Goal: Transaction & Acquisition: Book appointment/travel/reservation

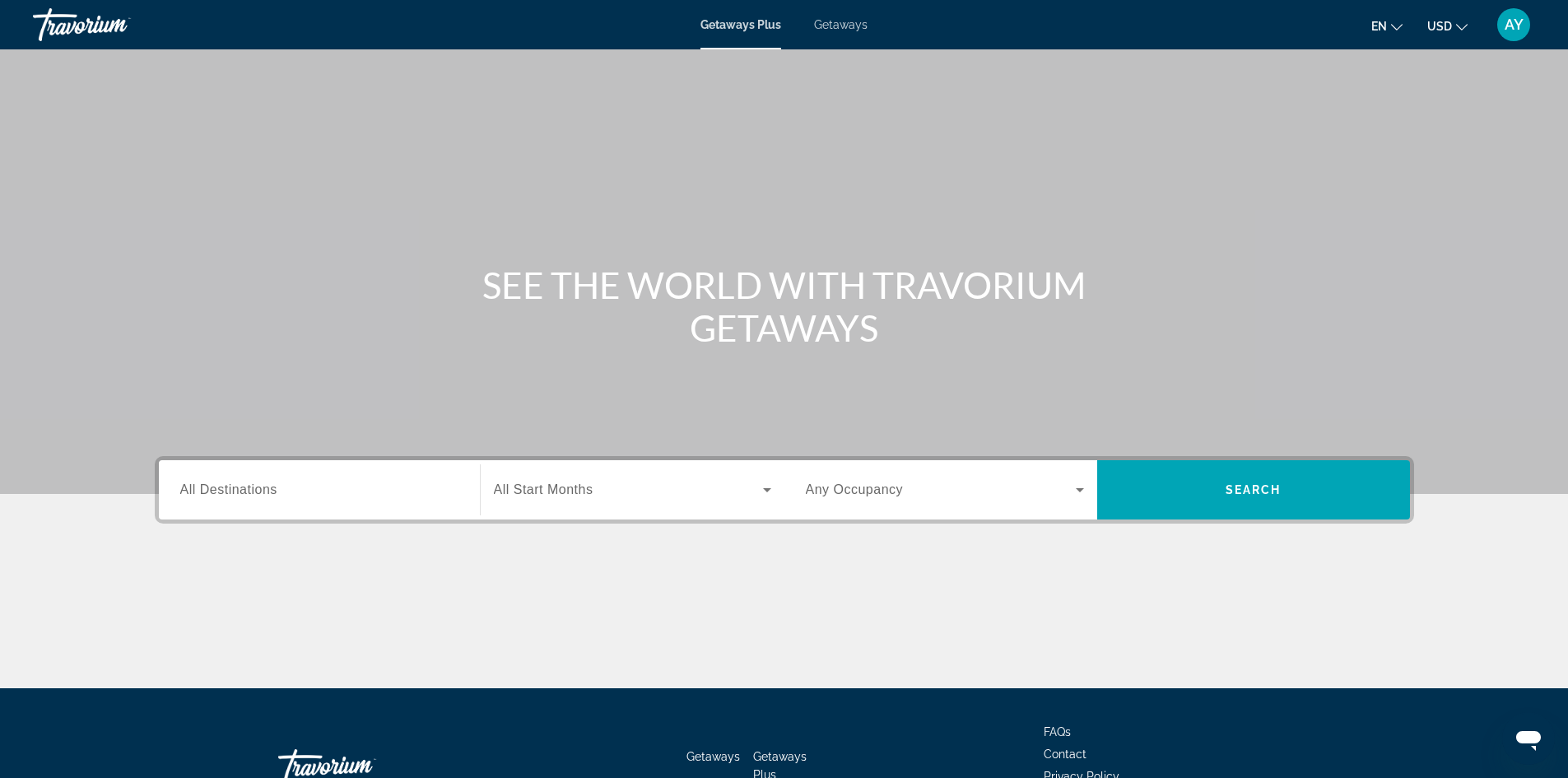
click at [833, 34] on div "Getaways Plus Getaways en English Español Français Italiano Português русский U…" at bounding box center [784, 24] width 1568 height 43
click at [823, 14] on div "Getaways Plus Getaways en English Español Français Italiano Português русский U…" at bounding box center [784, 24] width 1568 height 43
click at [830, 19] on span "Getaways" at bounding box center [840, 25] width 53 height 14
click at [363, 515] on div "Destination All Destinations" at bounding box center [319, 489] width 305 height 59
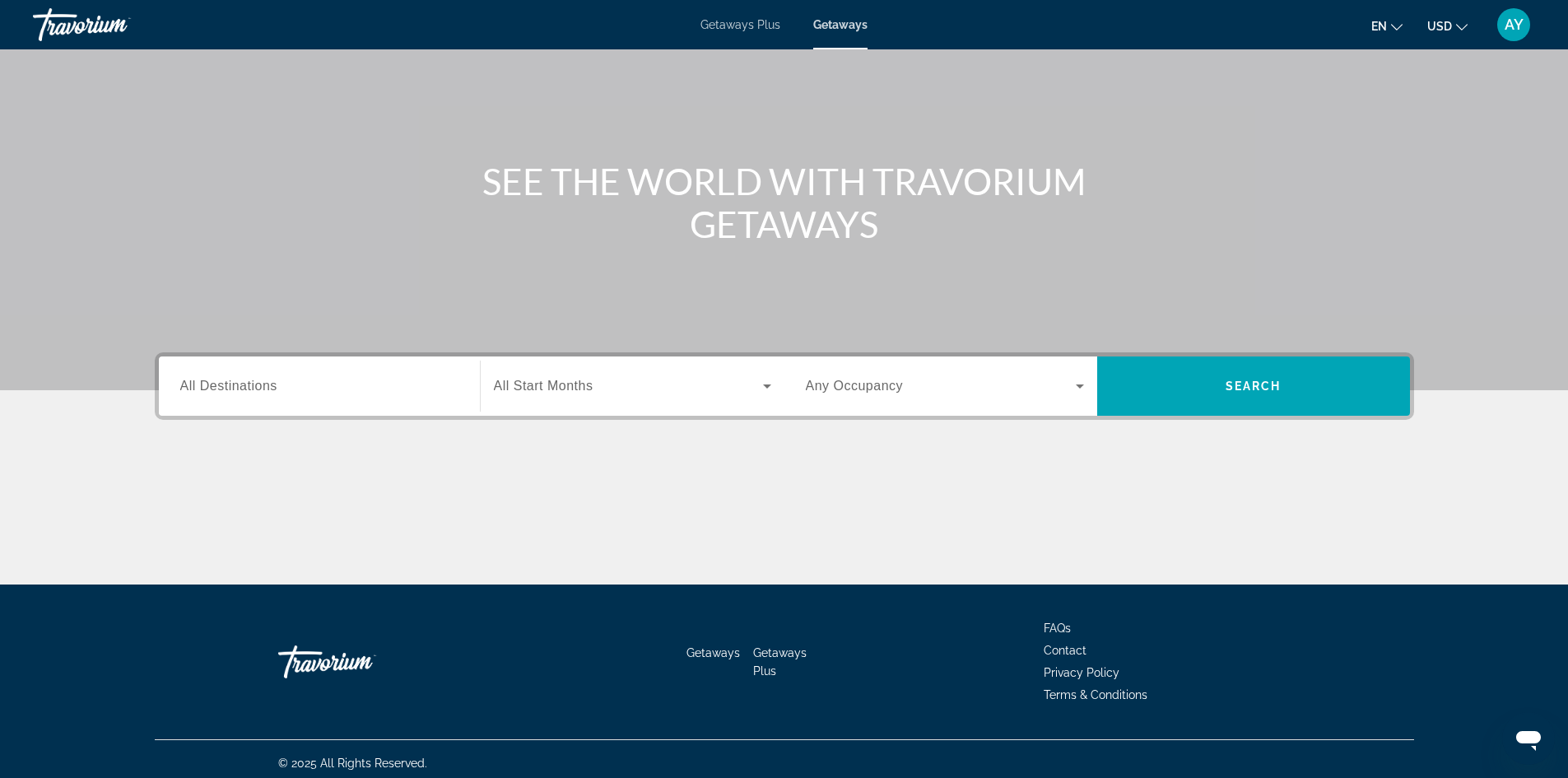
scroll to position [112, 0]
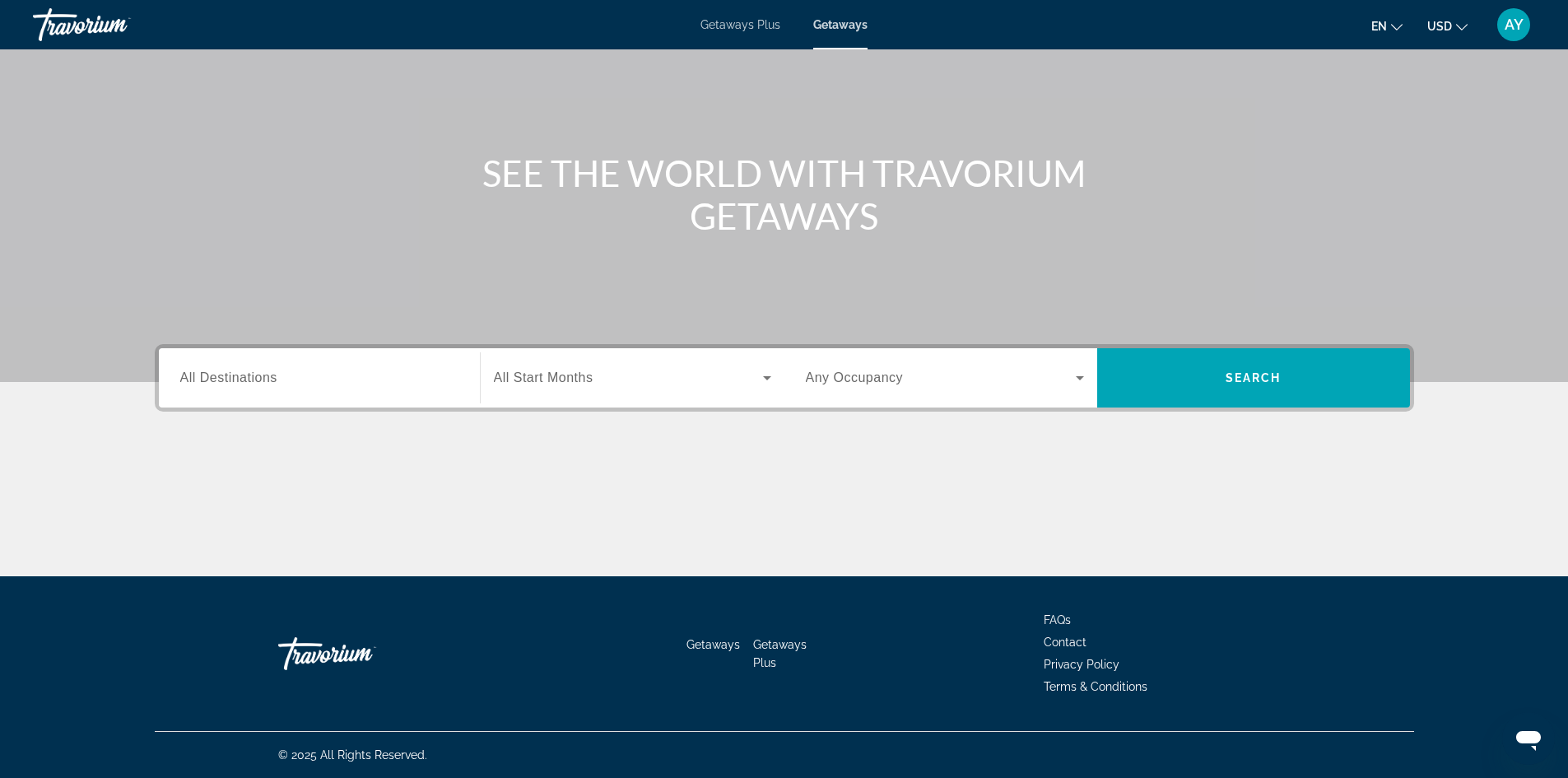
click at [330, 485] on div "Main content" at bounding box center [784, 514] width 1260 height 124
click at [285, 396] on div "Search widget" at bounding box center [320, 378] width 278 height 47
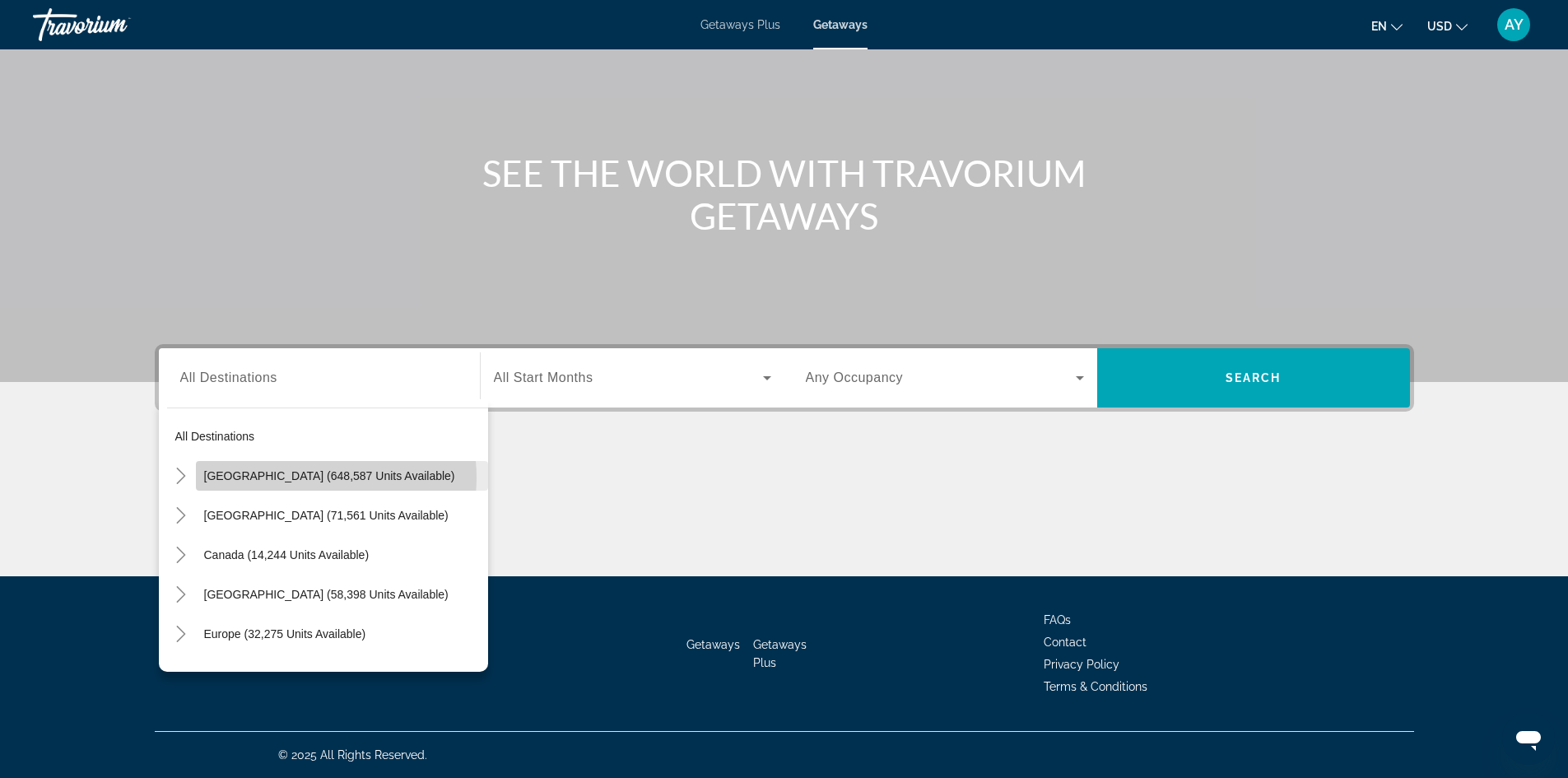
click at [316, 477] on span "[GEOGRAPHIC_DATA] (648,587 units available)" at bounding box center [330, 475] width 251 height 14
type input "**********"
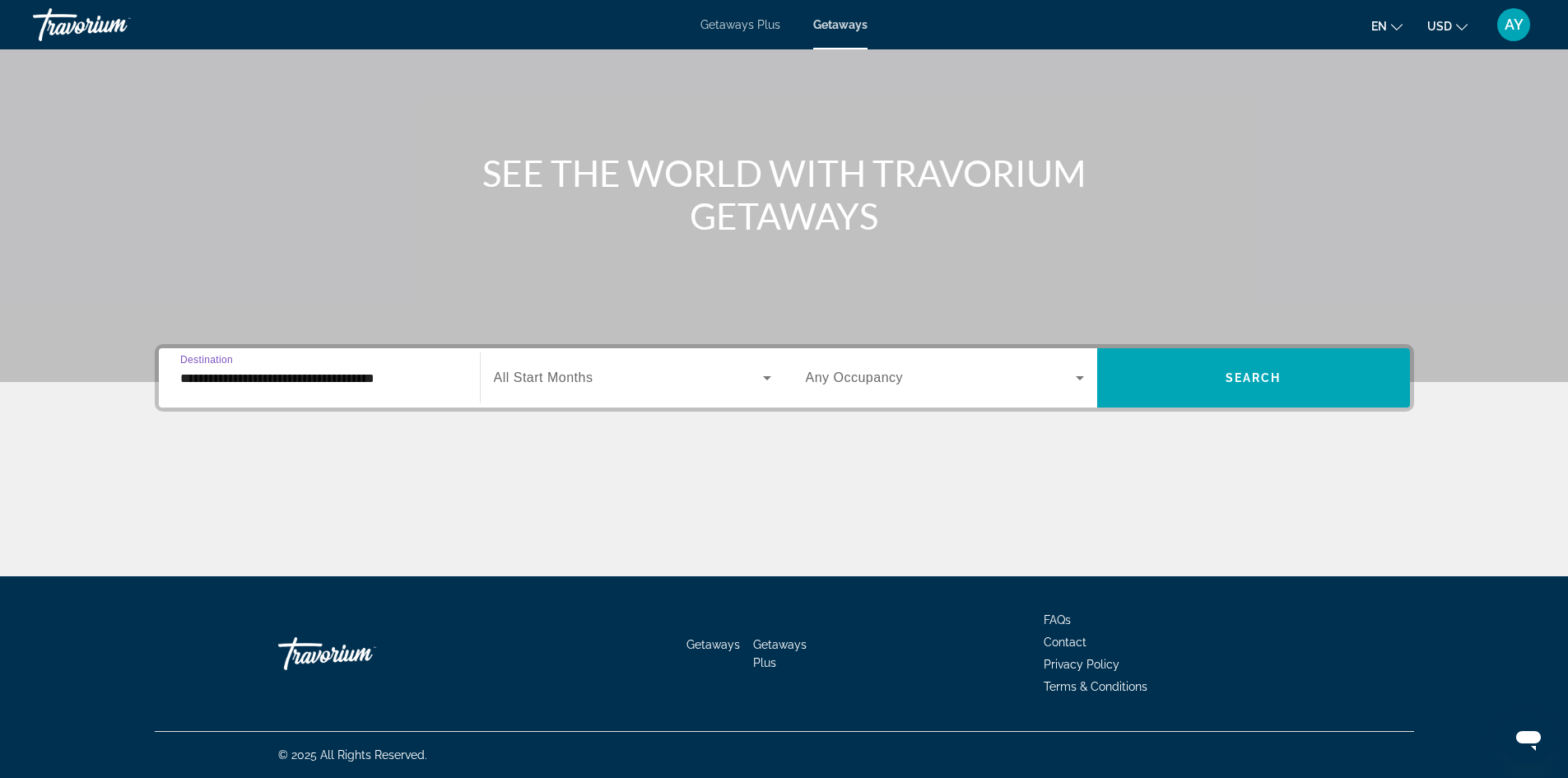
click at [537, 388] on div "Search widget" at bounding box center [632, 378] width 277 height 46
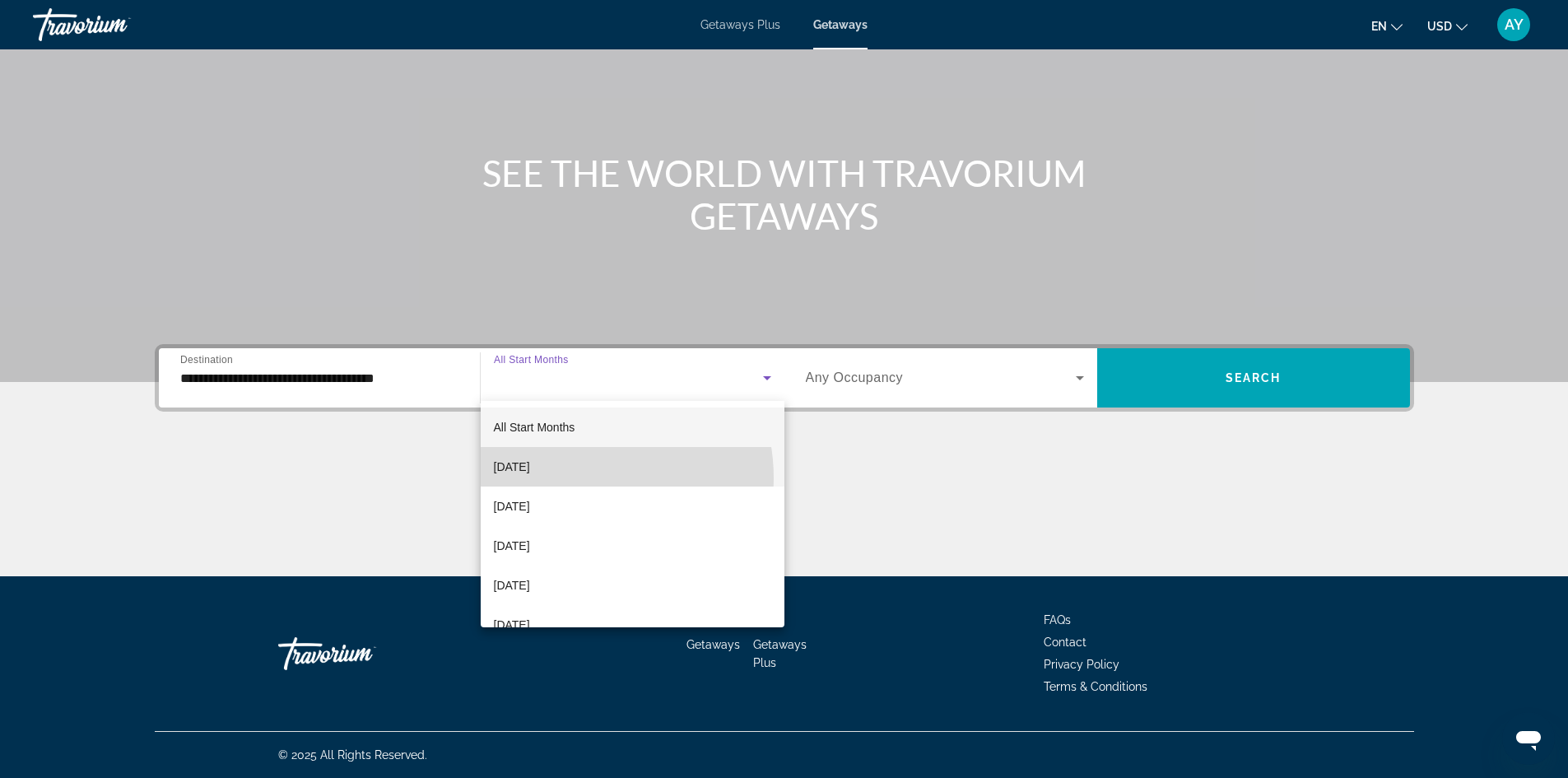
click at [570, 477] on mat-option "September 2025" at bounding box center [632, 466] width 304 height 40
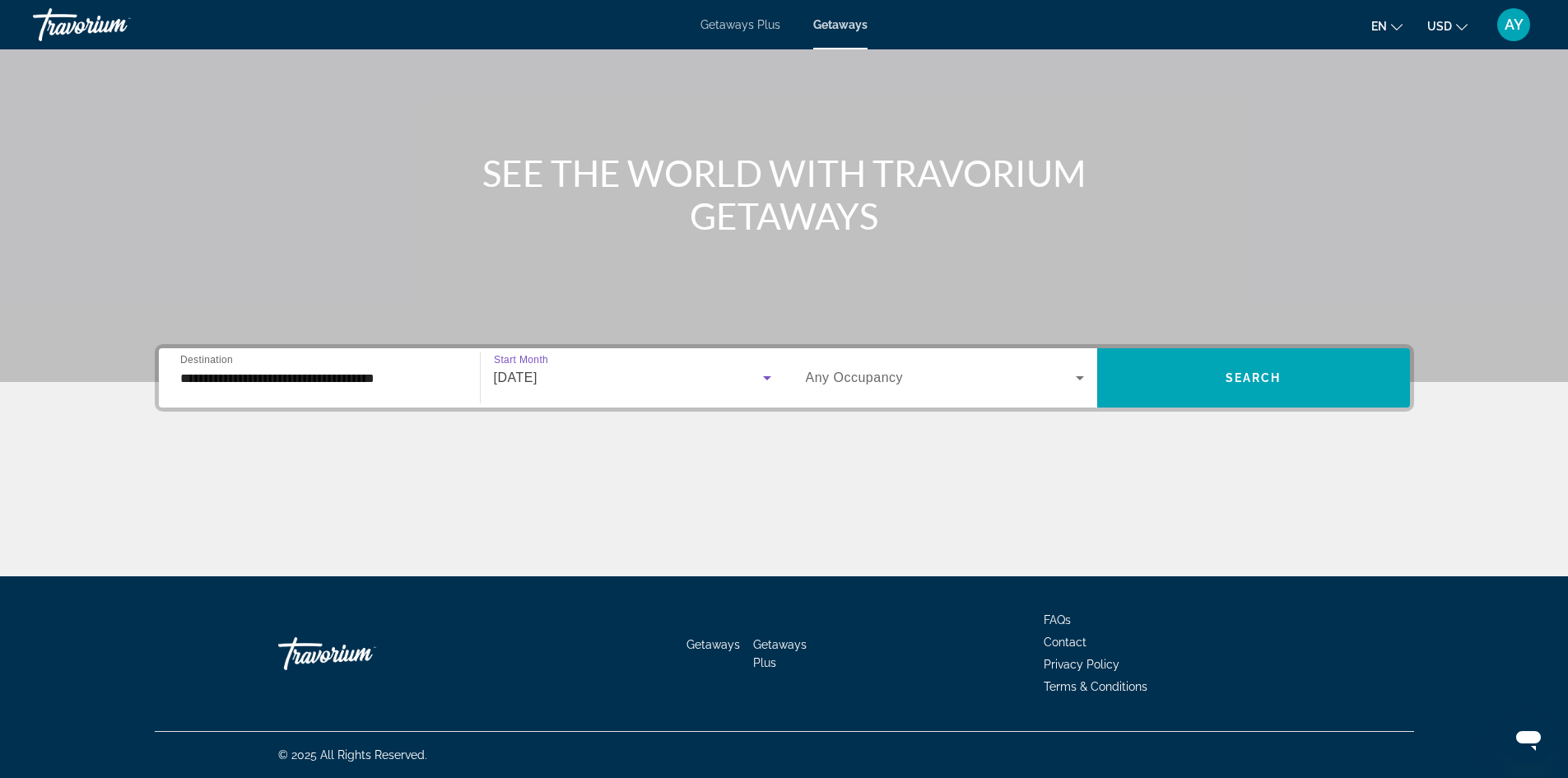
click at [900, 389] on div "Search widget" at bounding box center [945, 378] width 278 height 46
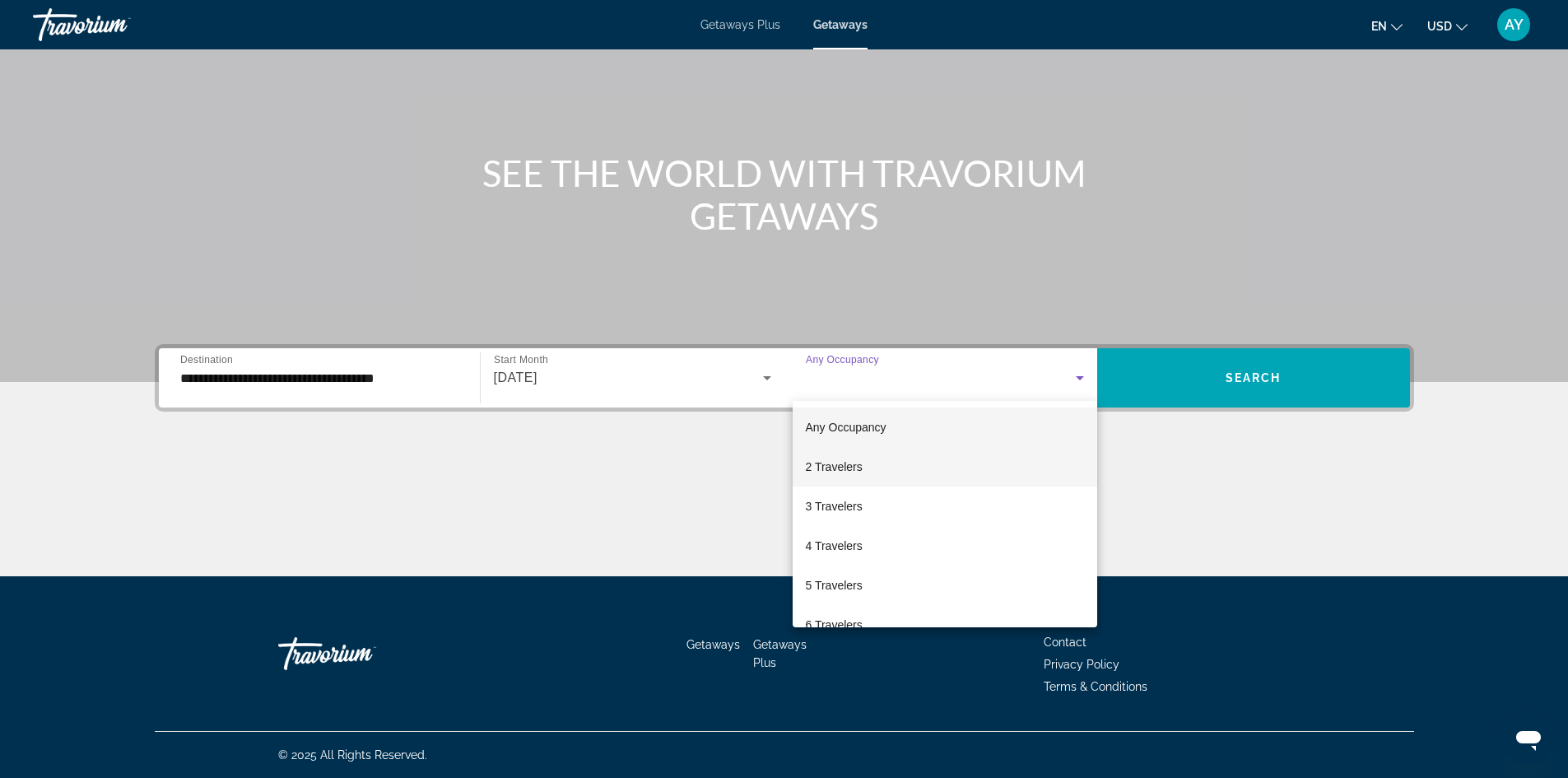
click at [888, 462] on mat-option "2 Travelers" at bounding box center [944, 466] width 305 height 40
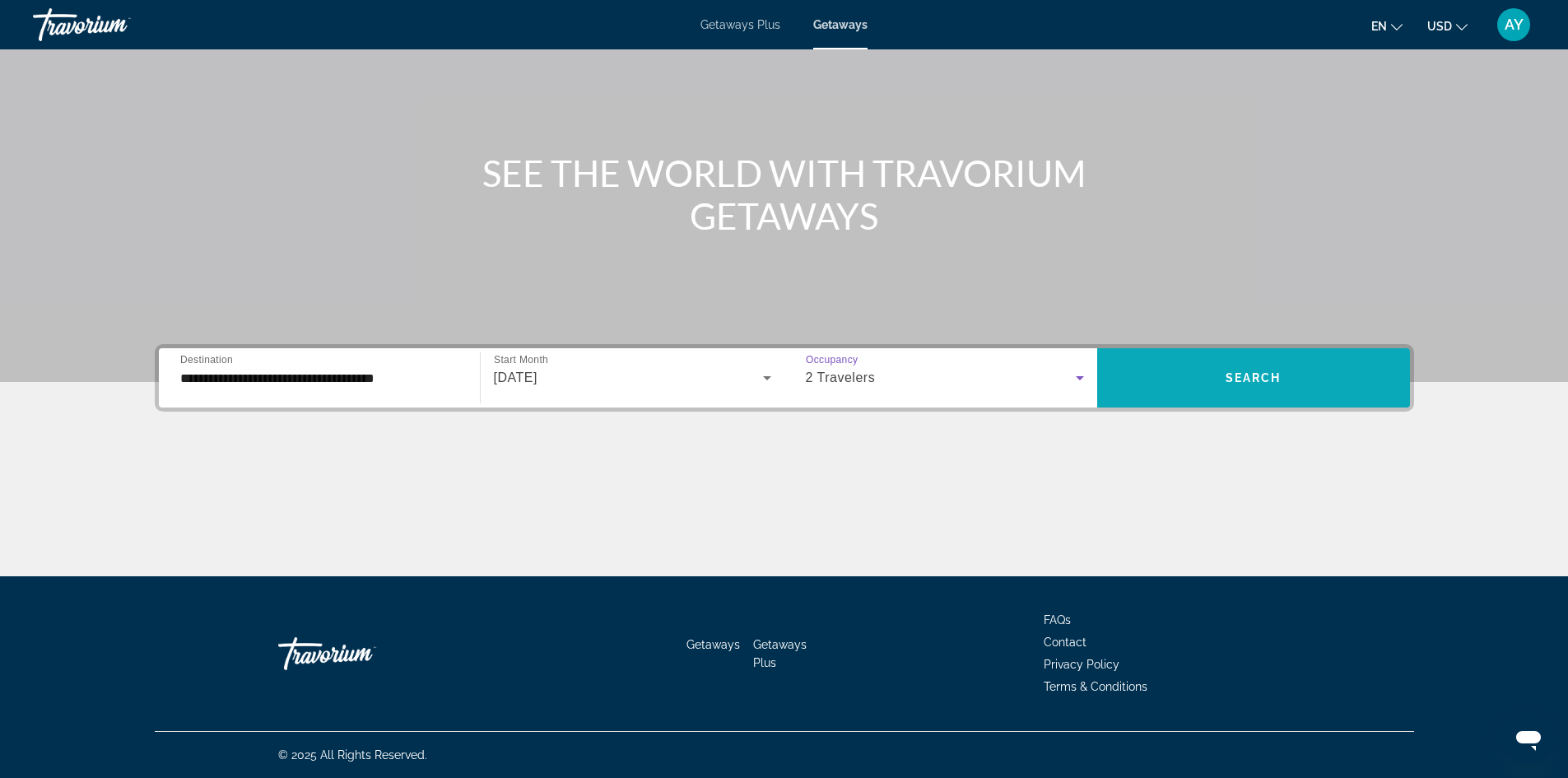
click at [1285, 392] on span "Search widget" at bounding box center [1254, 377] width 313 height 40
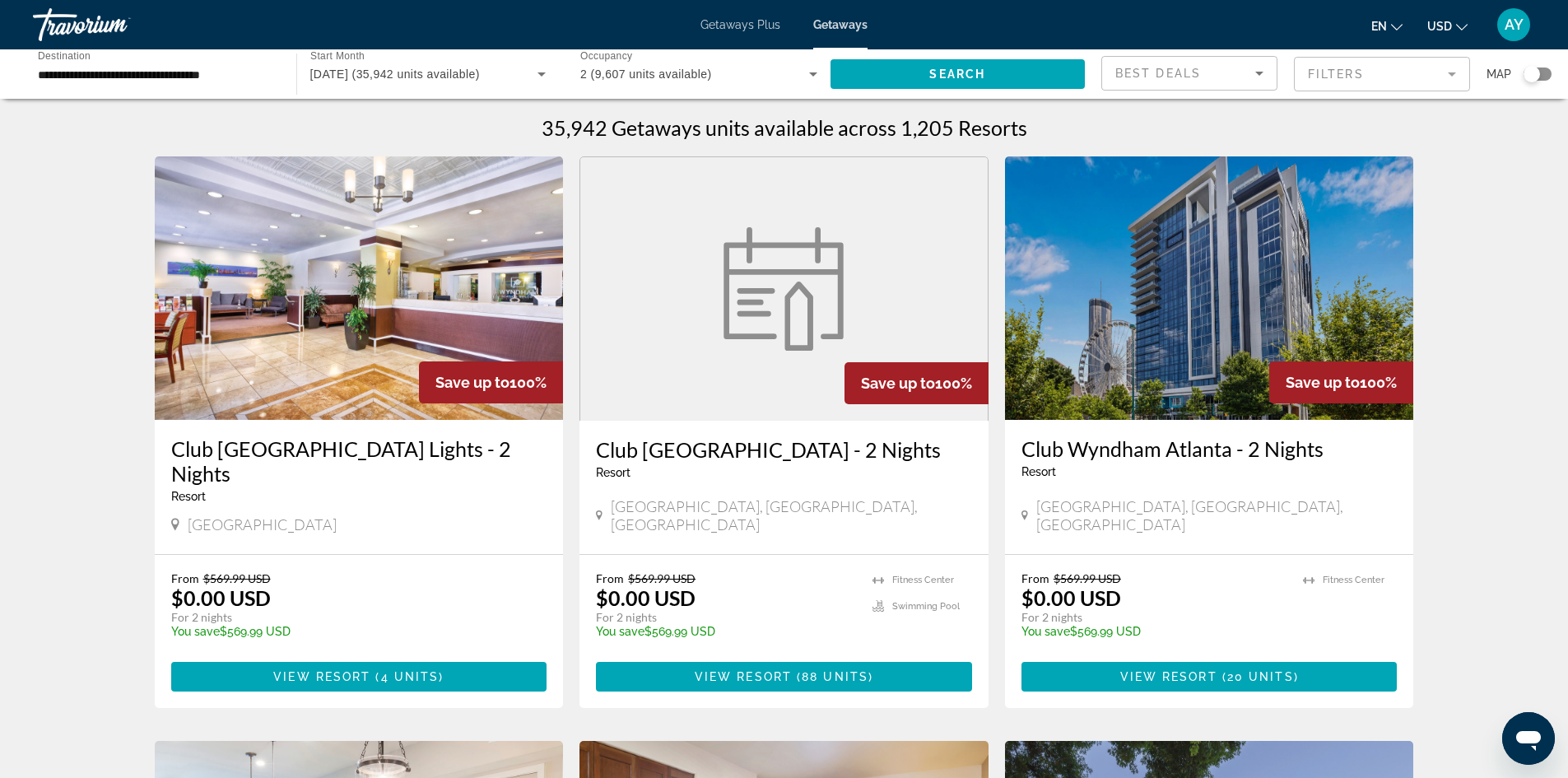
click at [1539, 86] on div "Map" at bounding box center [1519, 73] width 65 height 36
click at [1541, 78] on div "Search widget" at bounding box center [1537, 74] width 28 height 14
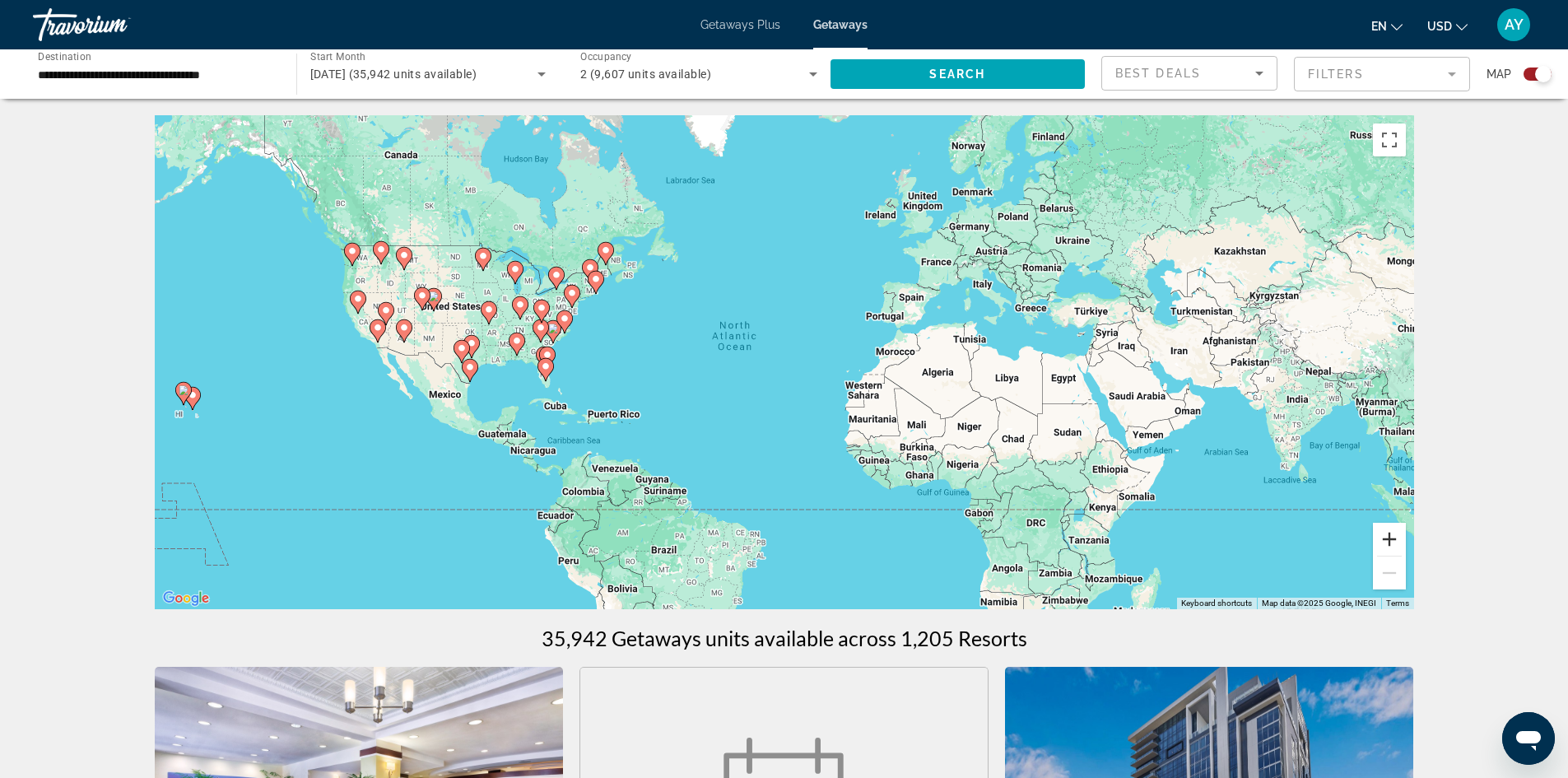
click at [1398, 550] on button "Zoom in" at bounding box center [1390, 539] width 33 height 33
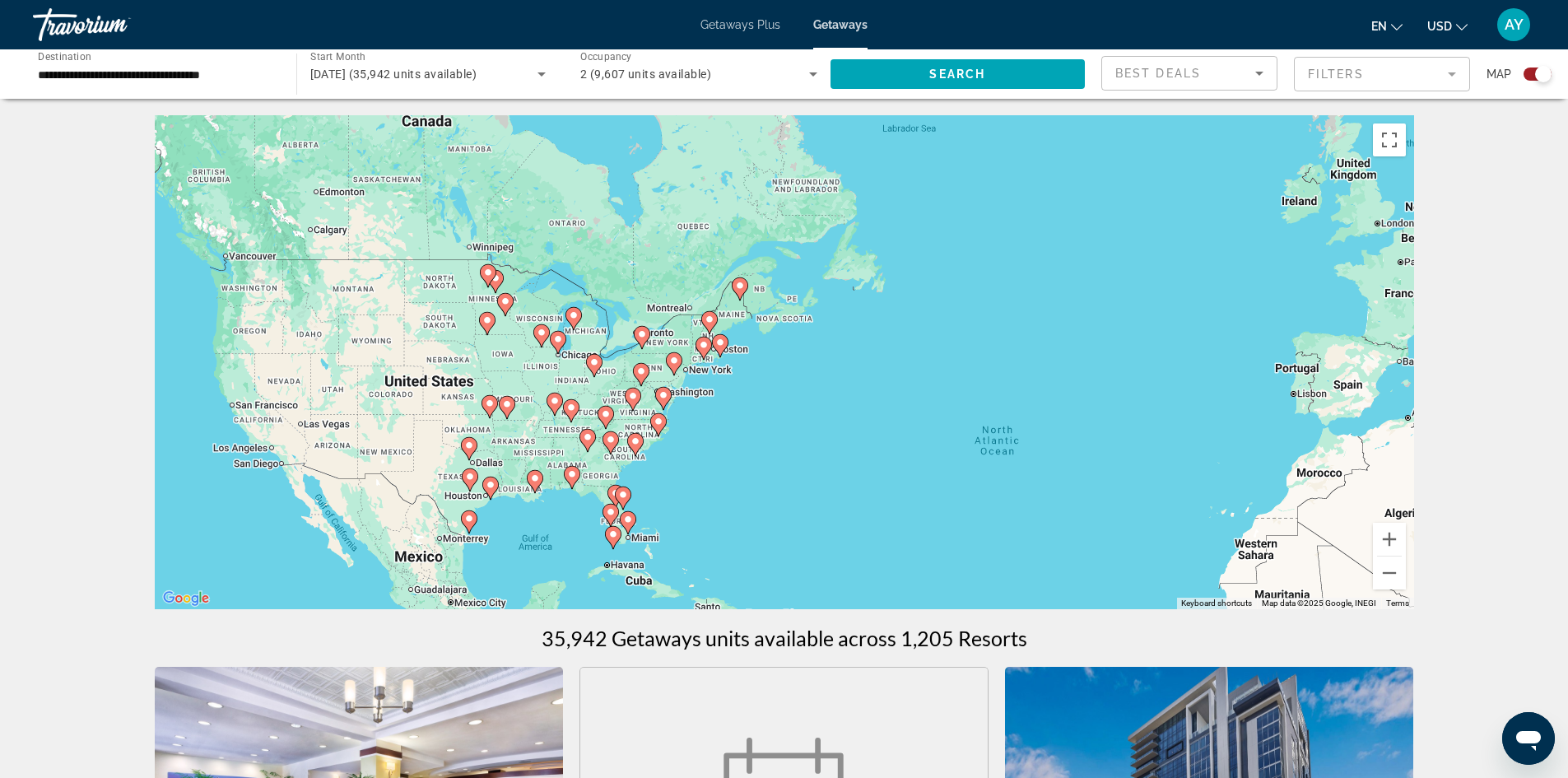
drag, startPoint x: 441, startPoint y: 343, endPoint x: 799, endPoint y: 495, distance: 388.9
click at [777, 494] on div "To activate drag with keyboard, press Alt + Enter. Once in keyboard drag state,…" at bounding box center [784, 361] width 1260 height 494
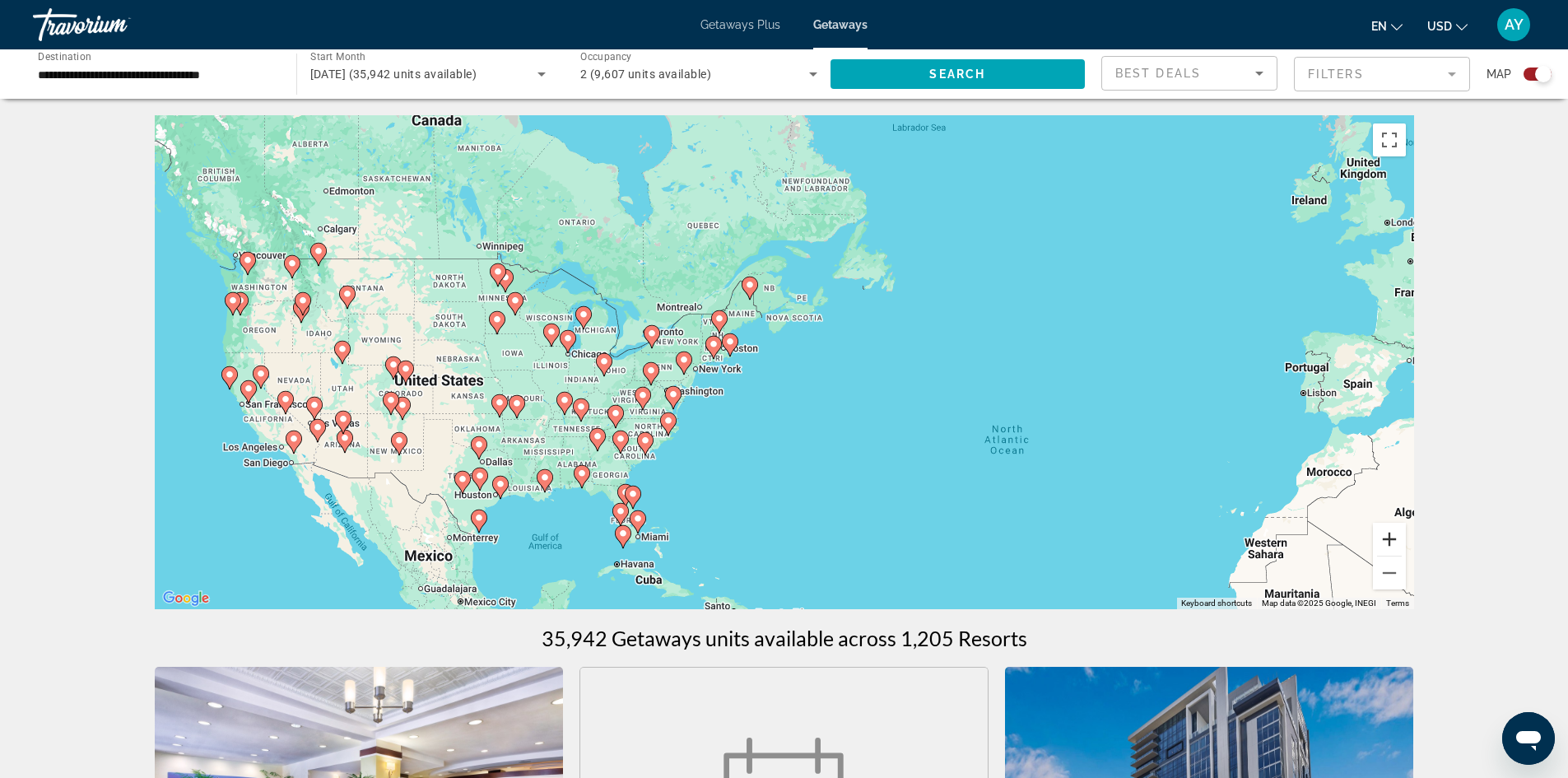
click at [1400, 541] on button "Zoom in" at bounding box center [1390, 539] width 33 height 33
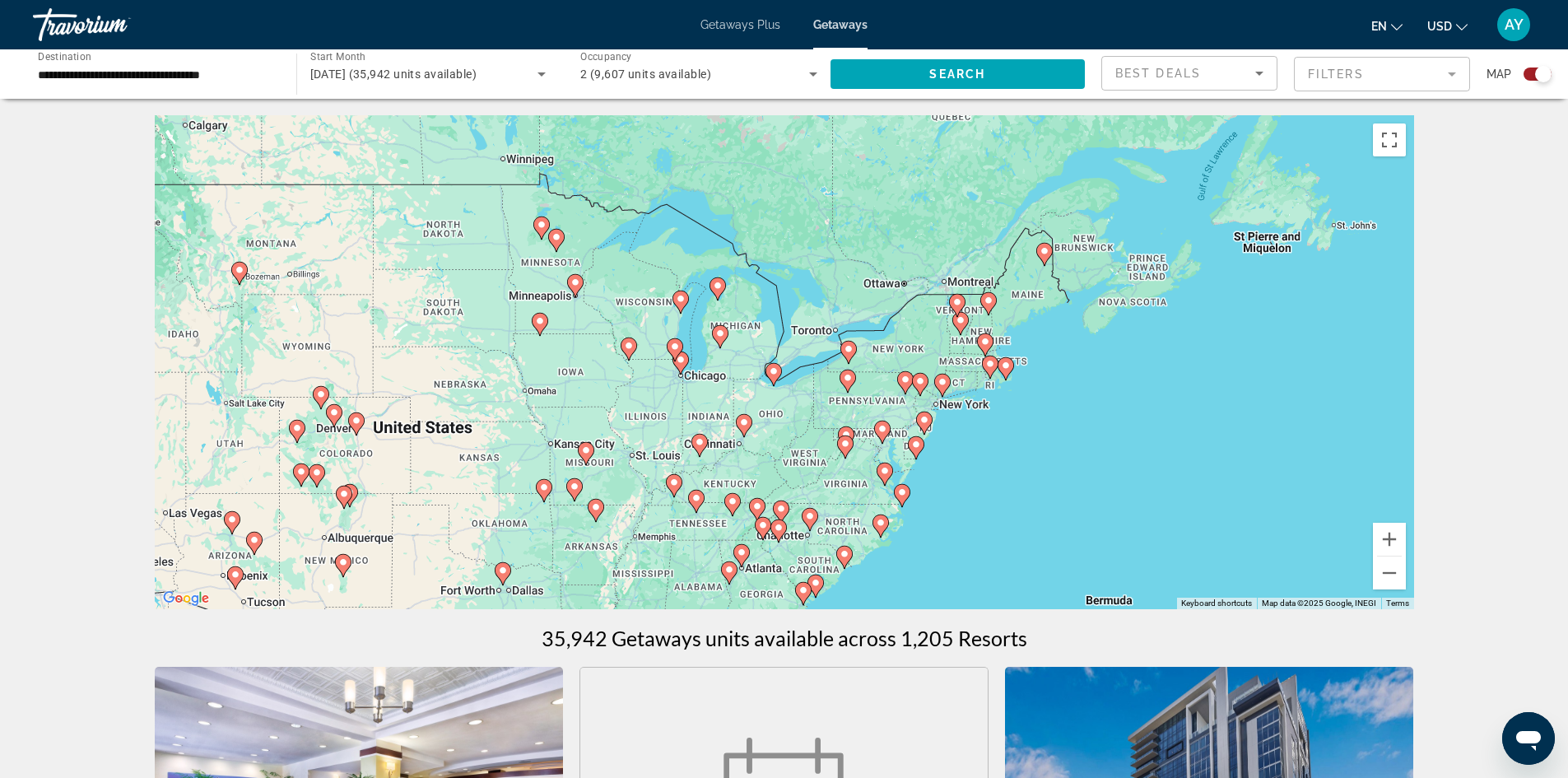
drag, startPoint x: 621, startPoint y: 307, endPoint x: 952, endPoint y: 335, distance: 332.2
click at [952, 335] on div "To activate drag with keyboard, press Alt + Enter. Once in keyboard drag state,…" at bounding box center [784, 361] width 1260 height 494
click at [1376, 535] on button "Zoom in" at bounding box center [1390, 539] width 33 height 33
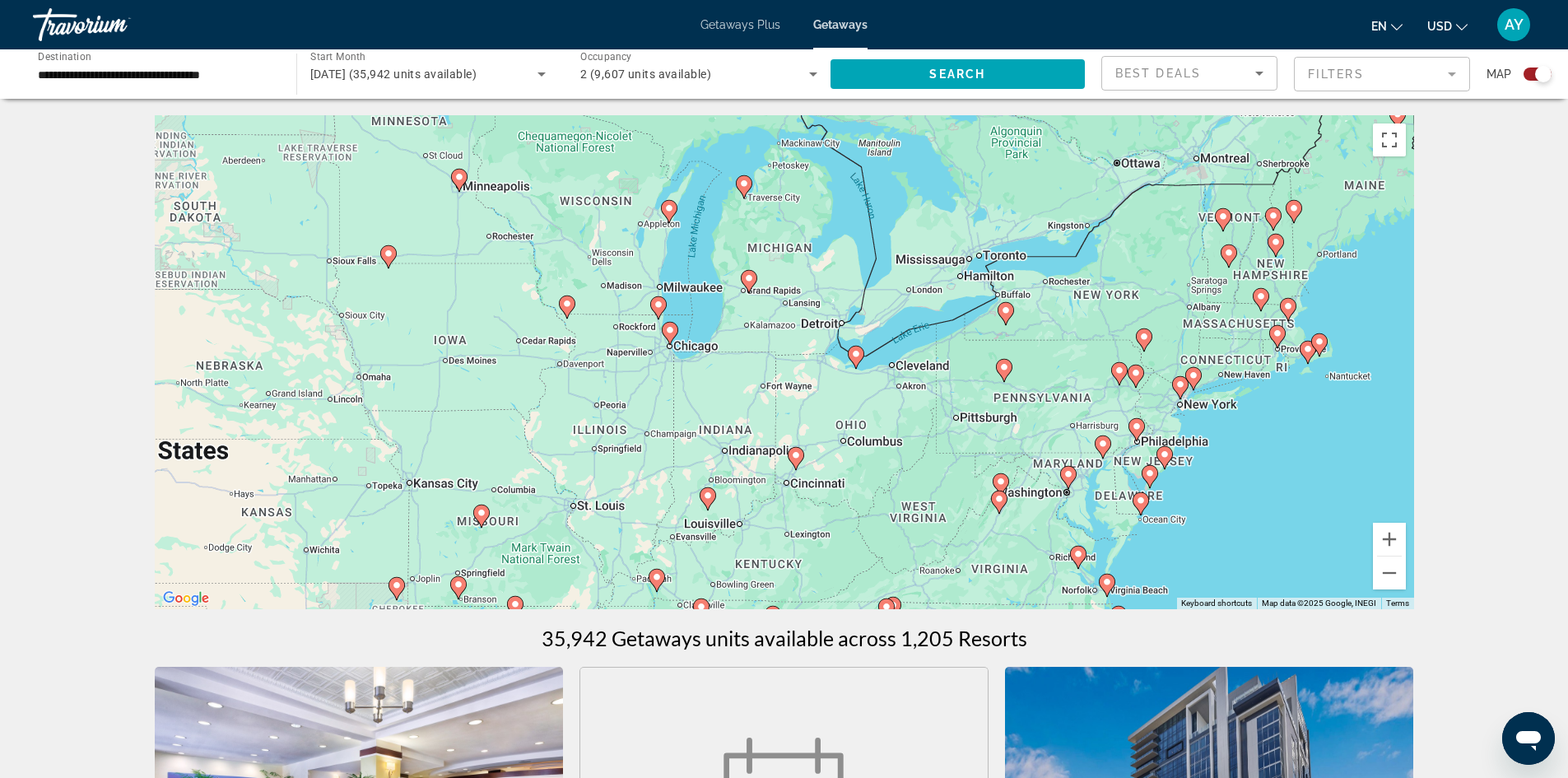
drag, startPoint x: 750, startPoint y: 463, endPoint x: 833, endPoint y: 421, distance: 93.0
click at [833, 421] on div "To activate drag with keyboard, press Alt + Enter. Once in keyboard drag state,…" at bounding box center [784, 361] width 1260 height 494
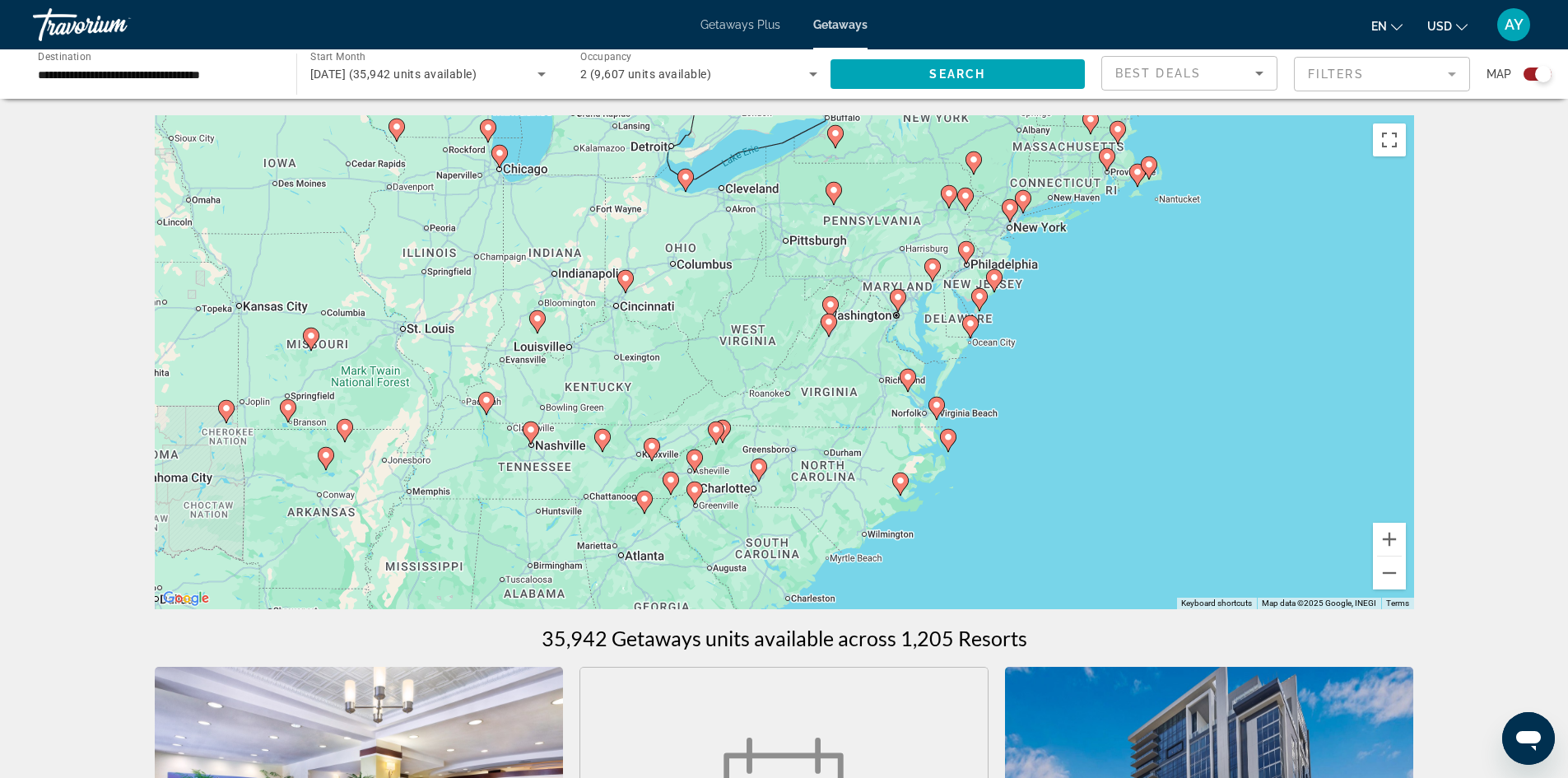
drag, startPoint x: 871, startPoint y: 513, endPoint x: 682, endPoint y: 324, distance: 267.3
click at [682, 324] on div "To activate drag with keyboard, press Alt + Enter. Once in keyboard drag state,…" at bounding box center [784, 361] width 1260 height 494
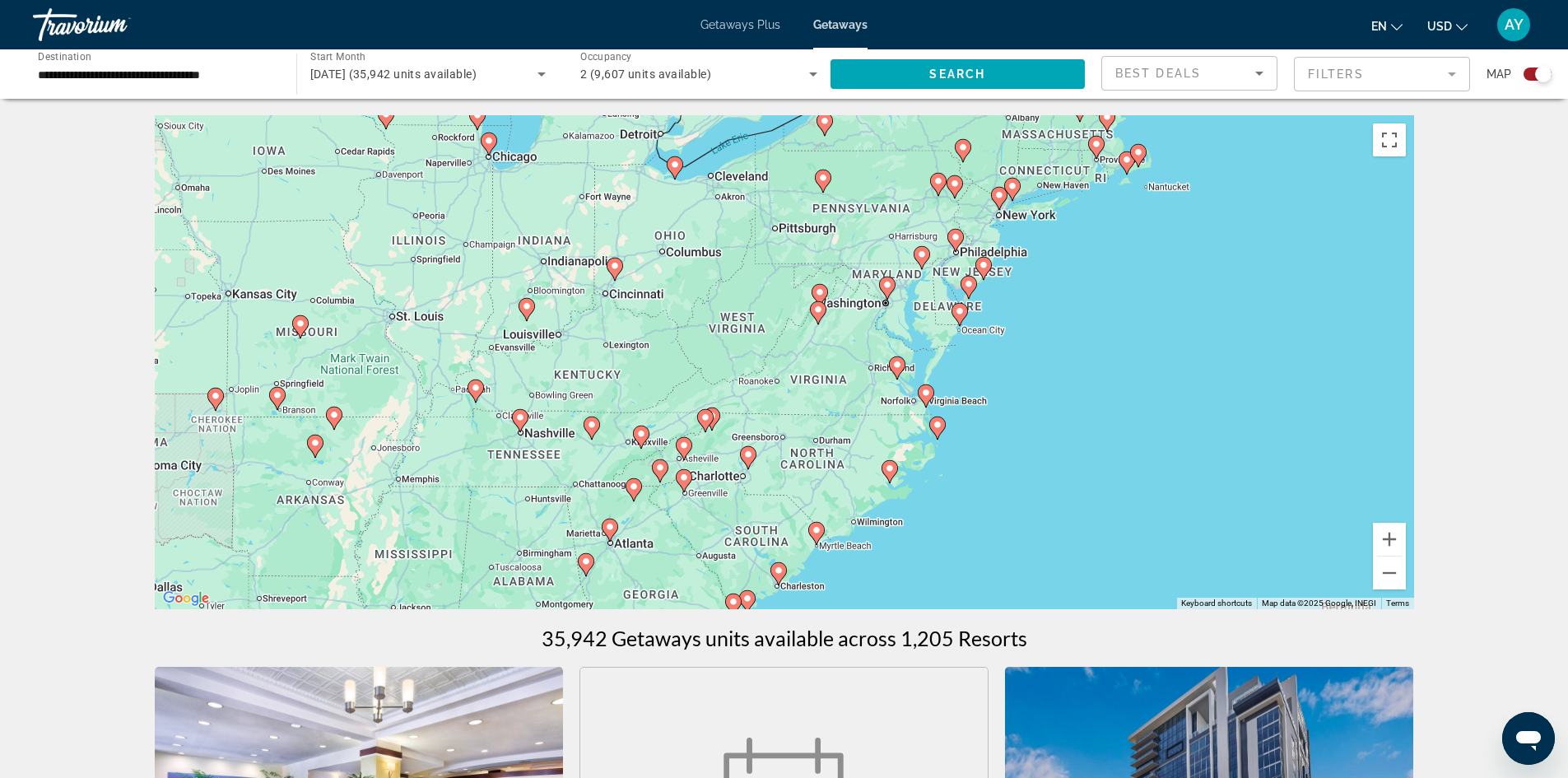
click at [935, 430] on icon "Main content" at bounding box center [937, 428] width 15 height 21
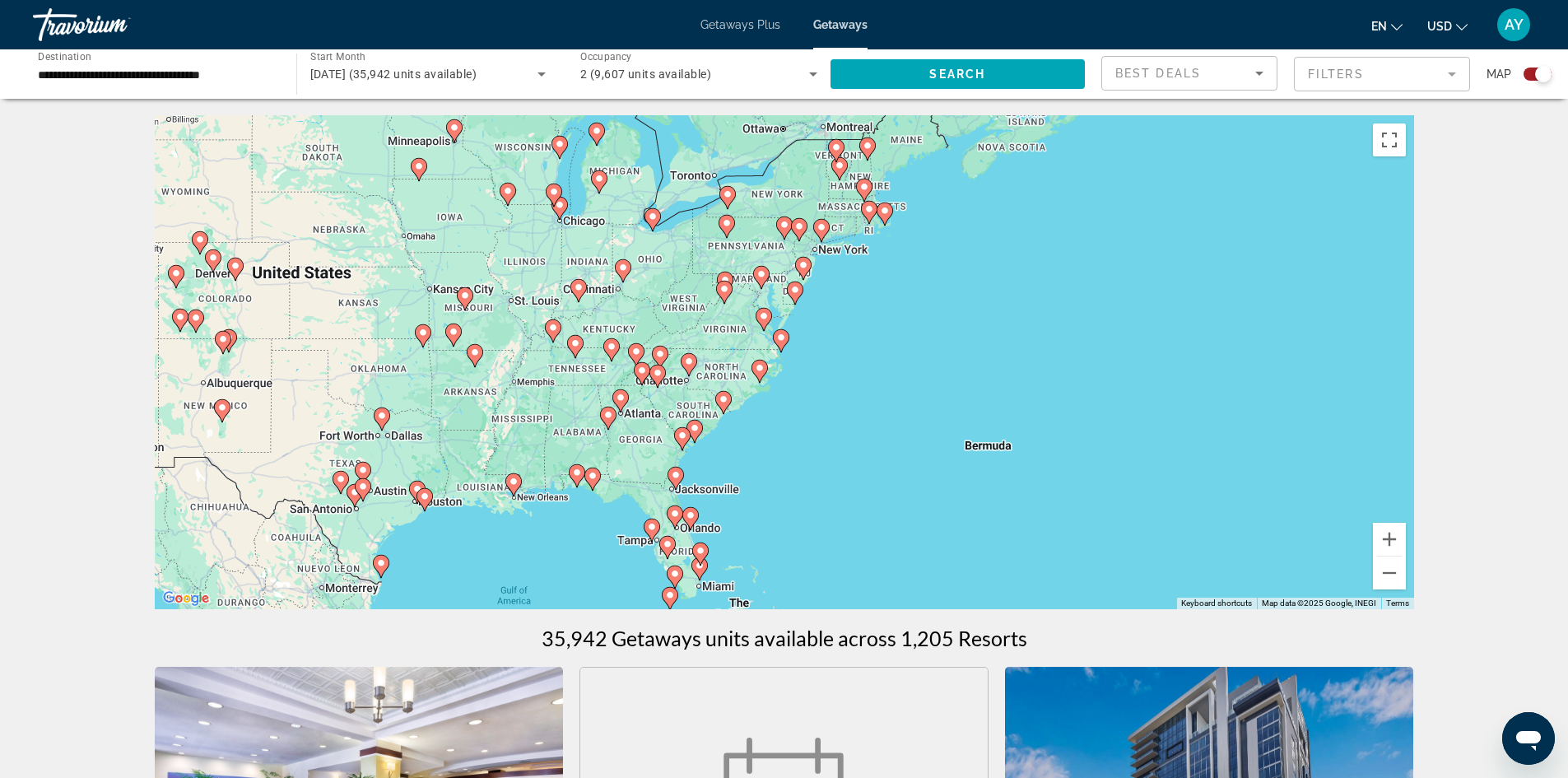
click at [792, 334] on div "To activate drag with keyboard, press Alt + Enter. Once in keyboard drag state,…" at bounding box center [784, 361] width 1260 height 494
click at [788, 339] on icon "Main content" at bounding box center [780, 341] width 15 height 21
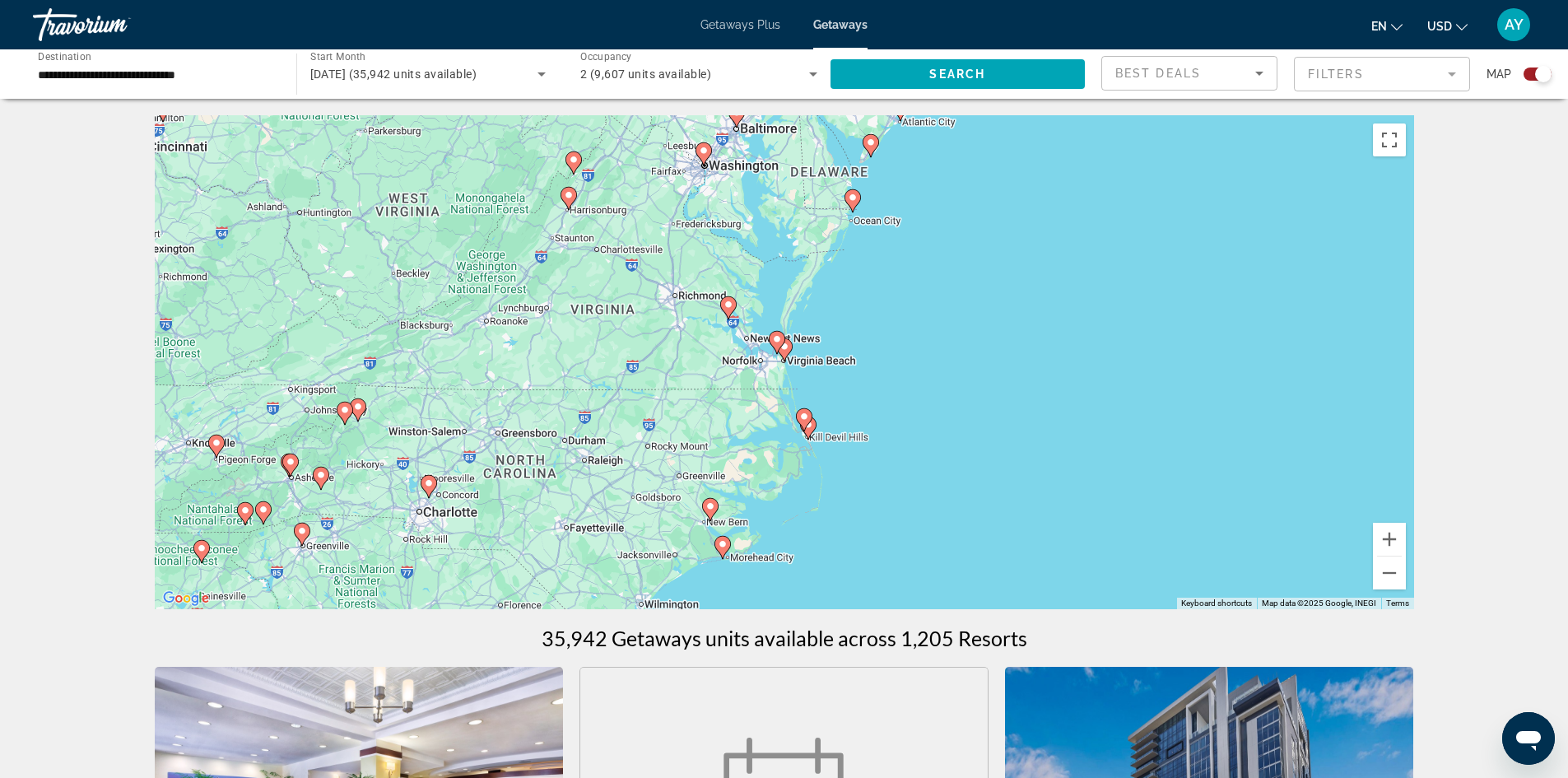
click at [802, 427] on gmp-advanced-marker "Main content" at bounding box center [804, 420] width 16 height 25
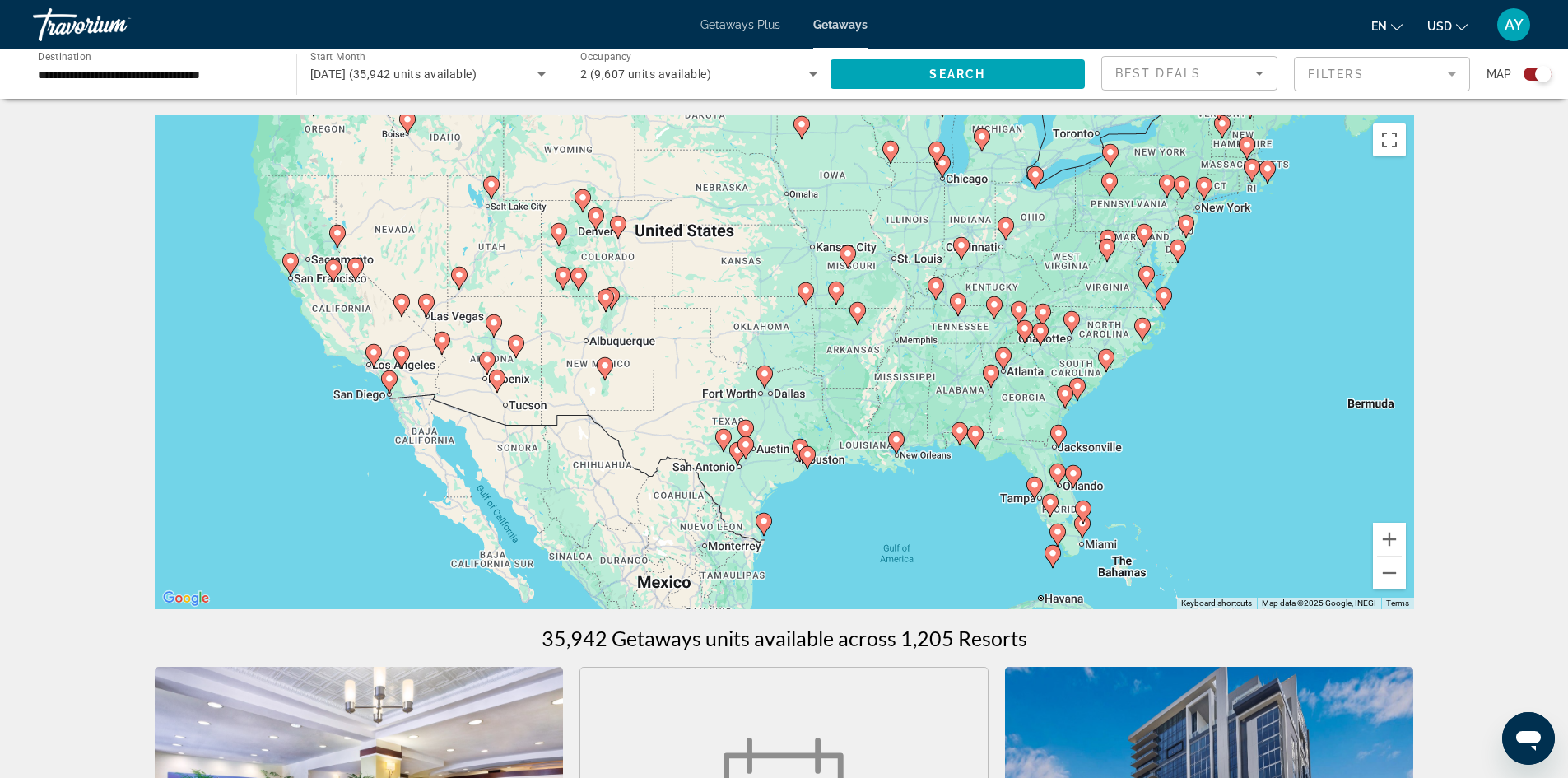
drag, startPoint x: 669, startPoint y: 393, endPoint x: 1030, endPoint y: 356, distance: 362.9
click at [1030, 356] on div "To activate drag with keyboard, press Alt + Enter. Once in keyboard drag state,…" at bounding box center [784, 361] width 1260 height 494
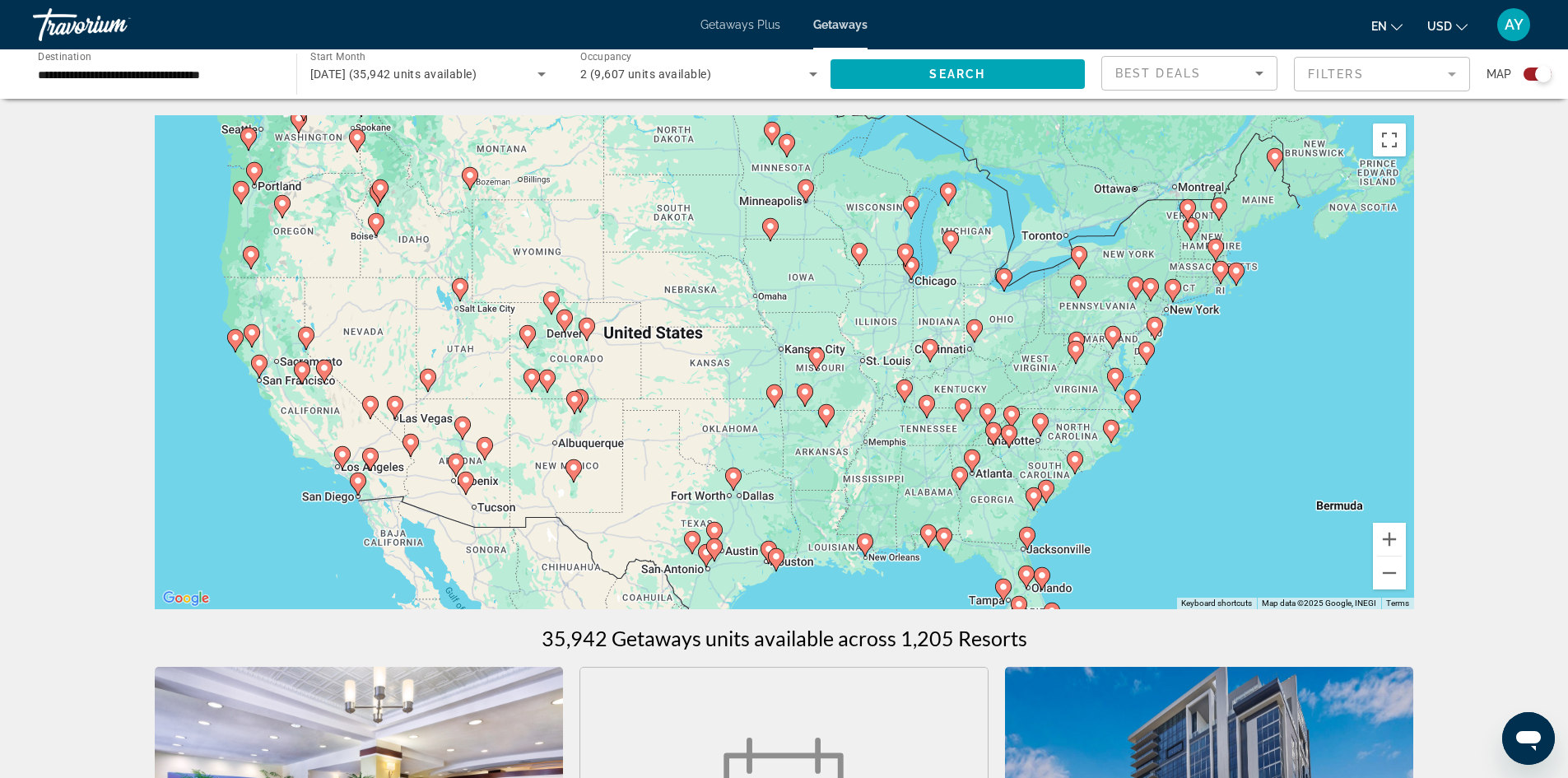
drag, startPoint x: 623, startPoint y: 320, endPoint x: 605, endPoint y: 415, distance: 96.7
click at [597, 420] on div "To activate drag with keyboard, press Alt + Enter. Once in keyboard drag state,…" at bounding box center [784, 361] width 1260 height 494
click at [1403, 541] on button "Zoom in" at bounding box center [1390, 539] width 33 height 33
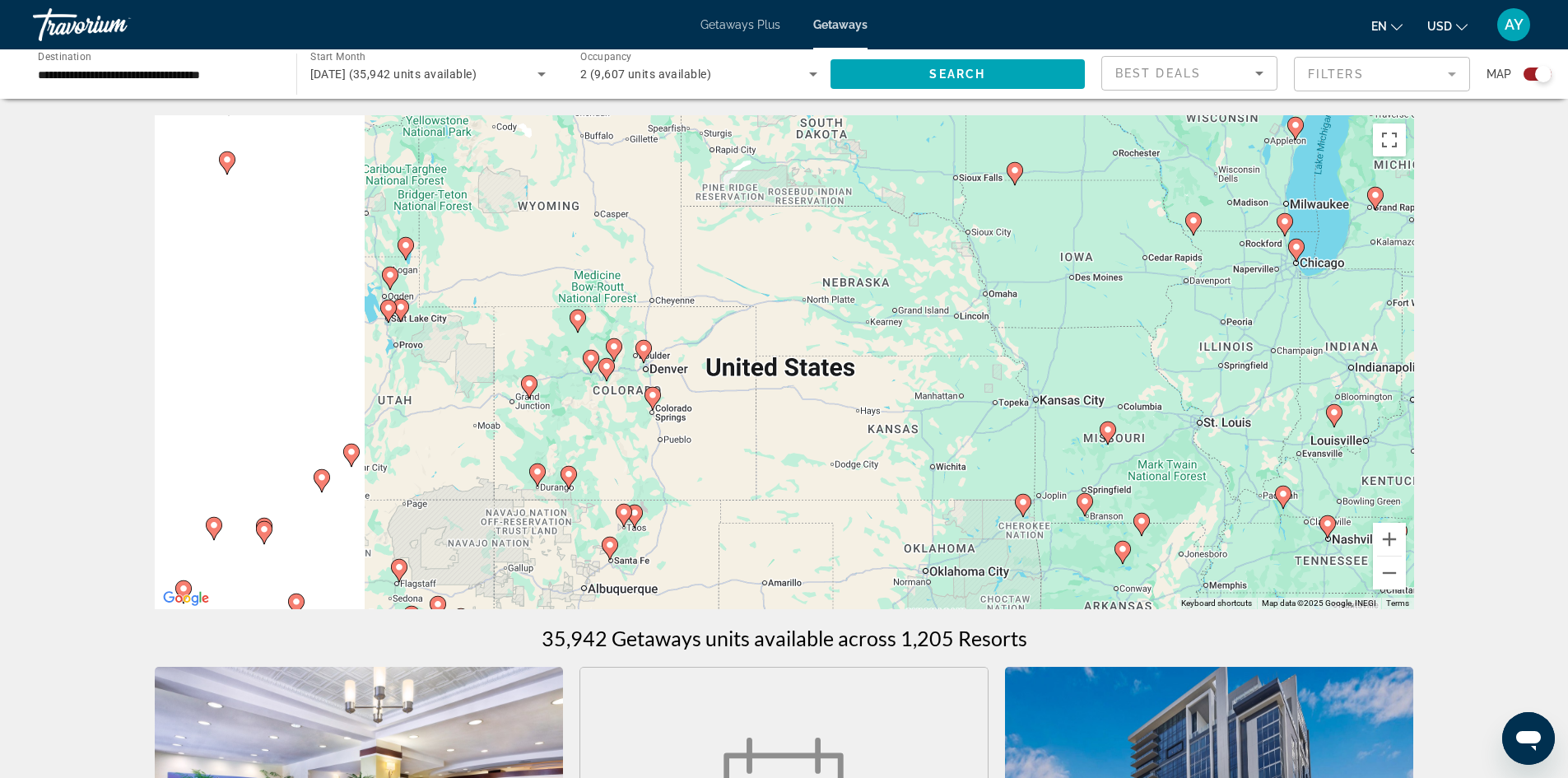
drag, startPoint x: 415, startPoint y: 387, endPoint x: 684, endPoint y: 455, distance: 277.5
click at [684, 455] on div "To activate drag with keyboard, press Alt + Enter. Once in keyboard drag state,…" at bounding box center [784, 361] width 1260 height 494
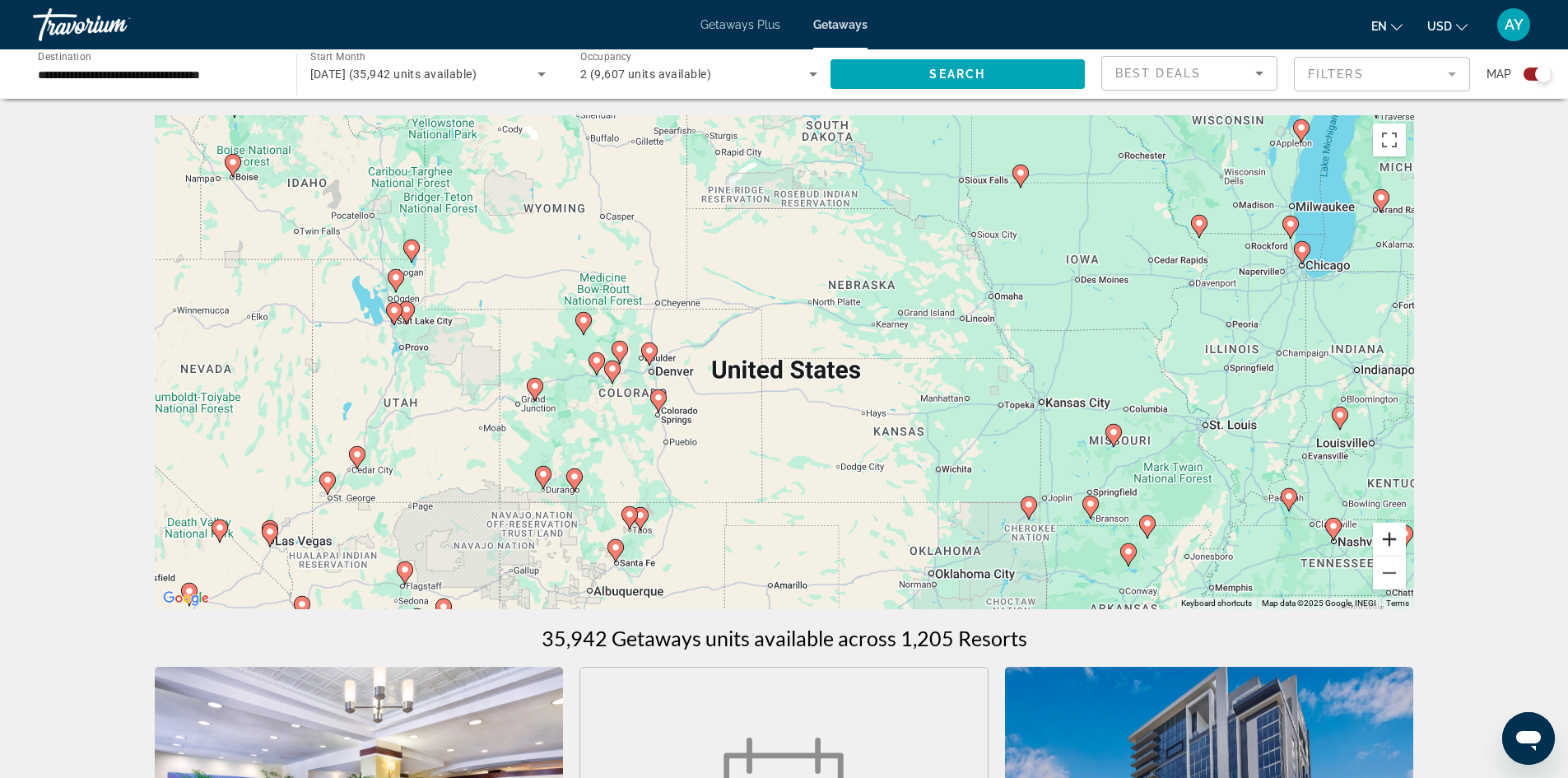
click at [1397, 538] on button "Zoom in" at bounding box center [1390, 539] width 33 height 33
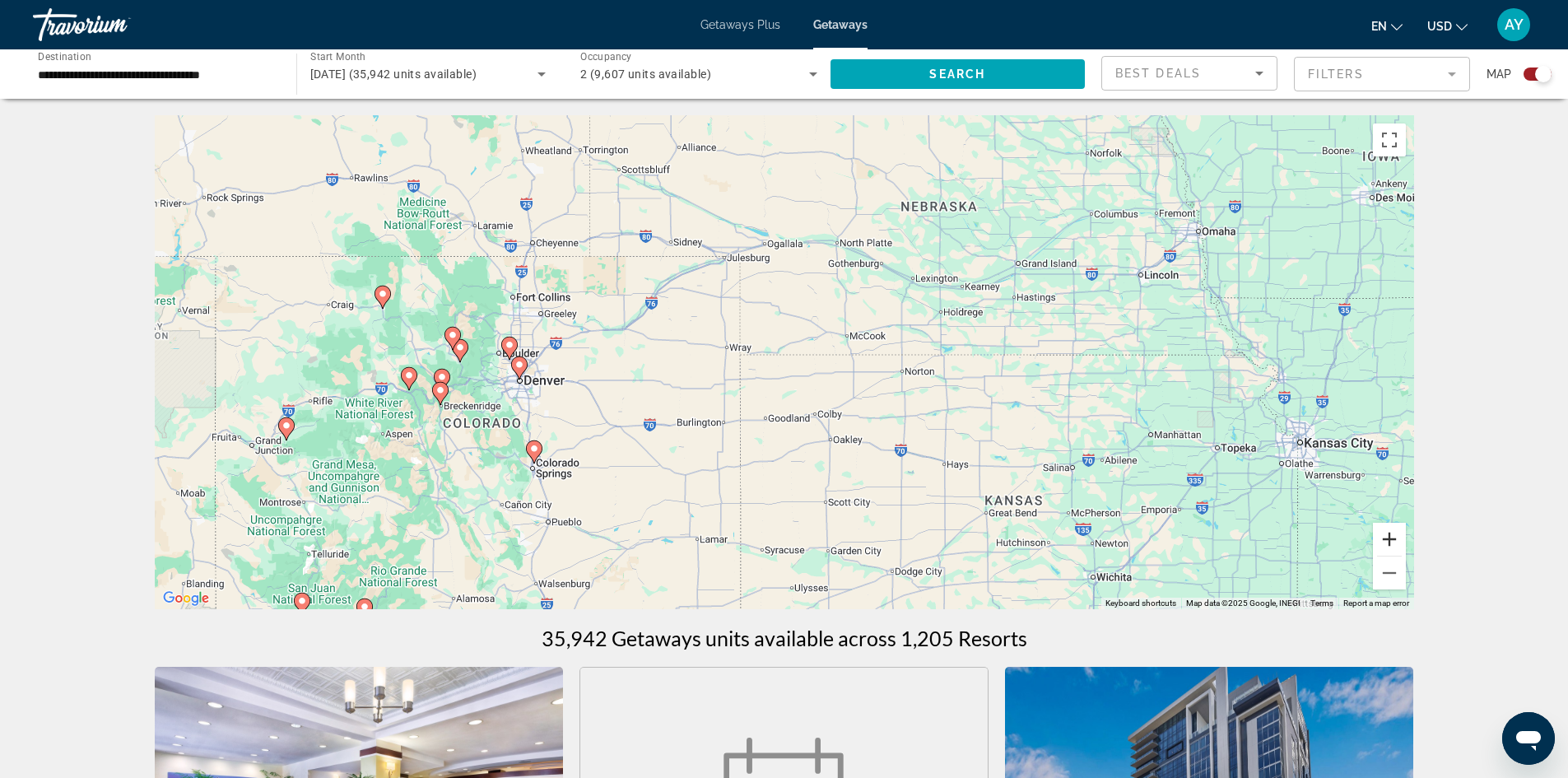
click at [1394, 545] on button "Zoom in" at bounding box center [1390, 539] width 33 height 33
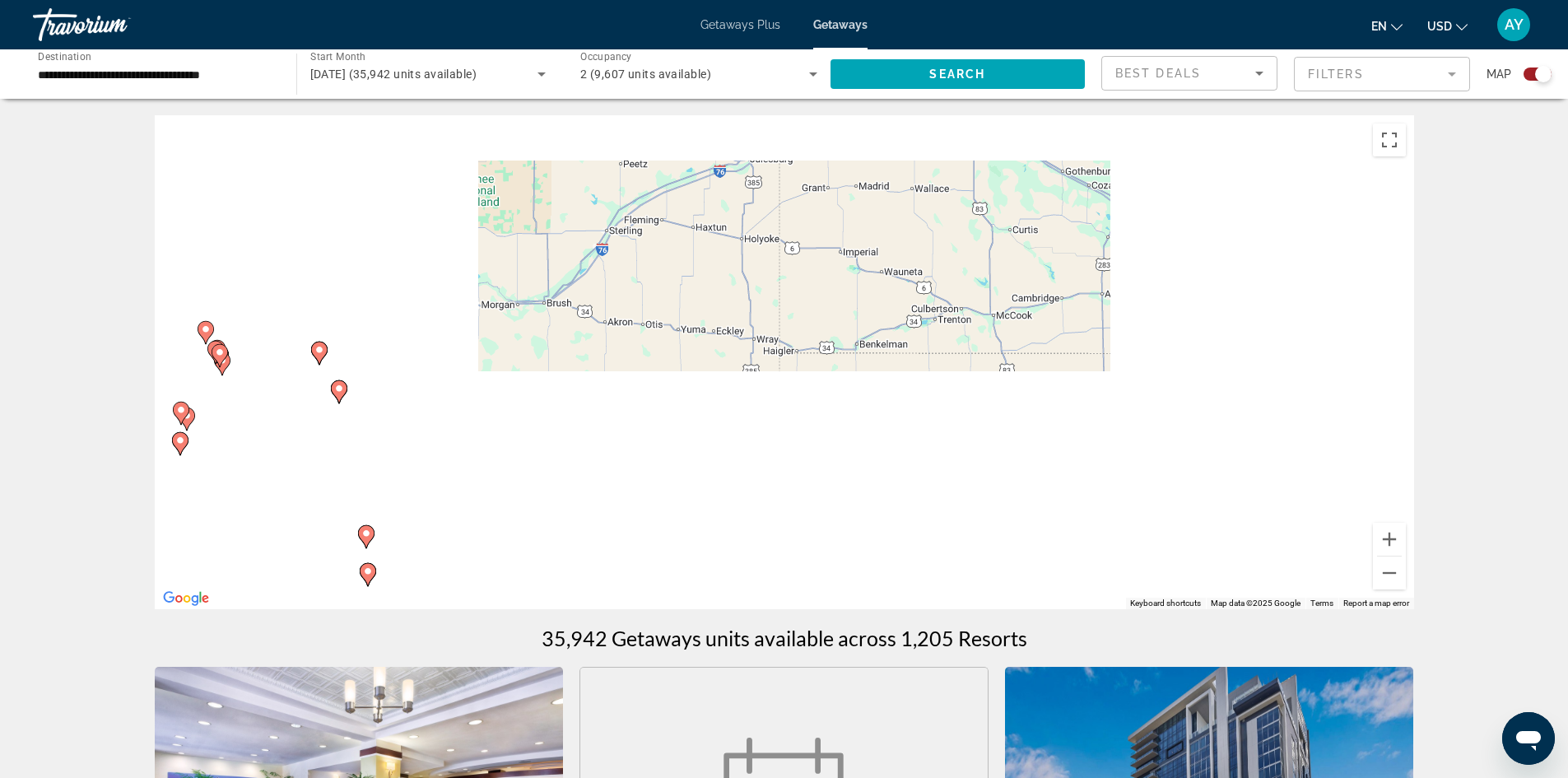
drag, startPoint x: 279, startPoint y: 396, endPoint x: 521, endPoint y: 417, distance: 242.9
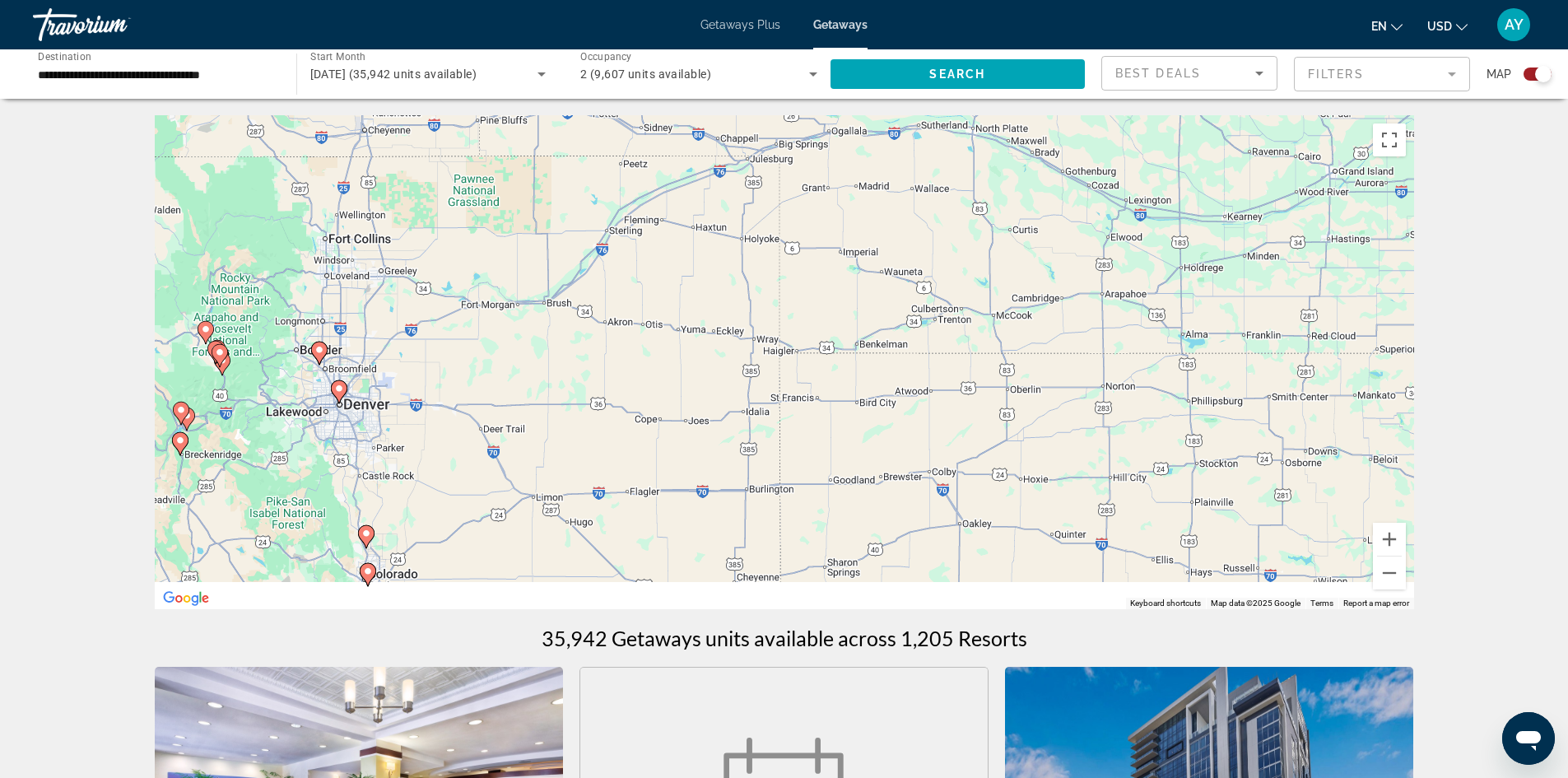
click at [521, 416] on div "To activate drag with keyboard, press Alt + Enter. Once in keyboard drag state,…" at bounding box center [784, 361] width 1260 height 494
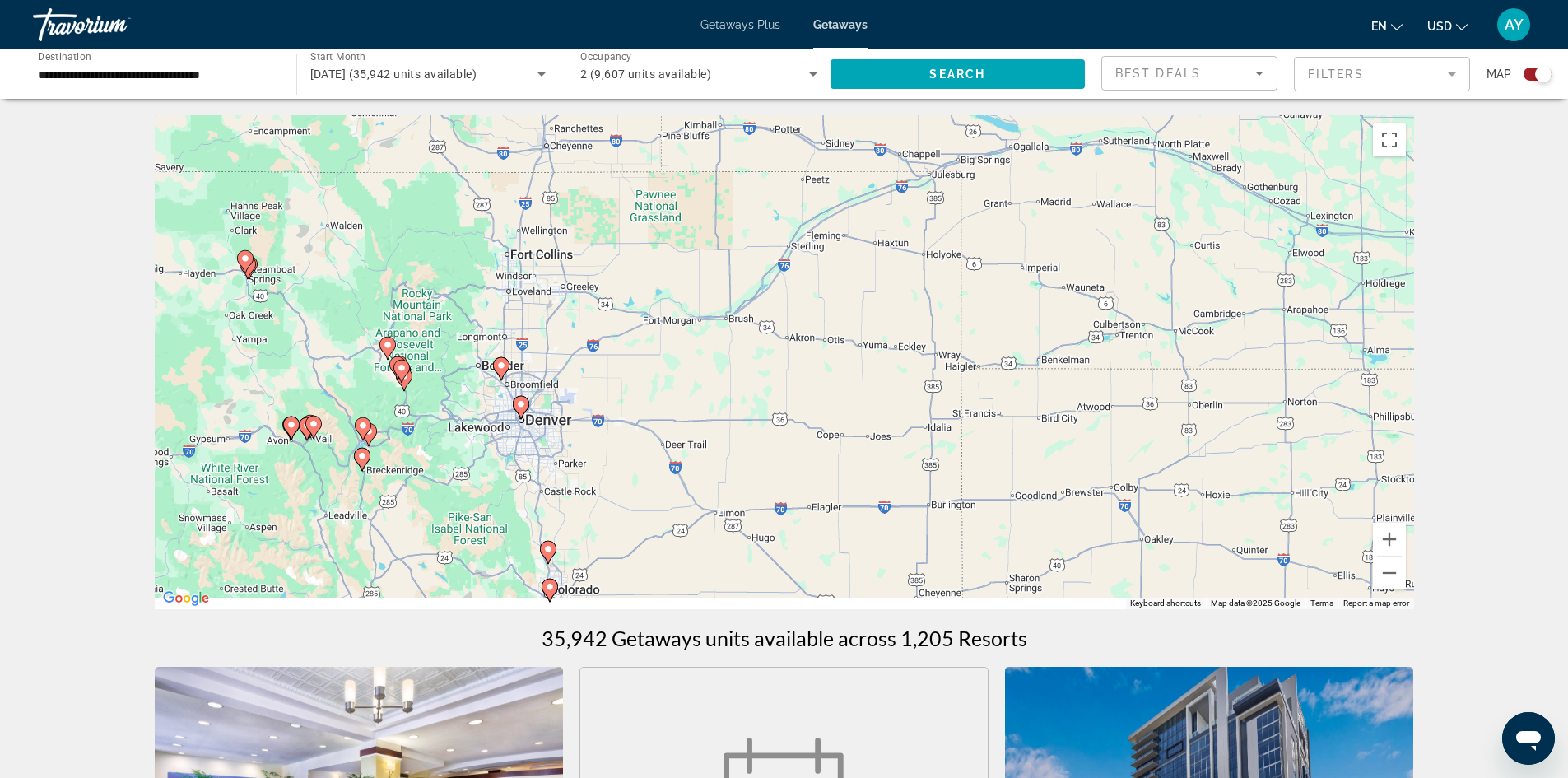
click at [520, 412] on icon "Main content" at bounding box center [520, 407] width 15 height 21
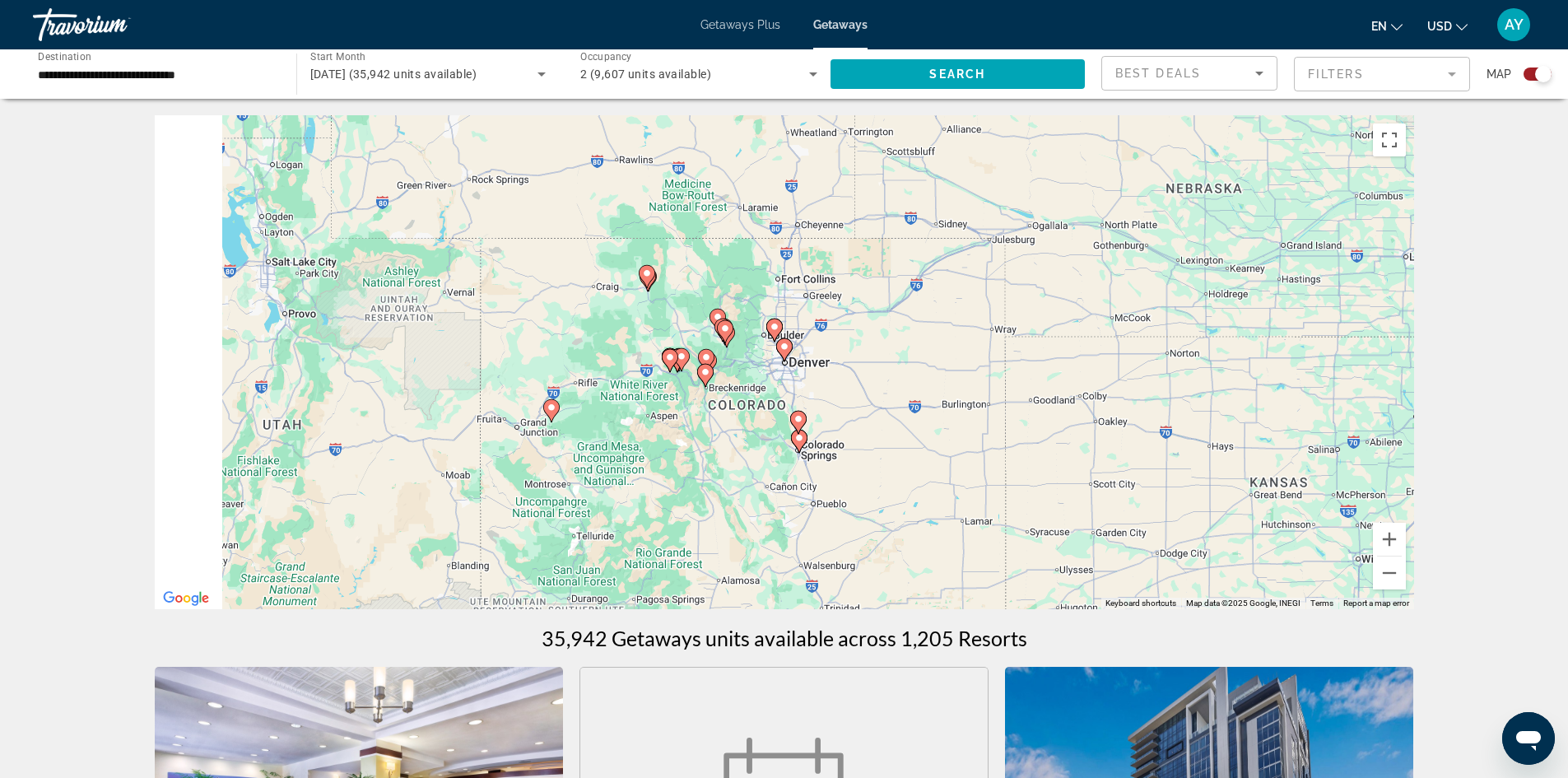
click at [791, 357] on gmp-advanced-marker "Main content" at bounding box center [784, 350] width 16 height 25
type input "**********"
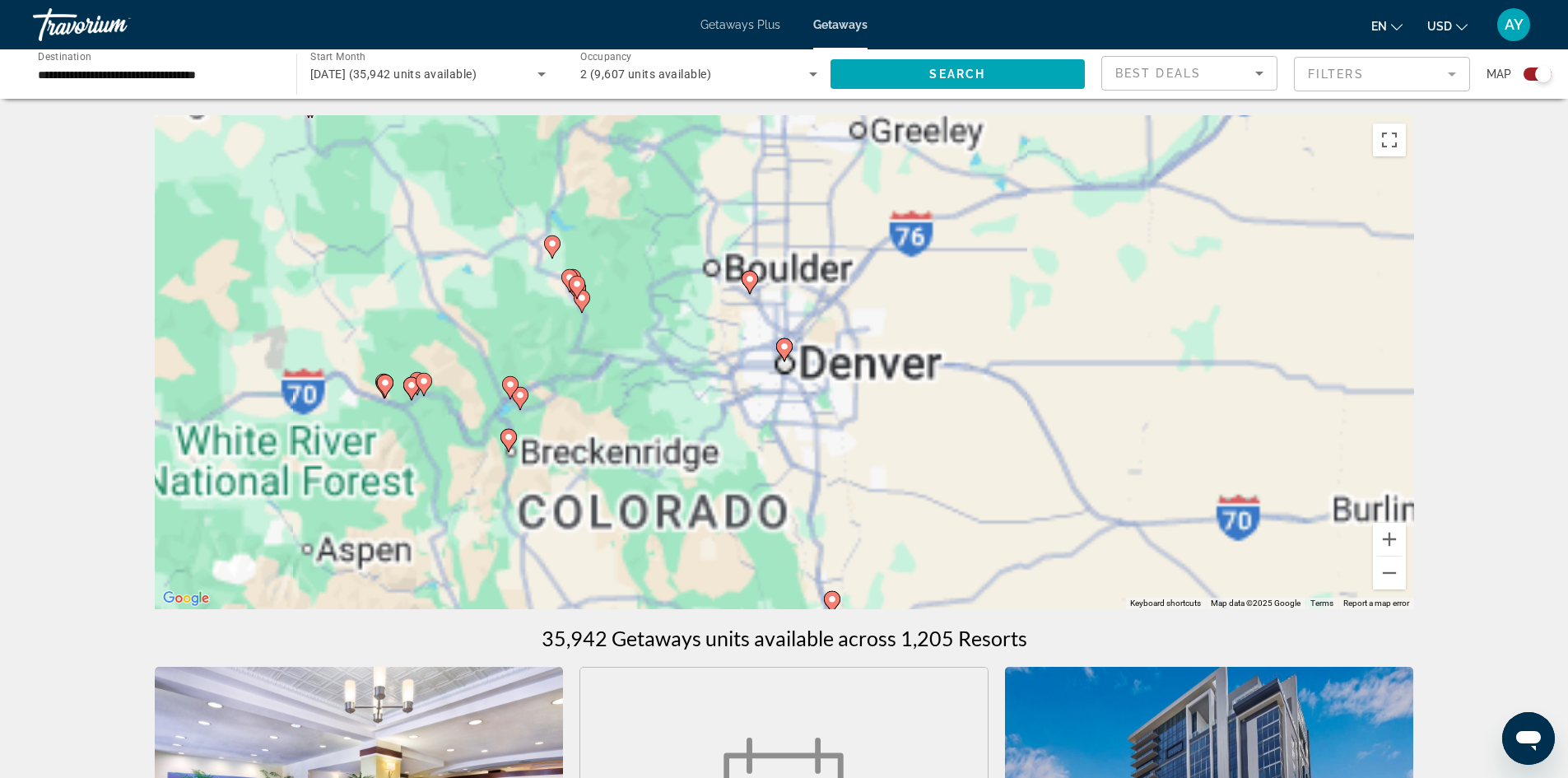
click at [786, 354] on icon "Main content" at bounding box center [783, 350] width 15 height 21
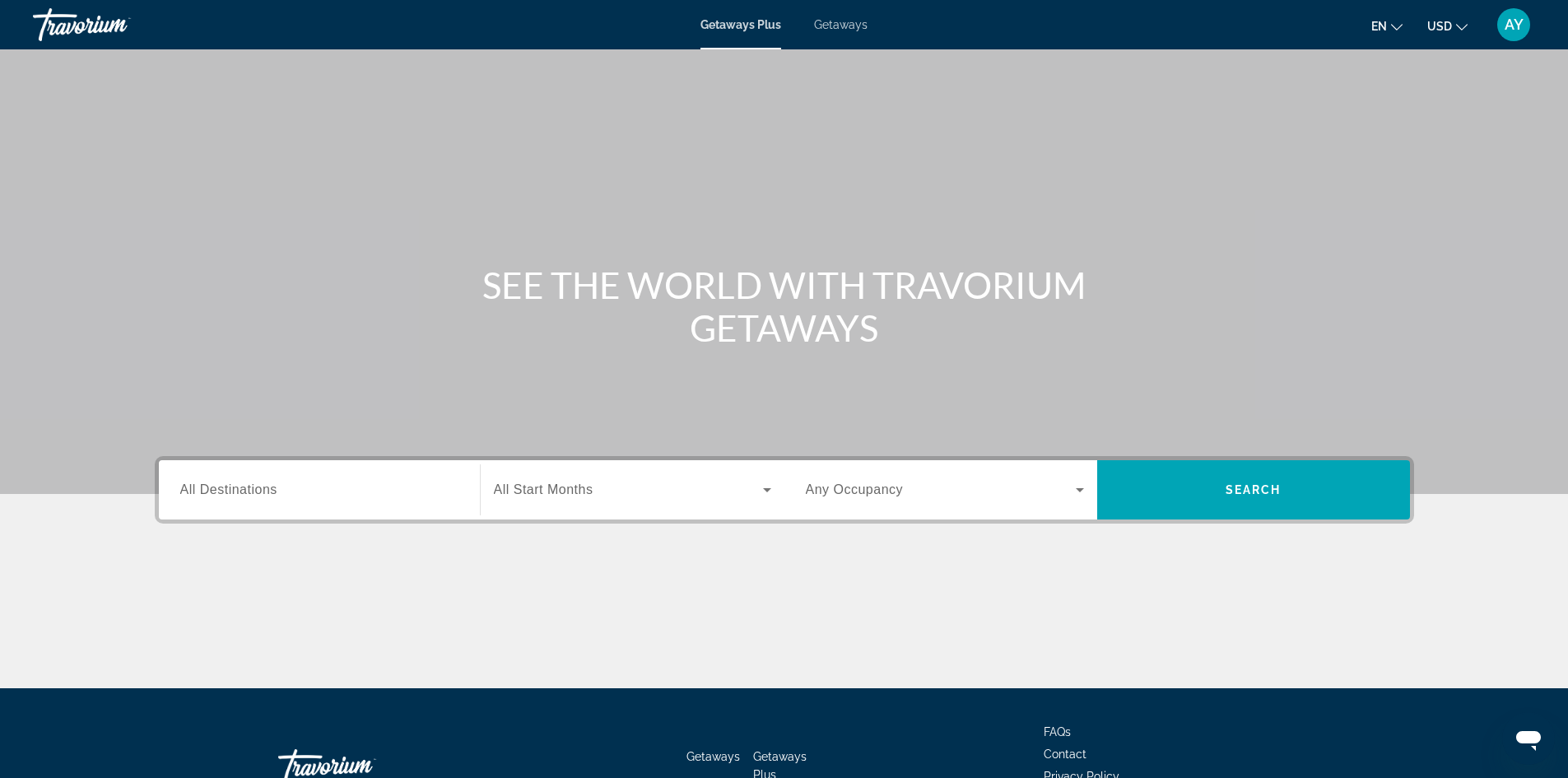
click at [848, 30] on span "Getaways" at bounding box center [840, 25] width 53 height 14
click at [185, 470] on div "Search widget" at bounding box center [320, 490] width 278 height 47
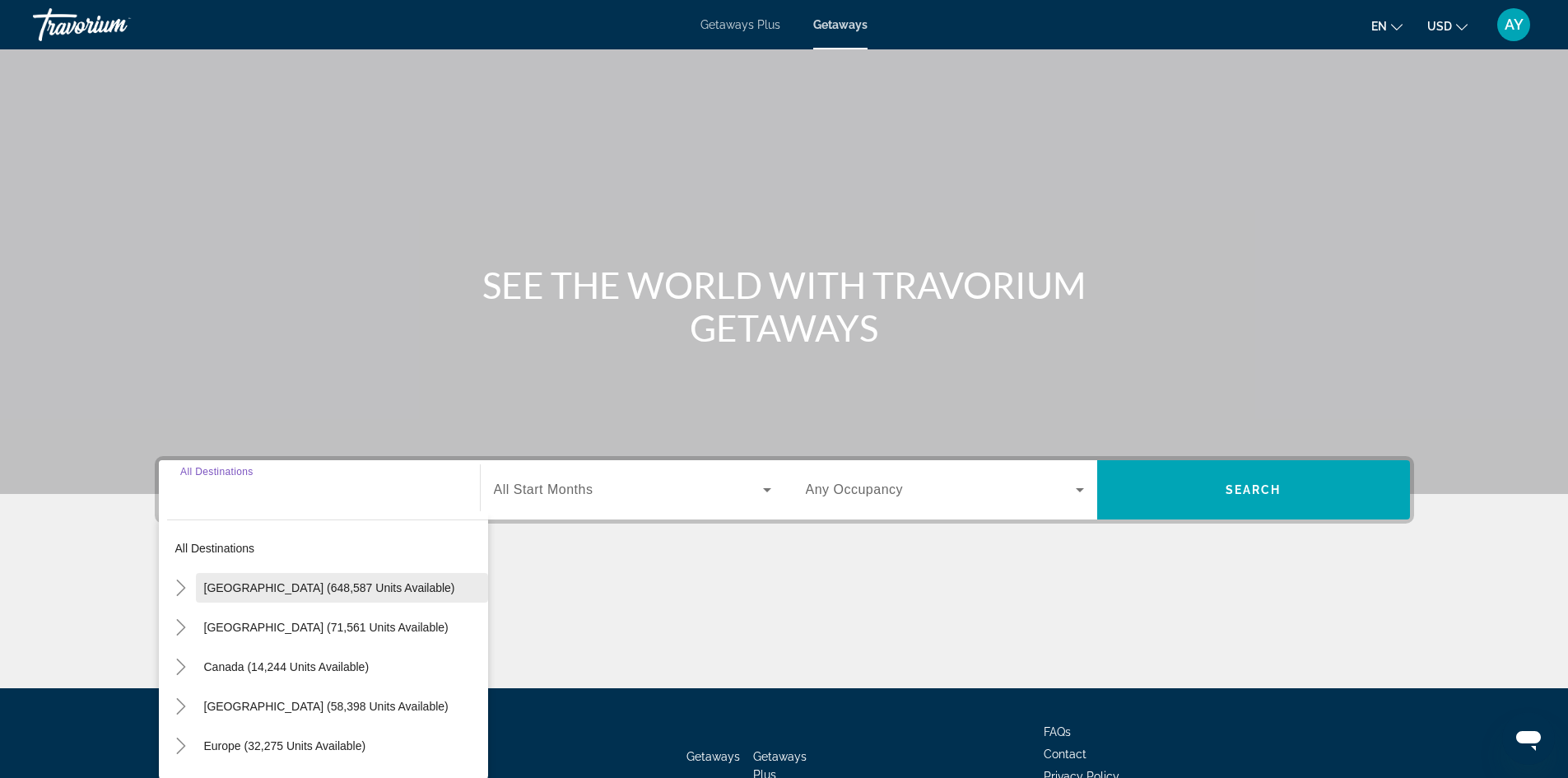
scroll to position [112, 0]
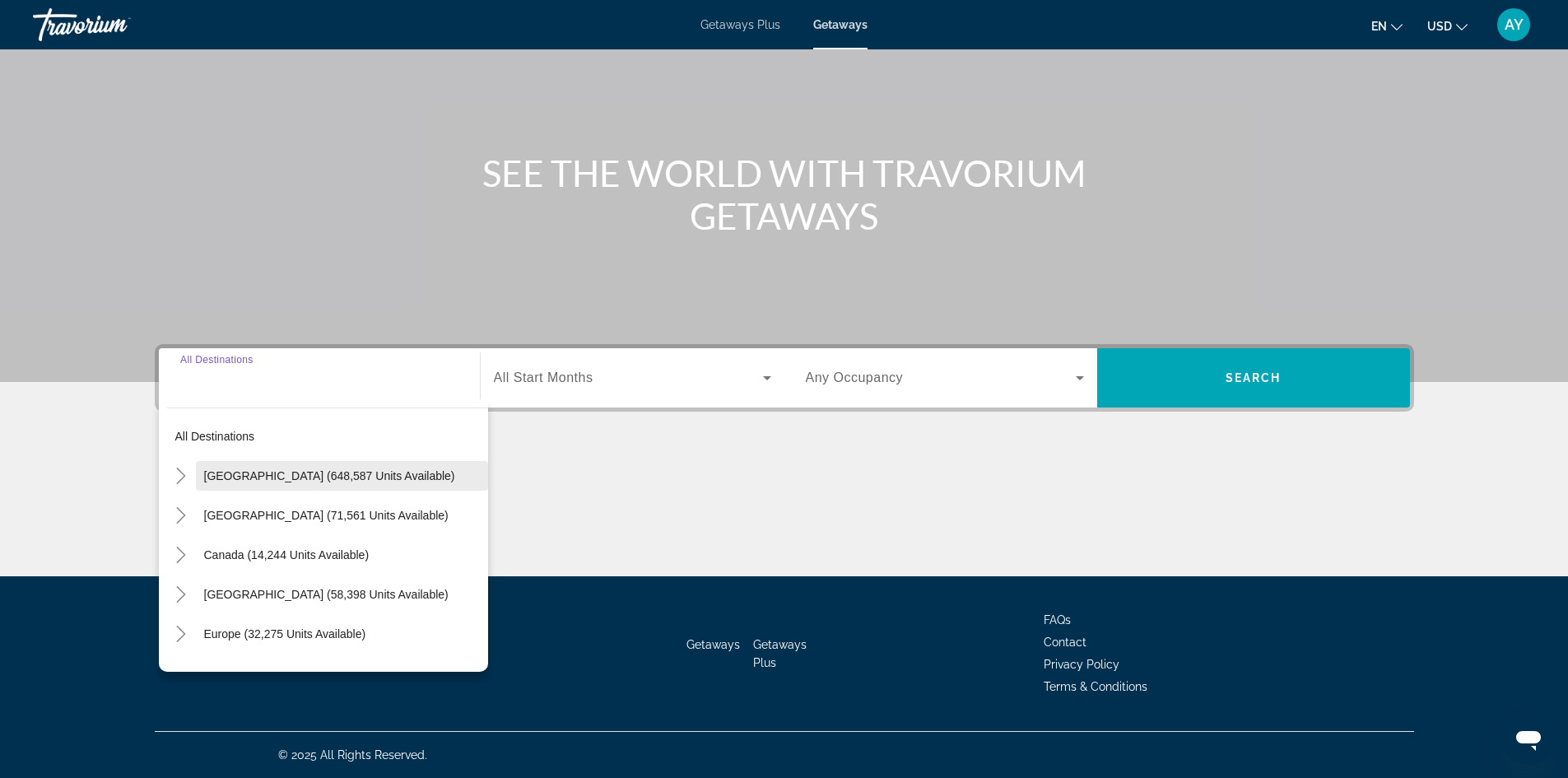
click at [230, 503] on span "Search widget" at bounding box center [342, 515] width 292 height 40
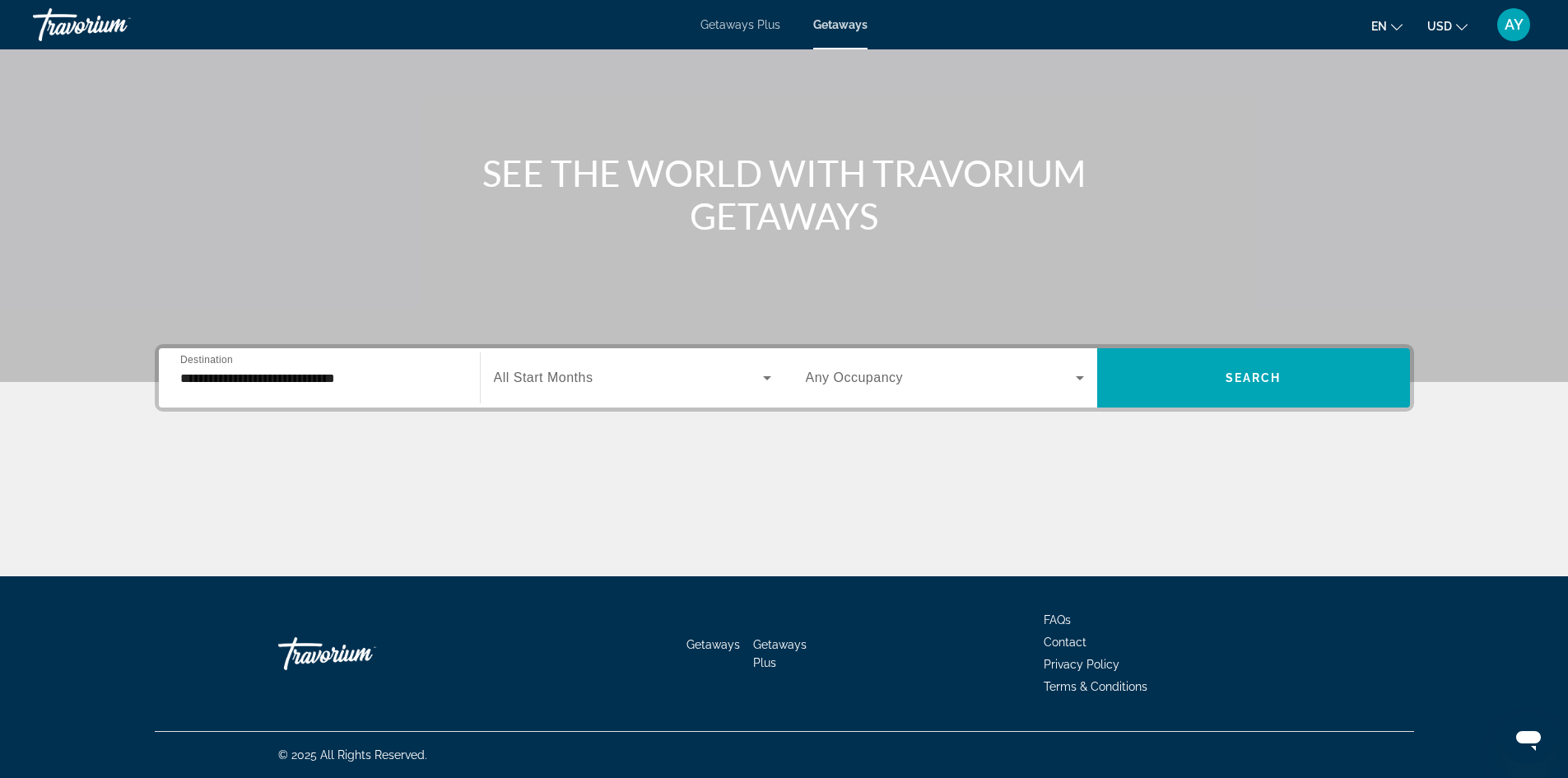
click at [254, 398] on div "**********" at bounding box center [320, 378] width 278 height 47
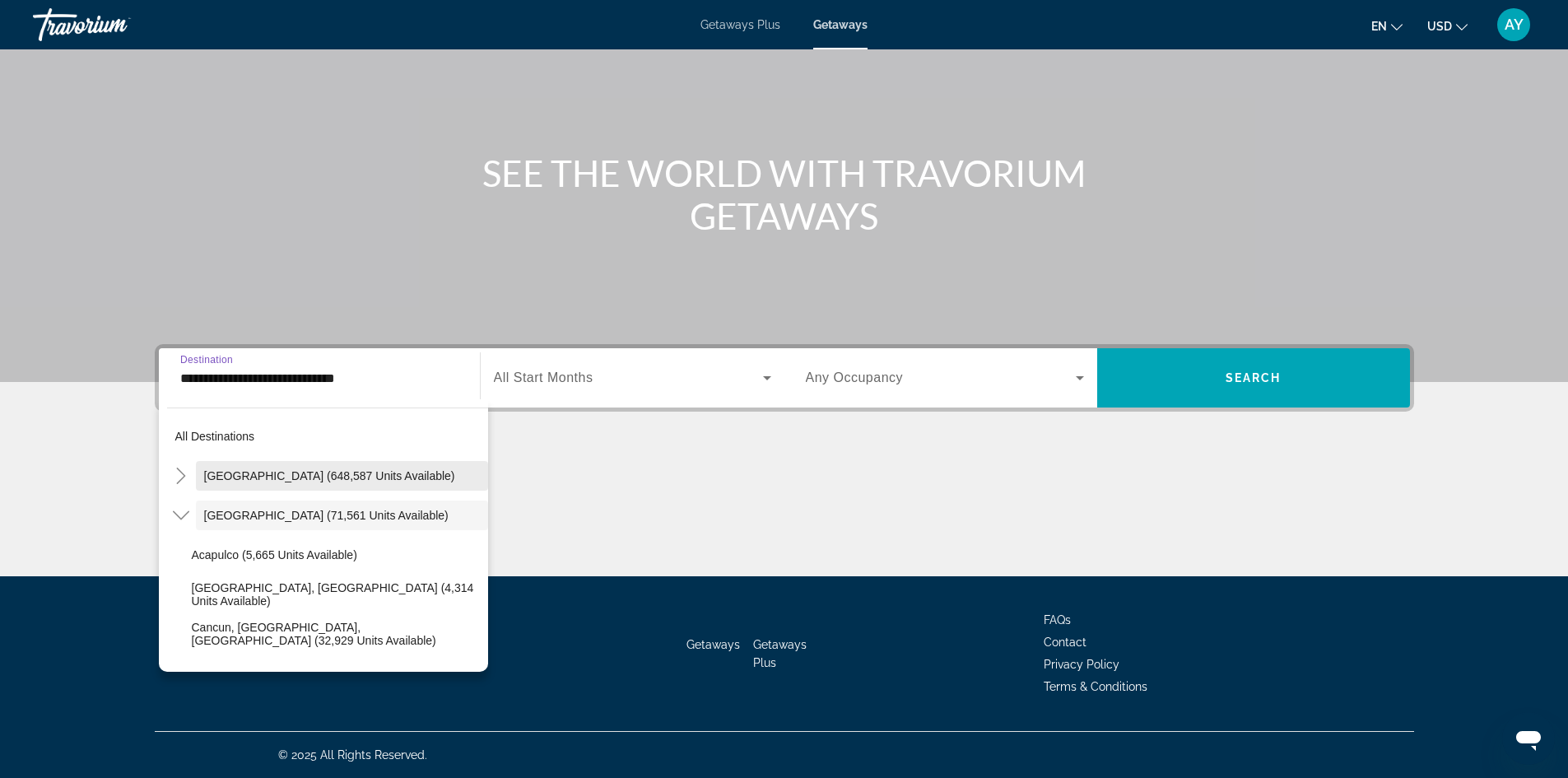
click at [281, 472] on span "[GEOGRAPHIC_DATA] (648,587 units available)" at bounding box center [330, 475] width 251 height 14
type input "**********"
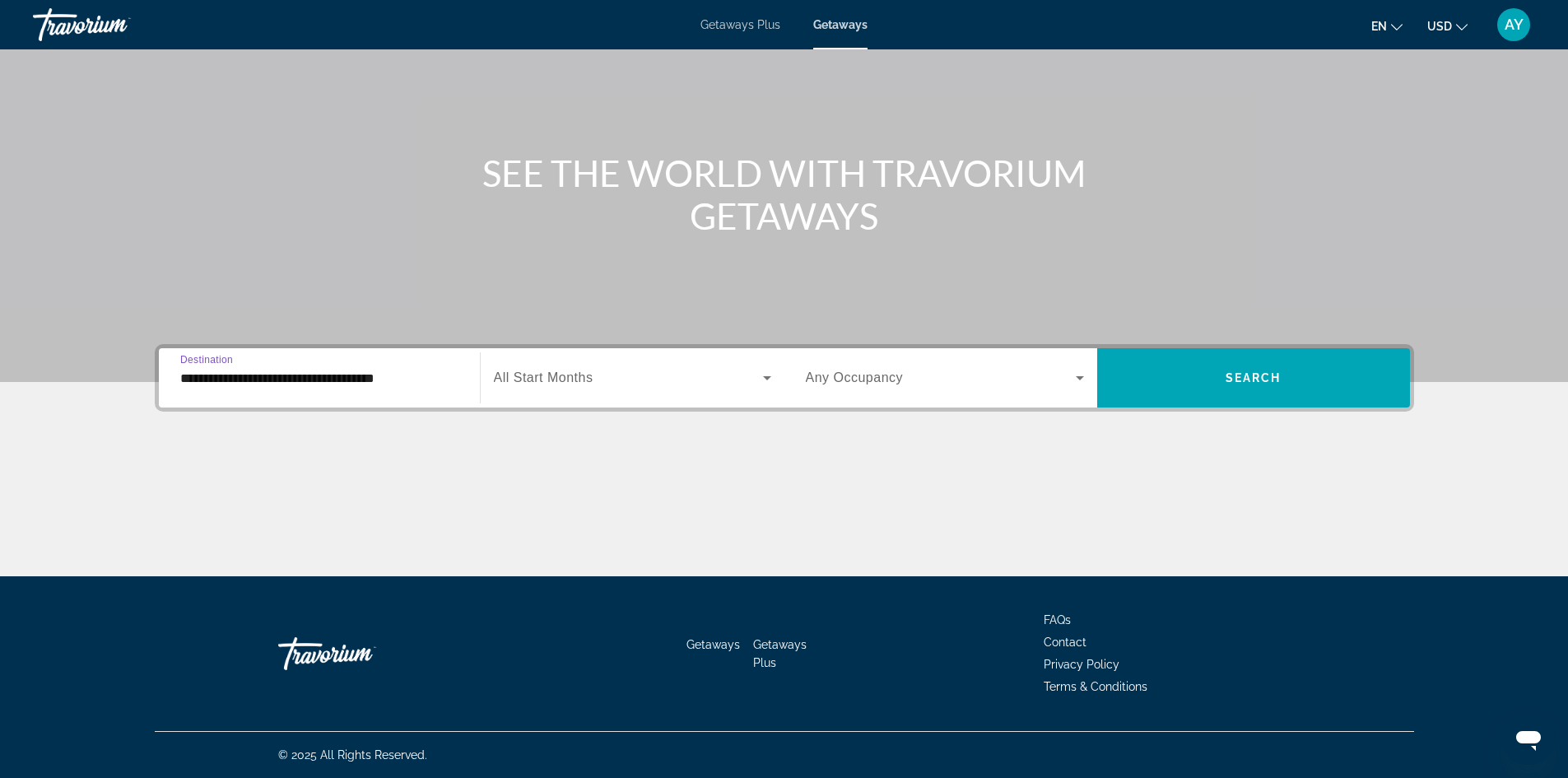
click at [565, 379] on span "All Start Months" at bounding box center [543, 377] width 100 height 14
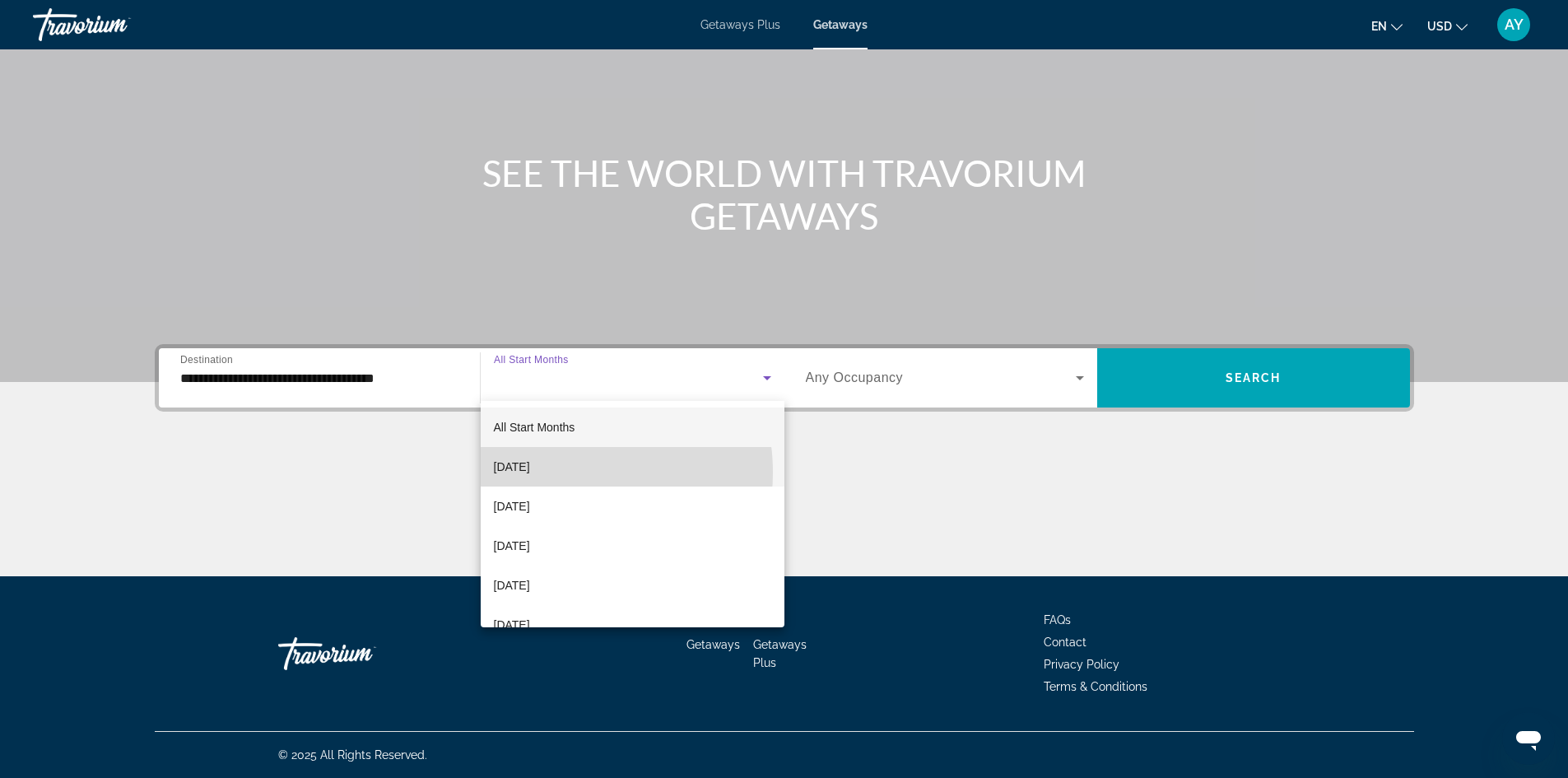
click at [530, 472] on span "[DATE]" at bounding box center [511, 467] width 36 height 19
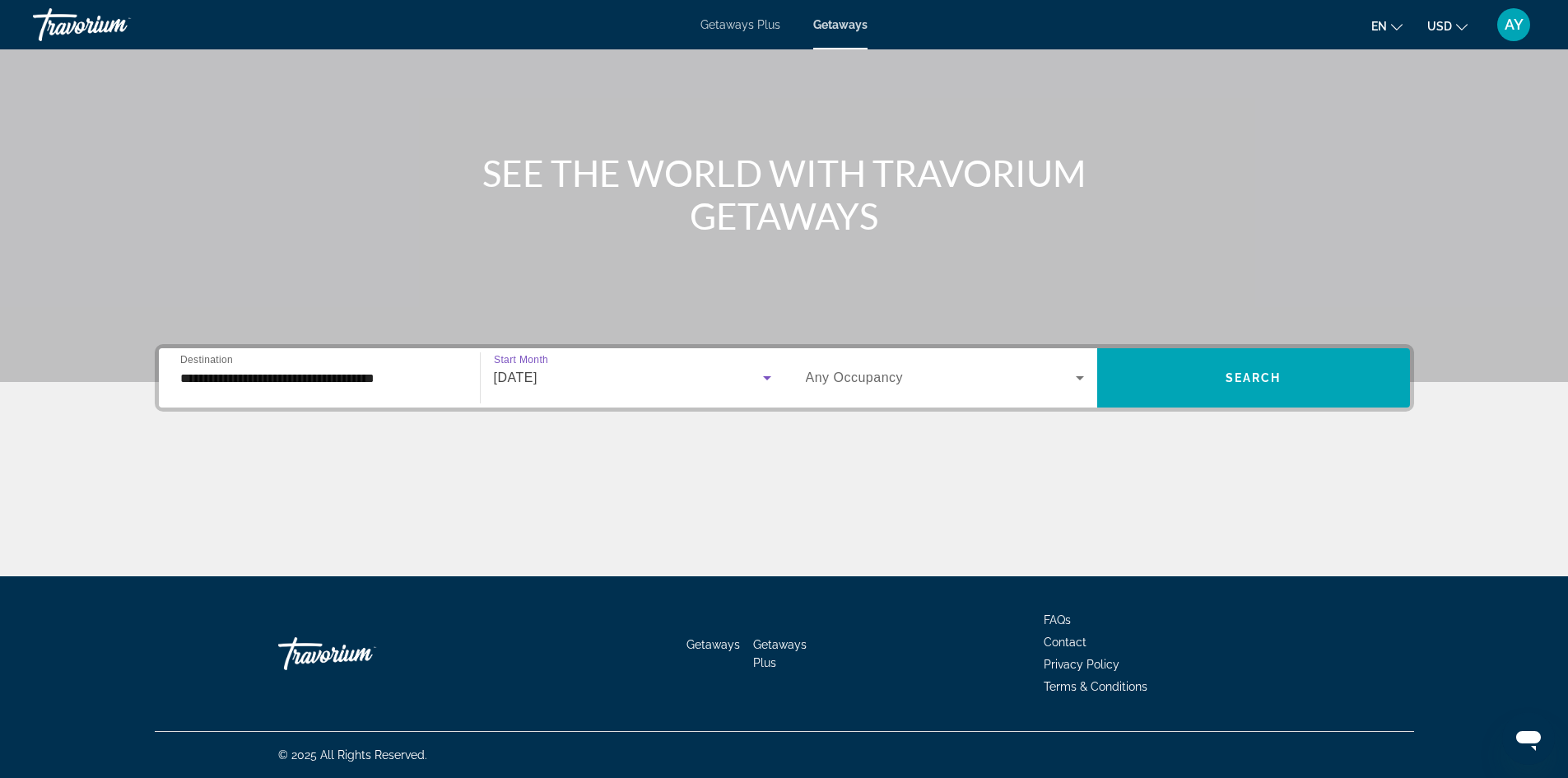
click at [939, 366] on div "Search widget" at bounding box center [945, 378] width 278 height 46
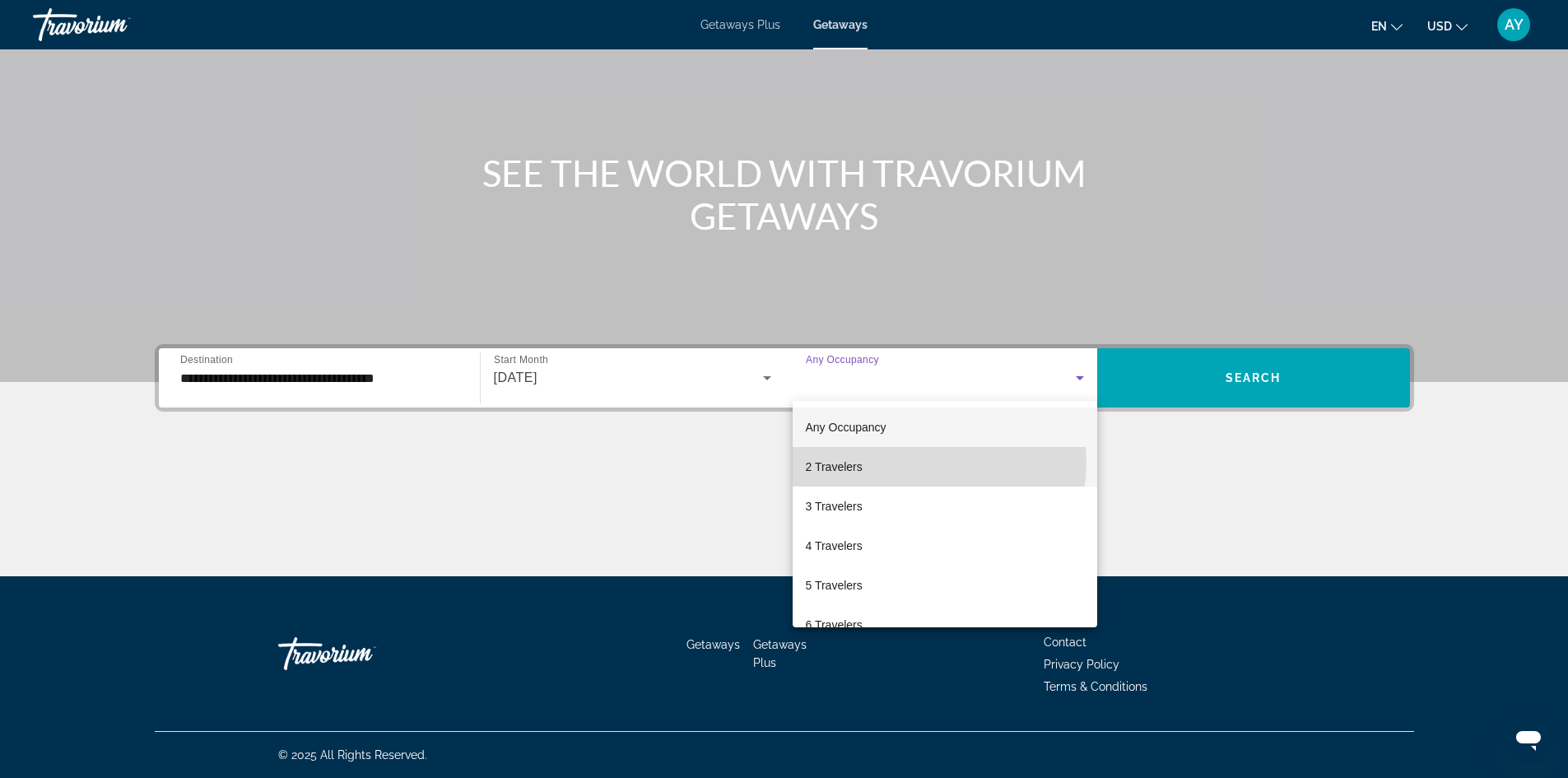
click at [937, 463] on mat-option "2 Travelers" at bounding box center [944, 466] width 305 height 40
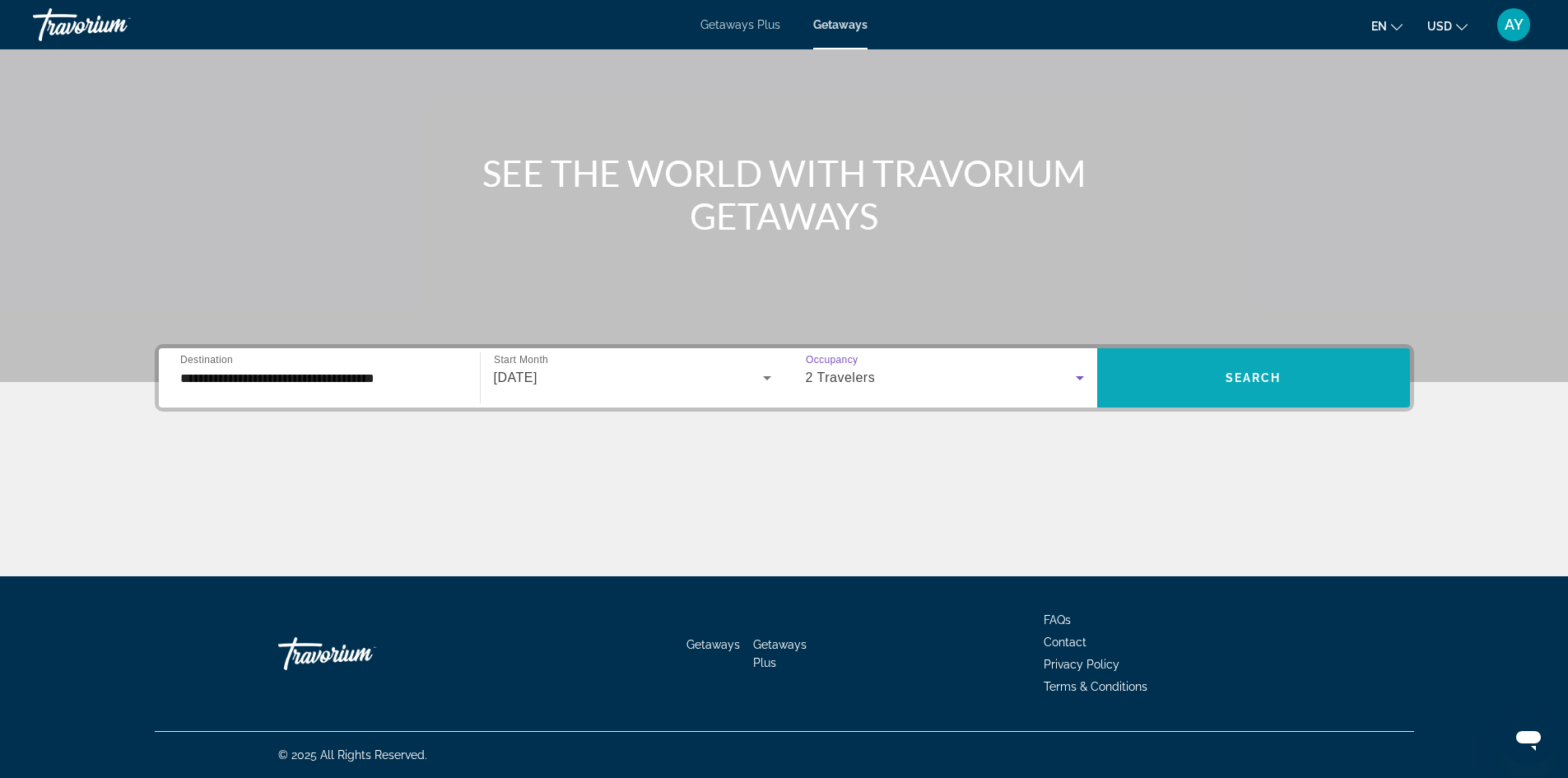
click at [1205, 392] on span "Search widget" at bounding box center [1254, 377] width 313 height 40
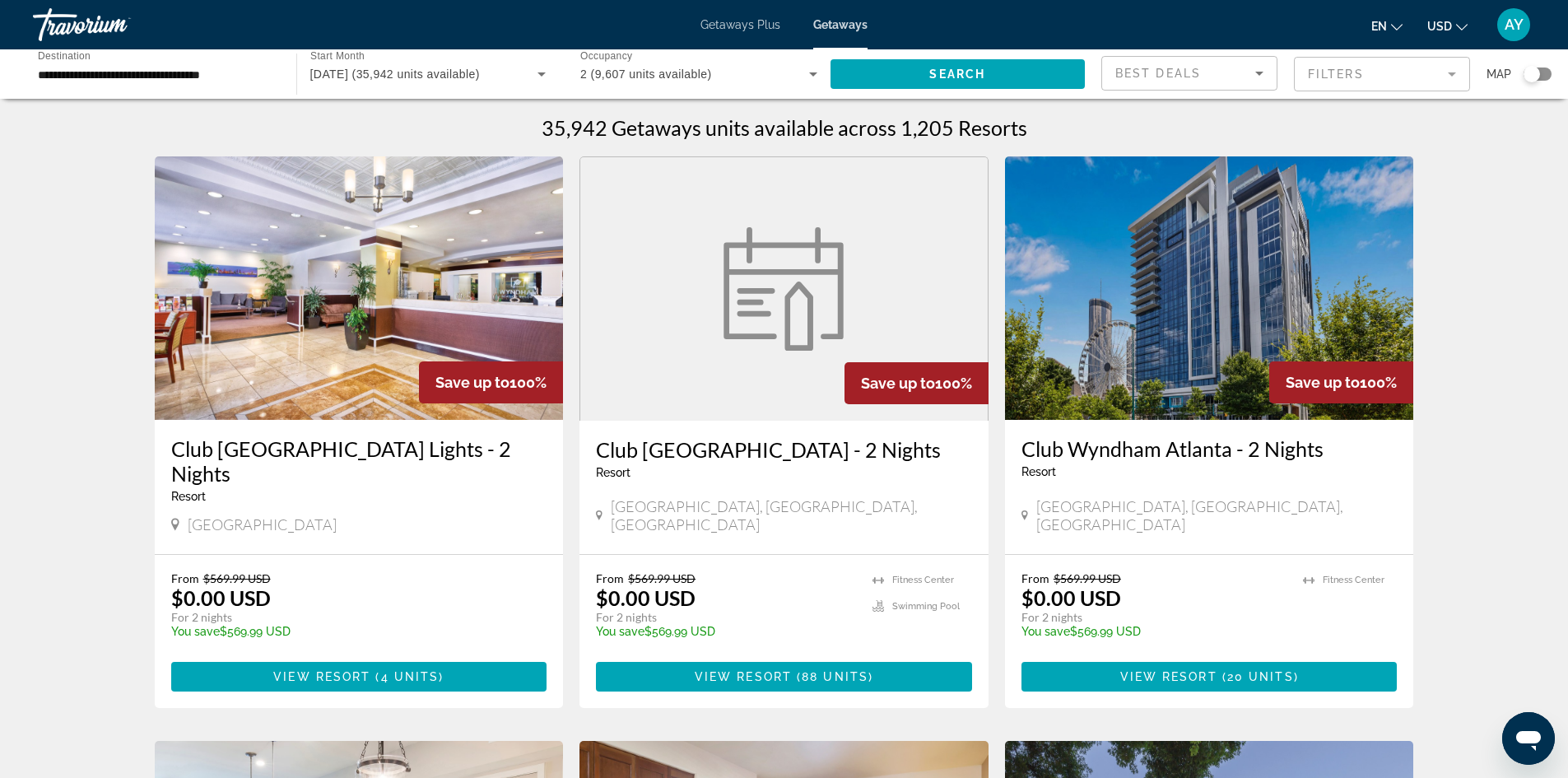
click at [1545, 72] on div "Search widget" at bounding box center [1537, 74] width 28 height 14
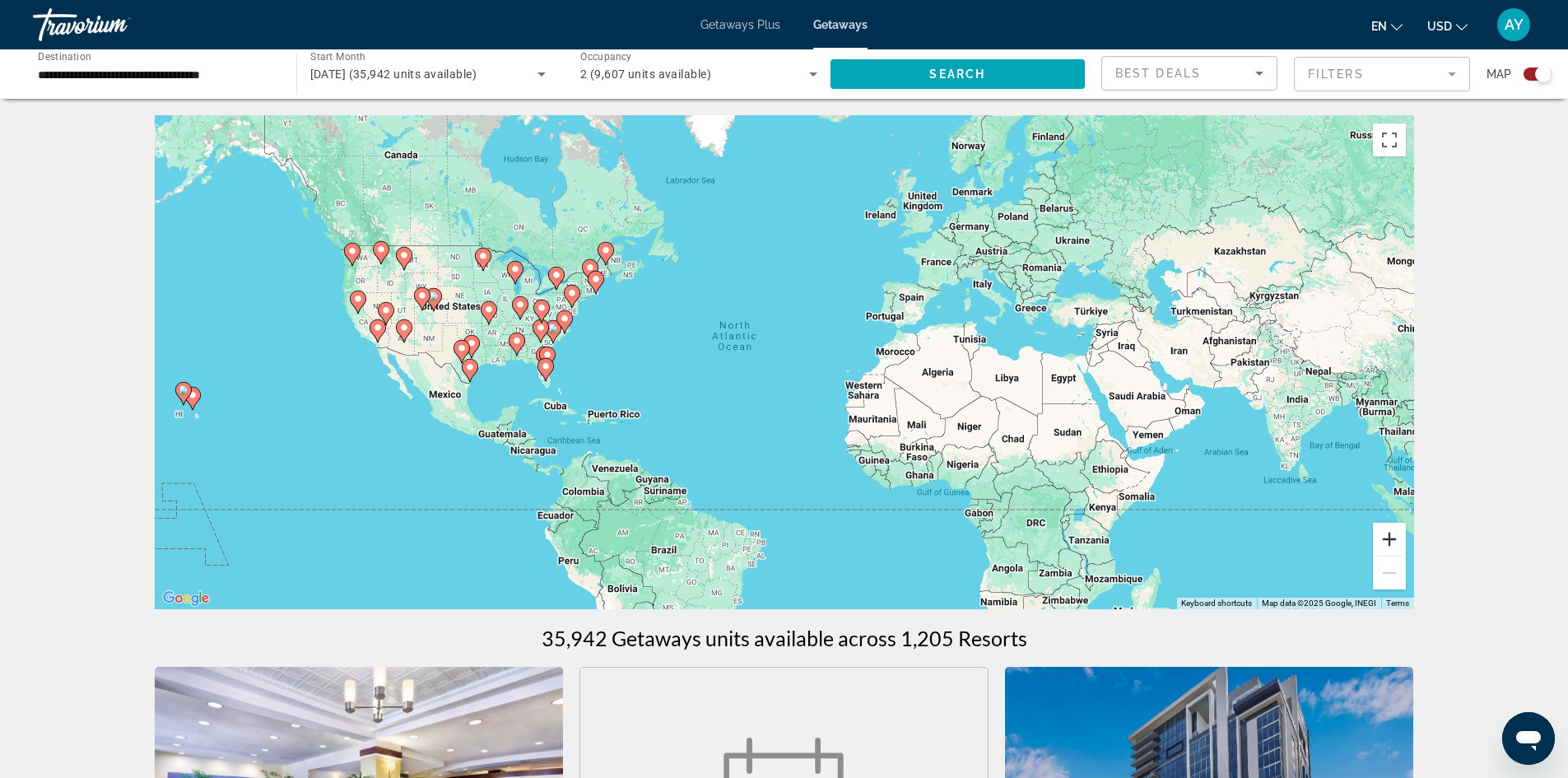
click at [1398, 552] on button "Zoom in" at bounding box center [1390, 539] width 33 height 33
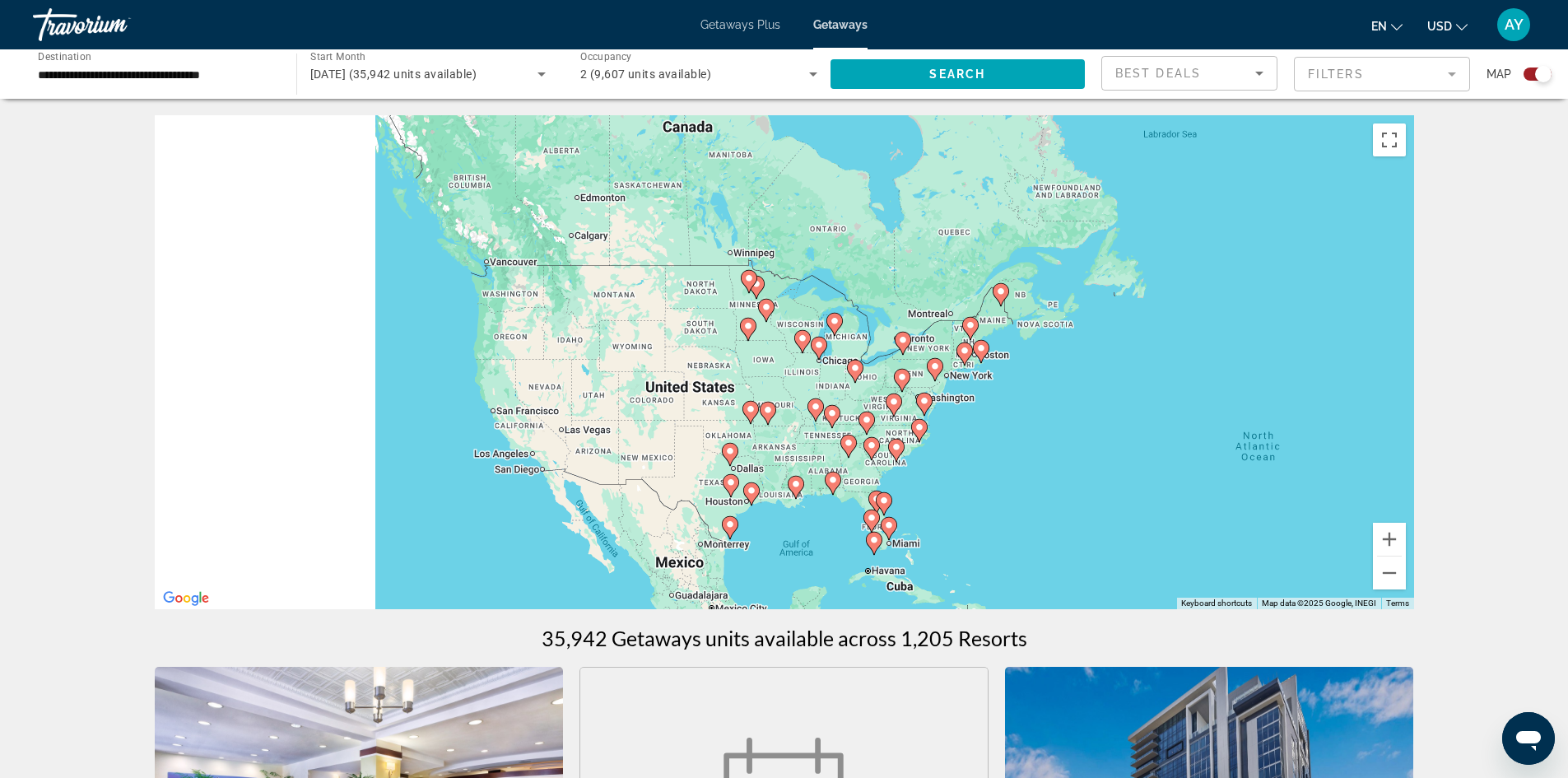
drag, startPoint x: 346, startPoint y: 314, endPoint x: 916, endPoint y: 450, distance: 586.0
click at [915, 449] on div "To activate drag with keyboard, press Alt + Enter. Once in keyboard drag state,…" at bounding box center [784, 361] width 1260 height 494
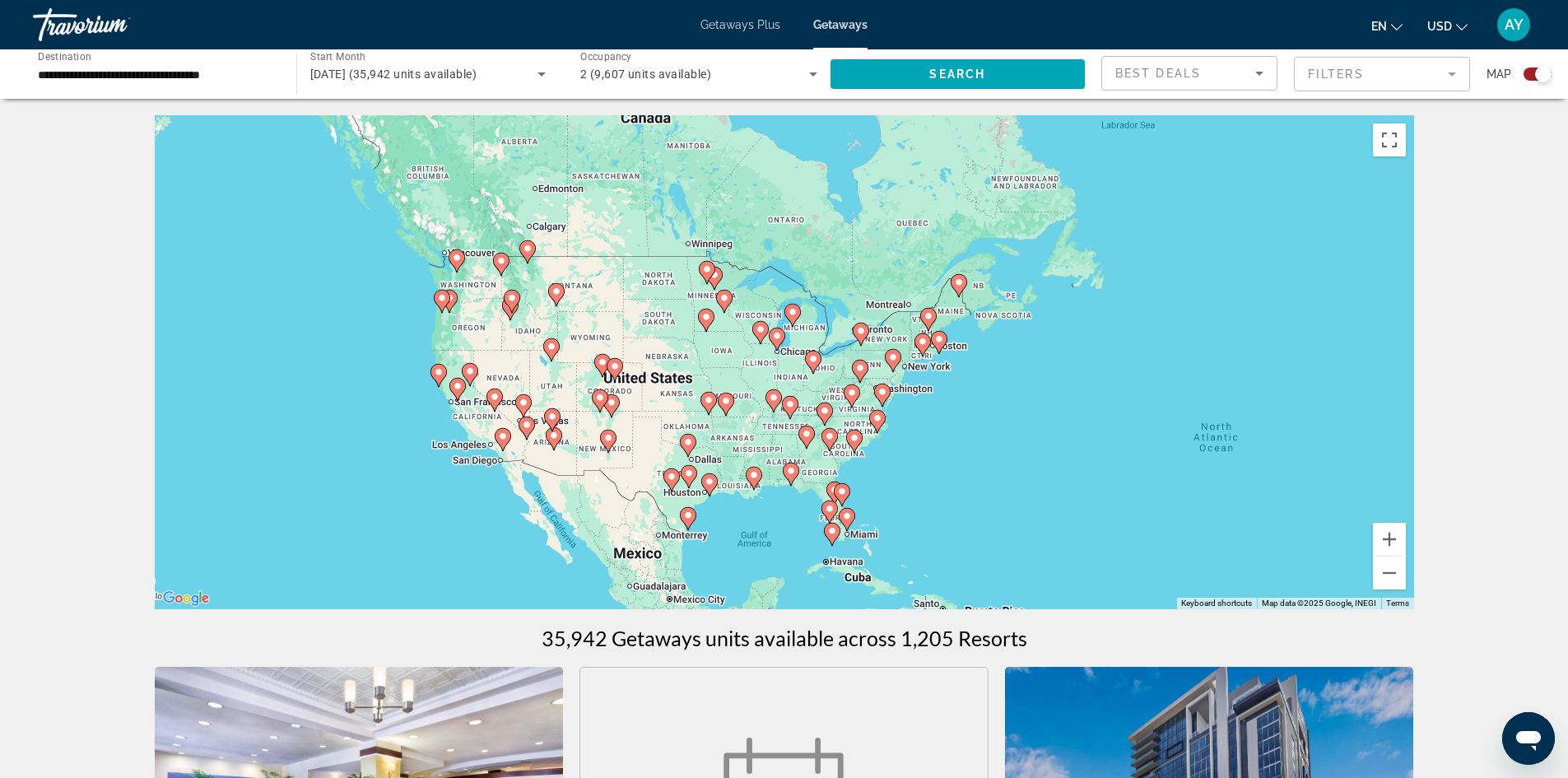
drag, startPoint x: 1047, startPoint y: 469, endPoint x: 797, endPoint y: 423, distance: 254.2
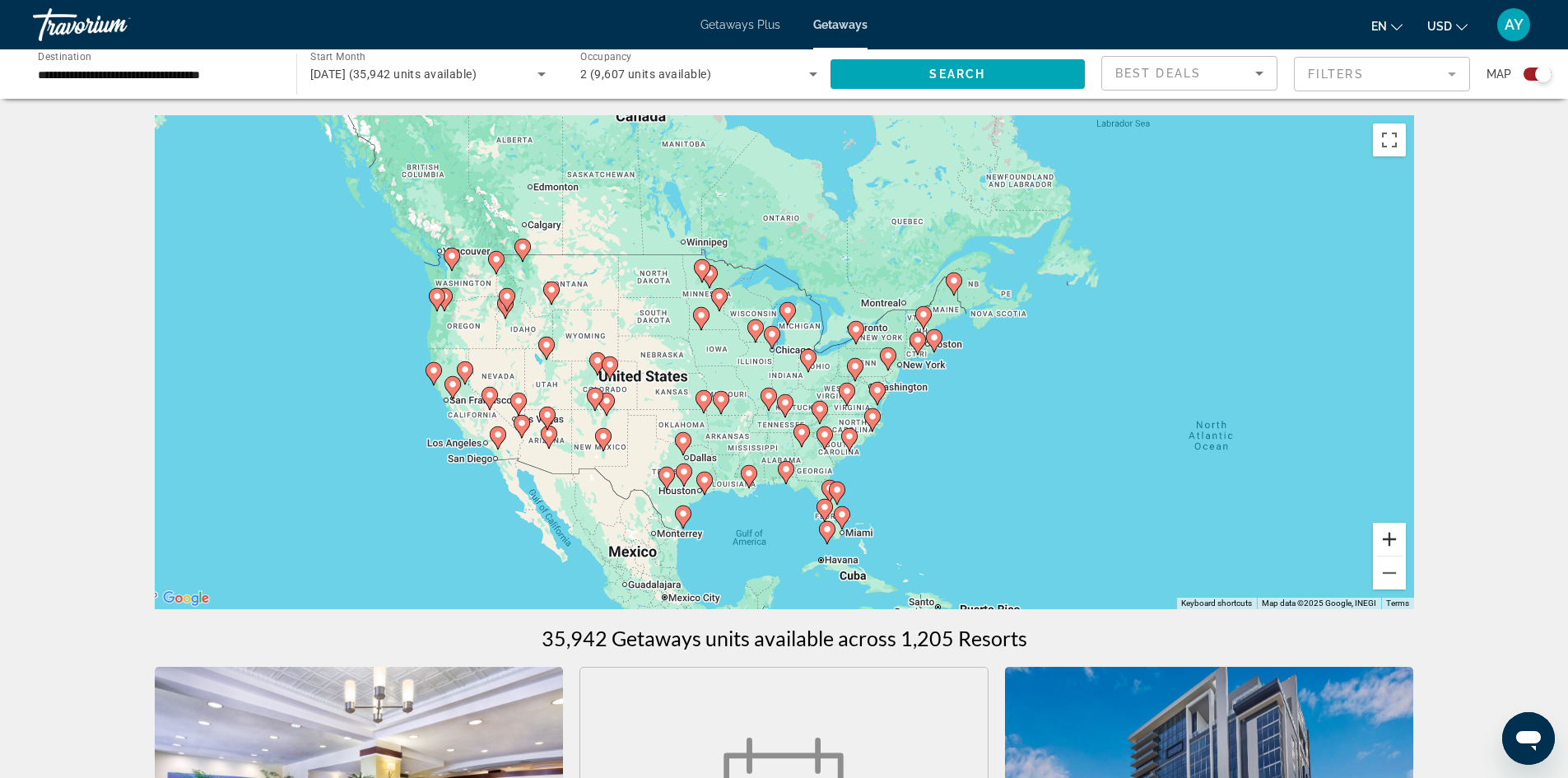
click at [1391, 531] on button "Zoom in" at bounding box center [1390, 539] width 33 height 33
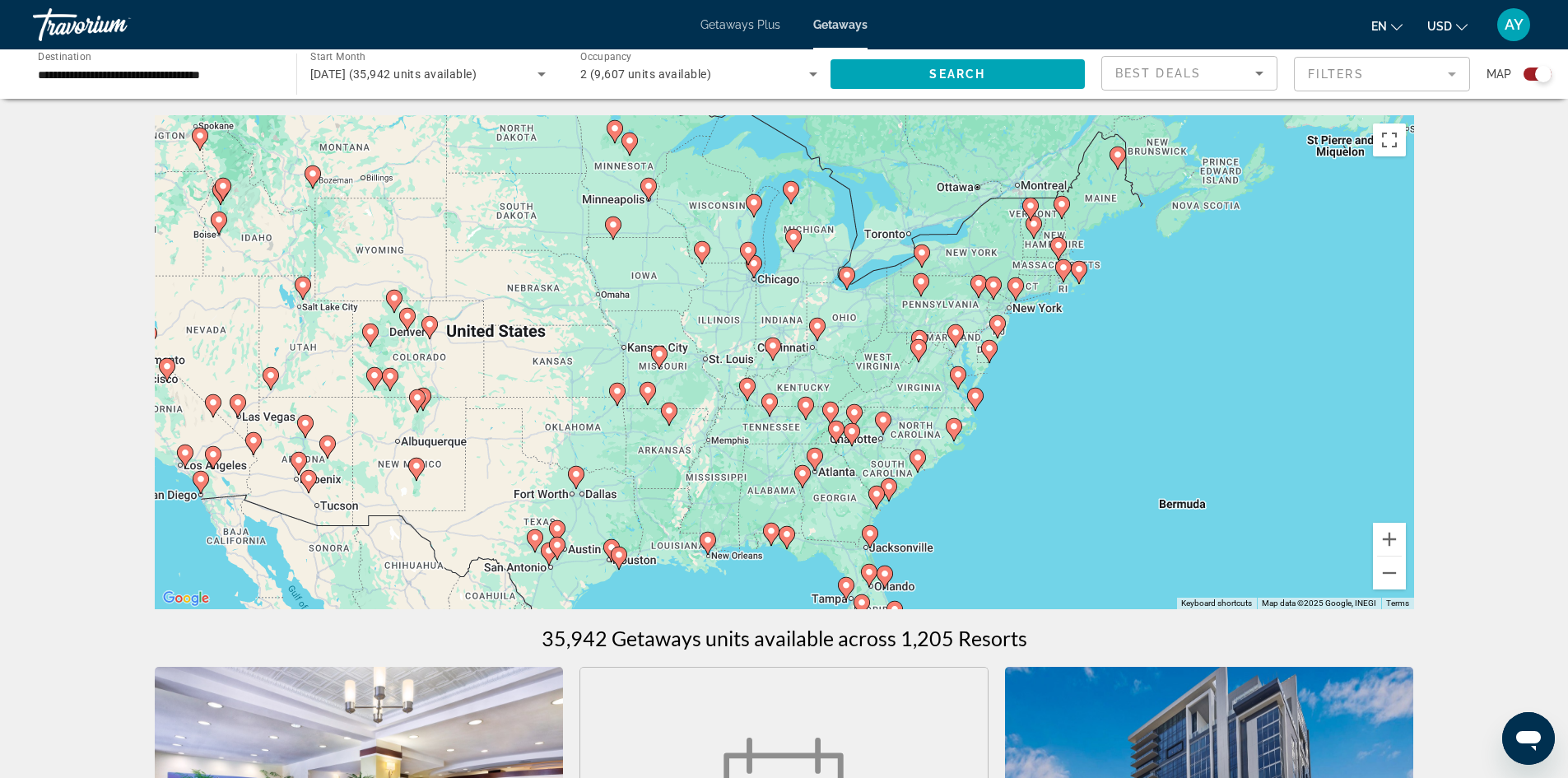
drag, startPoint x: 852, startPoint y: 535, endPoint x: 846, endPoint y: 475, distance: 60.3
click at [846, 475] on div "To activate drag with keyboard, press Alt + Enter. Once in keyboard drag state,…" at bounding box center [784, 361] width 1260 height 494
click at [791, 236] on image "Main content" at bounding box center [792, 235] width 10 height 10
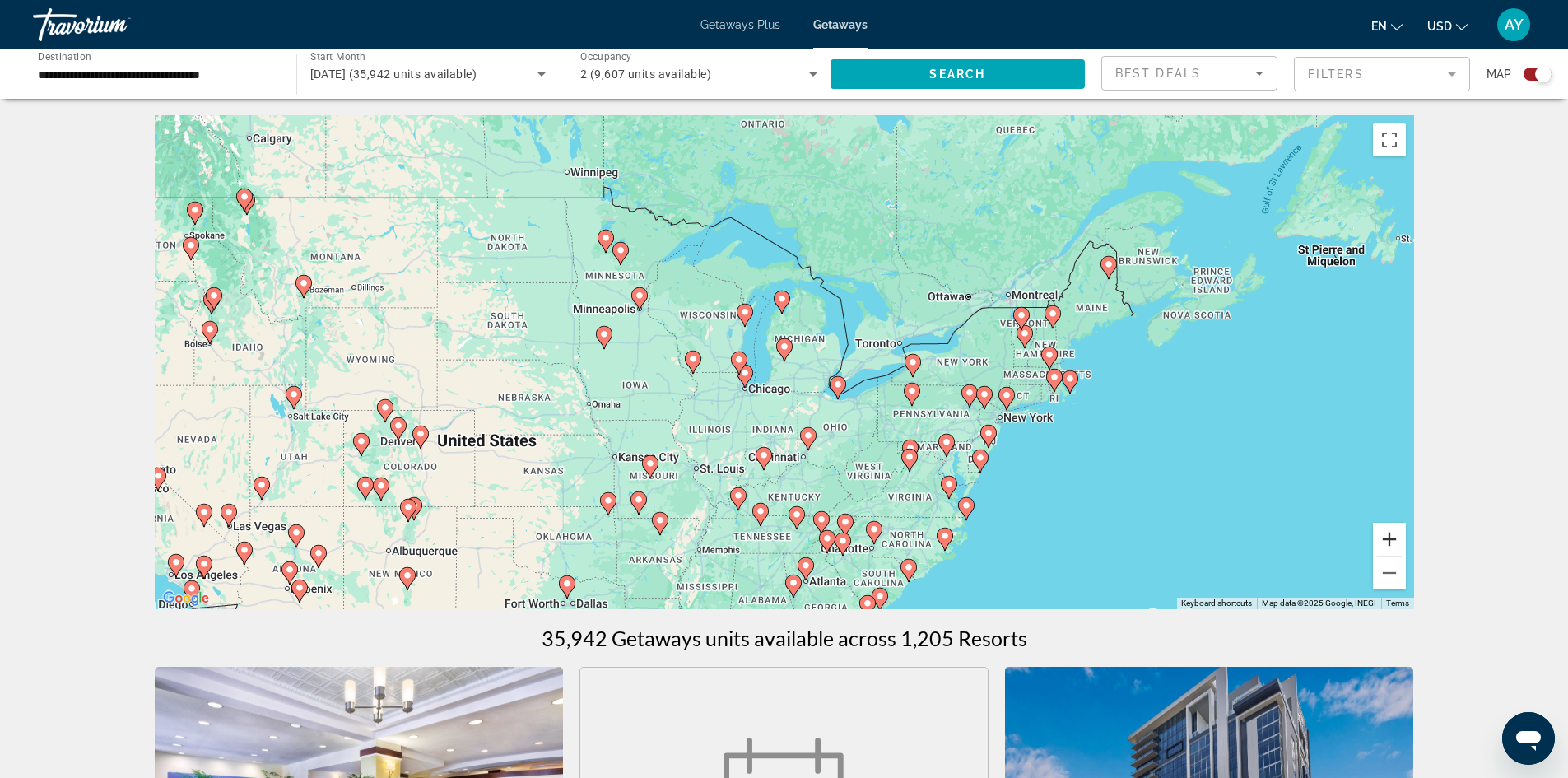
click at [1389, 530] on button "Zoom in" at bounding box center [1390, 539] width 33 height 33
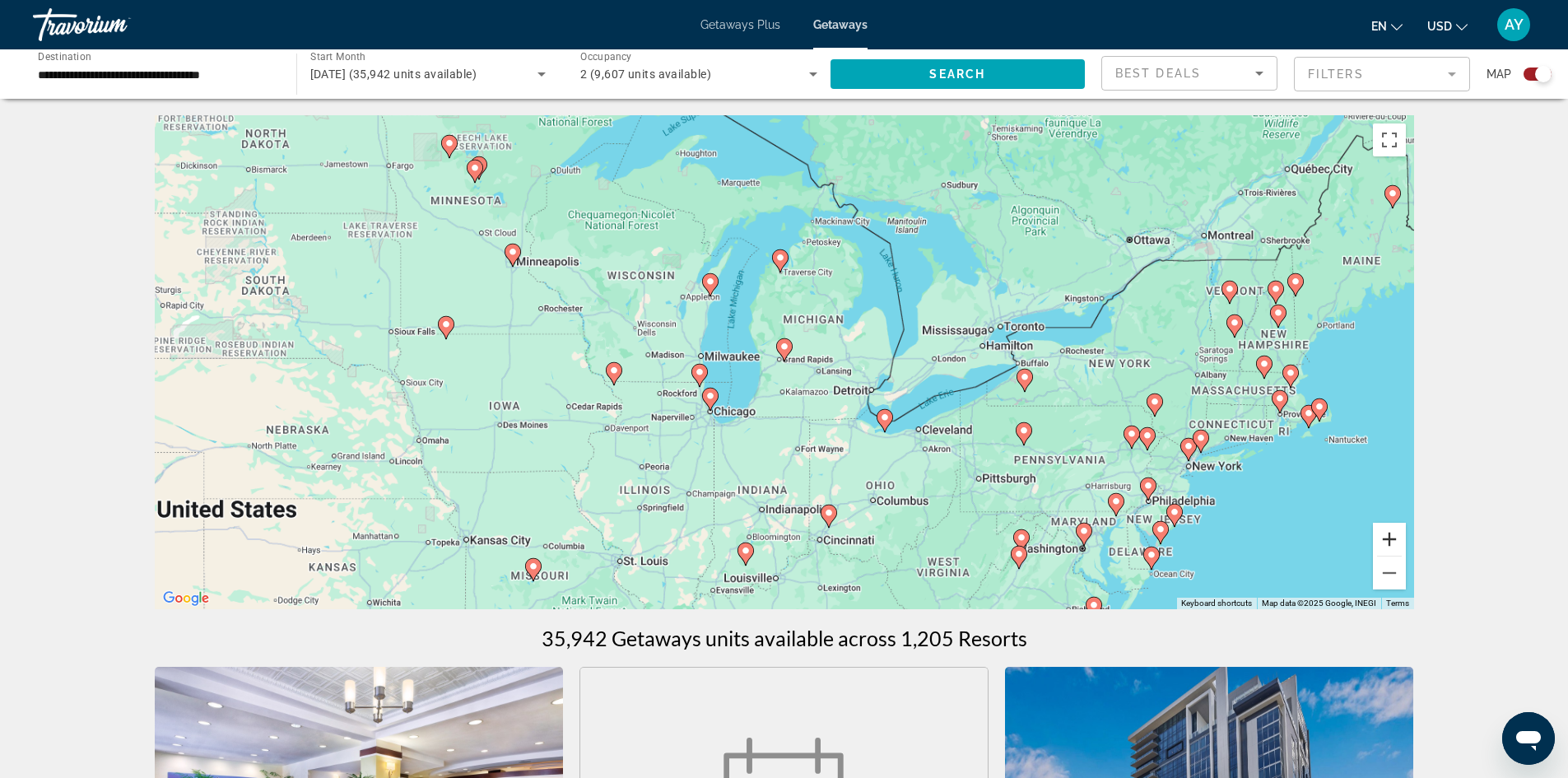
click at [1389, 530] on button "Zoom in" at bounding box center [1390, 539] width 33 height 33
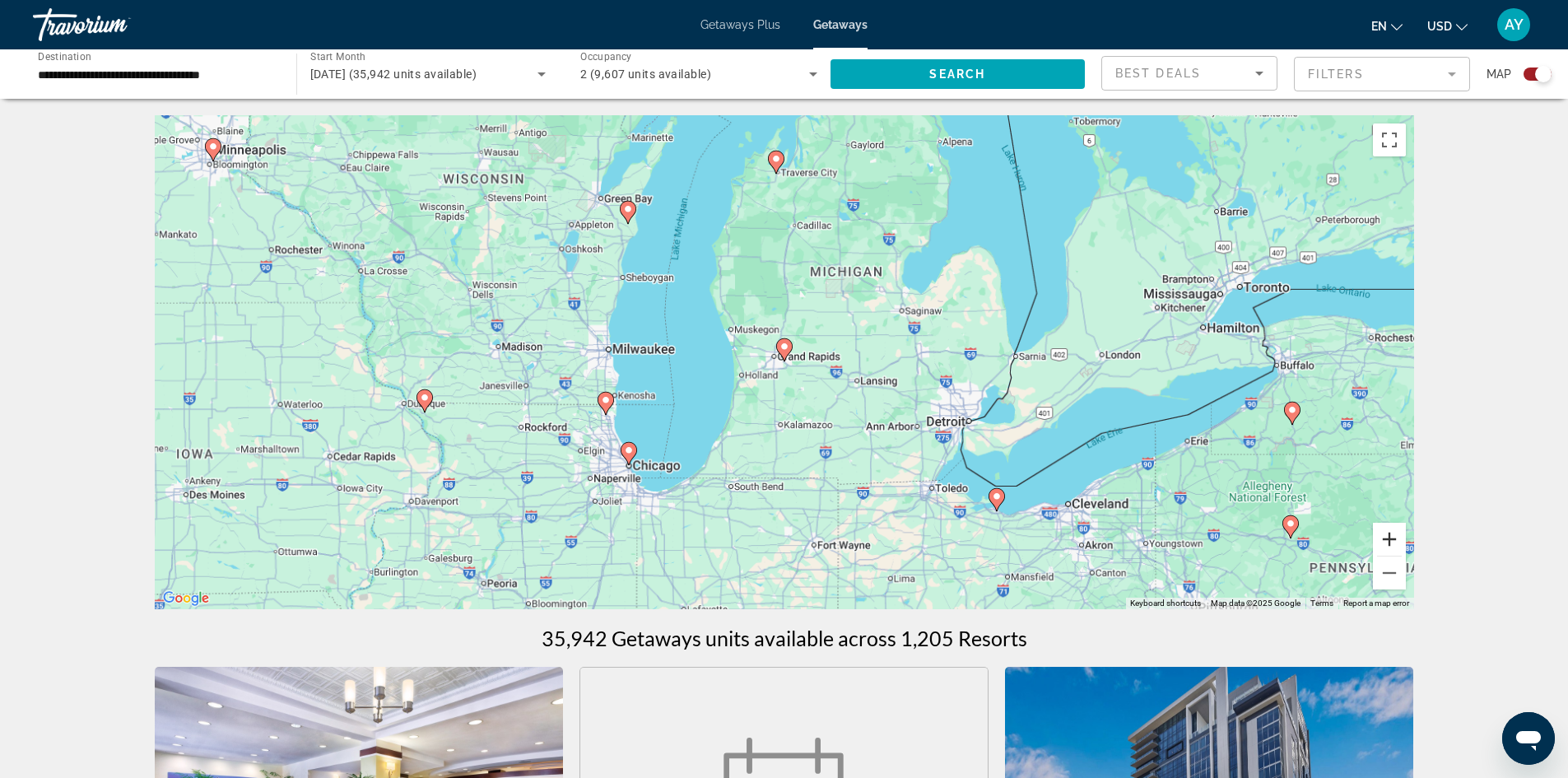
click at [1389, 530] on button "Zoom in" at bounding box center [1390, 539] width 33 height 33
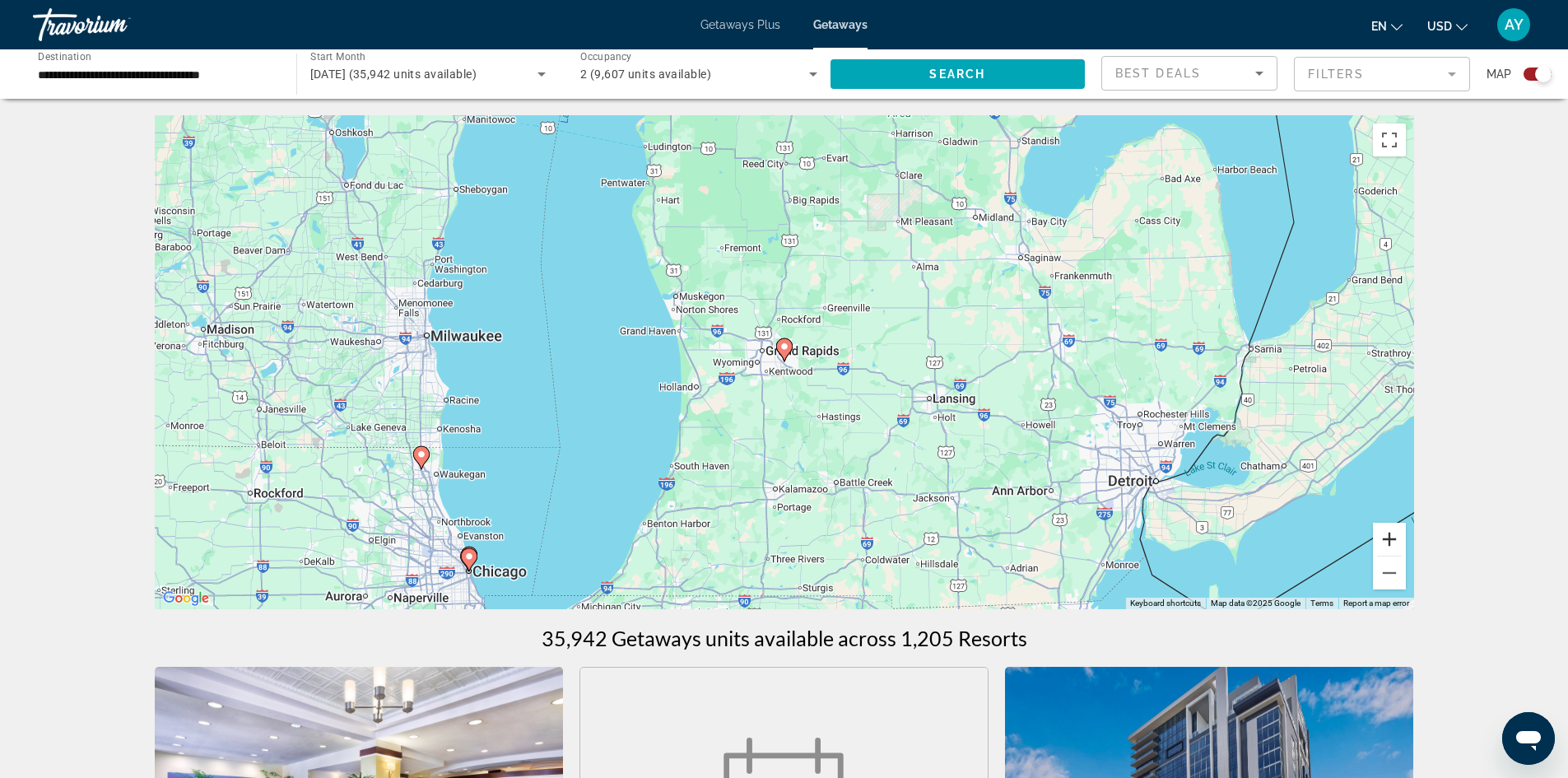
click at [1389, 530] on button "Zoom in" at bounding box center [1390, 539] width 33 height 33
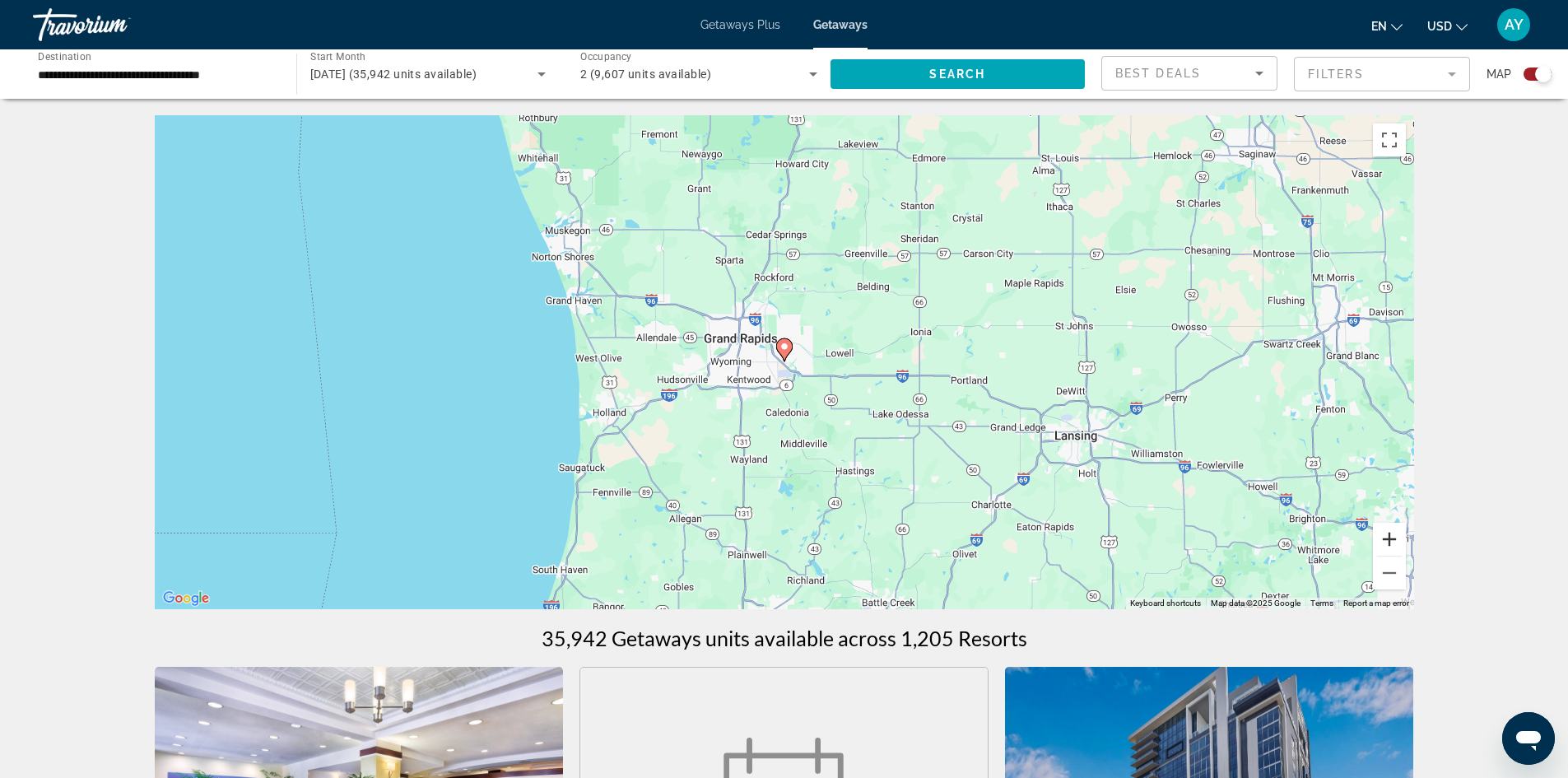
click at [1389, 530] on button "Zoom in" at bounding box center [1390, 539] width 33 height 33
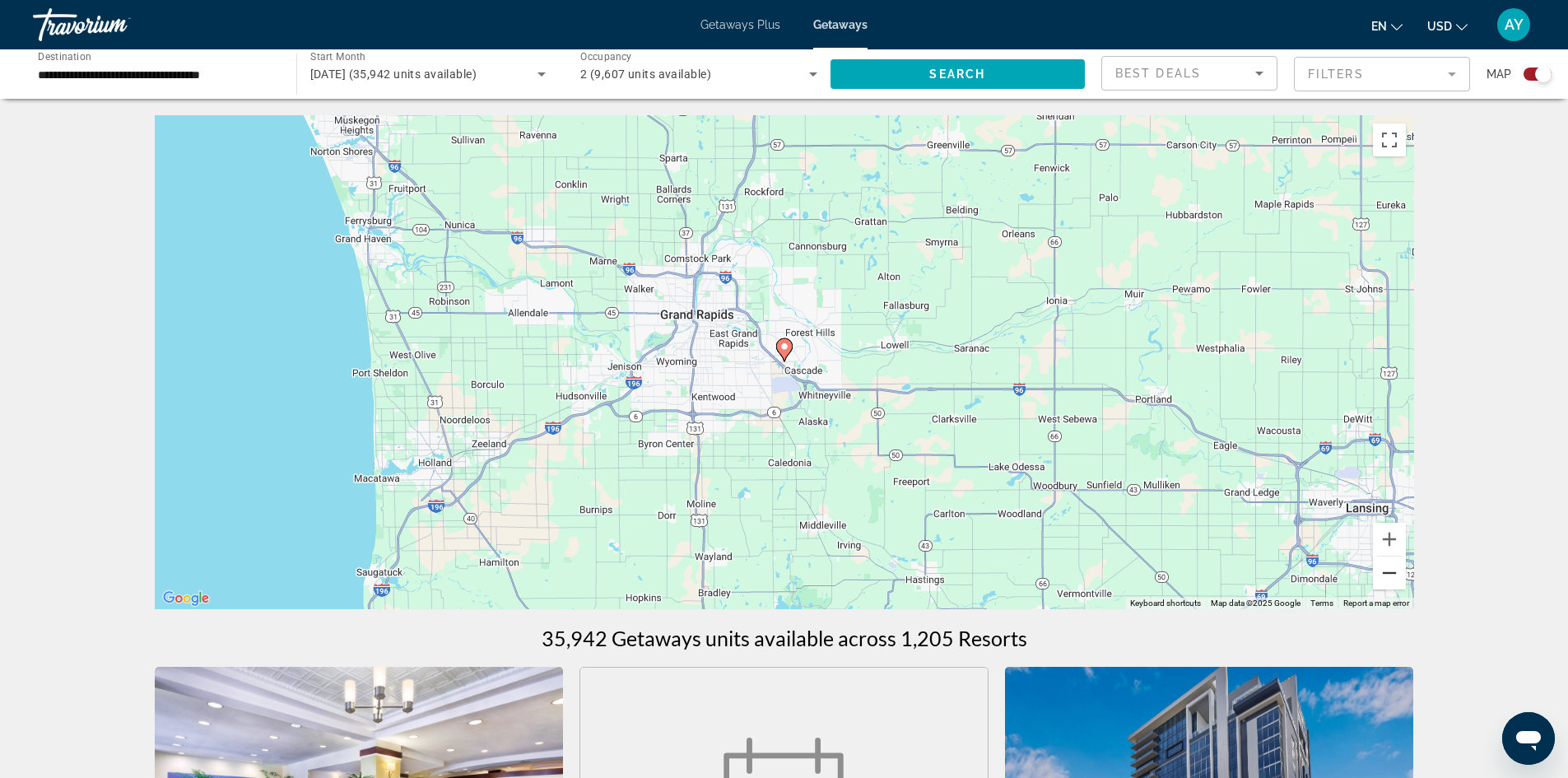
click at [1400, 573] on button "Zoom out" at bounding box center [1390, 573] width 33 height 33
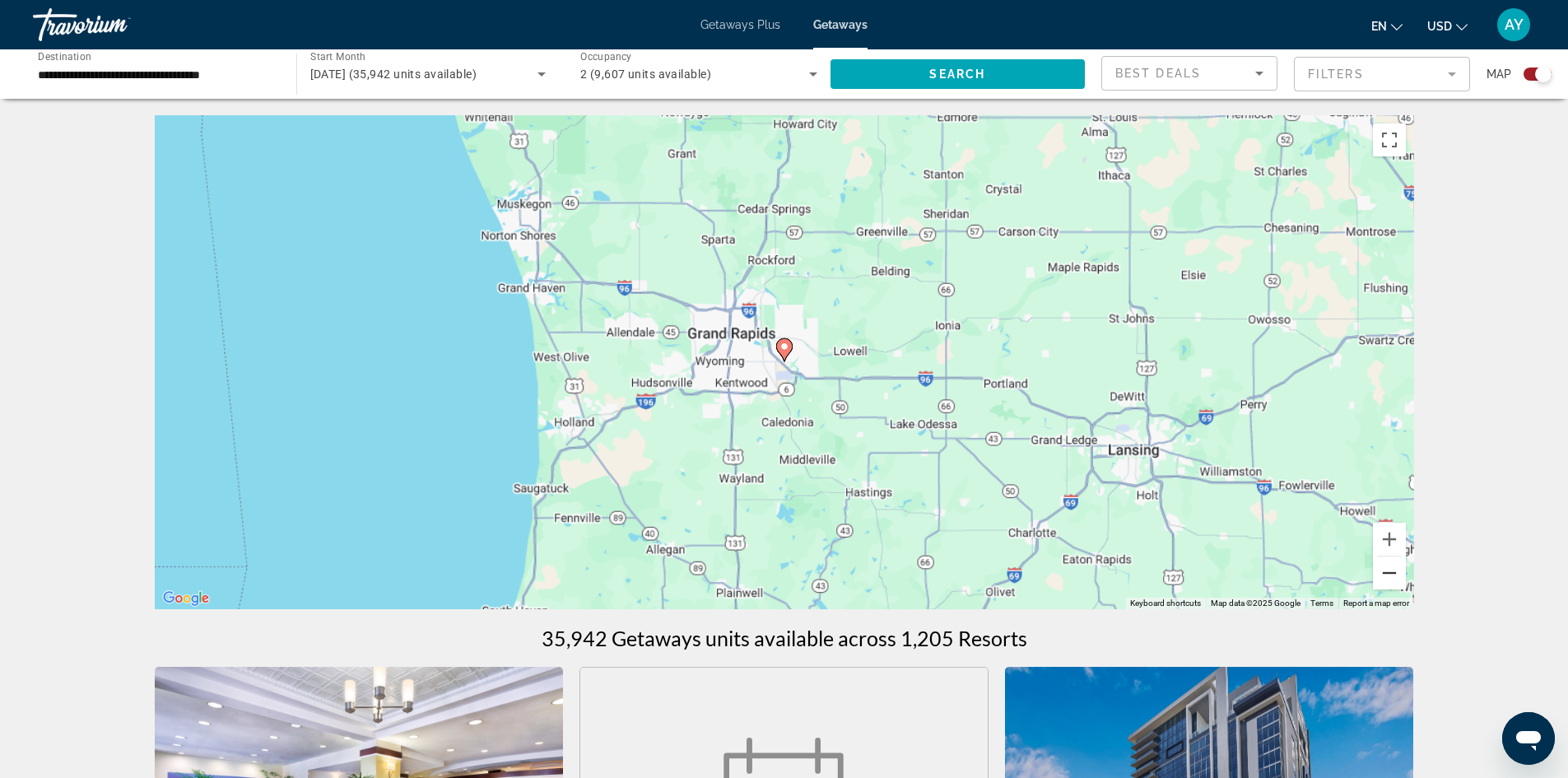
click at [1399, 573] on button "Zoom out" at bounding box center [1390, 573] width 33 height 33
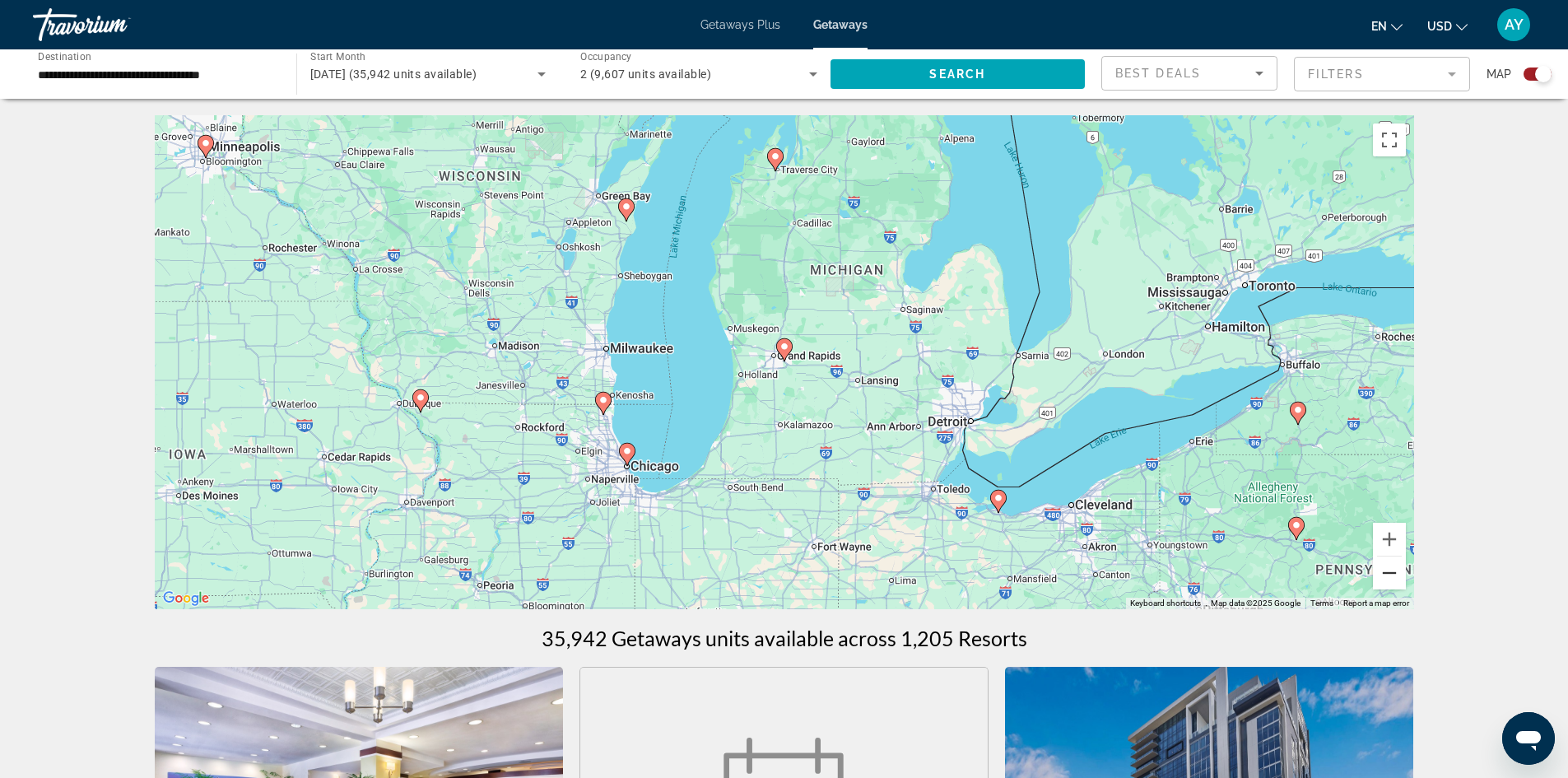
click at [1399, 573] on button "Zoom out" at bounding box center [1390, 573] width 33 height 33
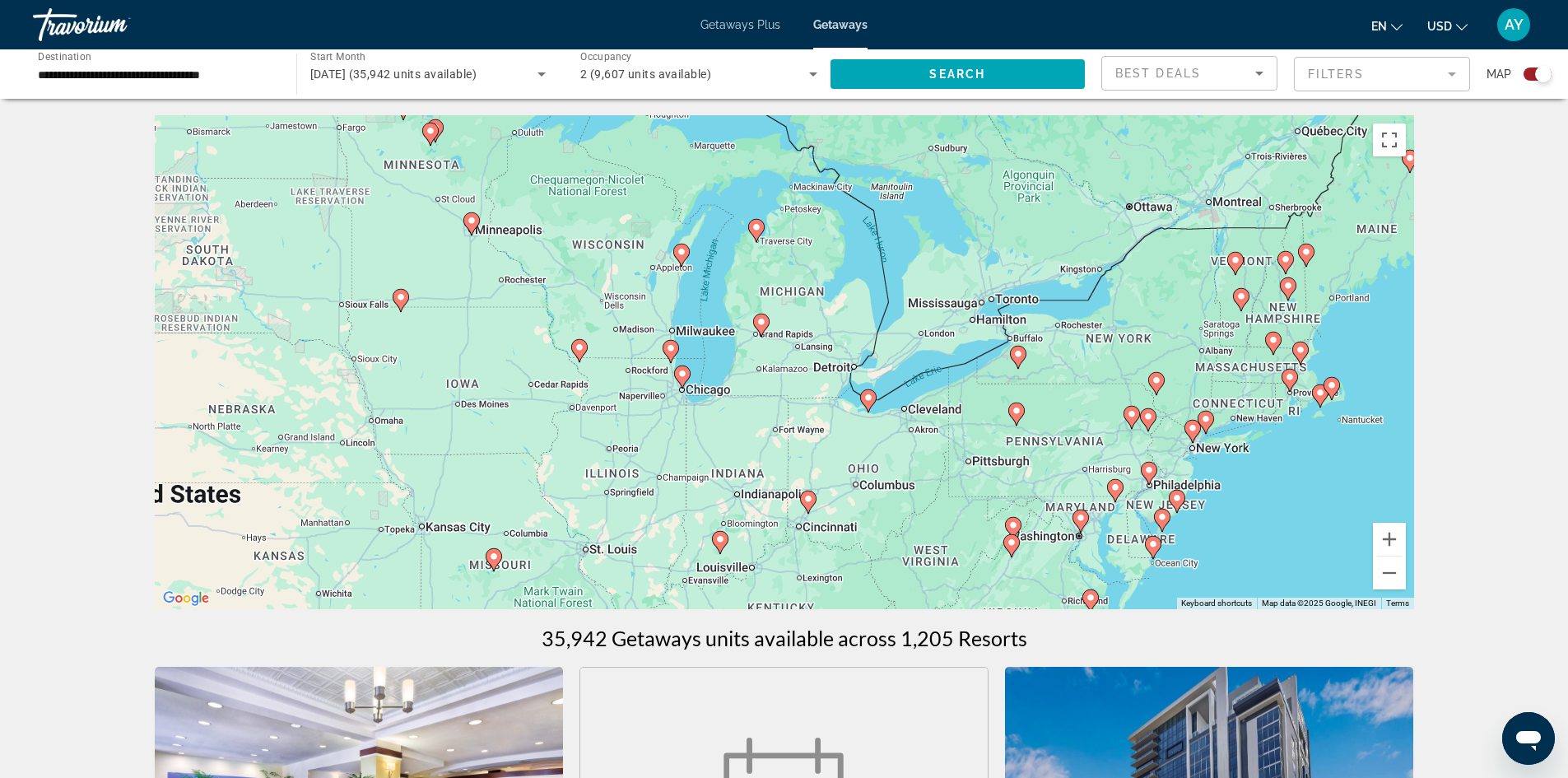
drag, startPoint x: 863, startPoint y: 466, endPoint x: 839, endPoint y: 439, distance: 36.1
click at [839, 439] on div "To activate drag with keyboard, press Alt + Enter. Once in keyboard drag state,…" at bounding box center [784, 361] width 1260 height 494
click at [763, 331] on icon "Main content" at bounding box center [760, 325] width 15 height 21
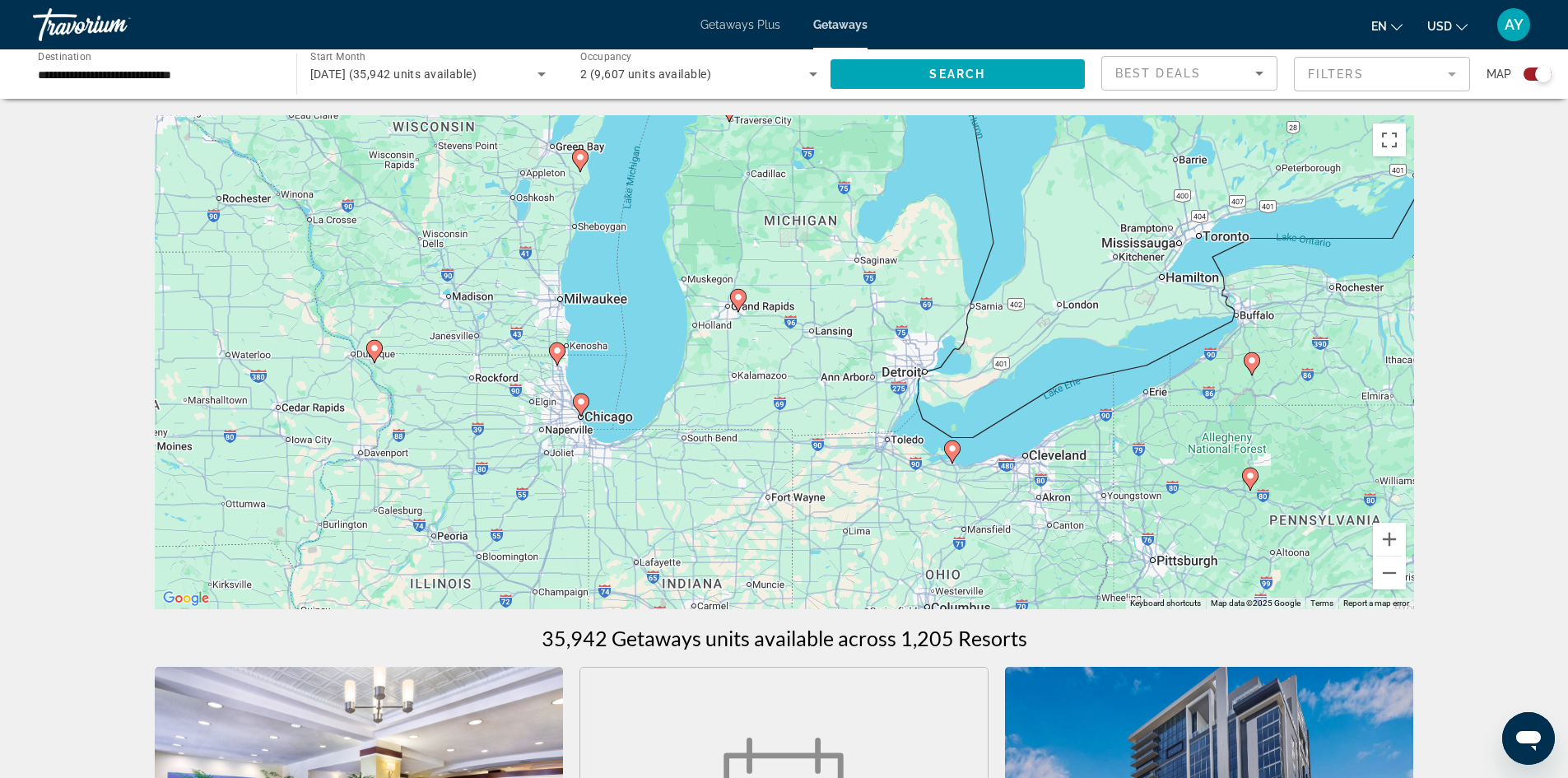
click at [740, 303] on icon "Main content" at bounding box center [737, 301] width 15 height 21
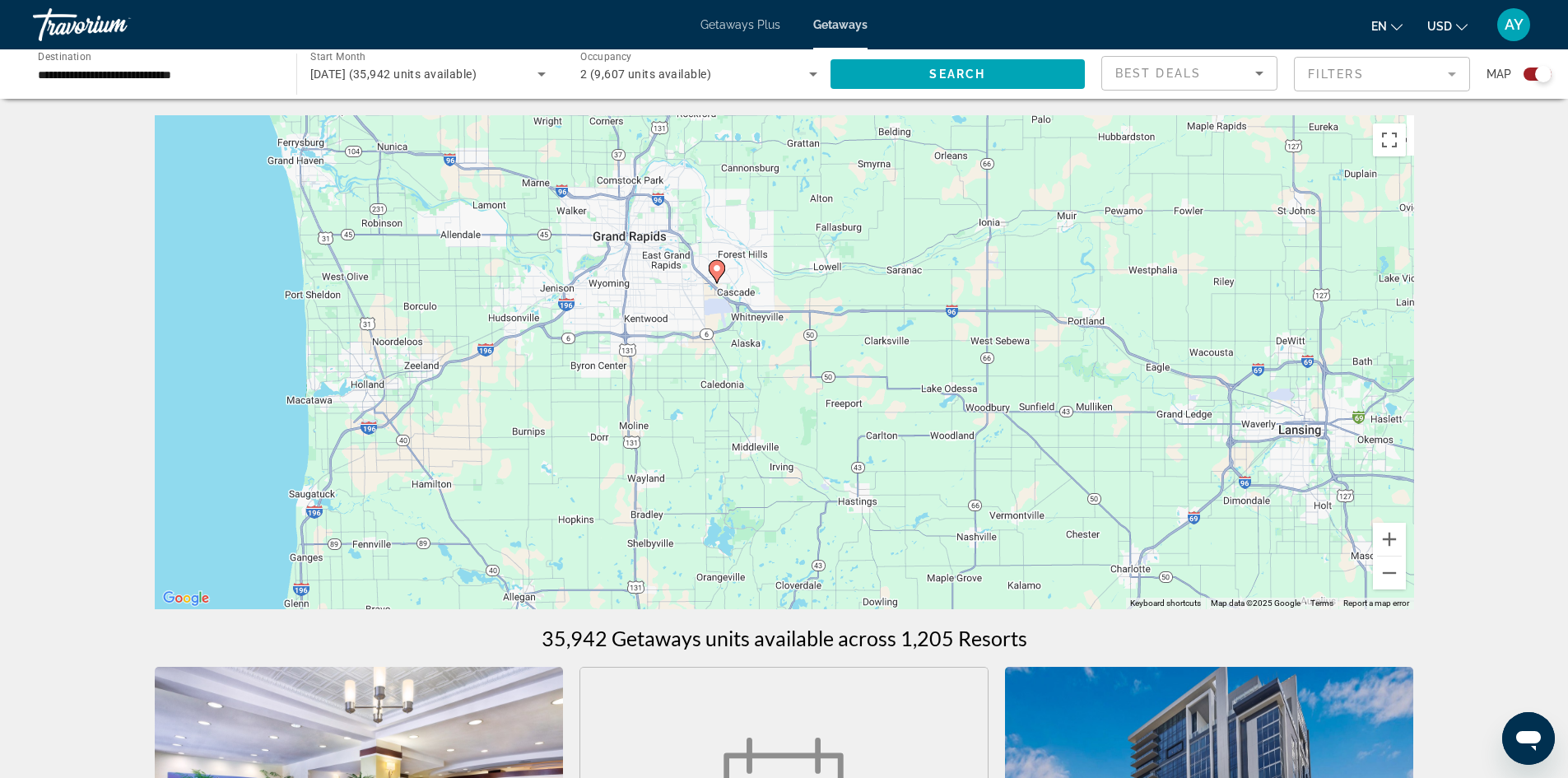
drag, startPoint x: 769, startPoint y: 362, endPoint x: 952, endPoint y: 556, distance: 266.7
click at [1002, 608] on div "To activate drag with keyboard, press Alt + Enter. Once in keyboard drag state,…" at bounding box center [784, 361] width 1260 height 494
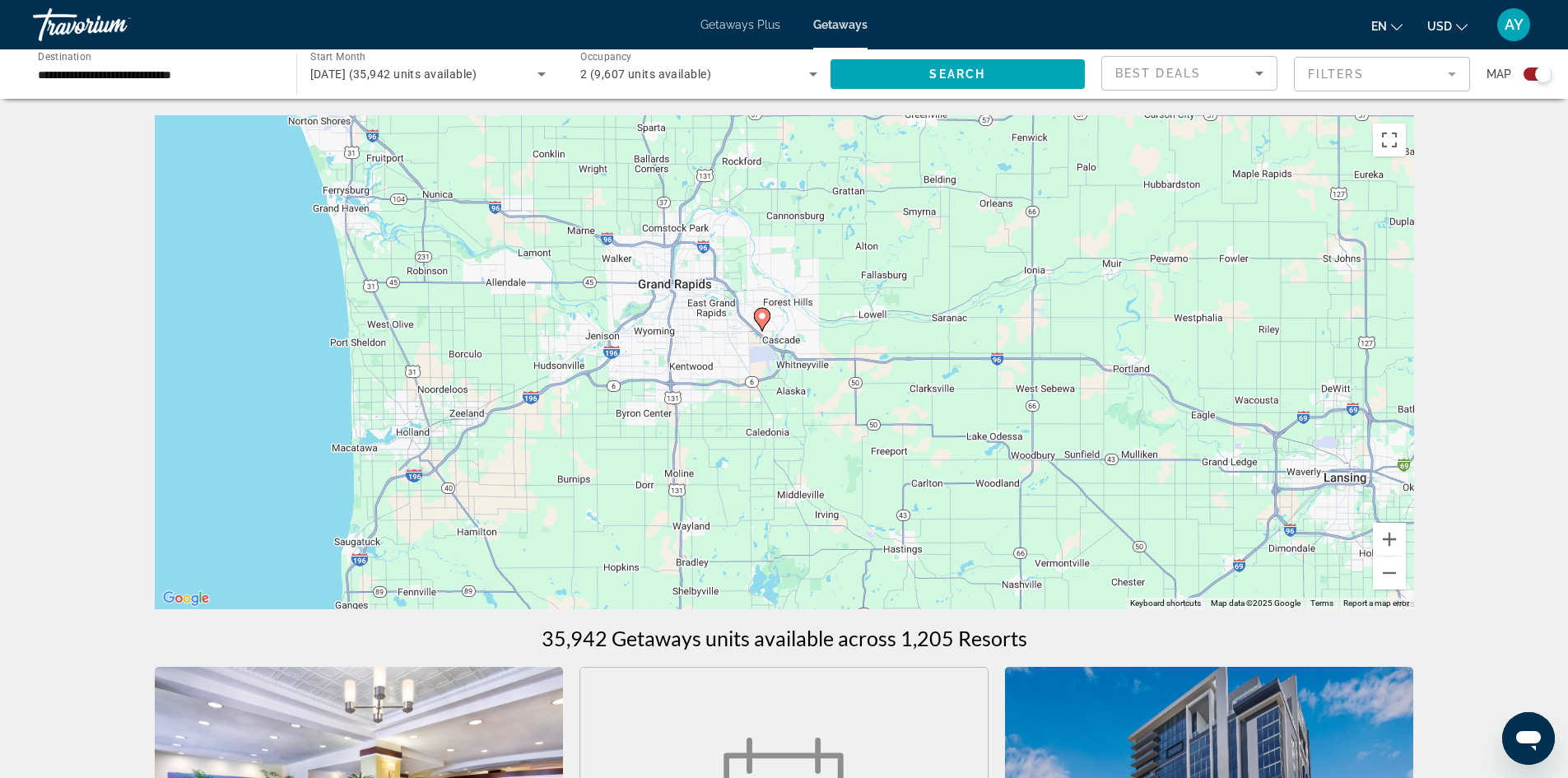
click at [761, 323] on icon "Main content" at bounding box center [761, 319] width 15 height 21
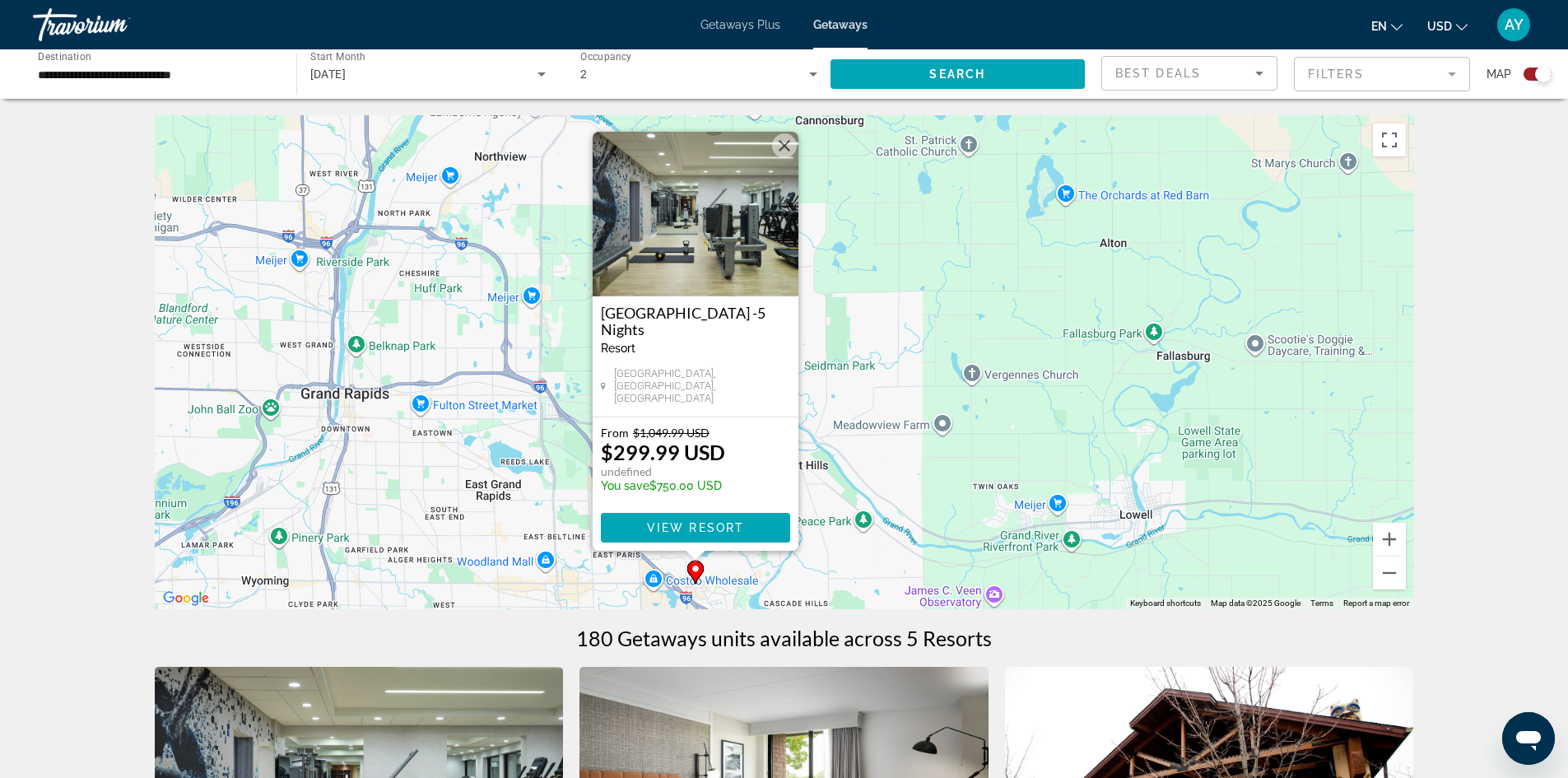
click at [776, 152] on button "Close" at bounding box center [785, 146] width 25 height 25
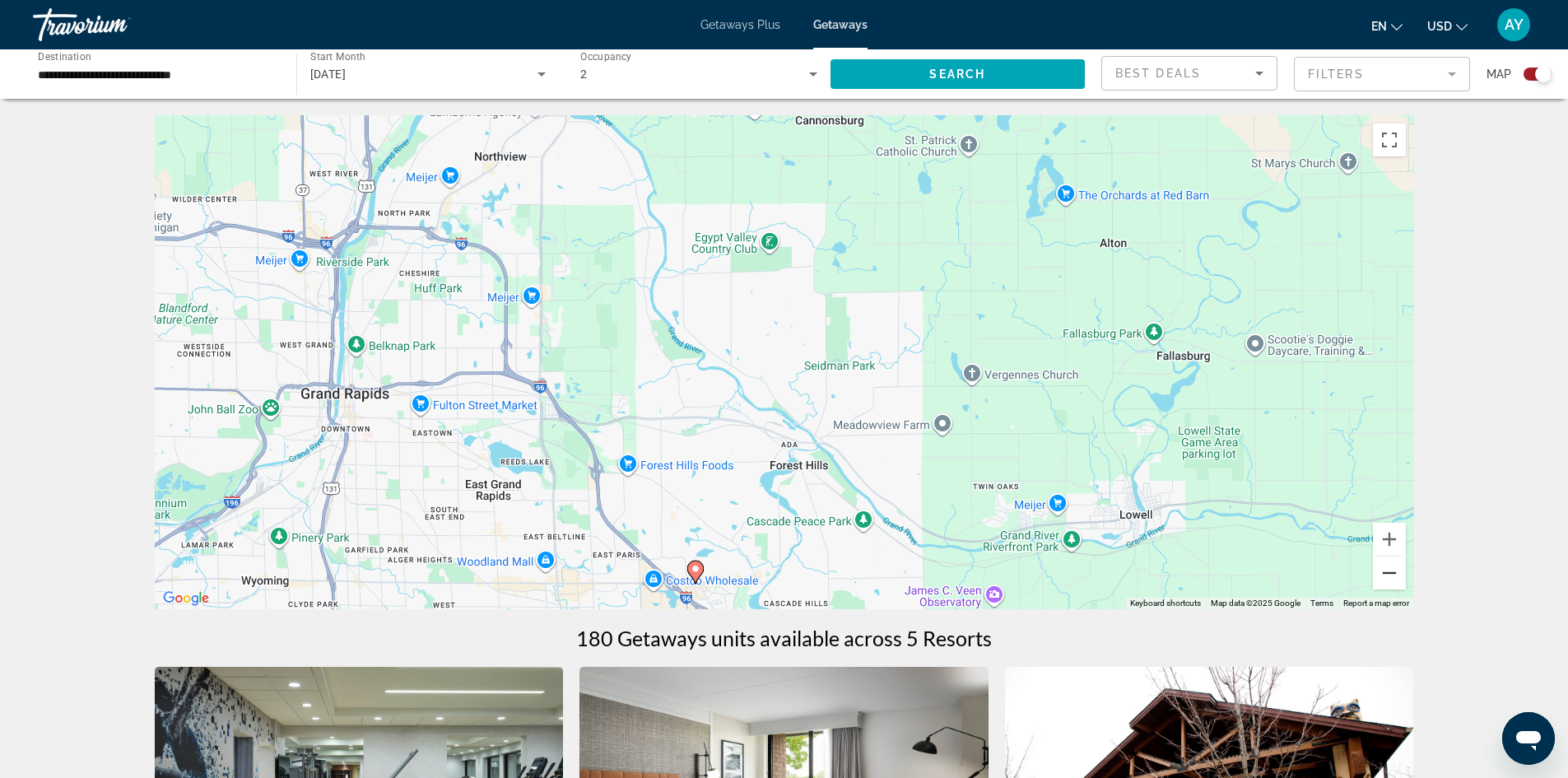
drag, startPoint x: 1396, startPoint y: 582, endPoint x: 1394, endPoint y: 569, distance: 13.2
click at [1396, 581] on button "Zoom out" at bounding box center [1390, 573] width 33 height 33
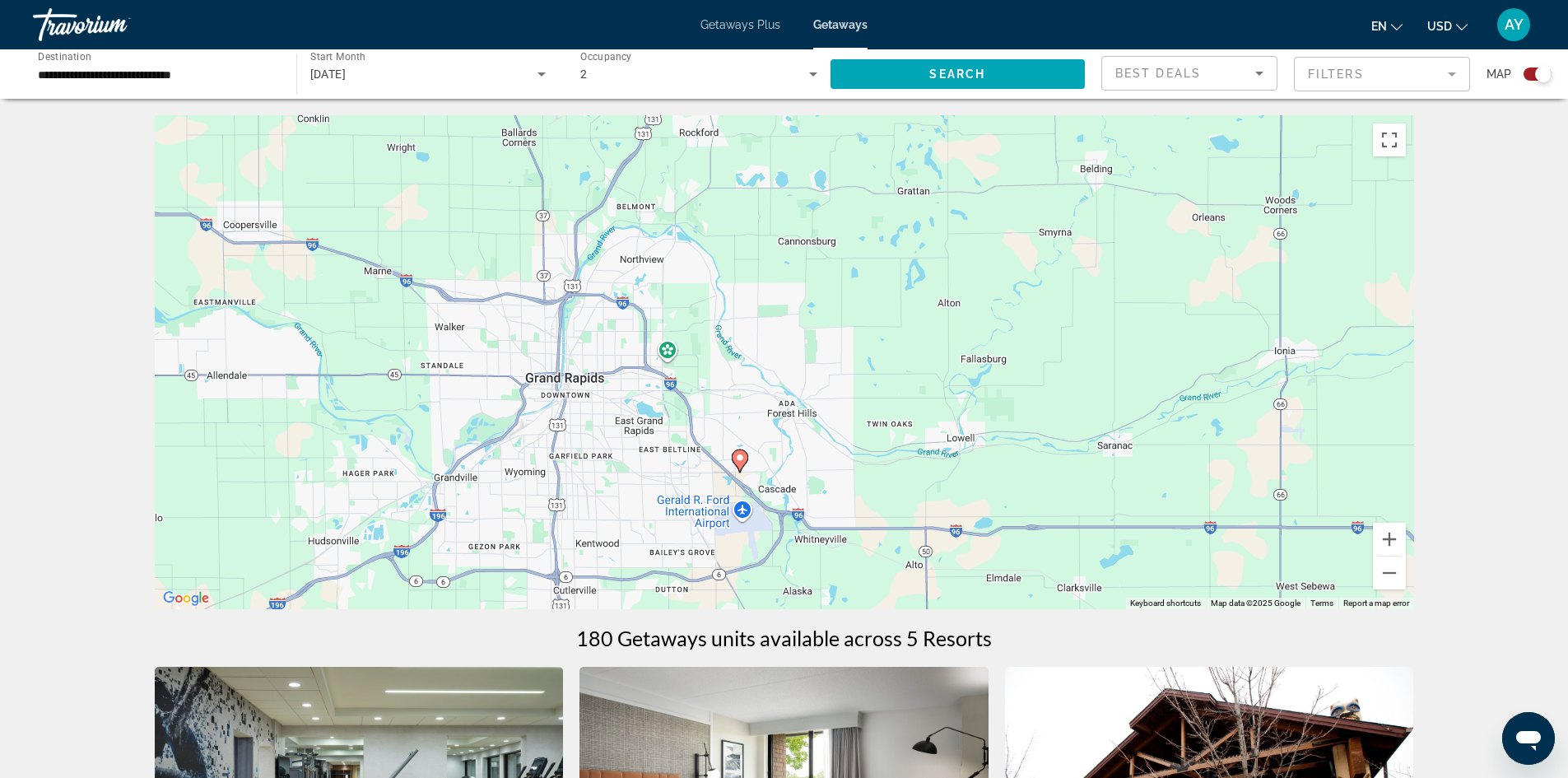
click at [1342, 63] on mat-form-field "Filters" at bounding box center [1382, 74] width 176 height 35
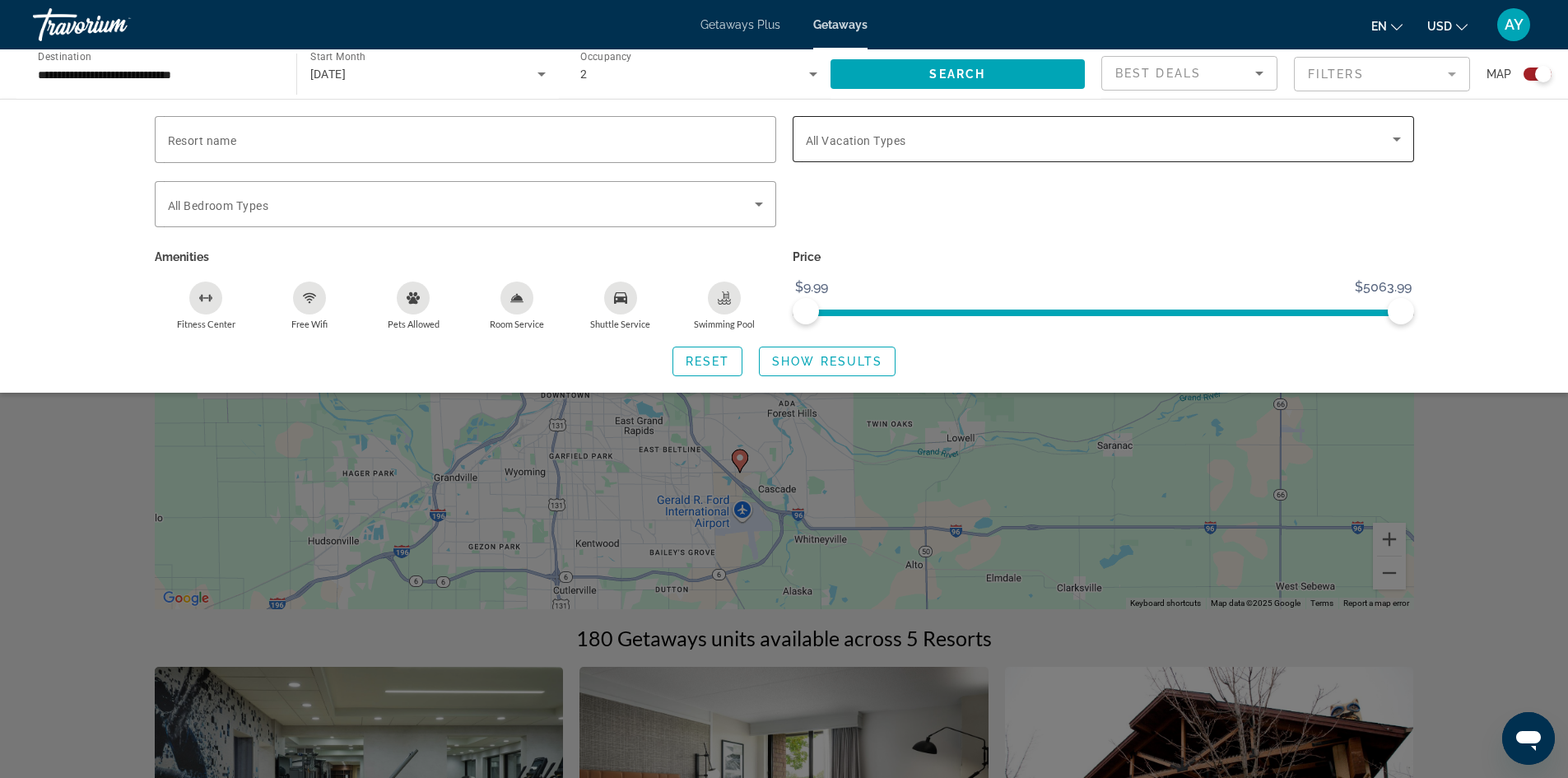
click at [1095, 129] on div "Search widget" at bounding box center [1104, 139] width 595 height 46
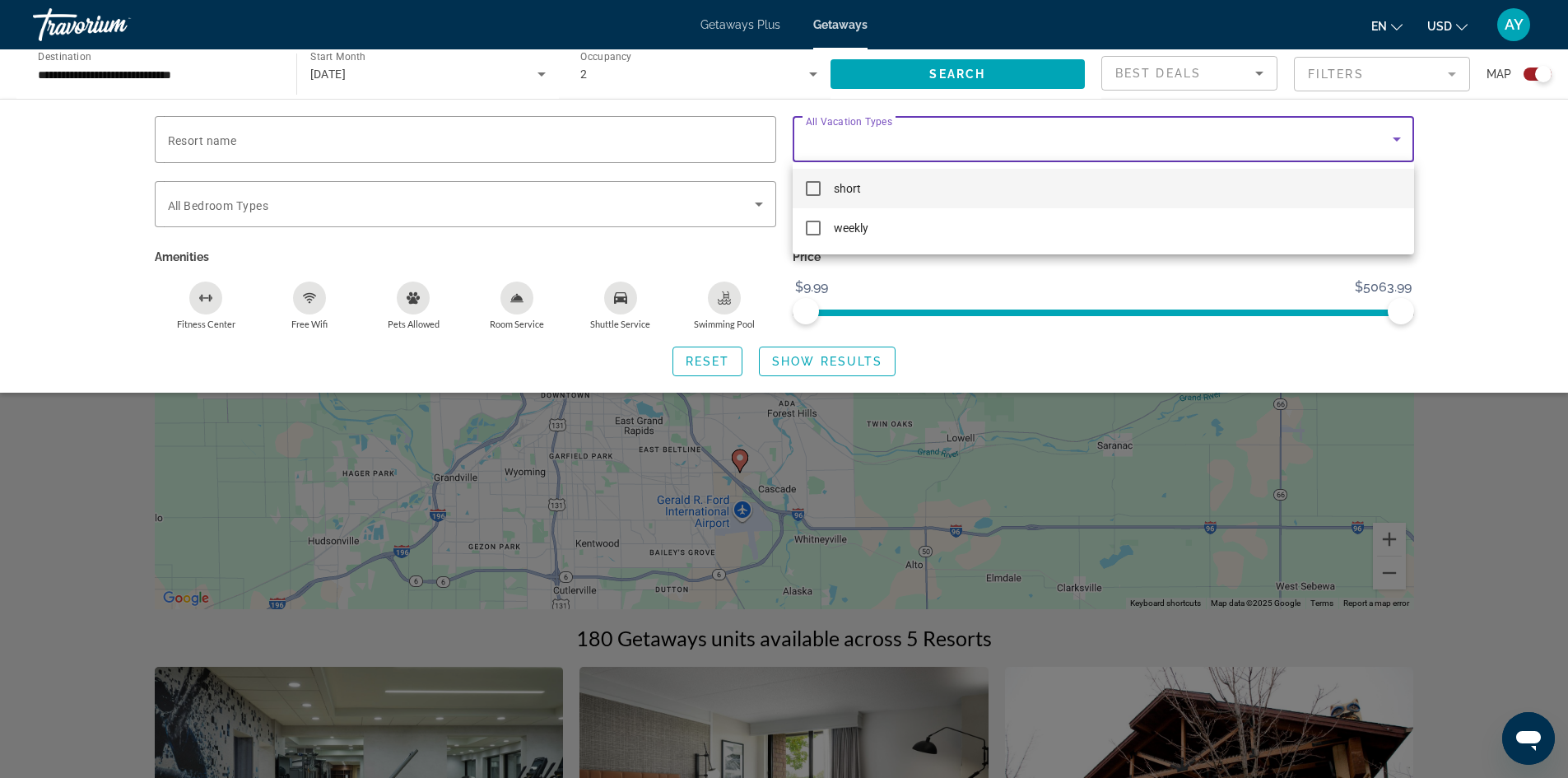
click at [859, 180] on span "short" at bounding box center [848, 188] width 27 height 19
click at [789, 363] on div at bounding box center [784, 389] width 1568 height 778
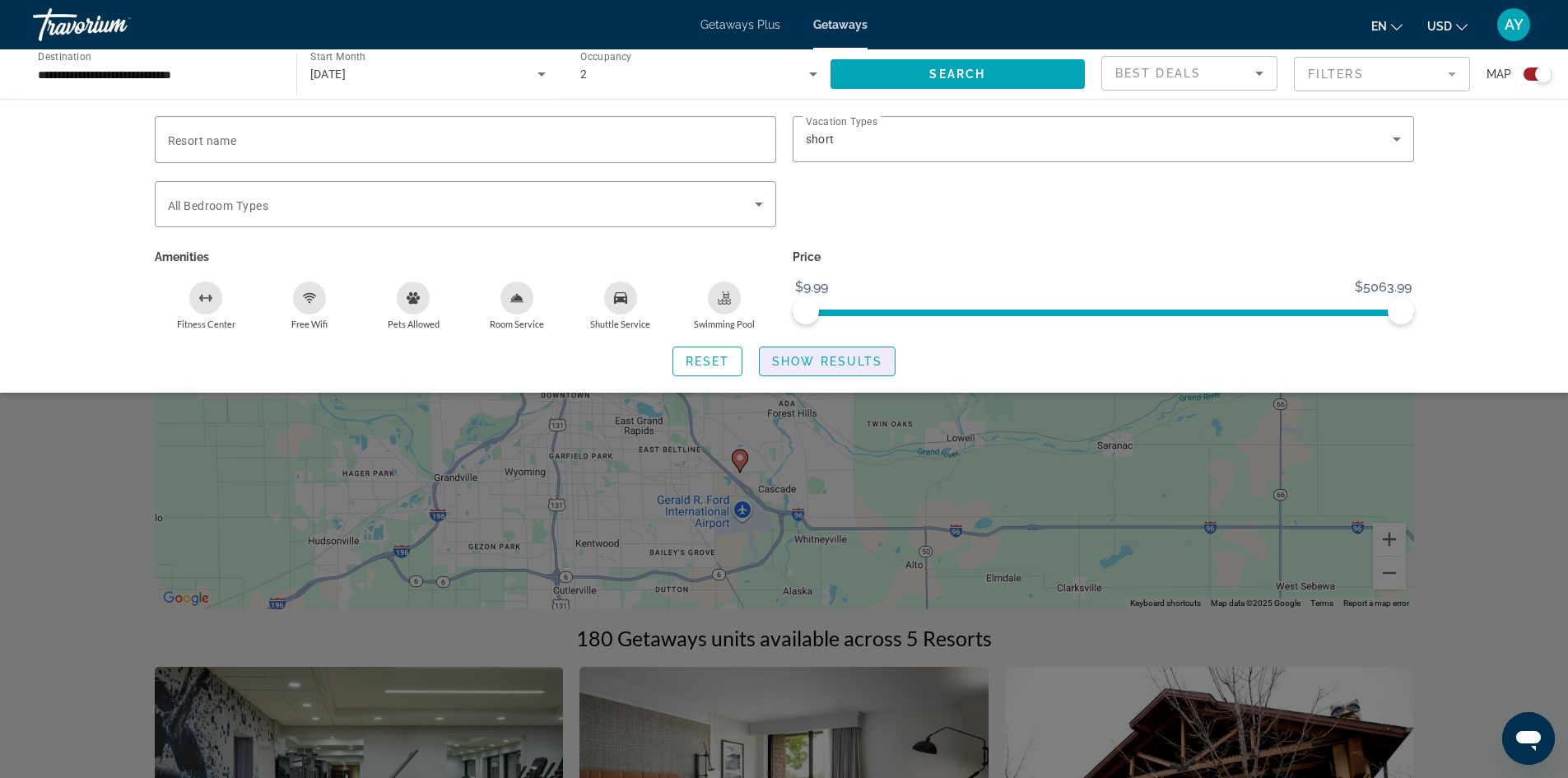
click at [789, 363] on span "Show Results" at bounding box center [828, 361] width 110 height 14
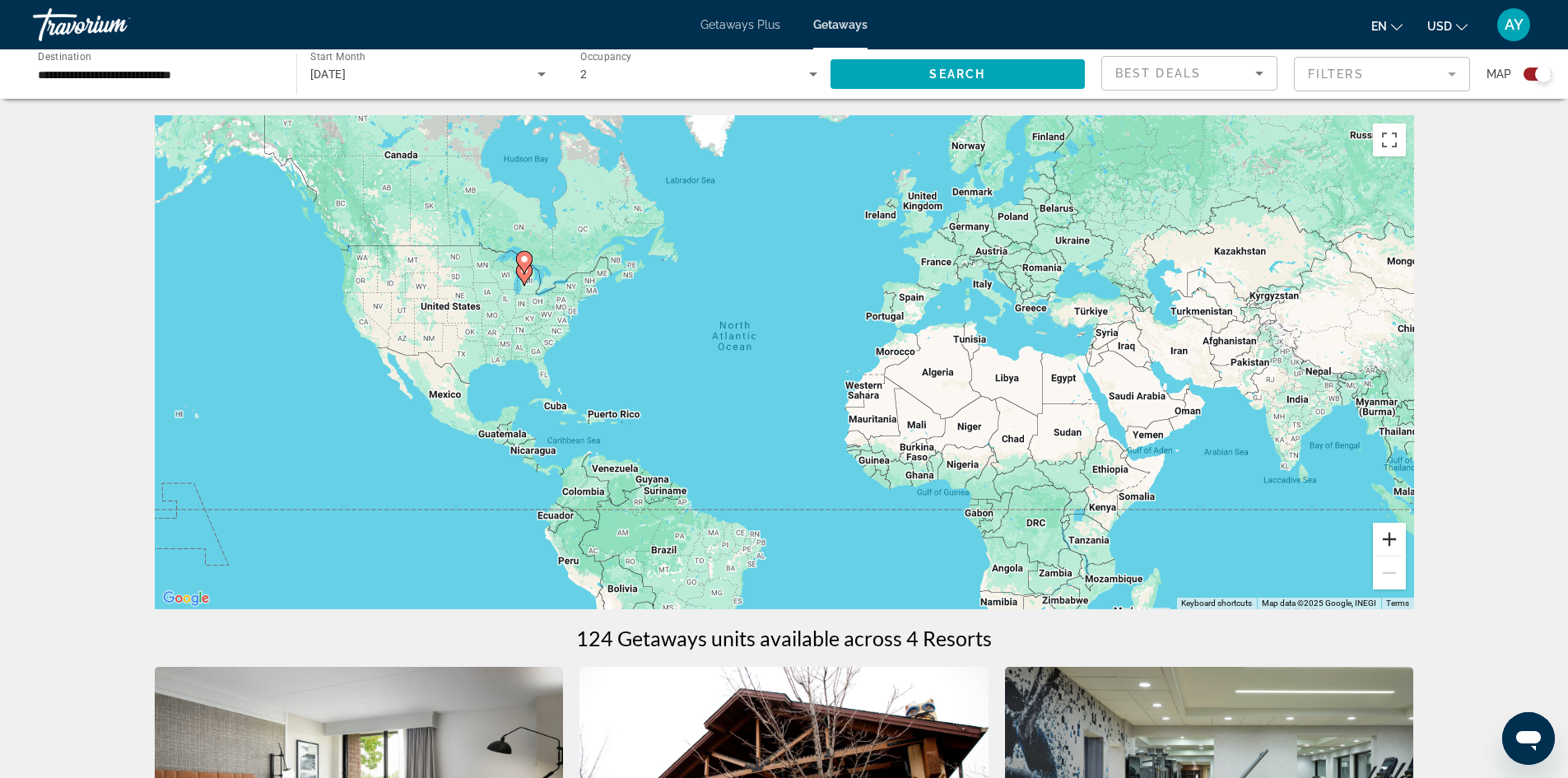
click at [1388, 531] on button "Zoom in" at bounding box center [1390, 539] width 33 height 33
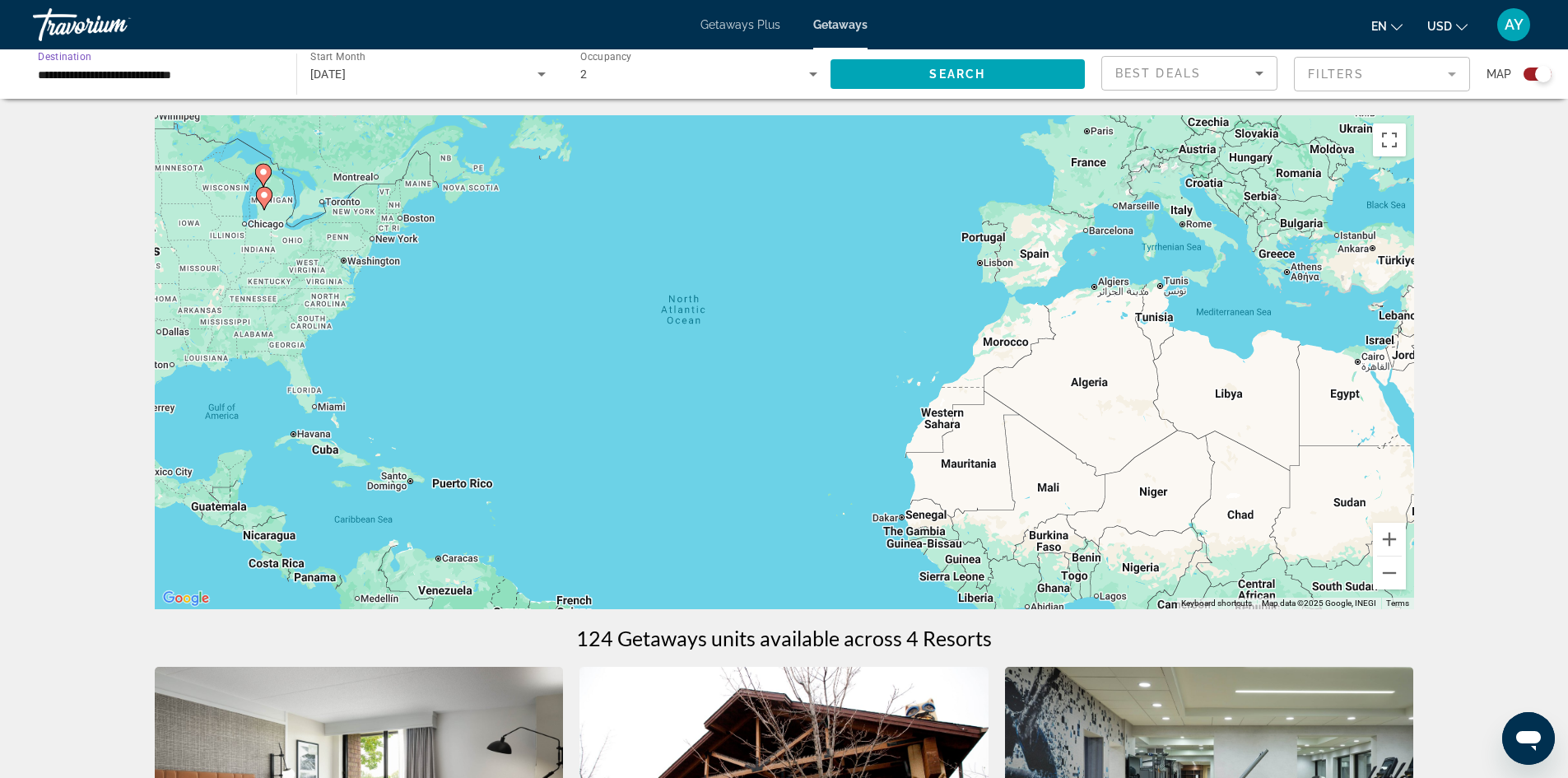
click at [238, 72] on input "**********" at bounding box center [156, 74] width 237 height 19
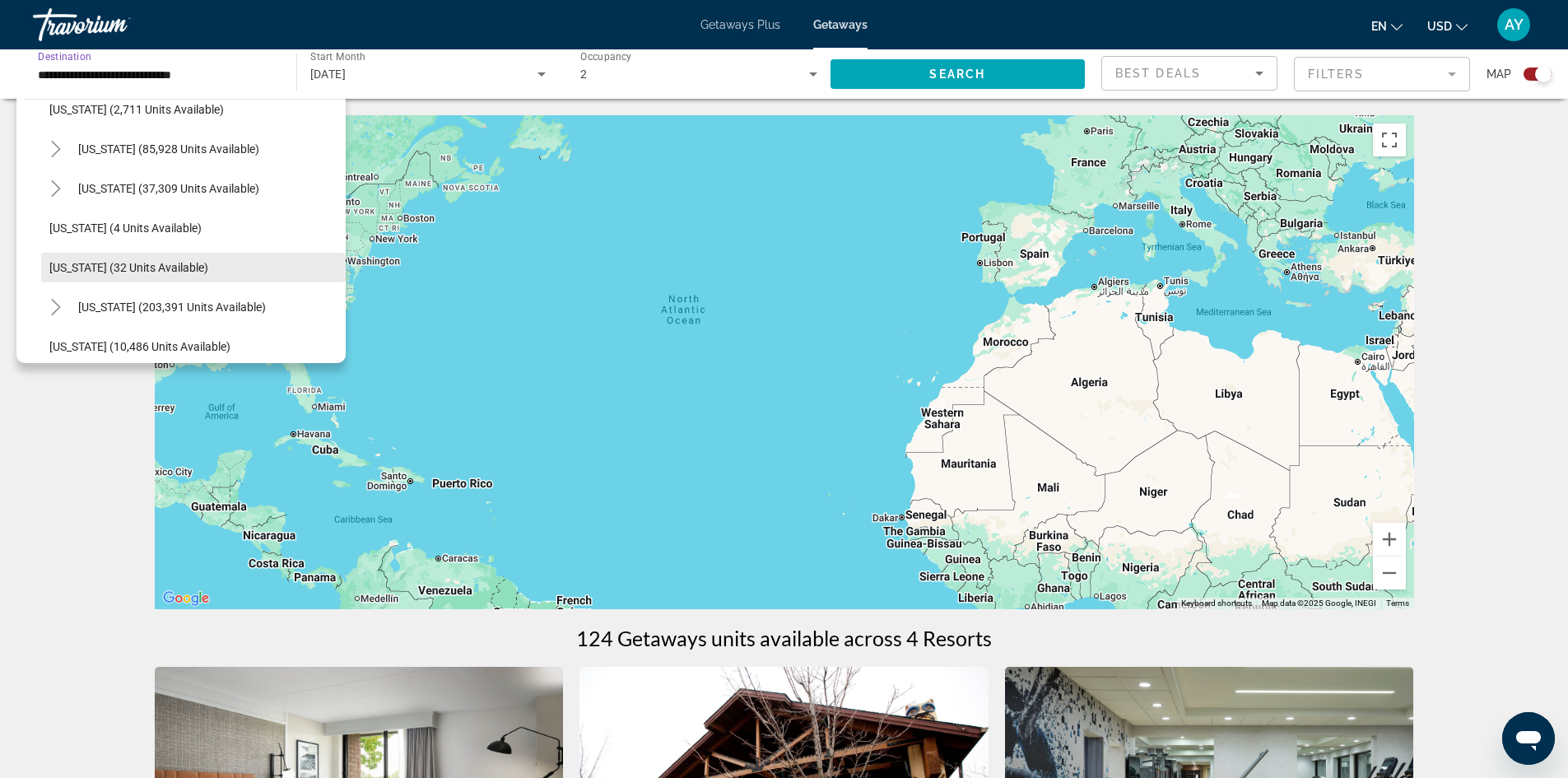
scroll to position [164, 0]
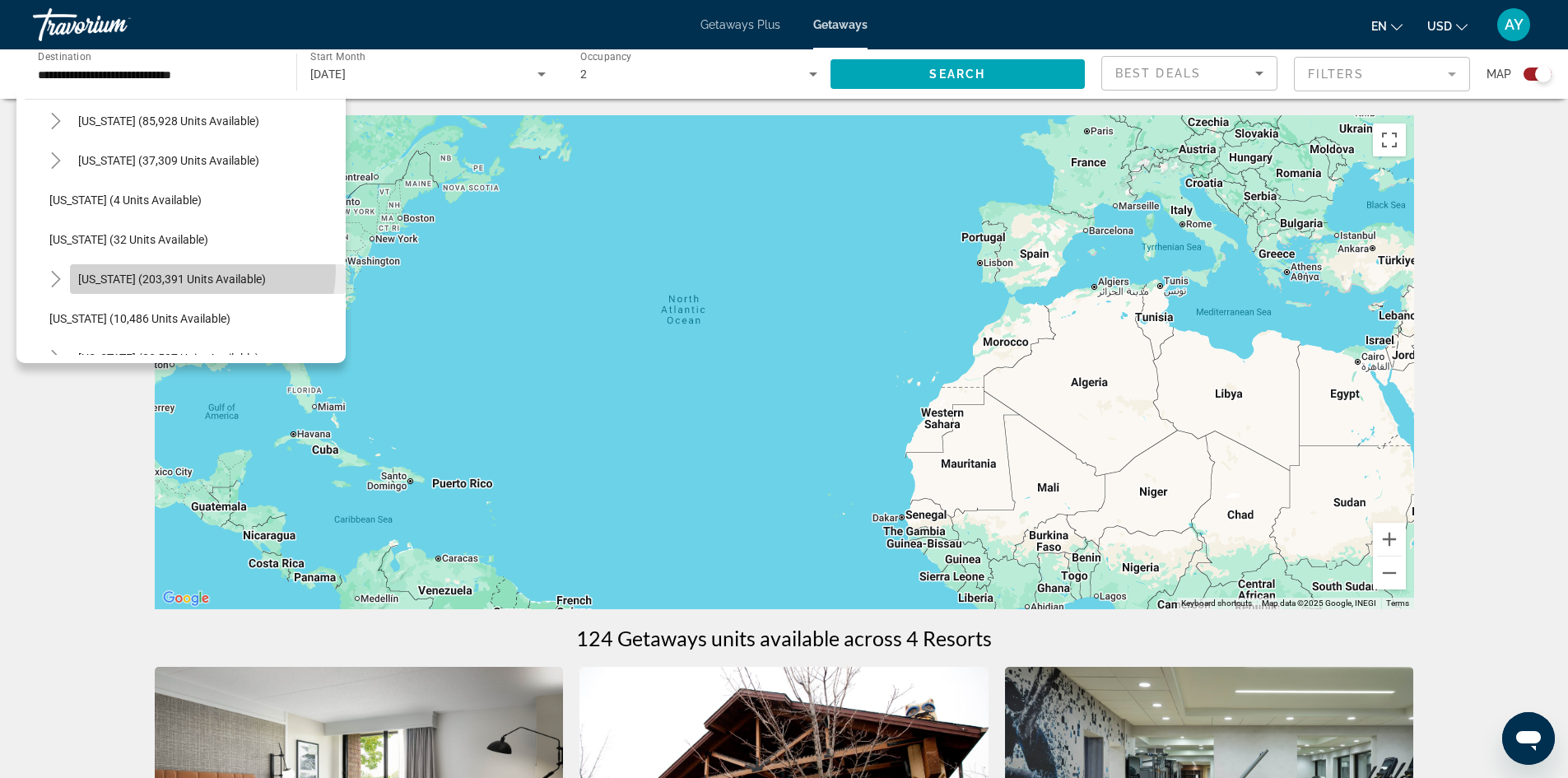
click at [202, 270] on span "Search widget" at bounding box center [207, 278] width 276 height 40
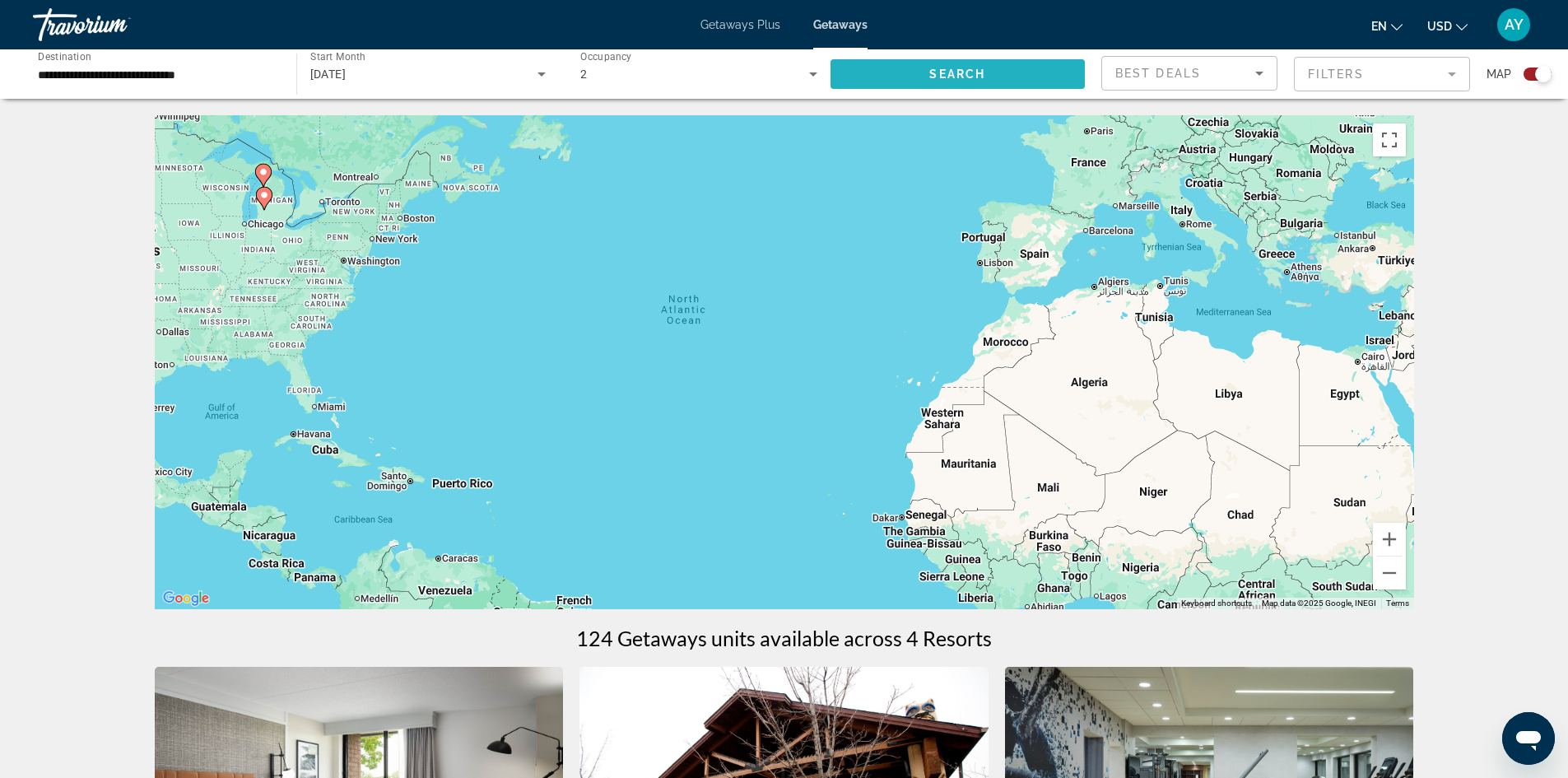
click at [944, 70] on span "Search" at bounding box center [958, 74] width 56 height 14
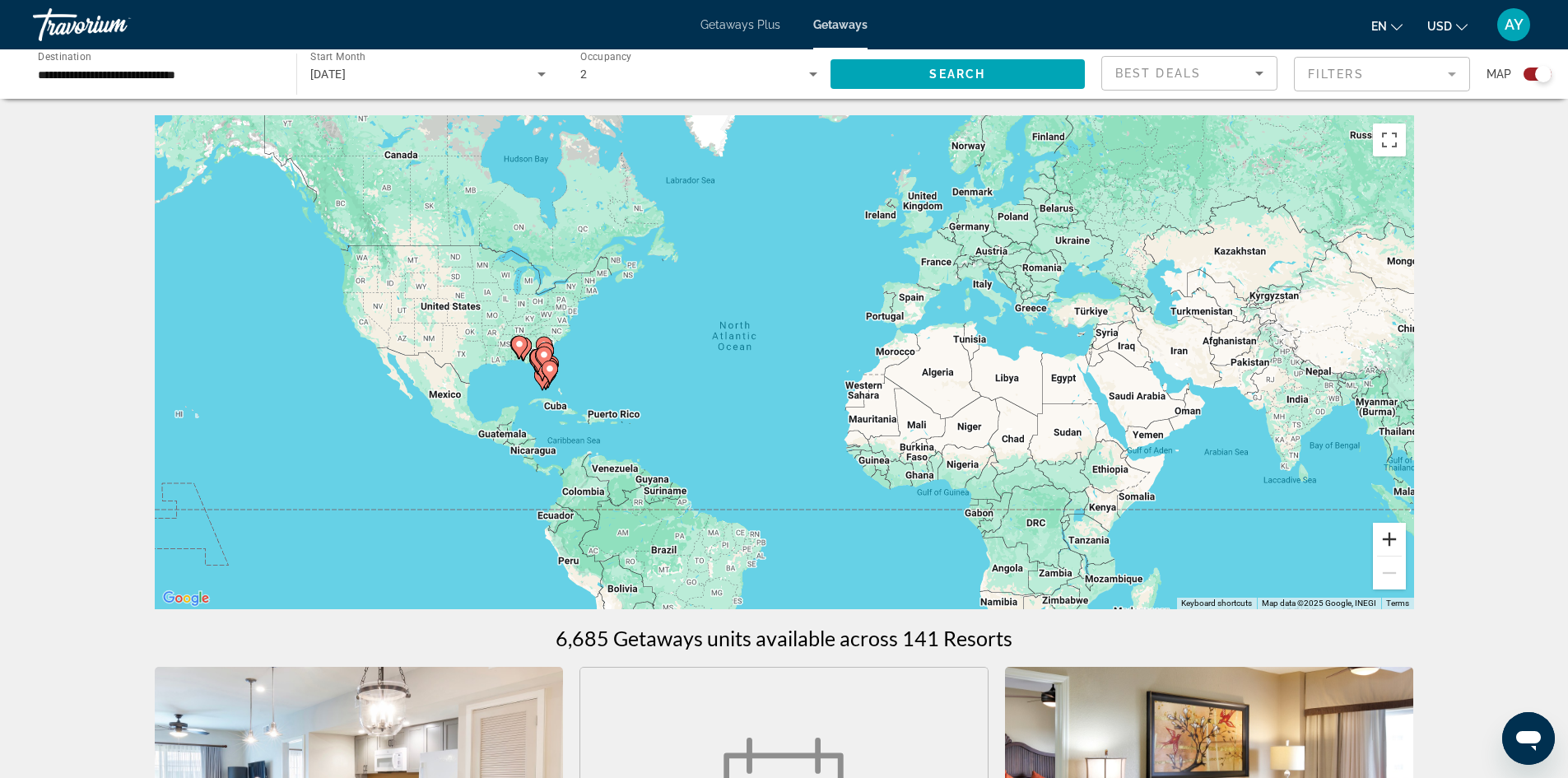
click at [1396, 536] on button "Zoom in" at bounding box center [1390, 539] width 33 height 33
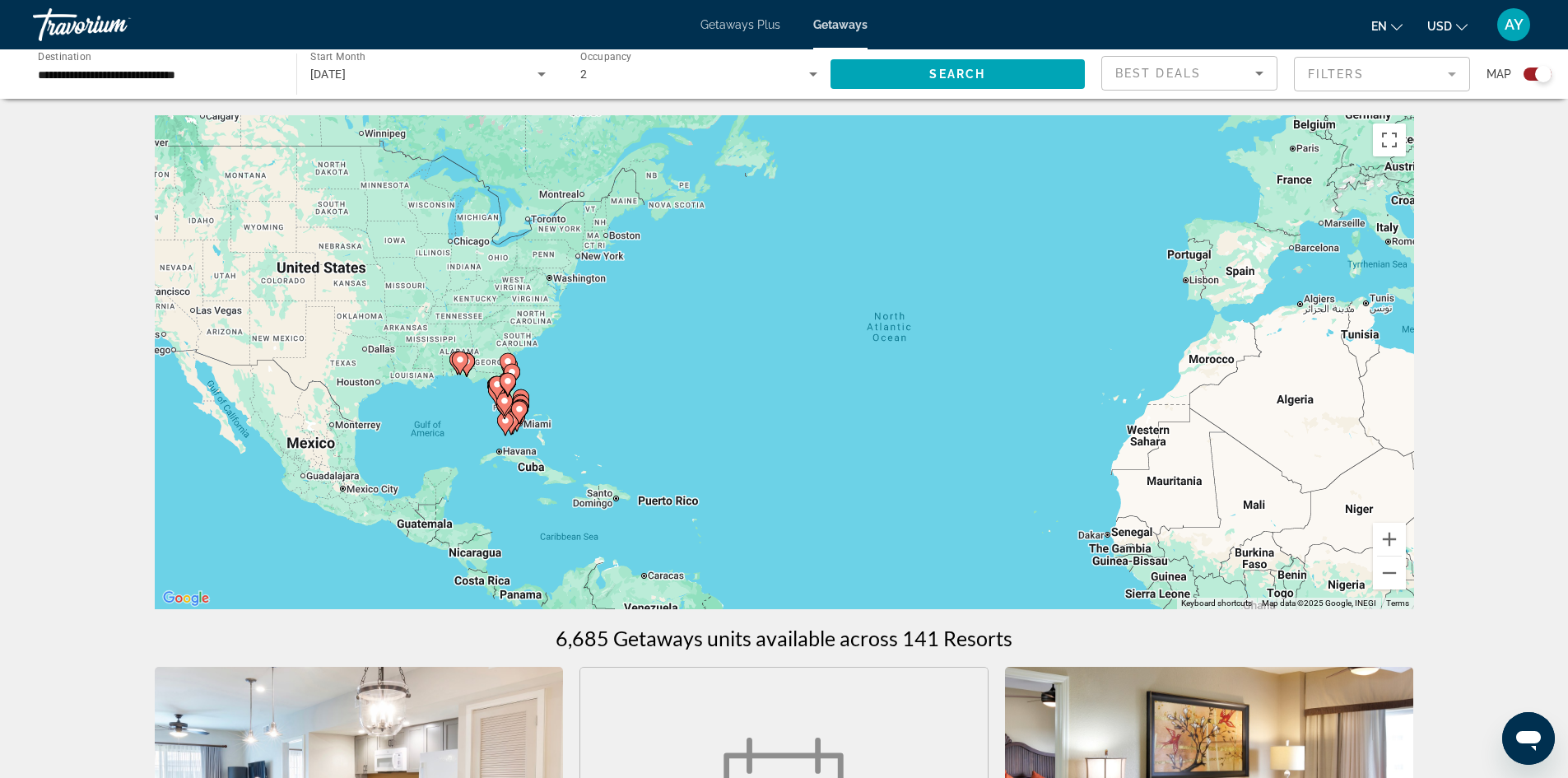
drag, startPoint x: 452, startPoint y: 371, endPoint x: 736, endPoint y: 390, distance: 284.6
click at [733, 391] on div "To activate drag with keyboard, press Alt + Enter. Once in keyboard drag state,…" at bounding box center [784, 361] width 1260 height 494
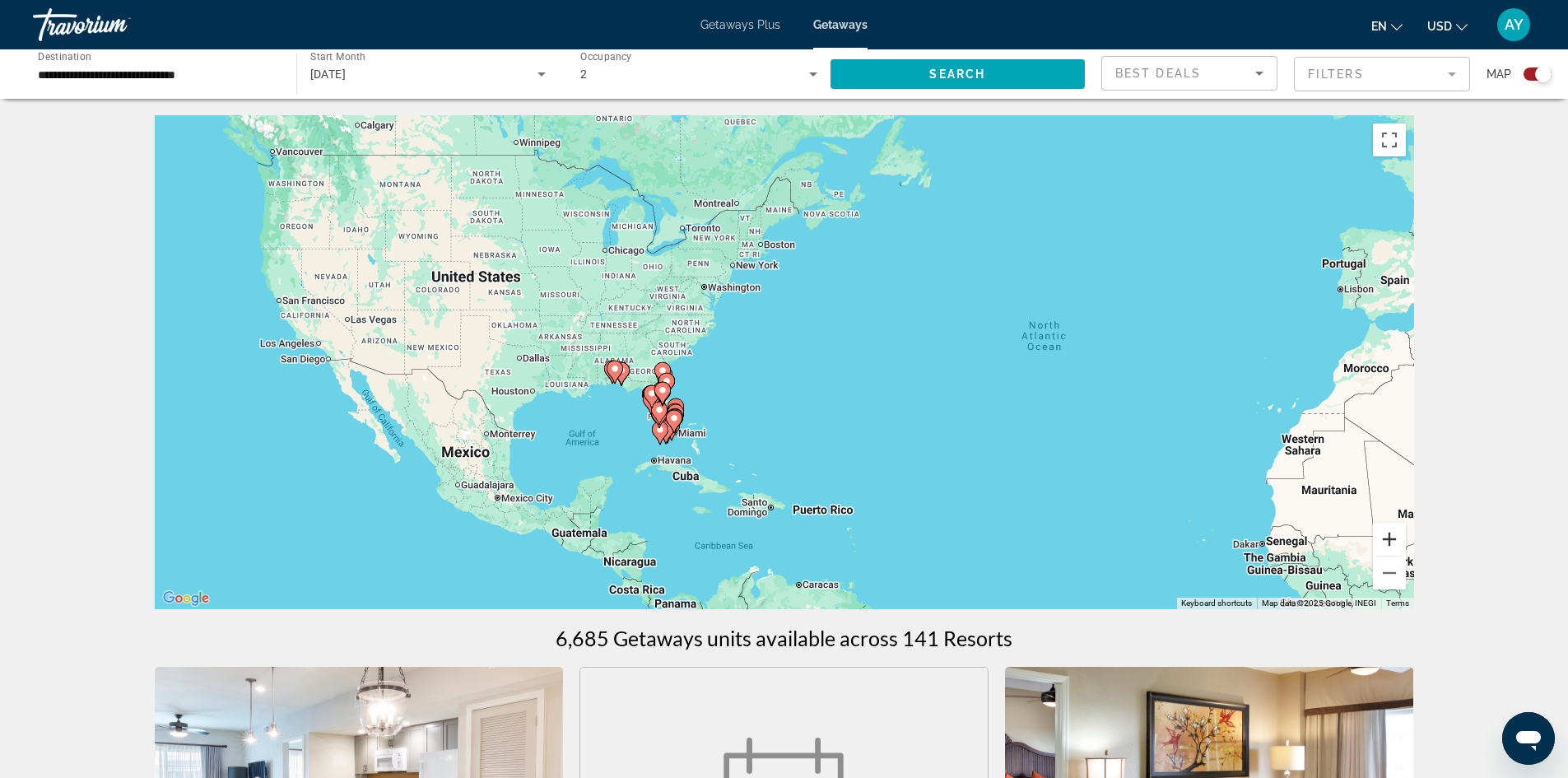
click at [1390, 531] on button "Zoom in" at bounding box center [1390, 539] width 33 height 33
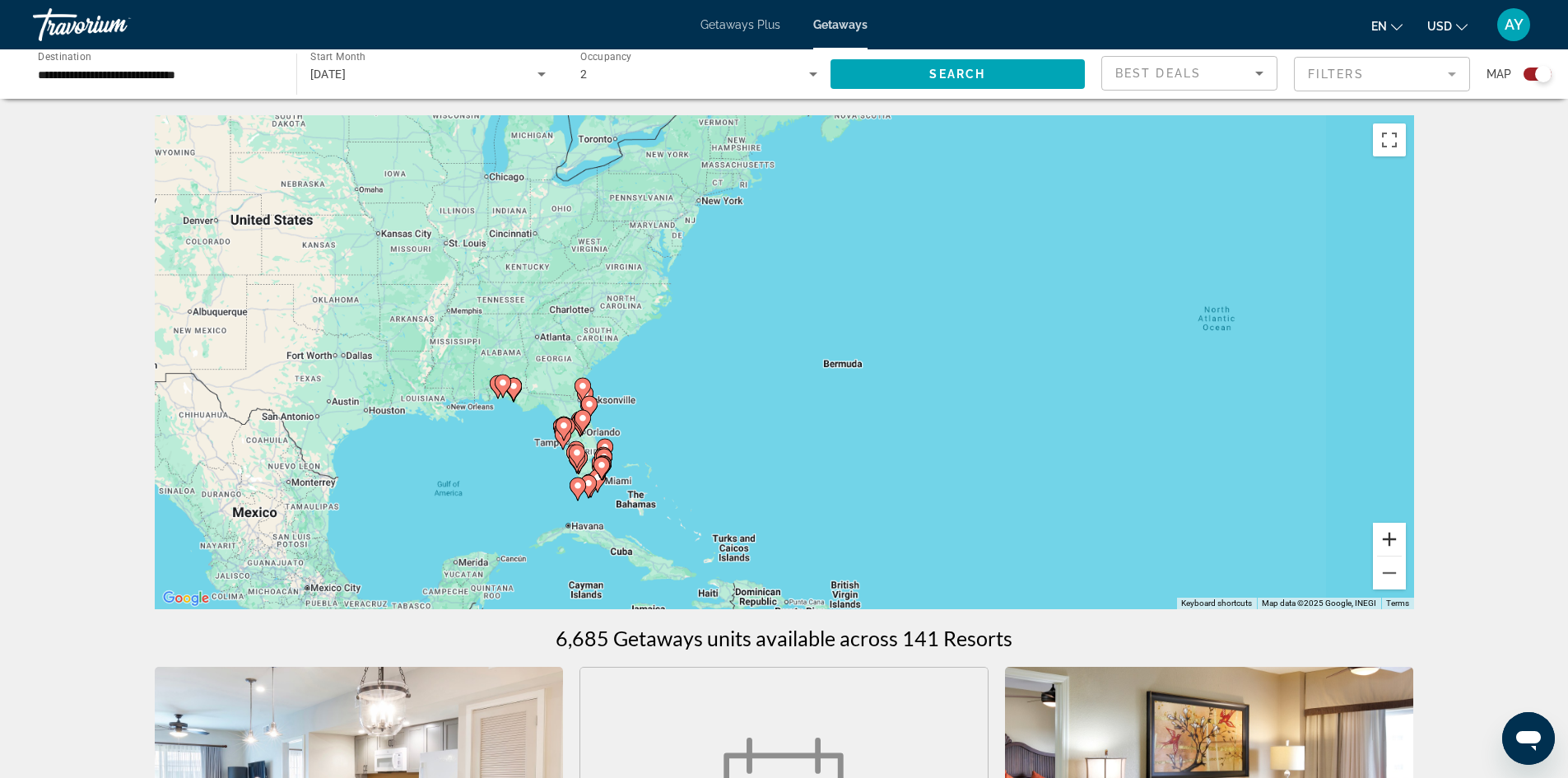
click at [1390, 531] on button "Zoom in" at bounding box center [1390, 539] width 33 height 33
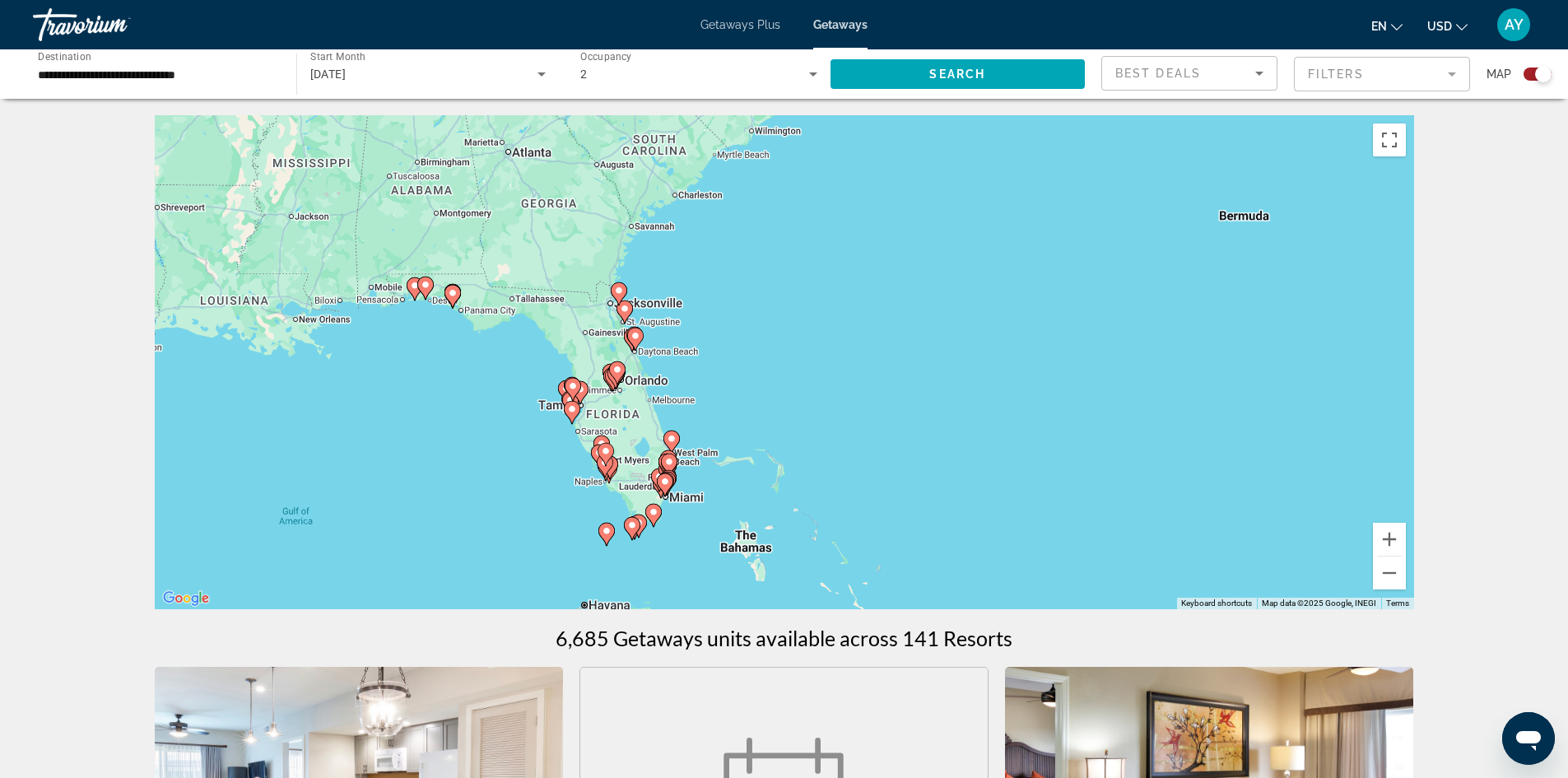
drag, startPoint x: 191, startPoint y: 400, endPoint x: 778, endPoint y: 474, distance: 591.6
click at [508, 249] on div "To activate drag with keyboard, press Alt + Enter. Once in keyboard drag state,…" at bounding box center [784, 361] width 1260 height 494
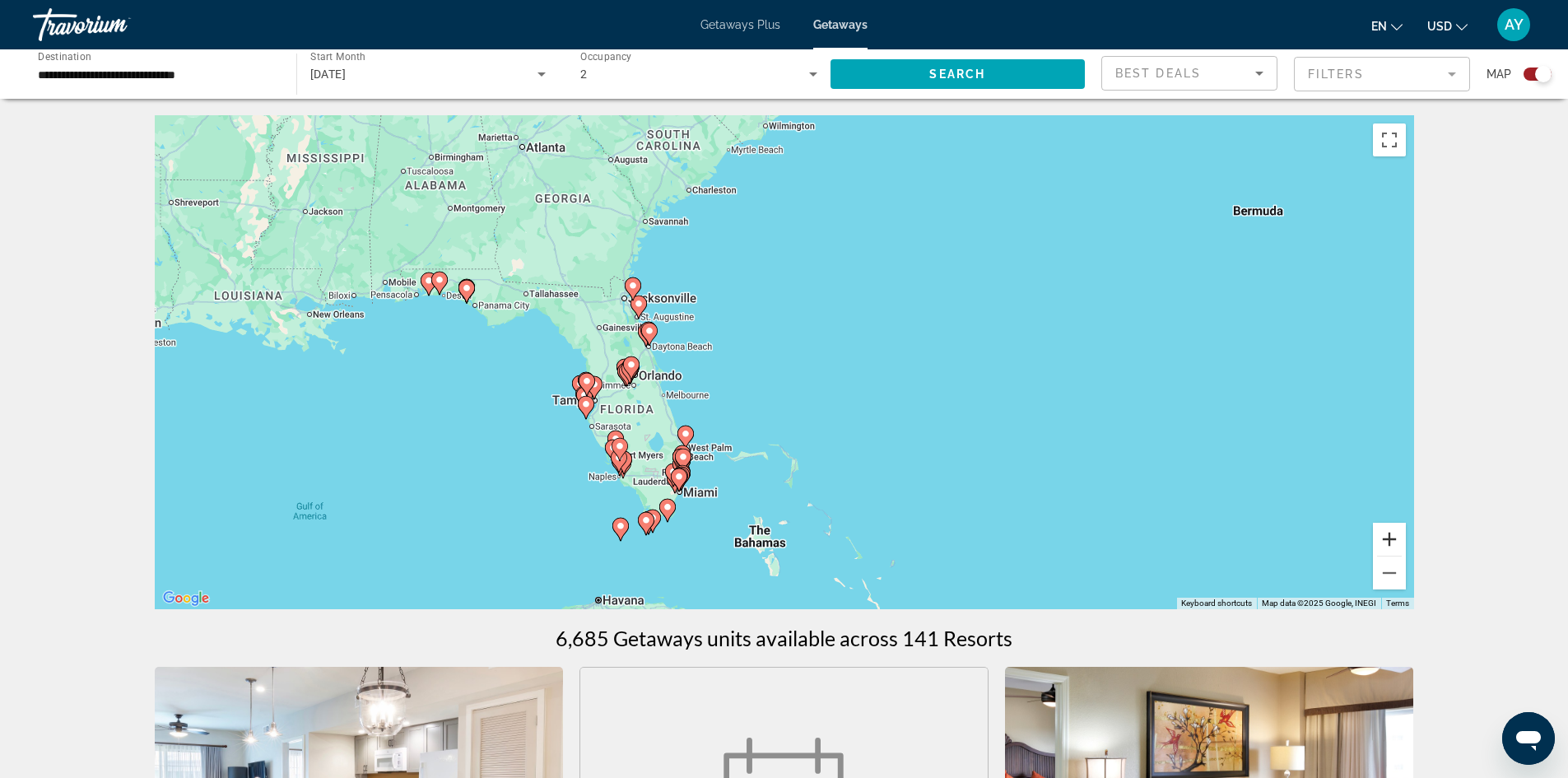
click at [1402, 537] on button "Zoom in" at bounding box center [1390, 539] width 33 height 33
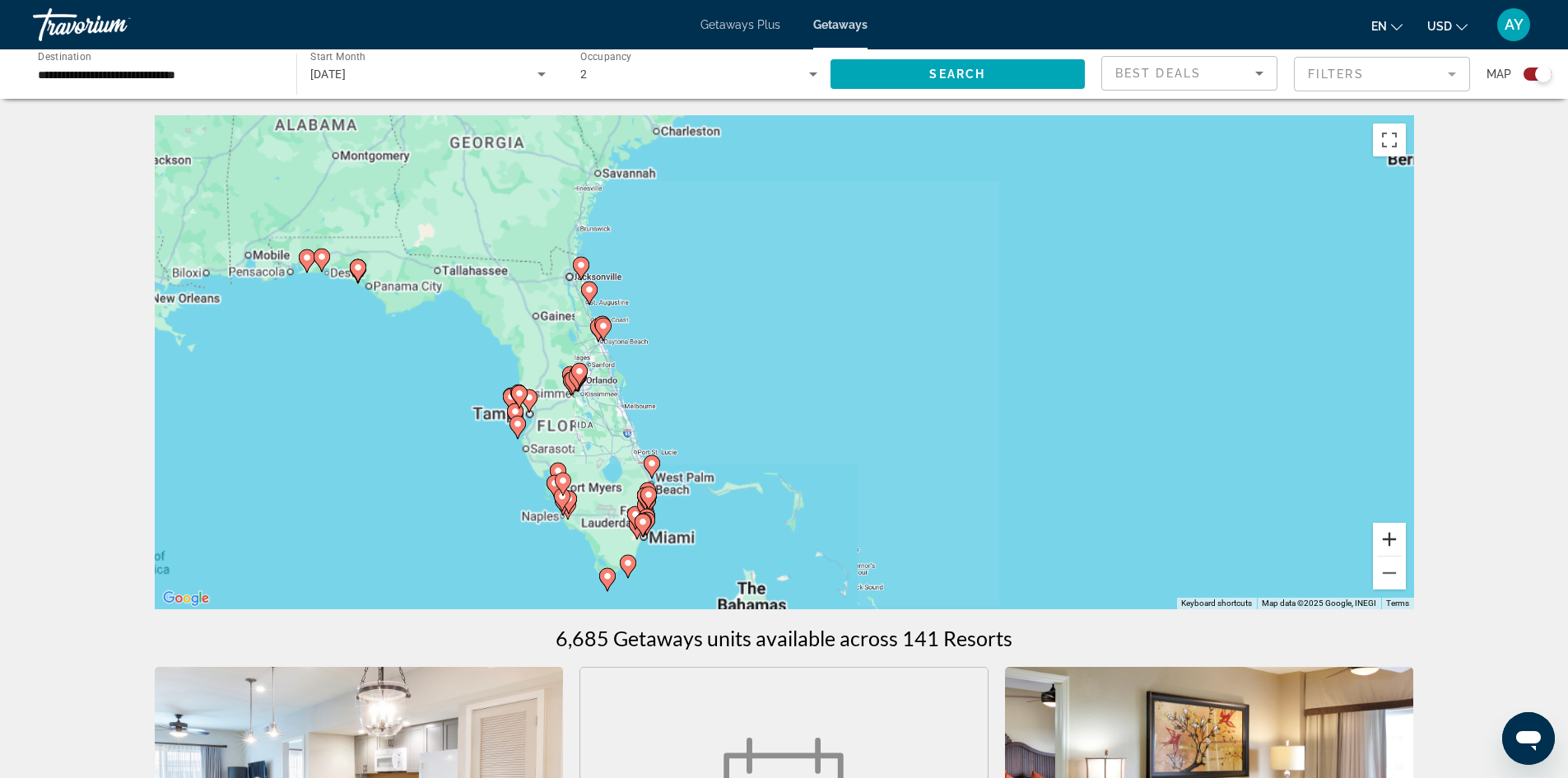
click at [1402, 537] on button "Zoom in" at bounding box center [1390, 539] width 33 height 33
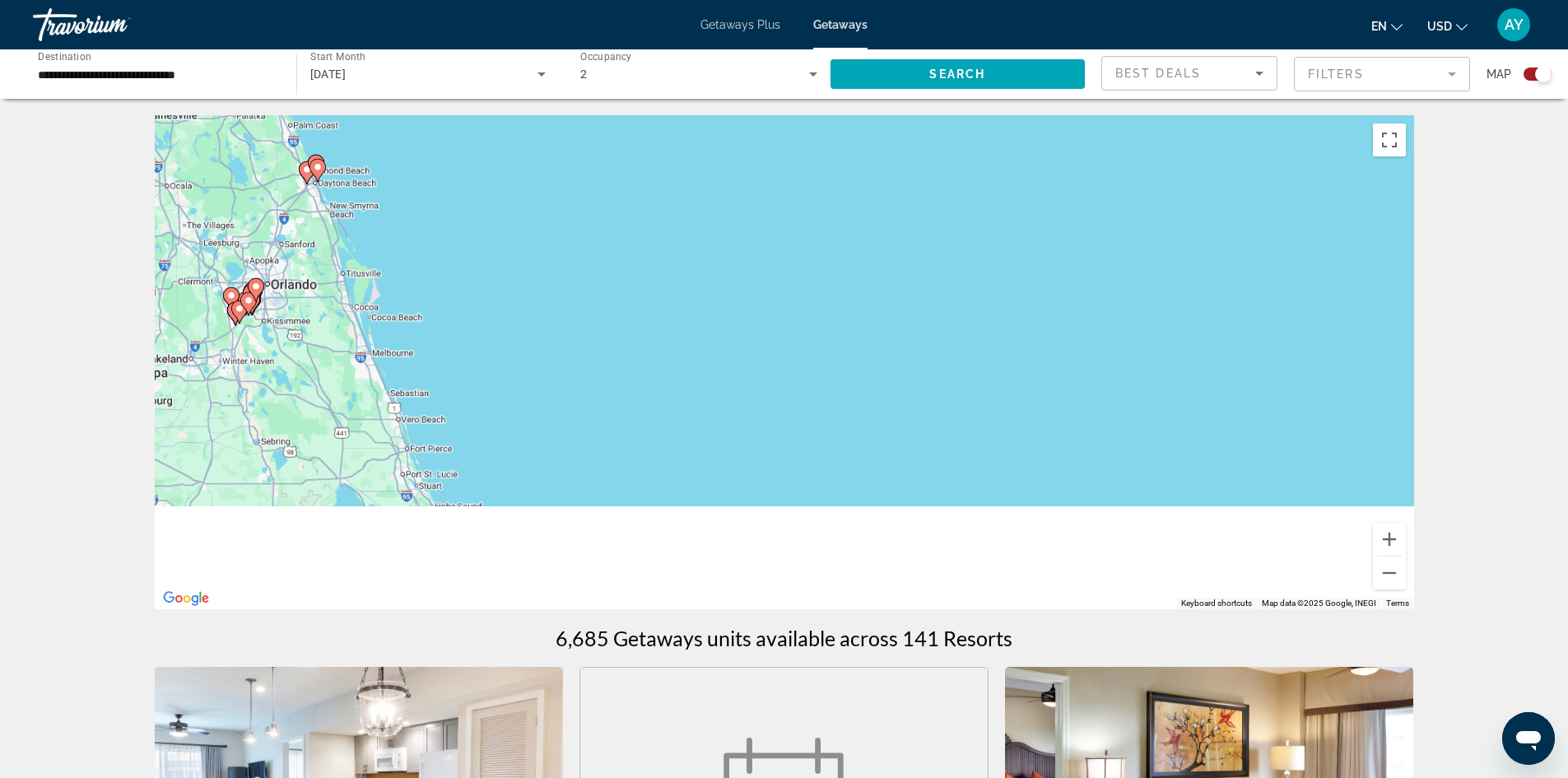
drag, startPoint x: 723, startPoint y: 409, endPoint x: 747, endPoint y: 302, distance: 109.7
click at [795, 231] on div "To activate drag with keyboard, press Alt + Enter. Once in keyboard drag state,…" at bounding box center [784, 361] width 1260 height 494
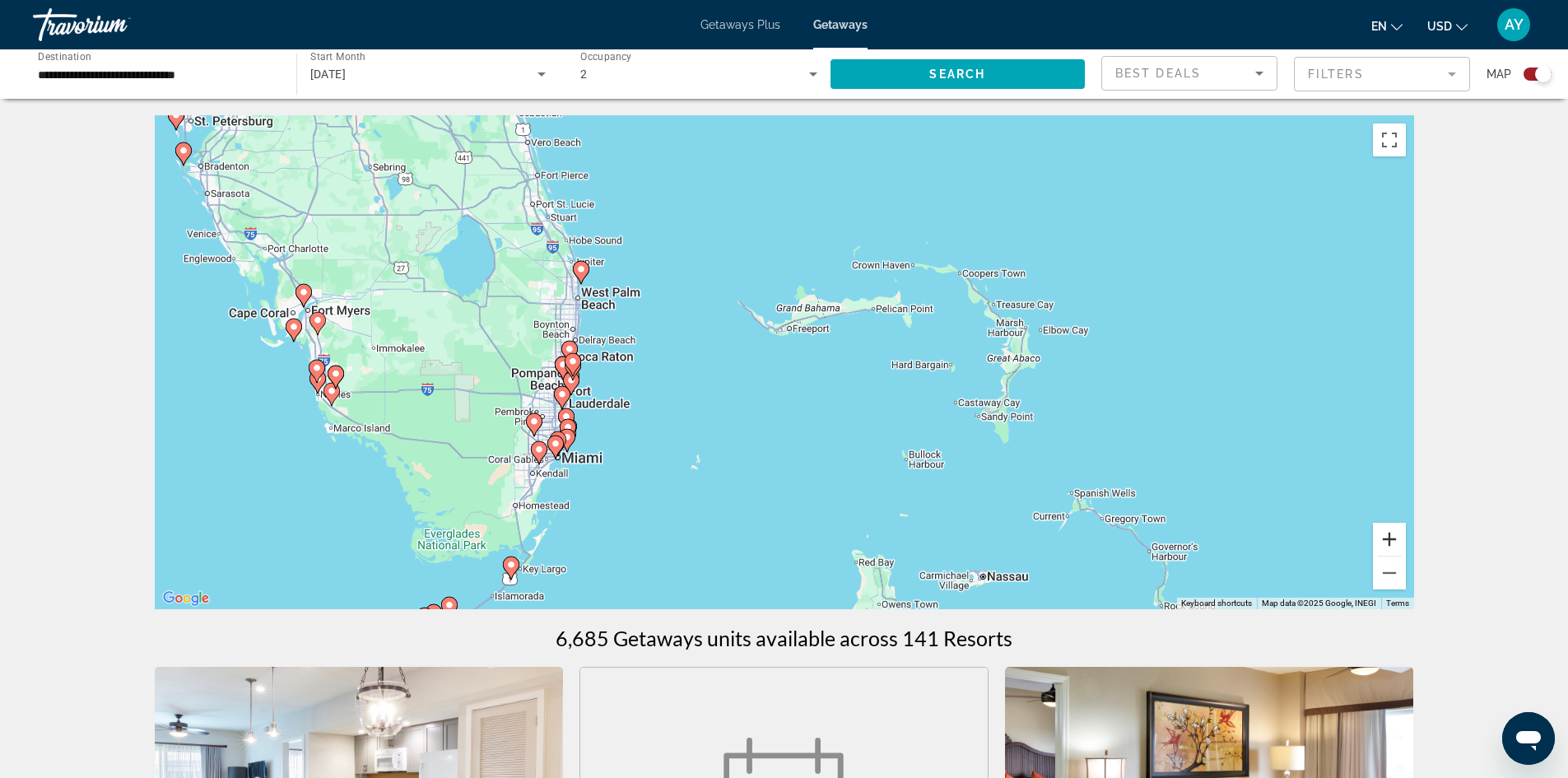
click at [1403, 535] on button "Zoom in" at bounding box center [1390, 539] width 33 height 33
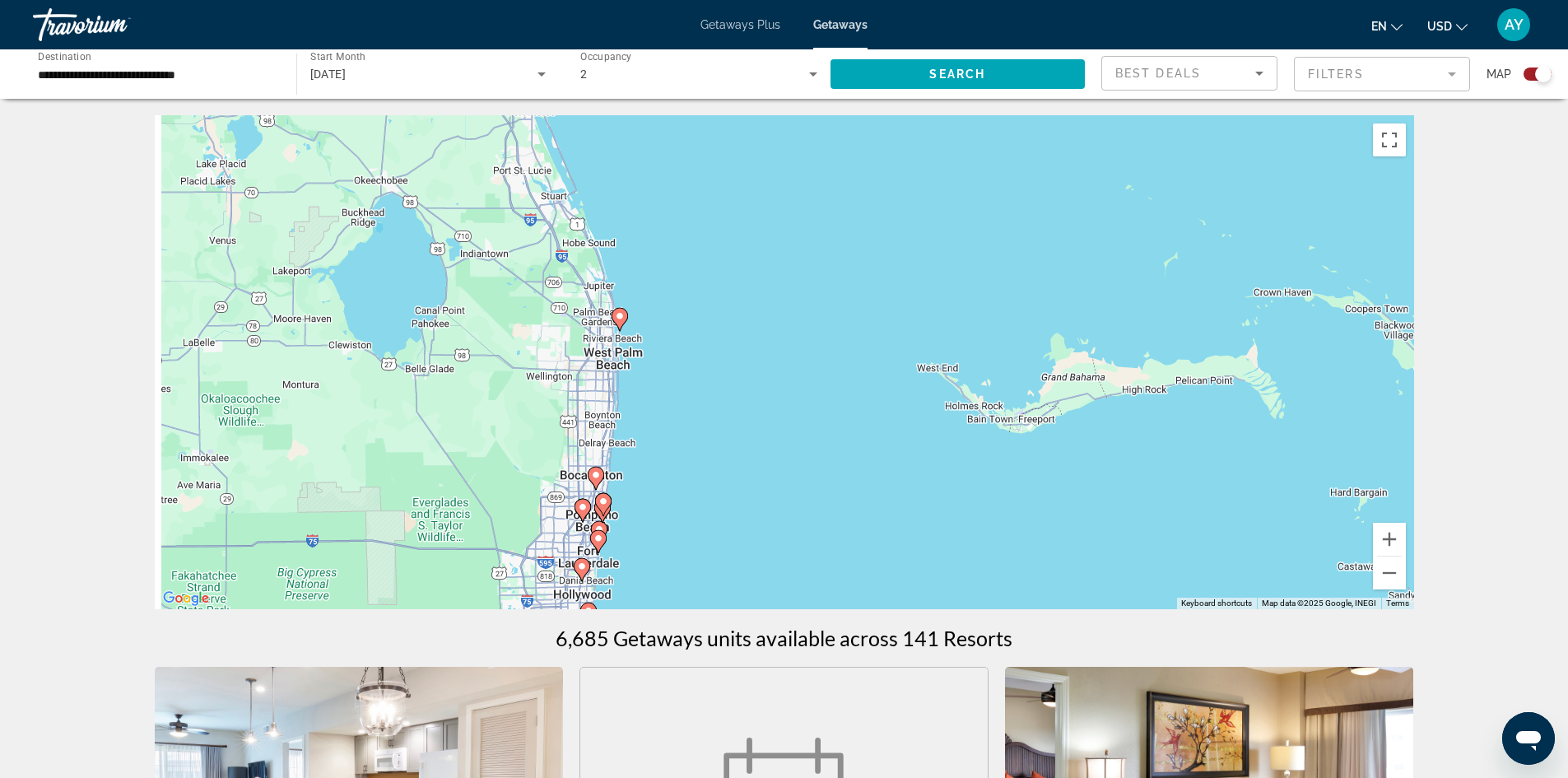
drag, startPoint x: 451, startPoint y: 236, endPoint x: 694, endPoint y: 364, distance: 274.7
click at [694, 364] on div "To activate drag with keyboard, press Alt + Enter. Once in keyboard drag state,…" at bounding box center [784, 361] width 1260 height 494
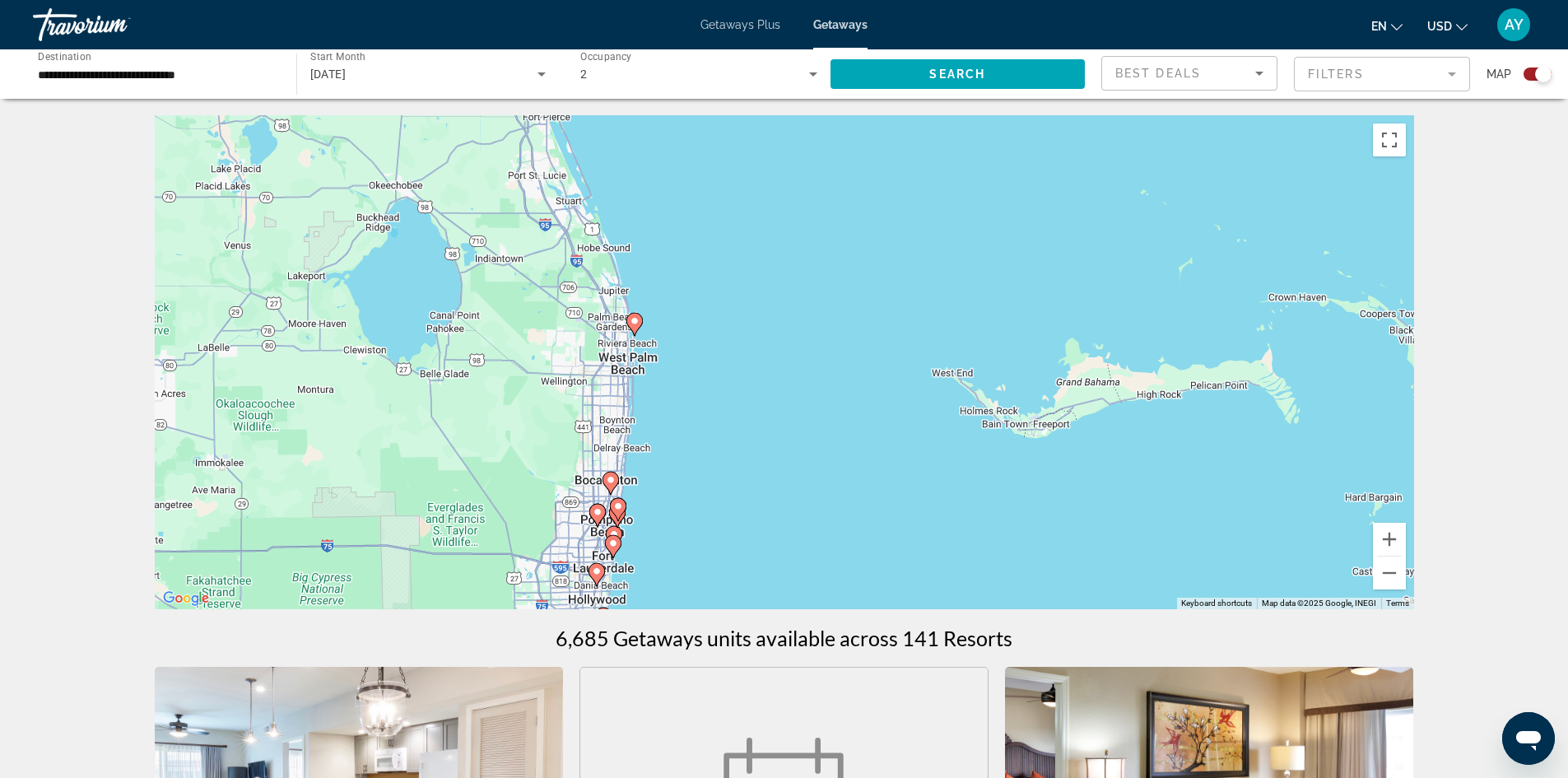
click at [638, 321] on image "Main content" at bounding box center [635, 321] width 10 height 10
type input "**********"
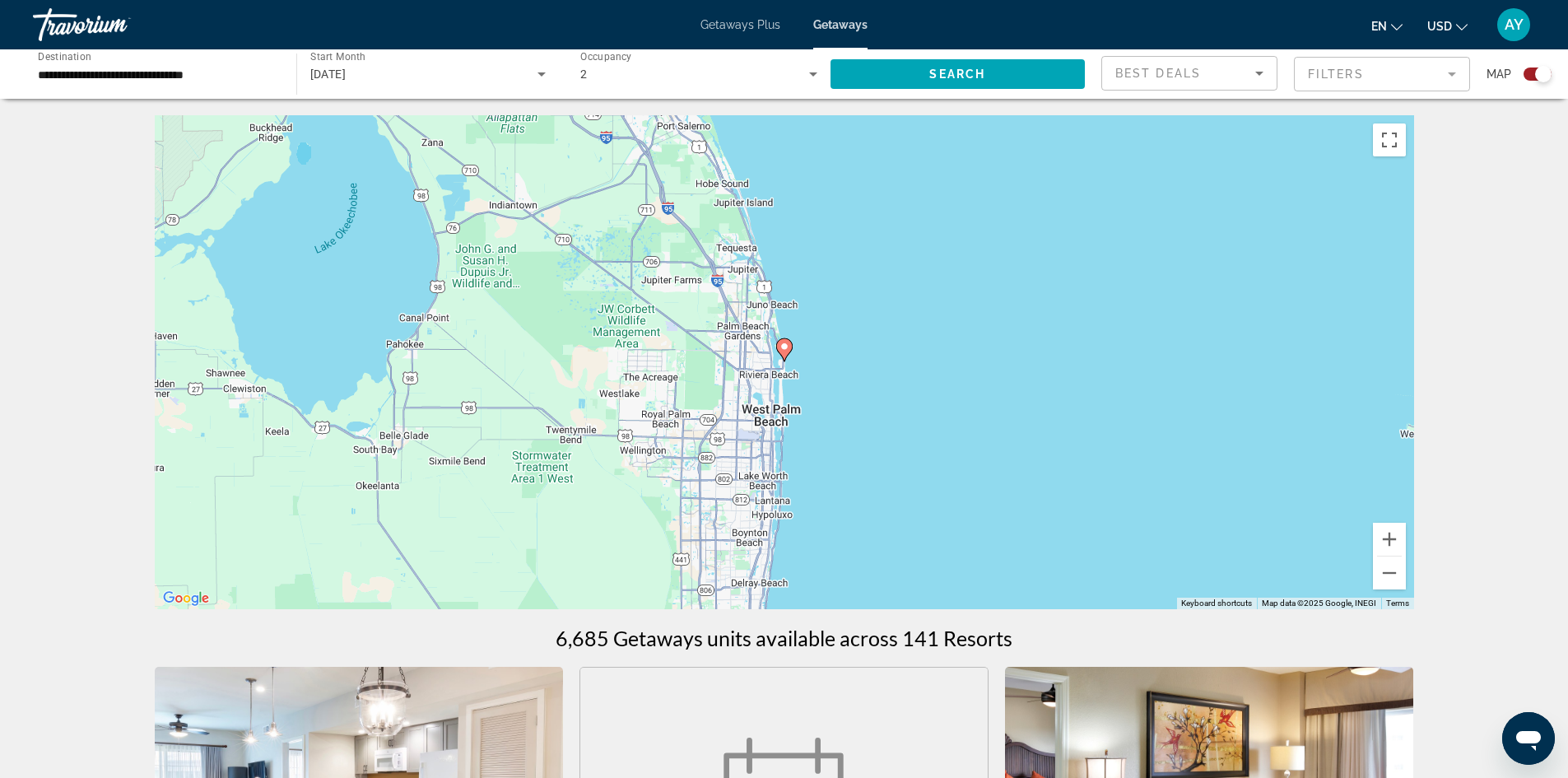
click at [785, 348] on image "Main content" at bounding box center [785, 346] width 10 height 10
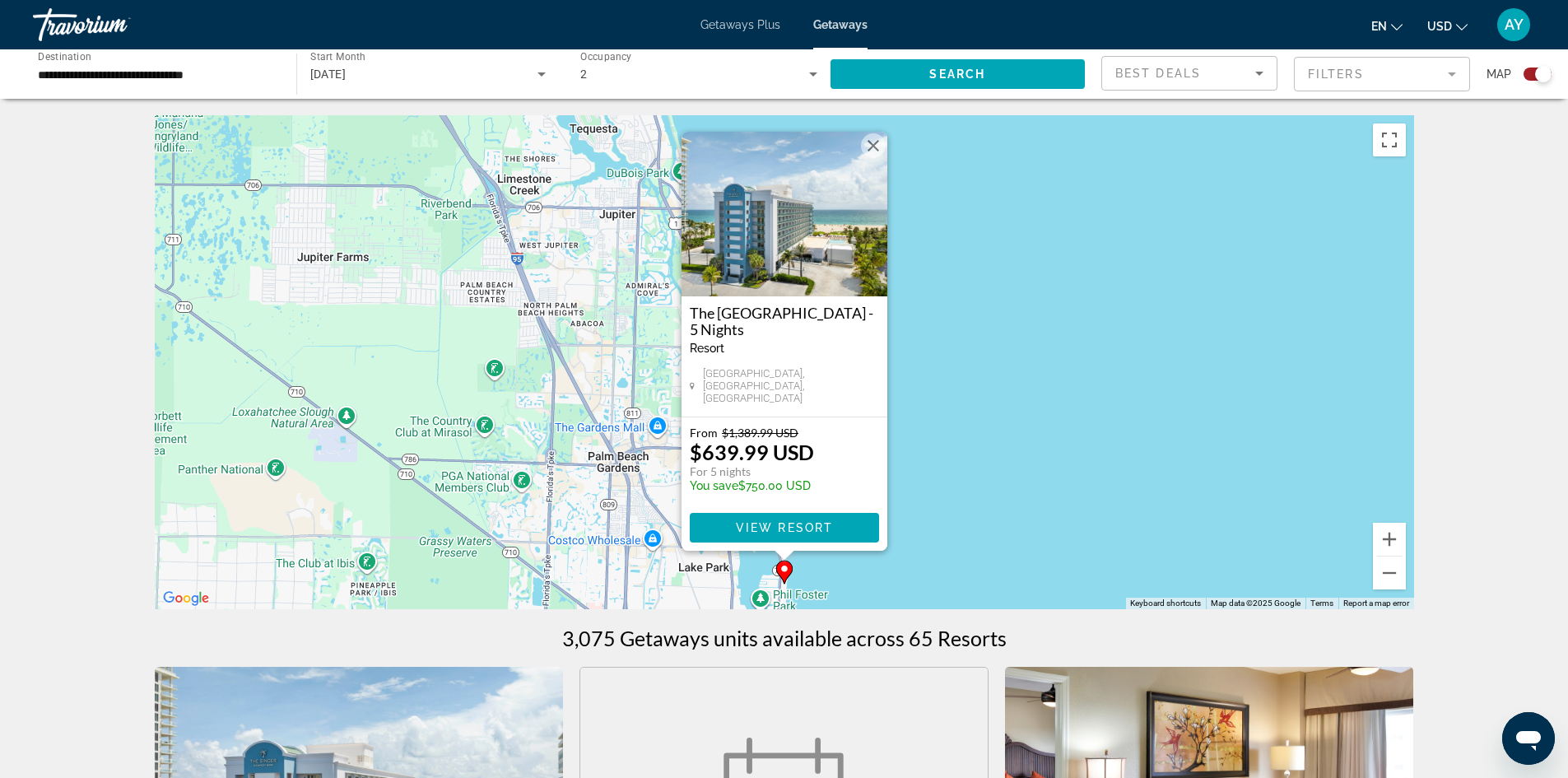
click at [1304, 53] on app-map-search-filters "Best Deals Filters Map" at bounding box center [1327, 73] width 450 height 49
click at [1320, 70] on mat-form-field "Filters" at bounding box center [1382, 74] width 176 height 35
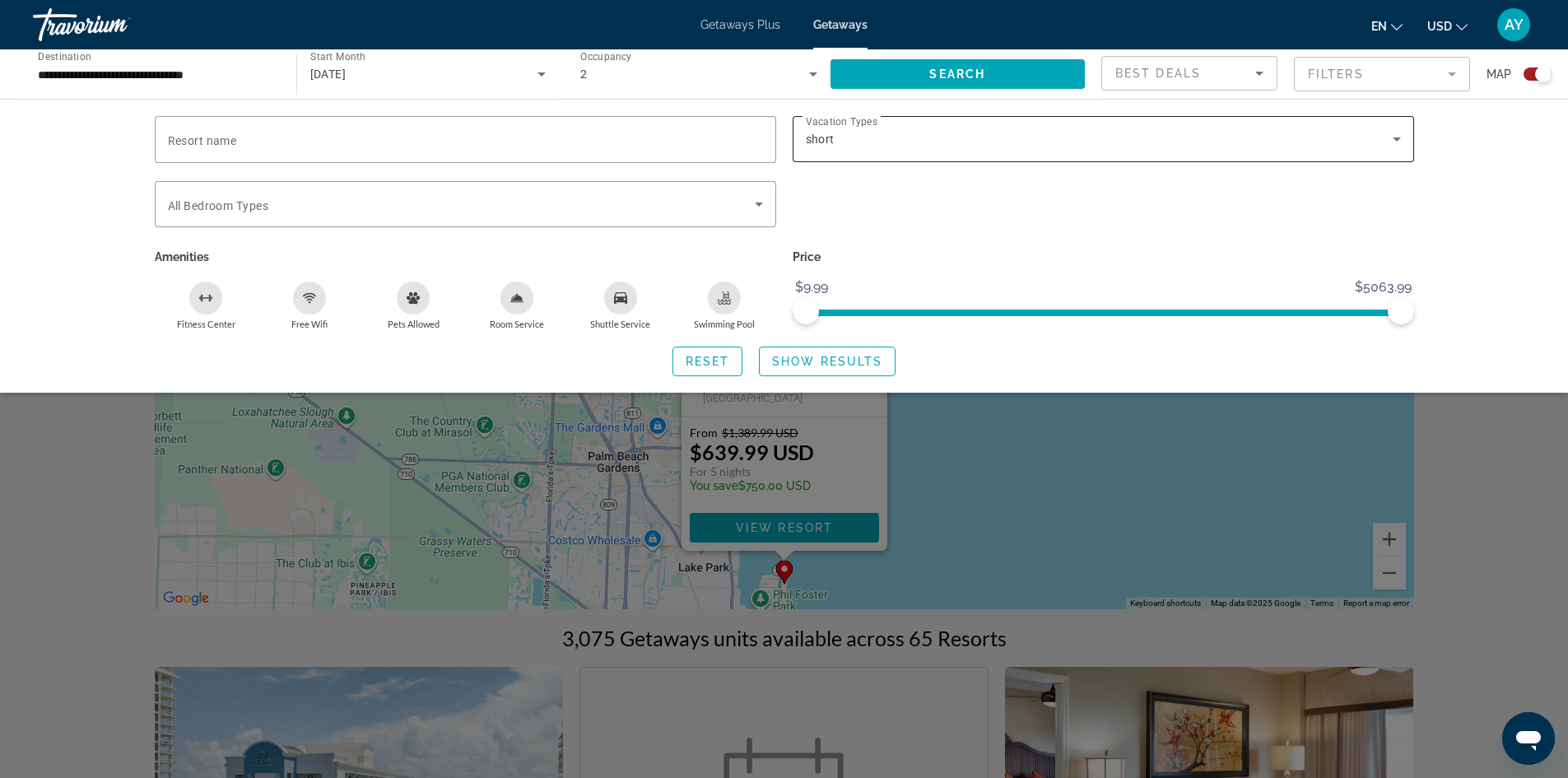
click at [1019, 135] on div "short" at bounding box center [1099, 139] width 587 height 19
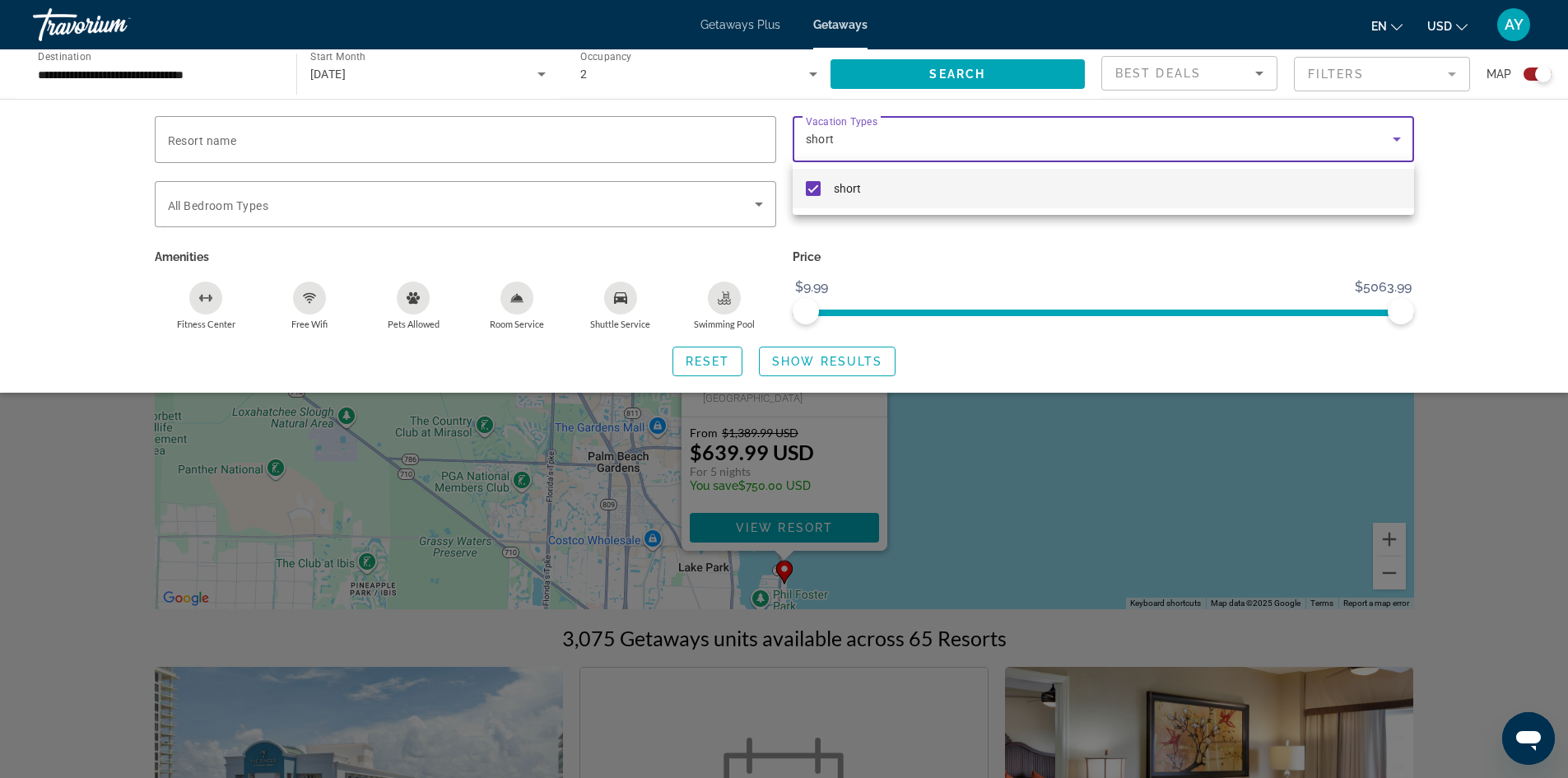
click at [990, 602] on div at bounding box center [784, 389] width 1568 height 778
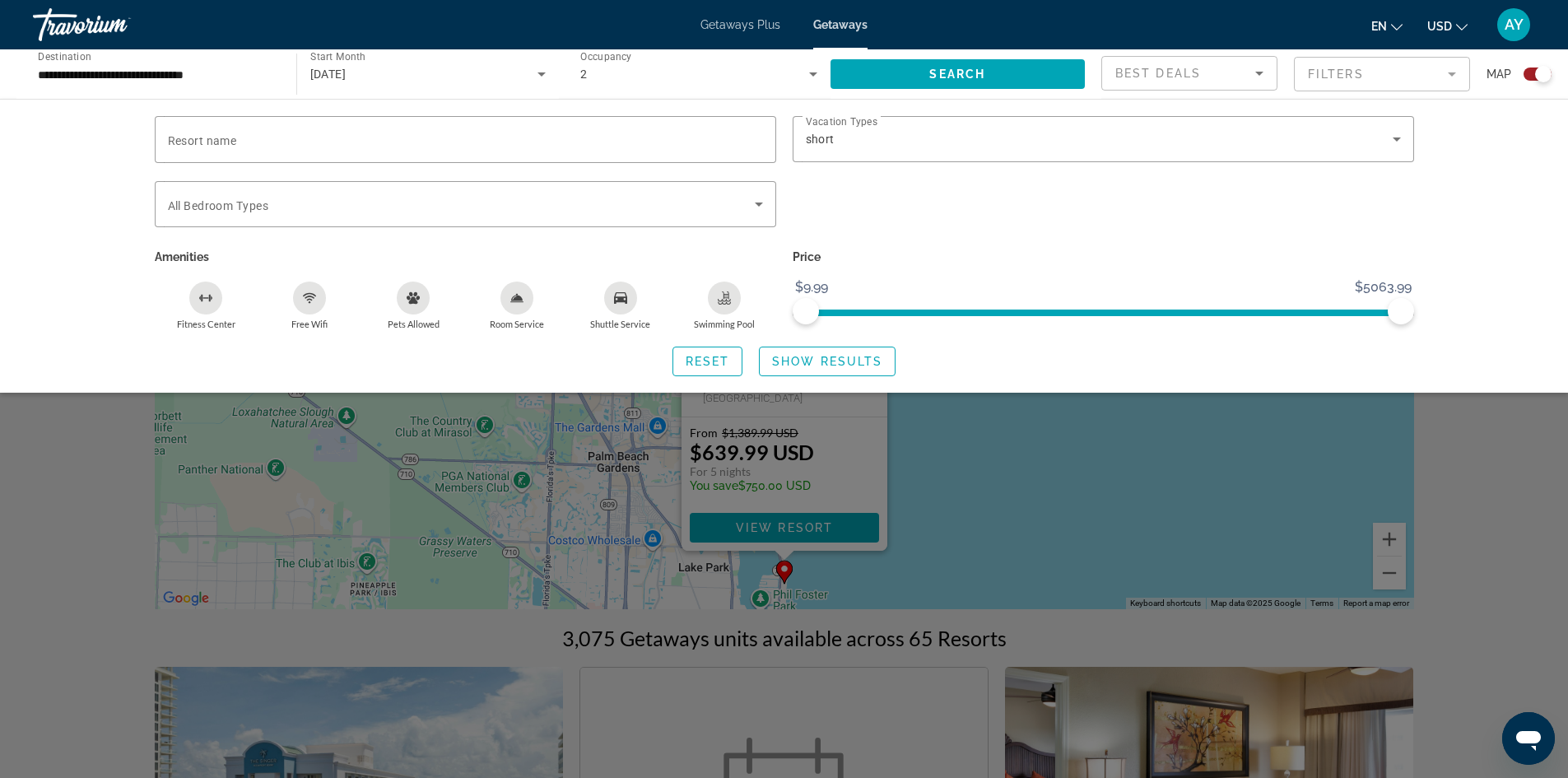
click at [1001, 552] on div "Search widget" at bounding box center [784, 511] width 1568 height 531
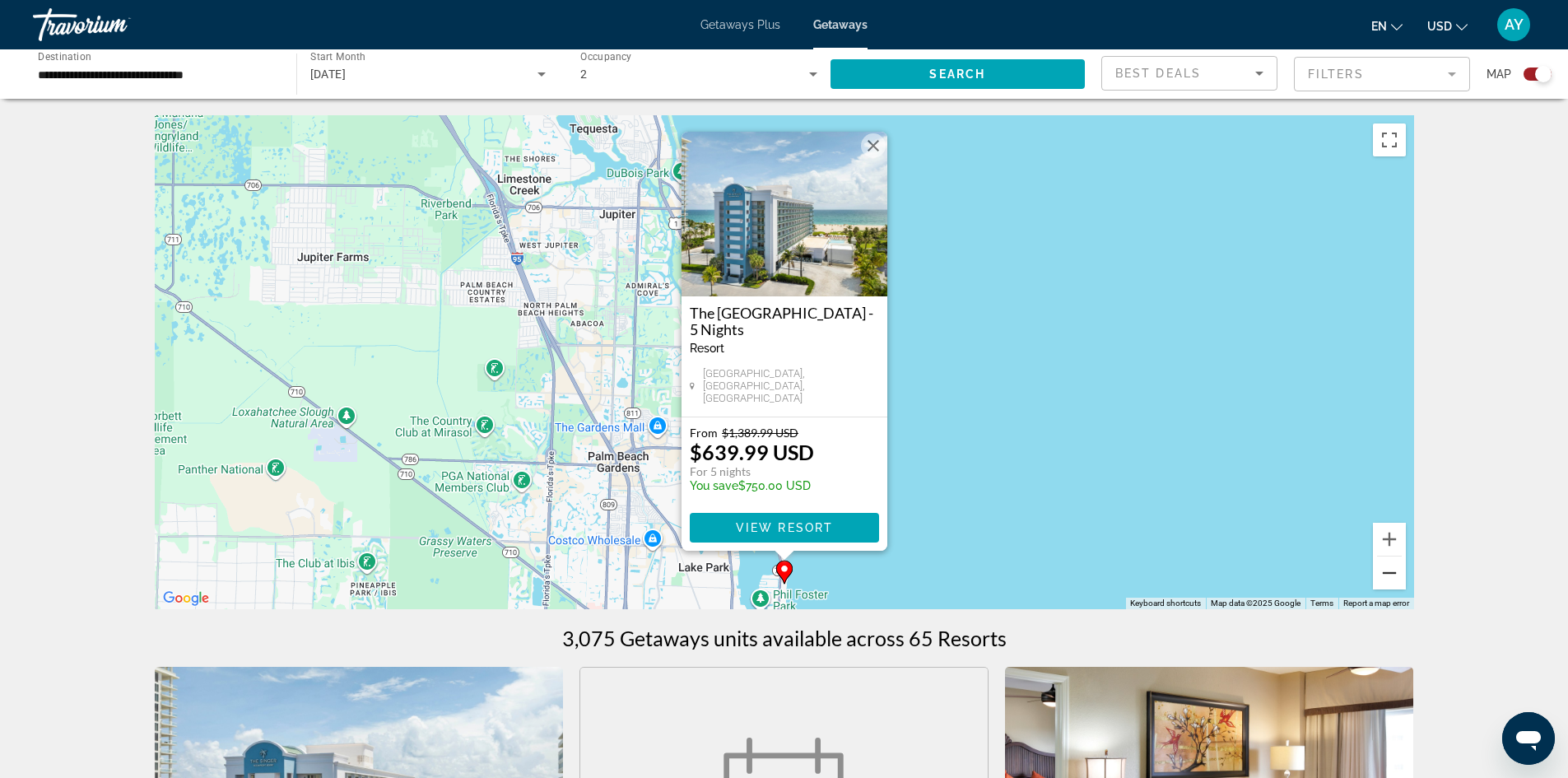
click at [1388, 577] on button "Zoom out" at bounding box center [1390, 573] width 33 height 33
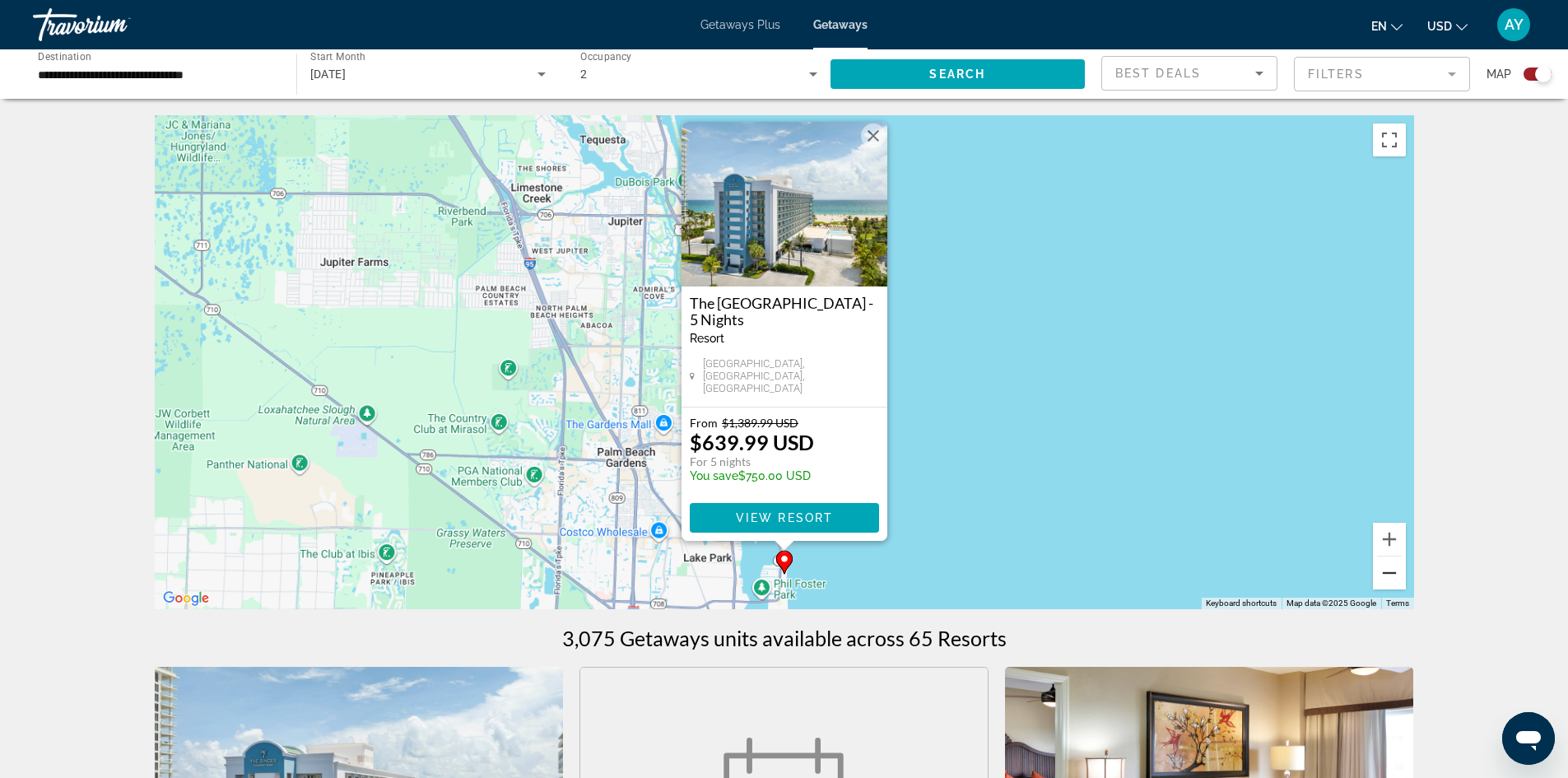
click at [1388, 577] on button "Zoom out" at bounding box center [1390, 573] width 33 height 33
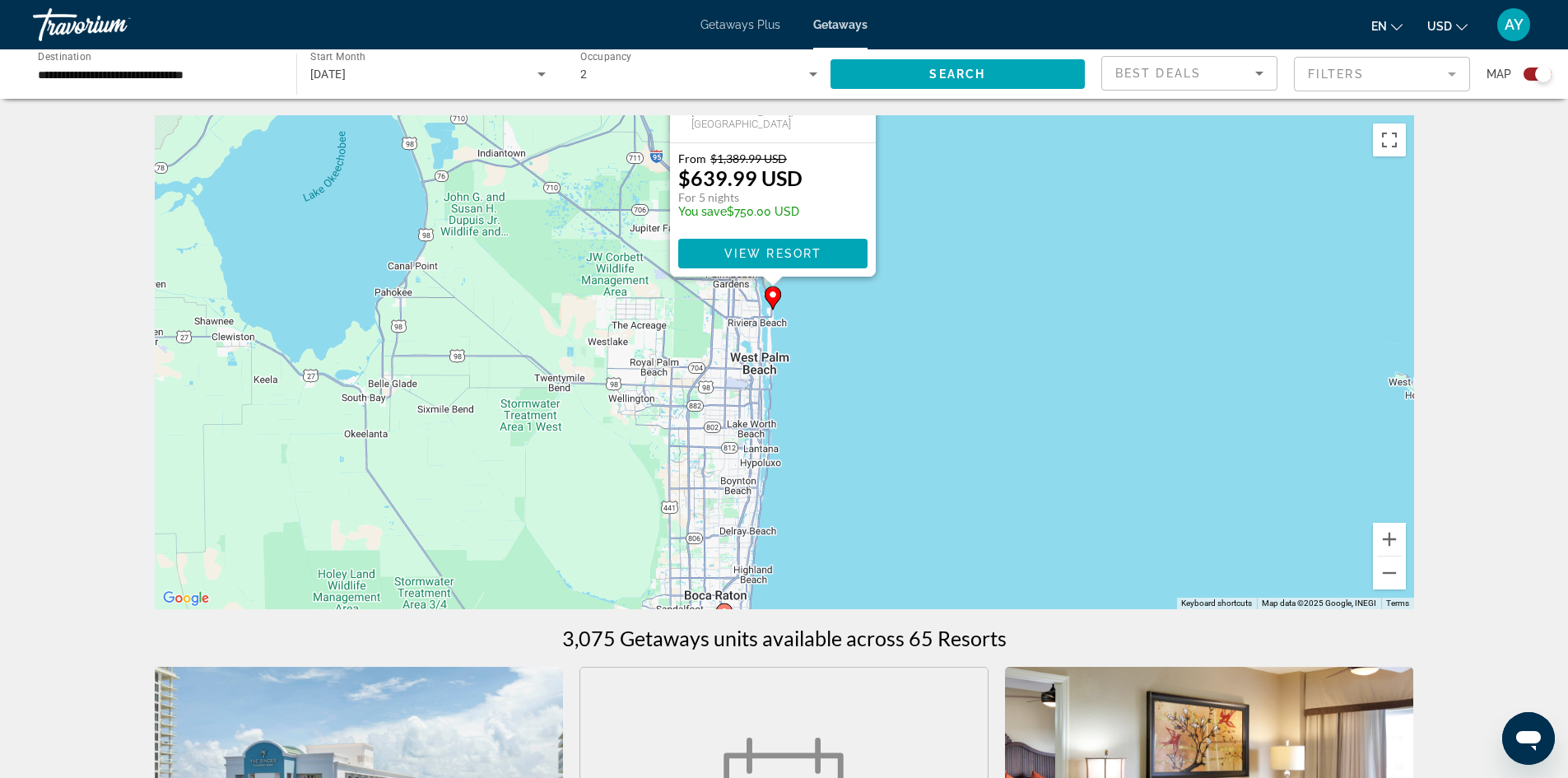
drag, startPoint x: 907, startPoint y: 456, endPoint x: 903, endPoint y: 398, distance: 58.1
click at [903, 398] on div "To activate drag with keyboard, press Alt + Enter. Once in keyboard drag state,…" at bounding box center [784, 361] width 1260 height 494
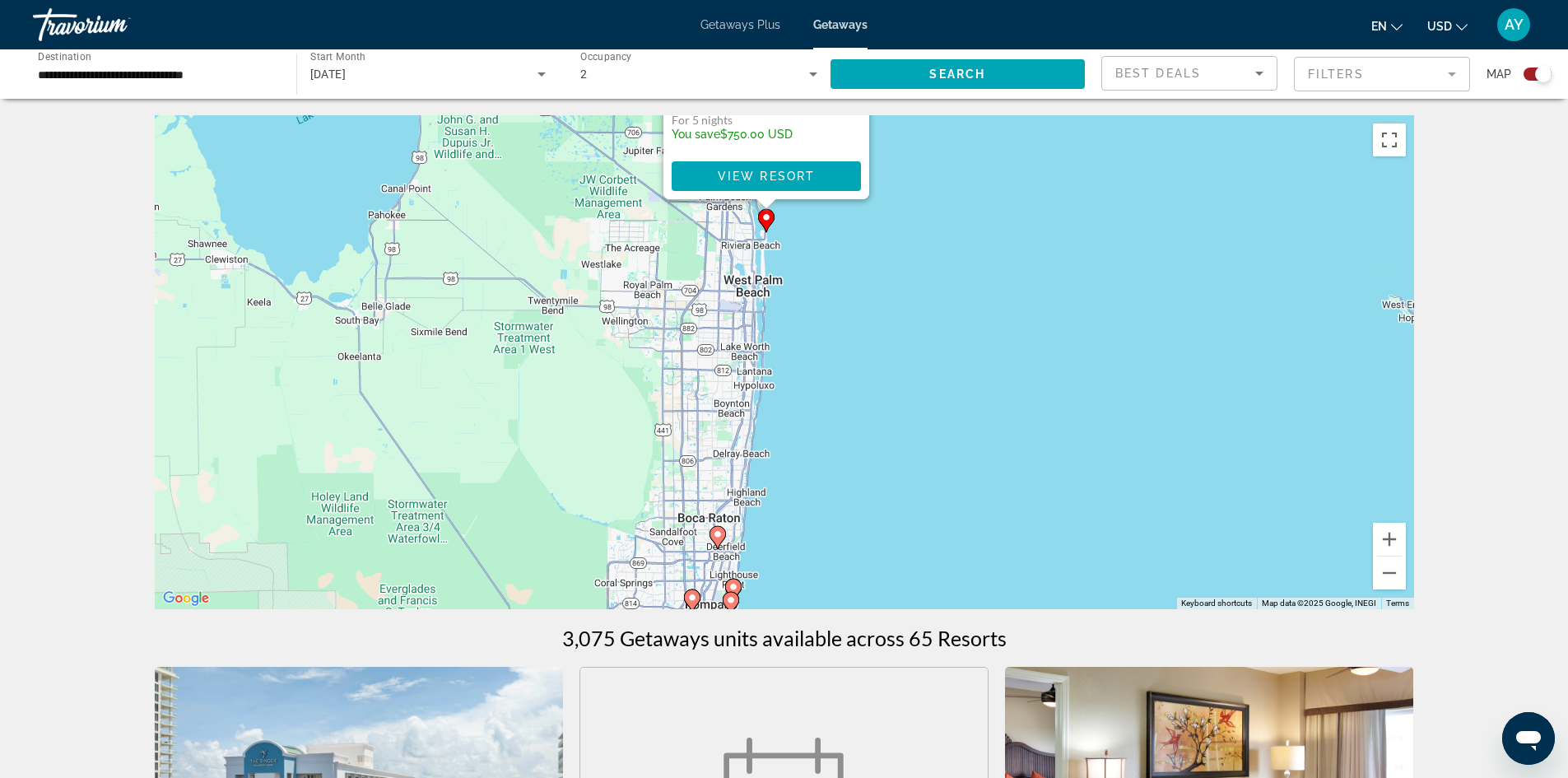
click at [720, 544] on icon "Main content" at bounding box center [717, 537] width 16 height 23
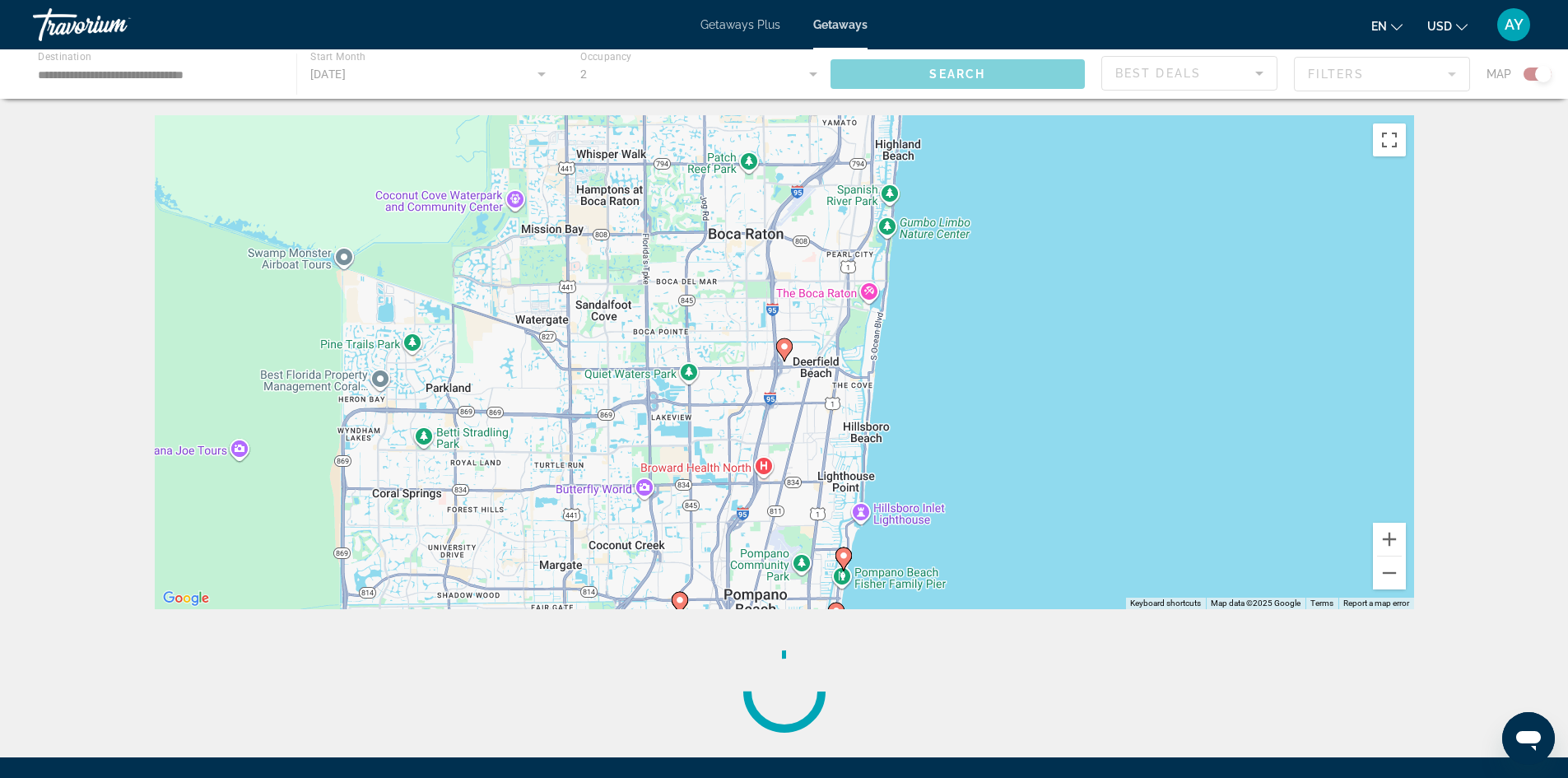
click at [846, 561] on icon "Main content" at bounding box center [842, 559] width 15 height 21
click at [1398, 578] on button "Zoom out" at bounding box center [1390, 573] width 33 height 33
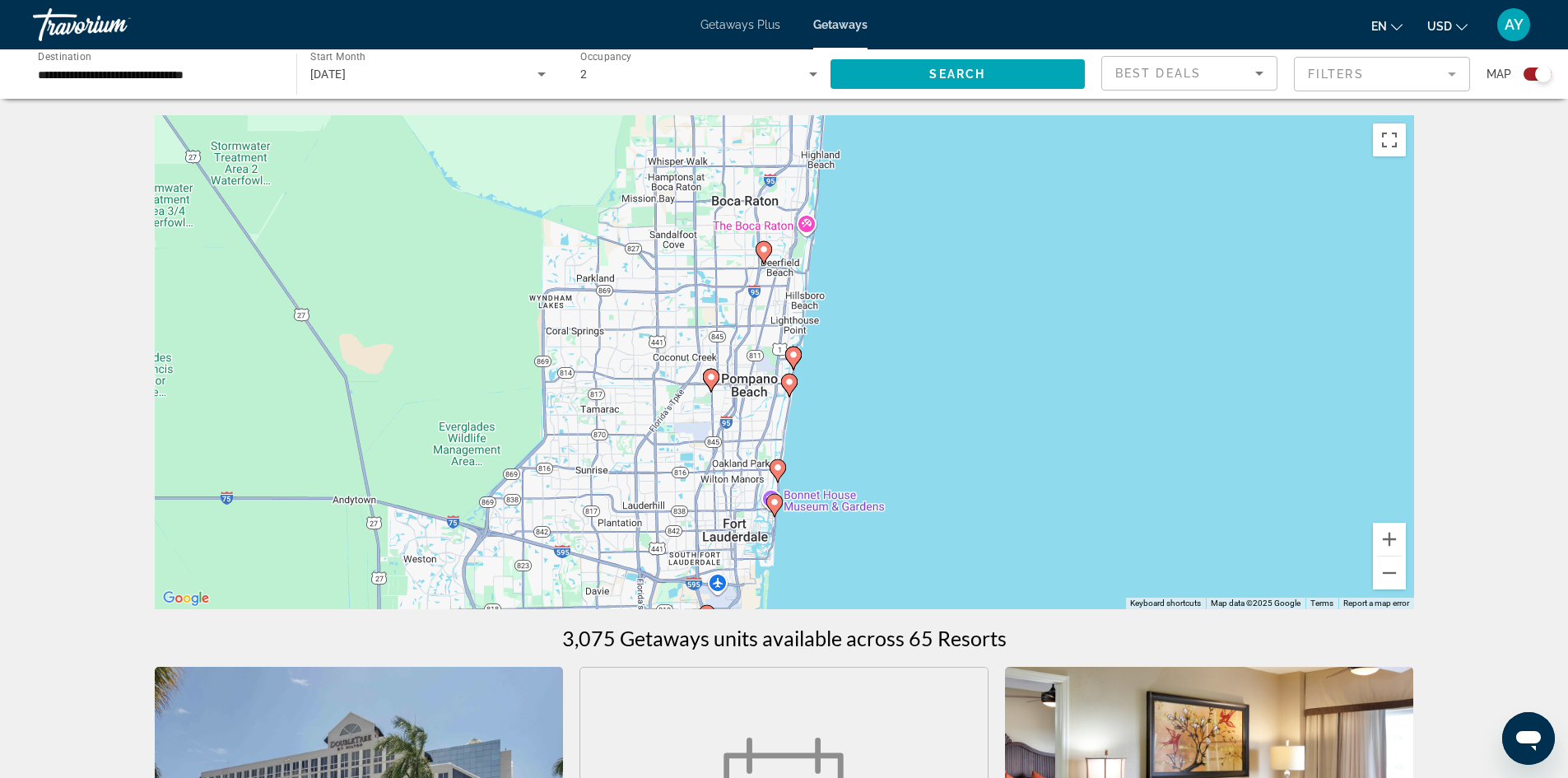
drag, startPoint x: 1029, startPoint y: 493, endPoint x: 985, endPoint y: 402, distance: 101.1
click at [1007, 391] on div "To activate drag with keyboard, press Alt + Enter. Once in keyboard drag state,…" at bounding box center [784, 361] width 1260 height 494
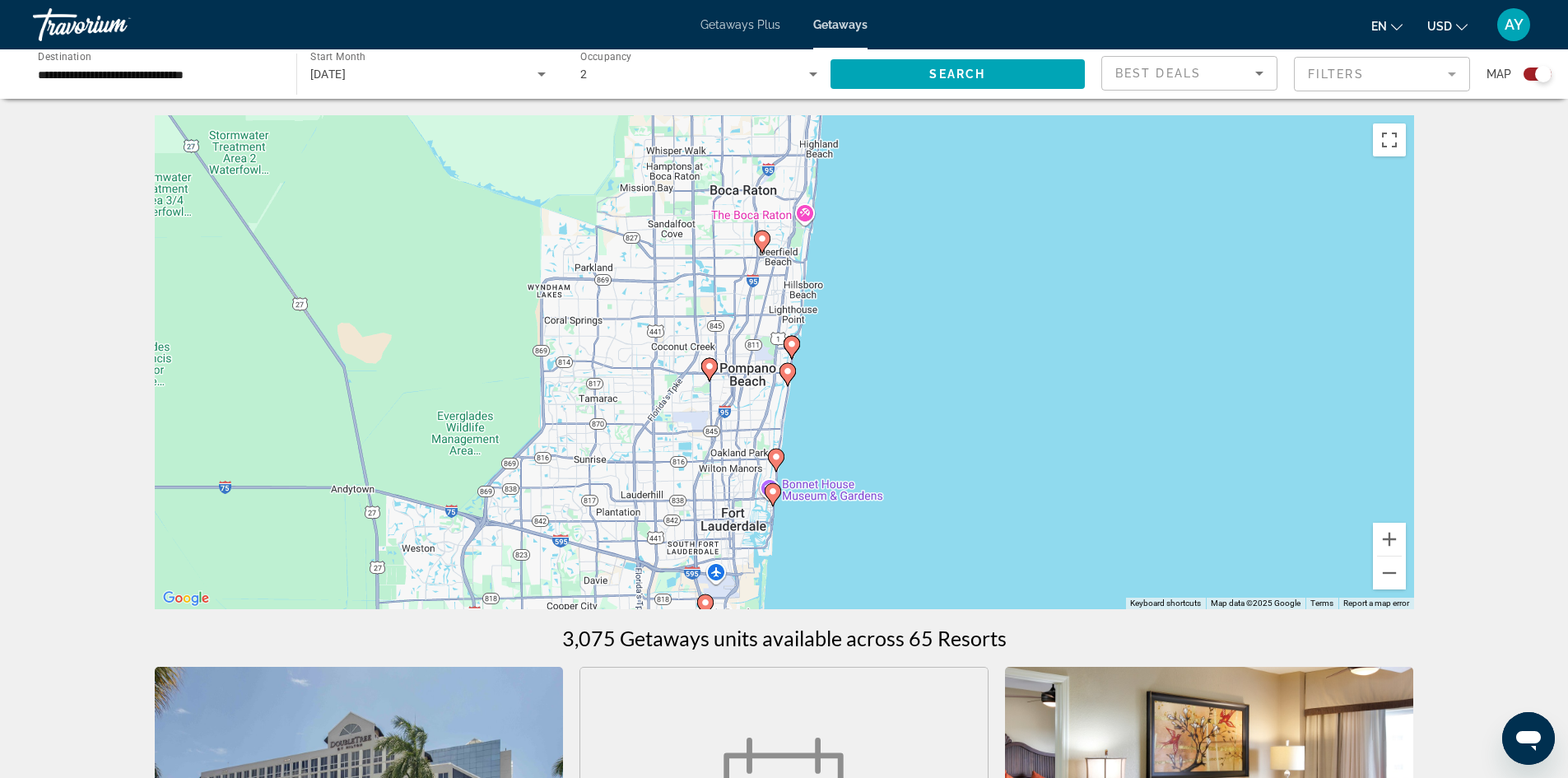
click at [783, 457] on icon "Main content" at bounding box center [775, 460] width 15 height 21
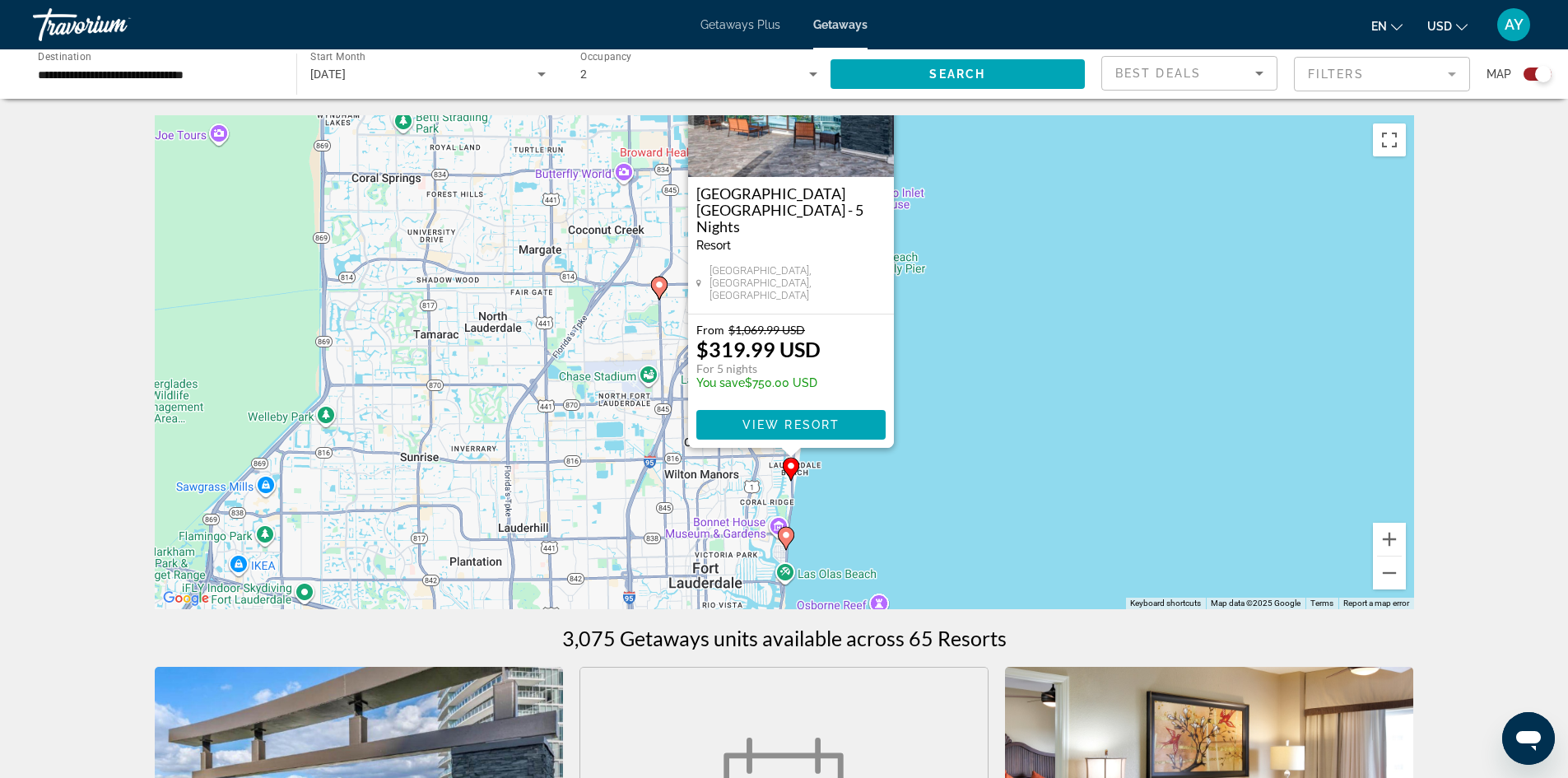
drag, startPoint x: 1006, startPoint y: 552, endPoint x: 1007, endPoint y: 447, distance: 105.0
click at [1013, 441] on div "To activate drag with keyboard, press Alt + Enter. Once in keyboard drag state,…" at bounding box center [784, 361] width 1260 height 494
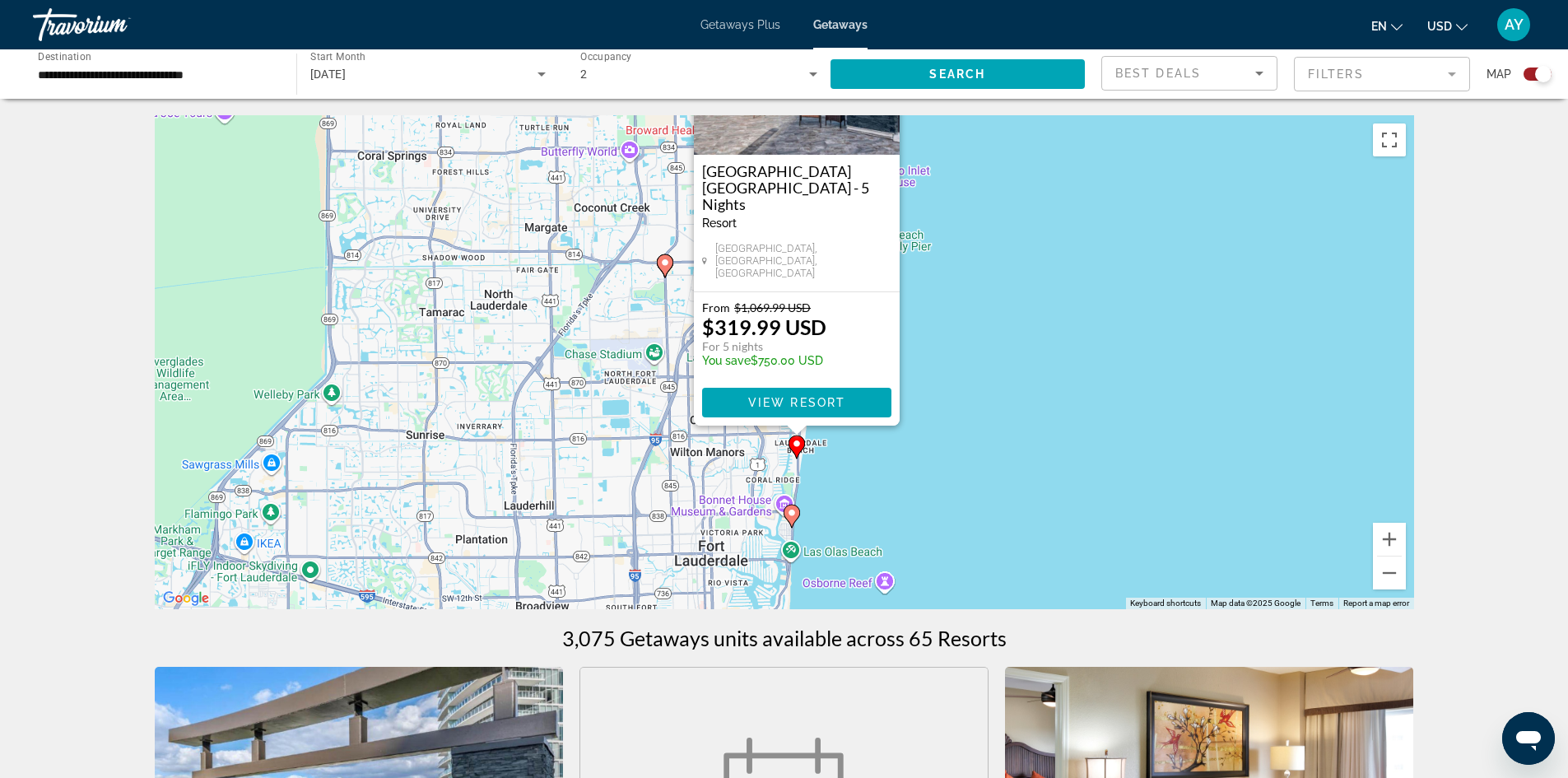
click at [796, 451] on icon "Main content" at bounding box center [796, 447] width 15 height 21
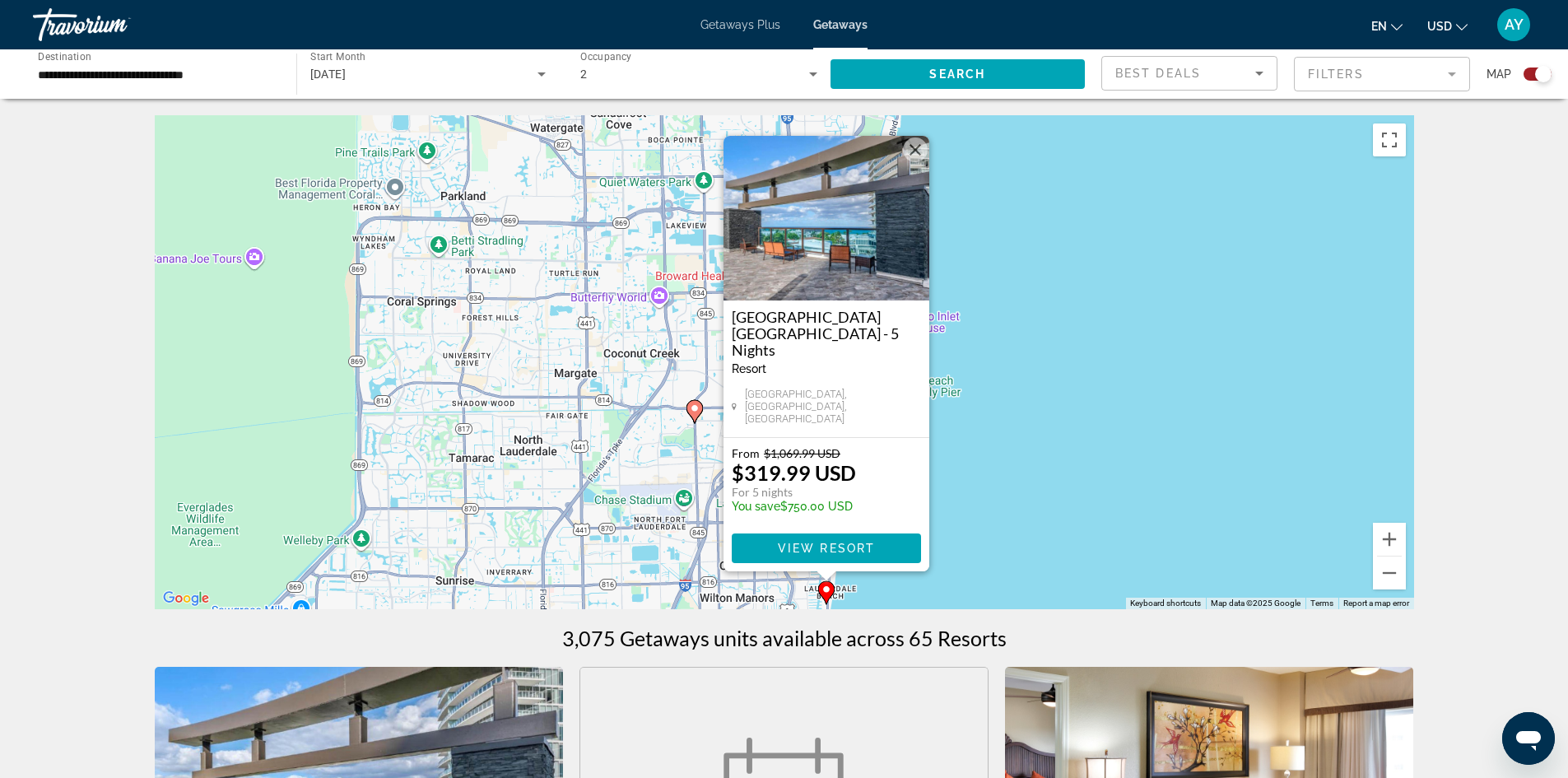
drag, startPoint x: 987, startPoint y: 424, endPoint x: 1043, endPoint y: 458, distance: 65.5
click at [1043, 458] on div "To activate drag with keyboard, press Alt + Enter. Once in keyboard drag state,…" at bounding box center [784, 361] width 1260 height 494
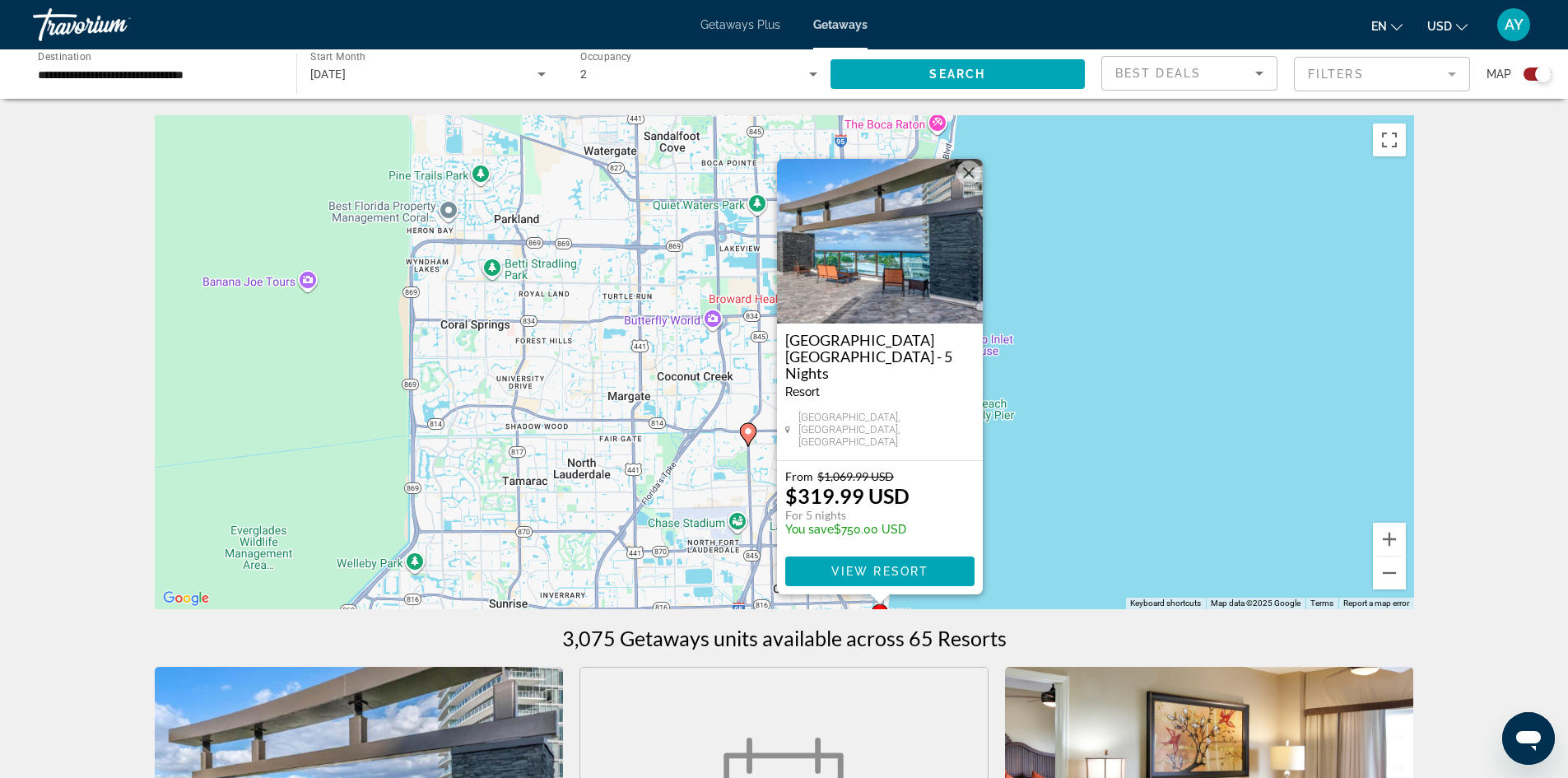
drag, startPoint x: 1043, startPoint y: 458, endPoint x: 918, endPoint y: 456, distance: 125.0
click at [1043, 458] on div "To activate drag with keyboard, press Alt + Enter. Once in keyboard drag state,…" at bounding box center [784, 361] width 1260 height 494
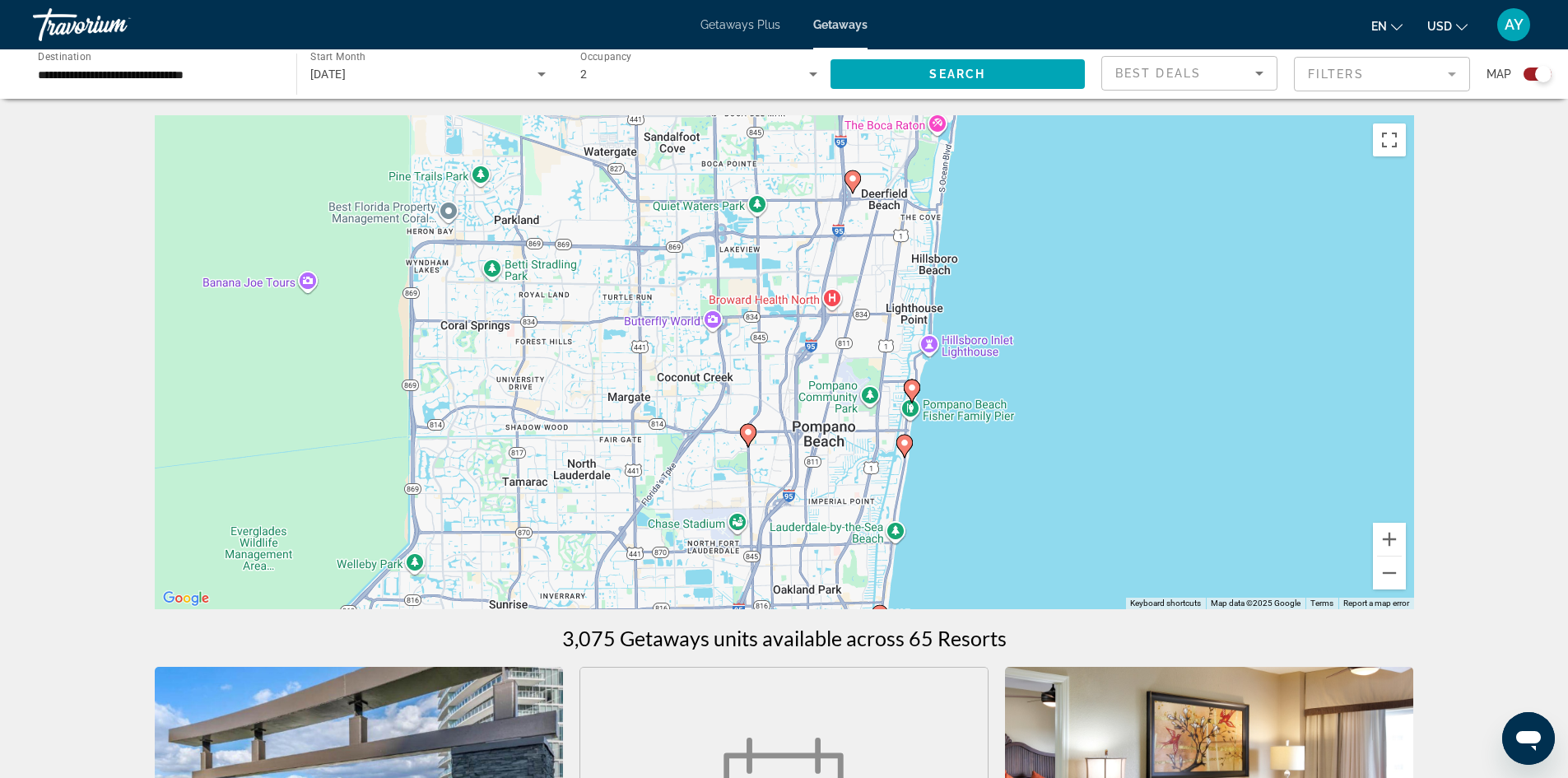
click at [748, 435] on image "Main content" at bounding box center [748, 432] width 10 height 10
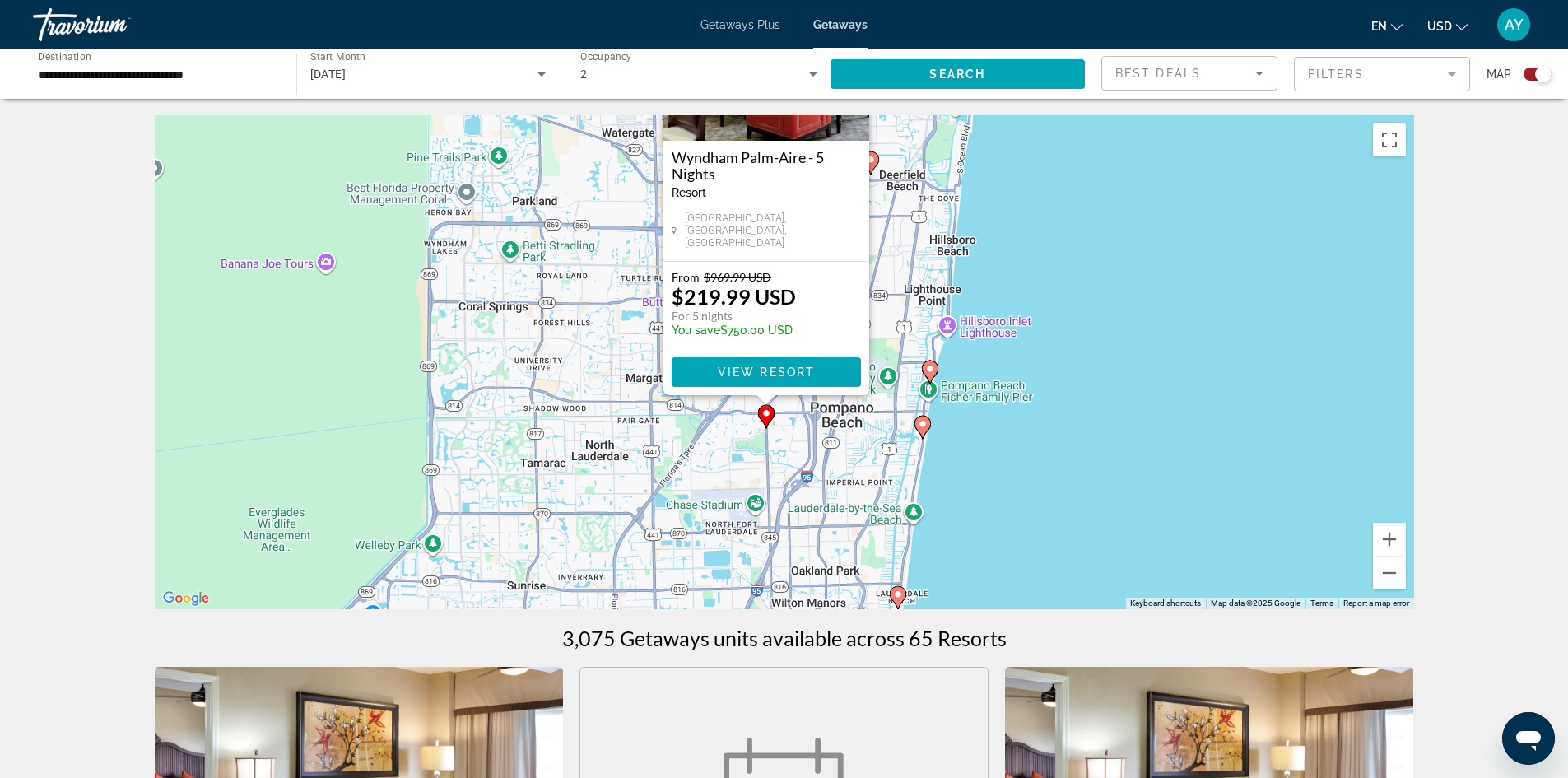
drag, startPoint x: 977, startPoint y: 535, endPoint x: 957, endPoint y: 387, distance: 149.3
click at [957, 387] on div "To activate drag with keyboard, press Alt + Enter. Once in keyboard drag state,…" at bounding box center [784, 361] width 1260 height 494
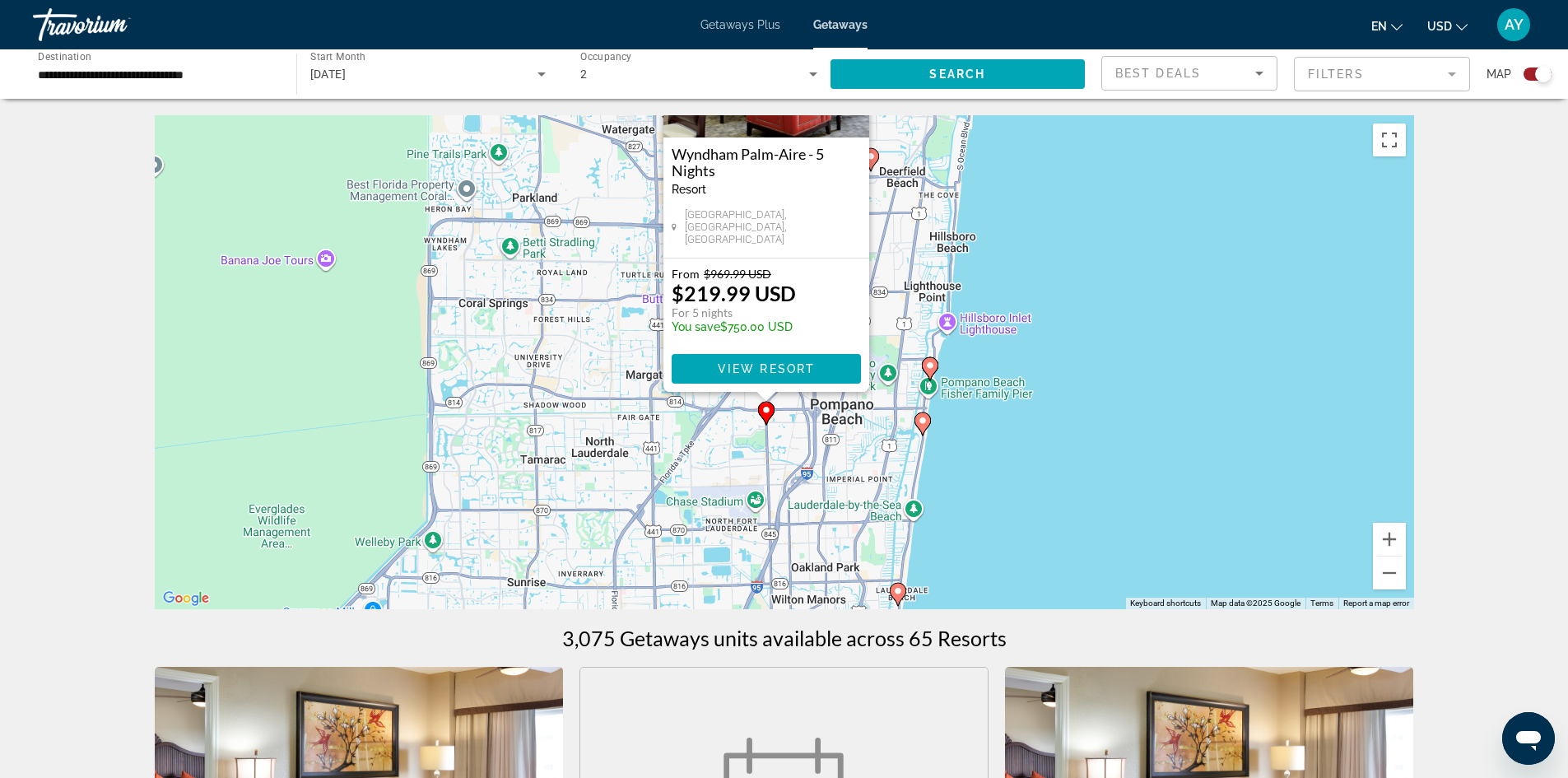
click at [925, 430] on gmp-advanced-marker "Main content" at bounding box center [922, 424] width 16 height 25
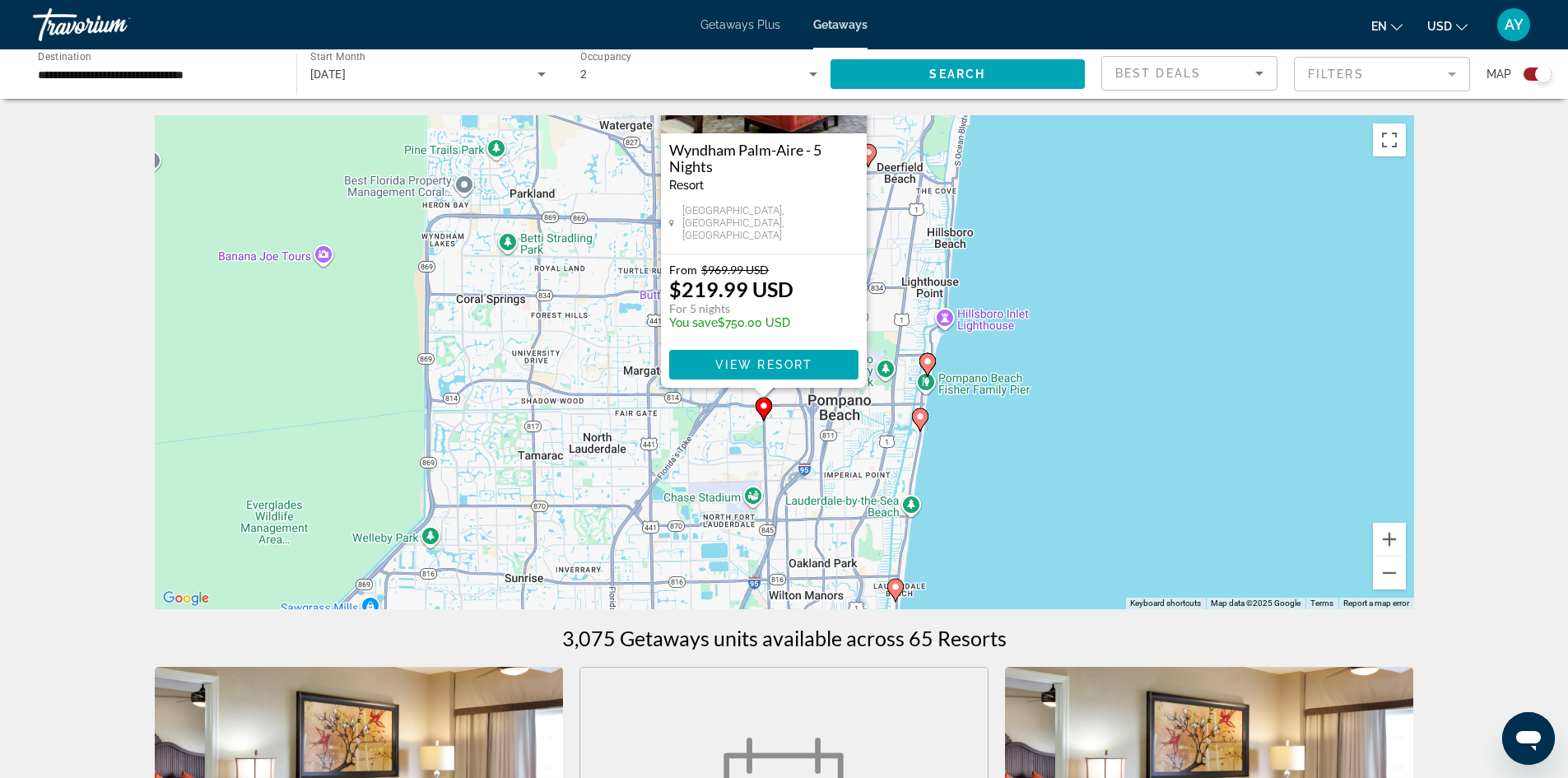
click at [924, 424] on gmp-advanced-marker "Main content" at bounding box center [920, 420] width 16 height 25
click at [916, 415] on image "Main content" at bounding box center [920, 417] width 10 height 10
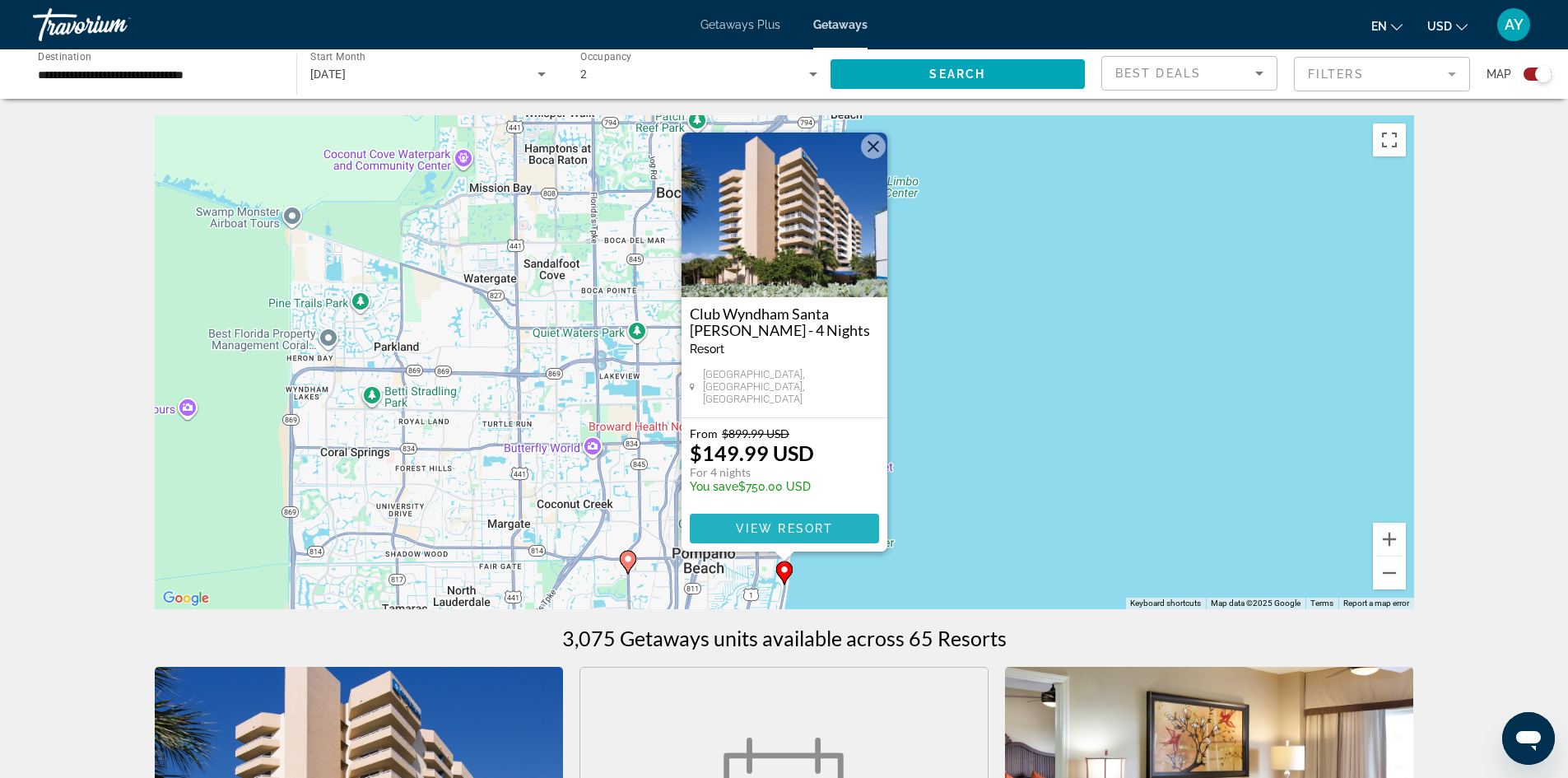
click at [803, 532] on span "View Resort" at bounding box center [784, 529] width 97 height 14
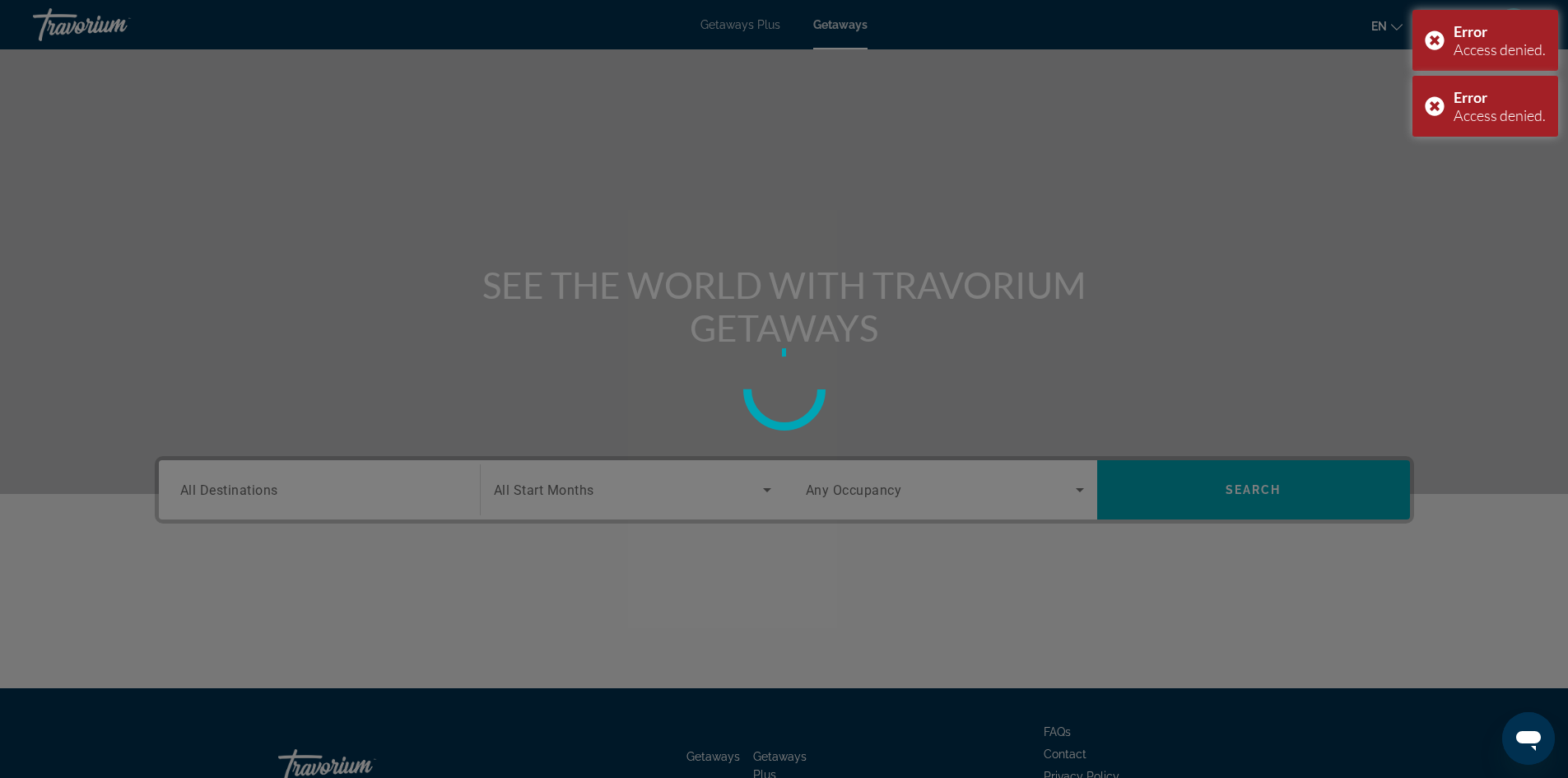
drag, startPoint x: 819, startPoint y: 260, endPoint x: 808, endPoint y: 268, distance: 13.6
click at [818, 260] on div at bounding box center [784, 389] width 1568 height 778
click at [150, 136] on div at bounding box center [784, 389] width 1568 height 778
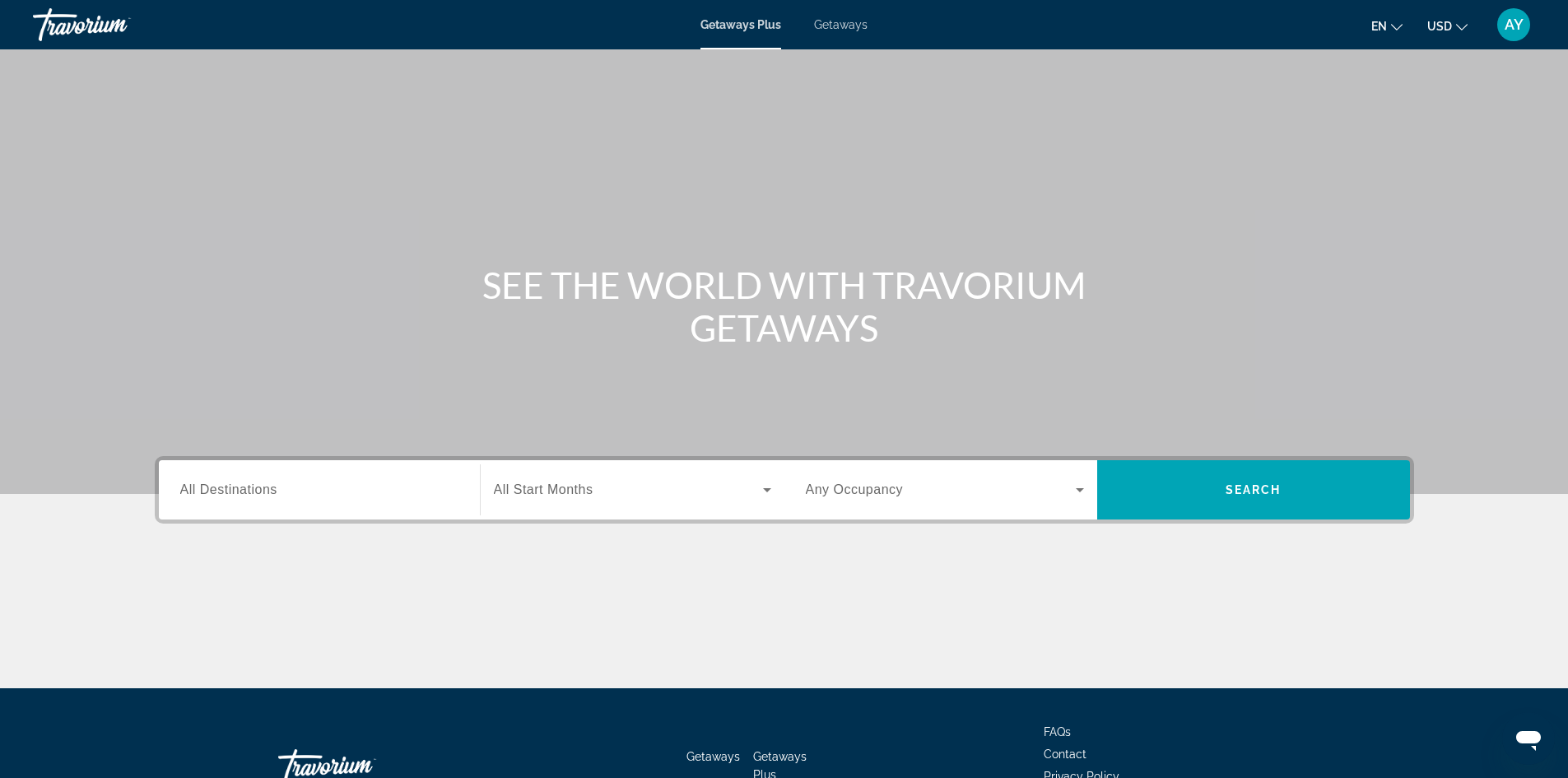
click at [370, 475] on div "Search widget" at bounding box center [320, 490] width 278 height 47
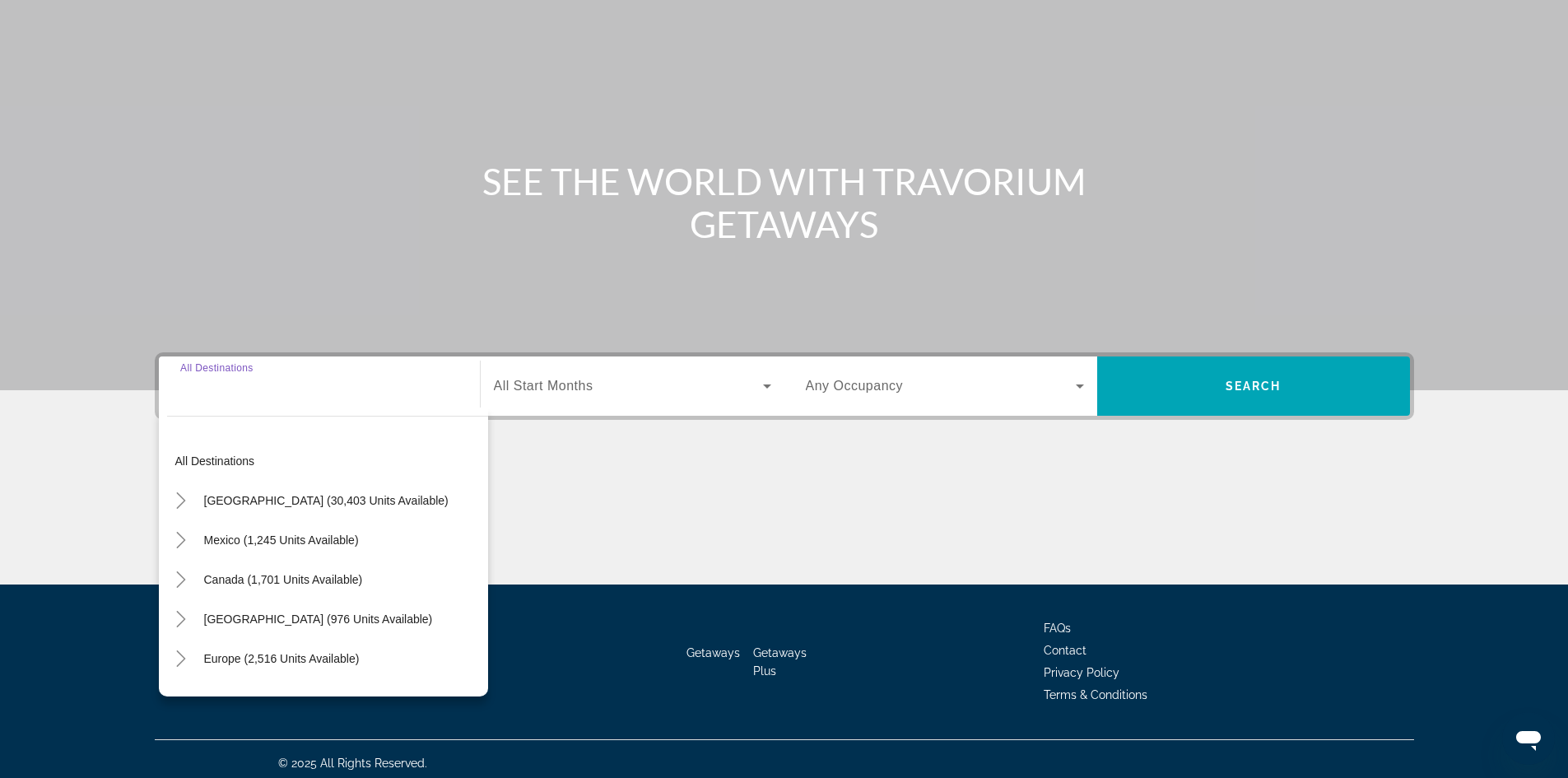
scroll to position [112, 0]
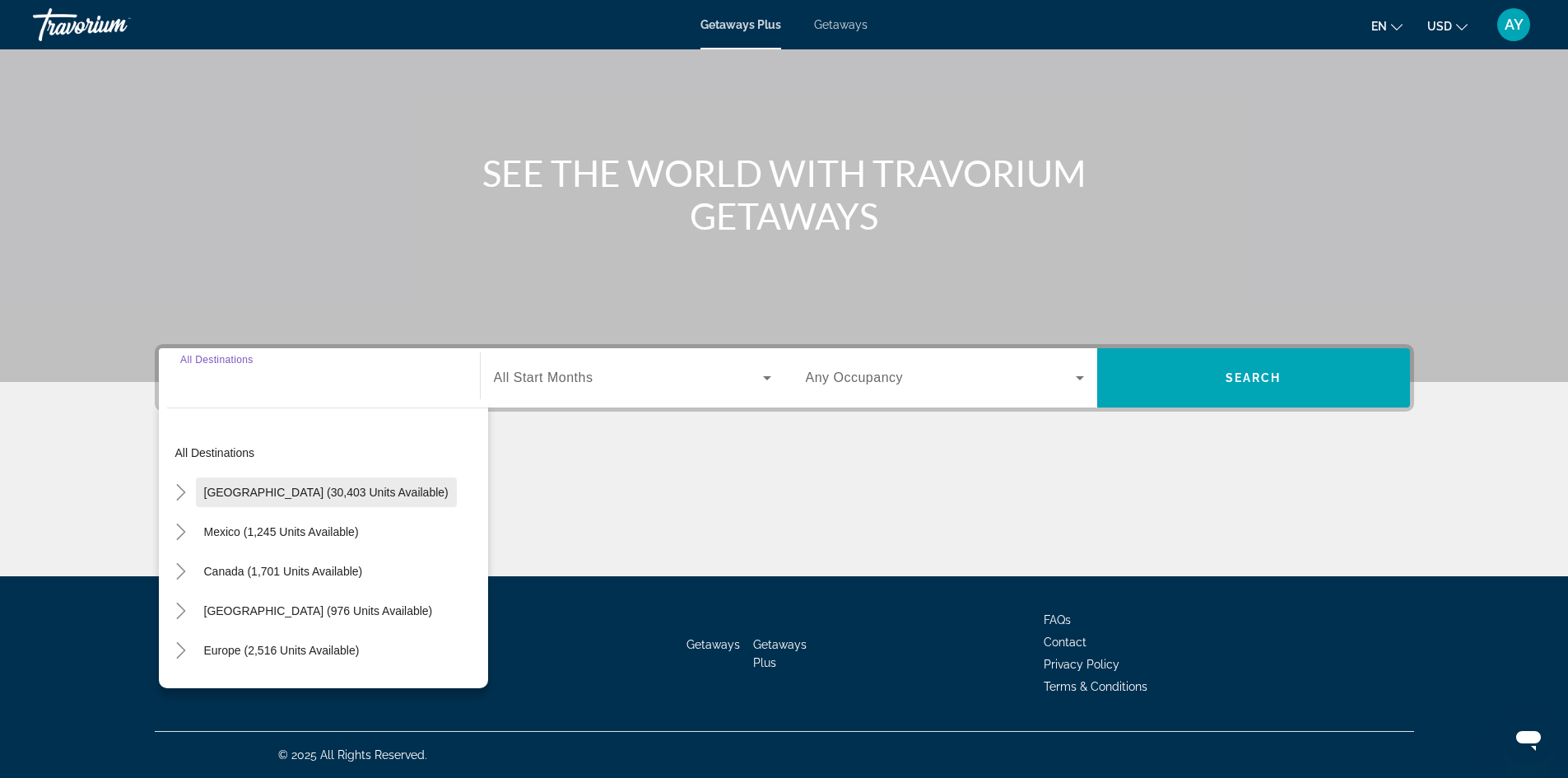
click at [281, 494] on span "[GEOGRAPHIC_DATA] (30,403 units available)" at bounding box center [326, 492] width 245 height 14
type input "**********"
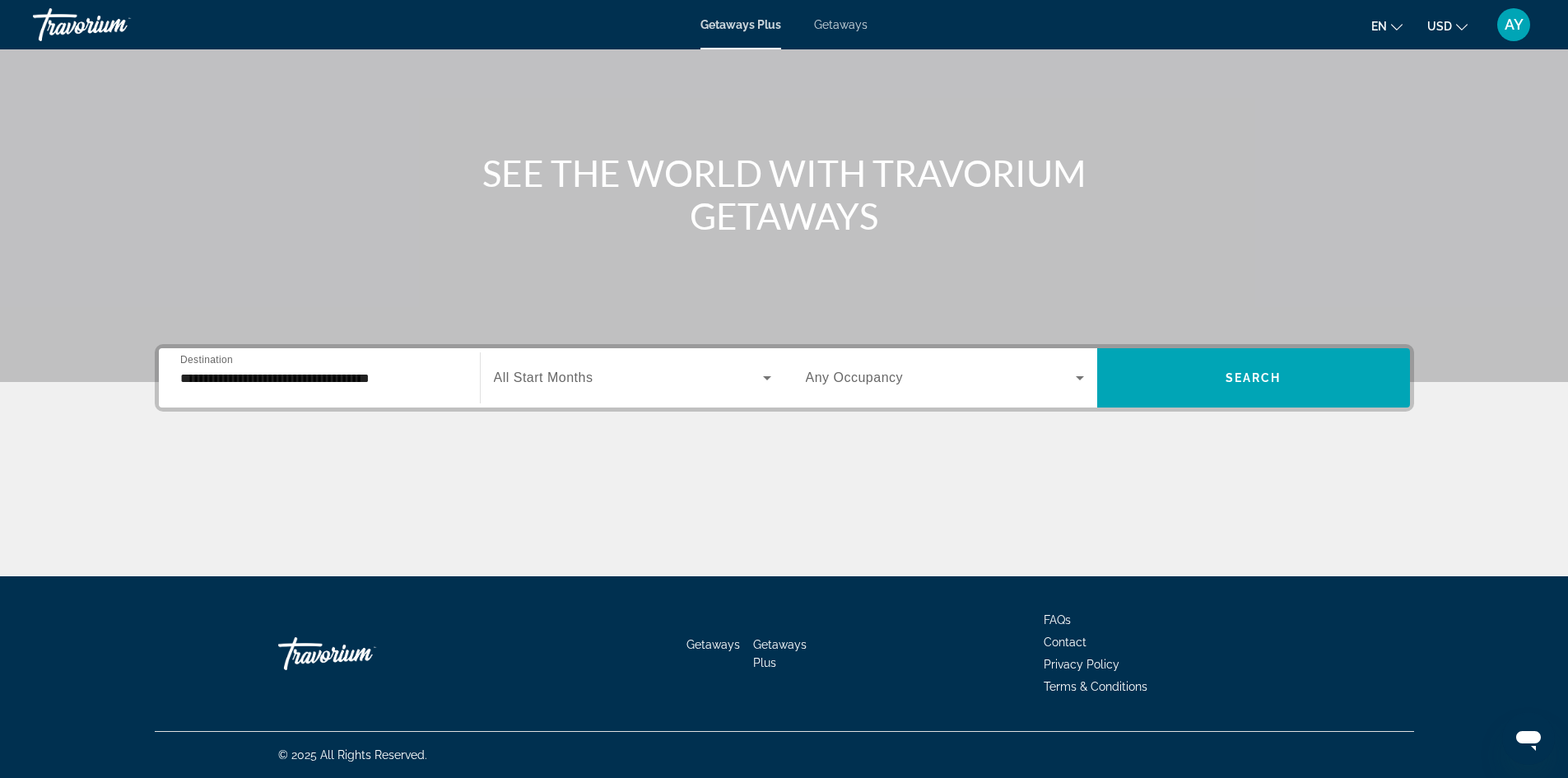
click at [608, 408] on div "**********" at bounding box center [784, 378] width 1260 height 68
click at [591, 384] on div "Start Month All Start Months" at bounding box center [632, 378] width 277 height 46
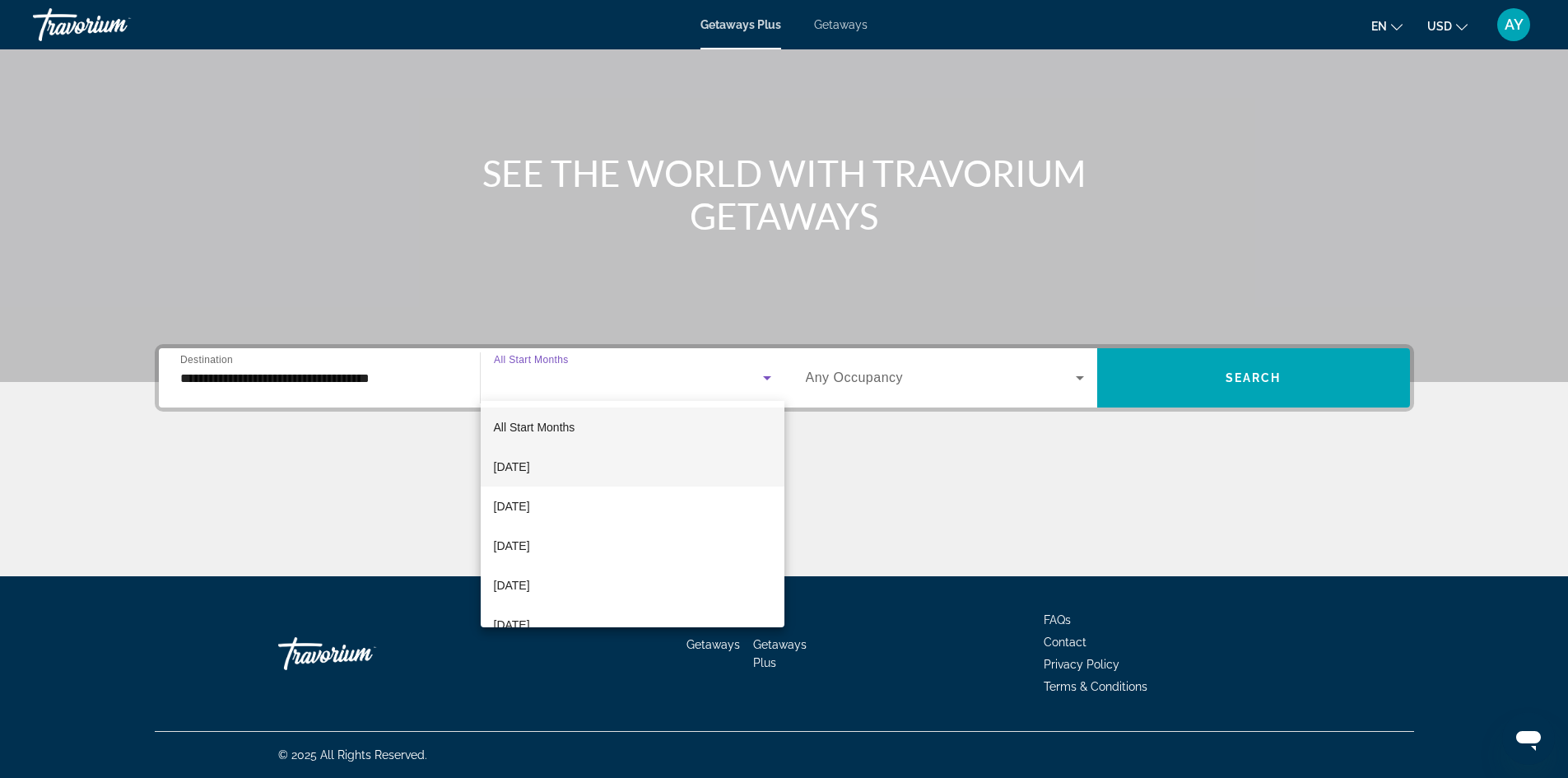
click at [589, 469] on mat-option "September 2025" at bounding box center [632, 466] width 304 height 40
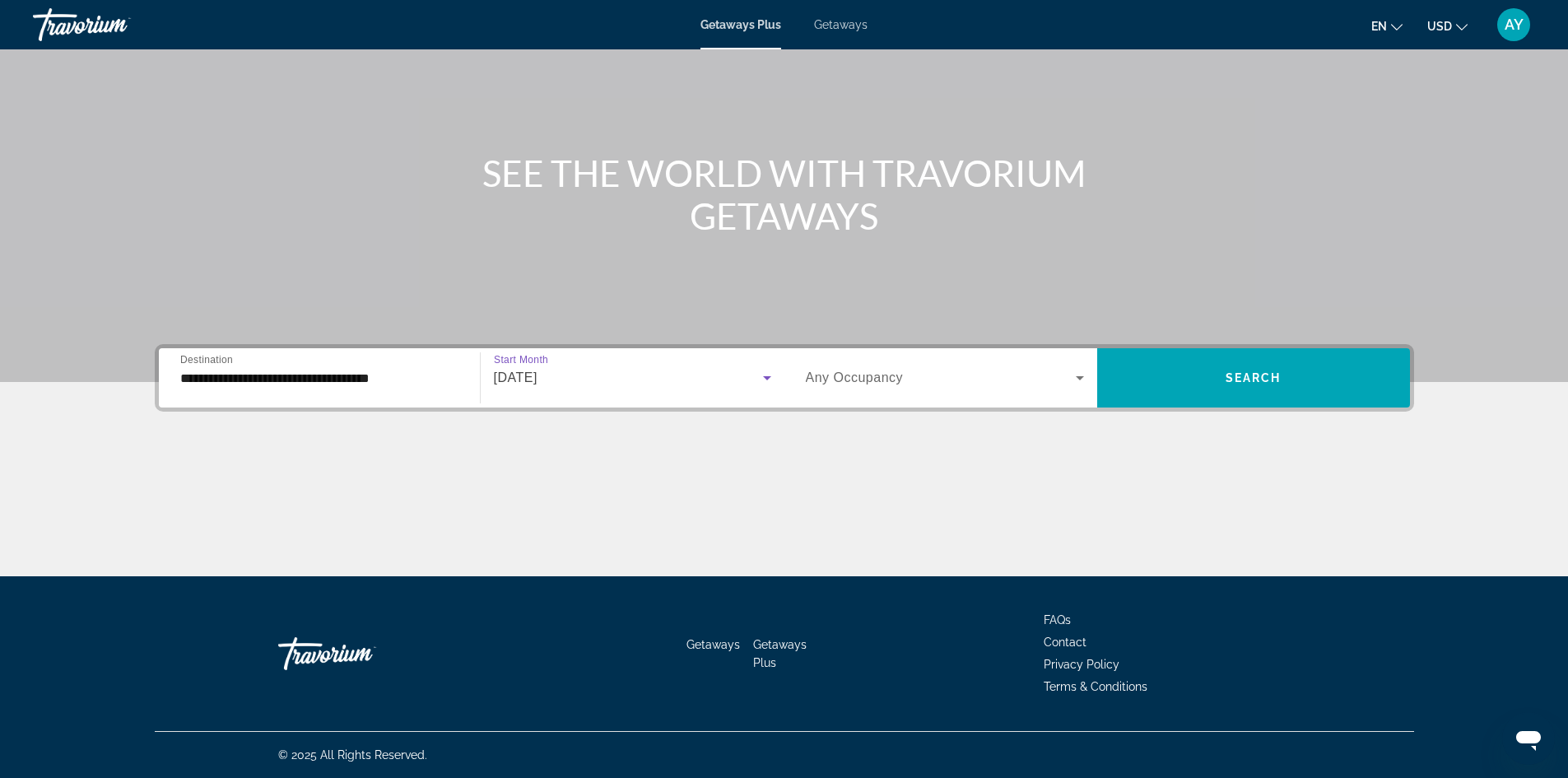
click at [938, 369] on span "Search widget" at bounding box center [941, 378] width 270 height 19
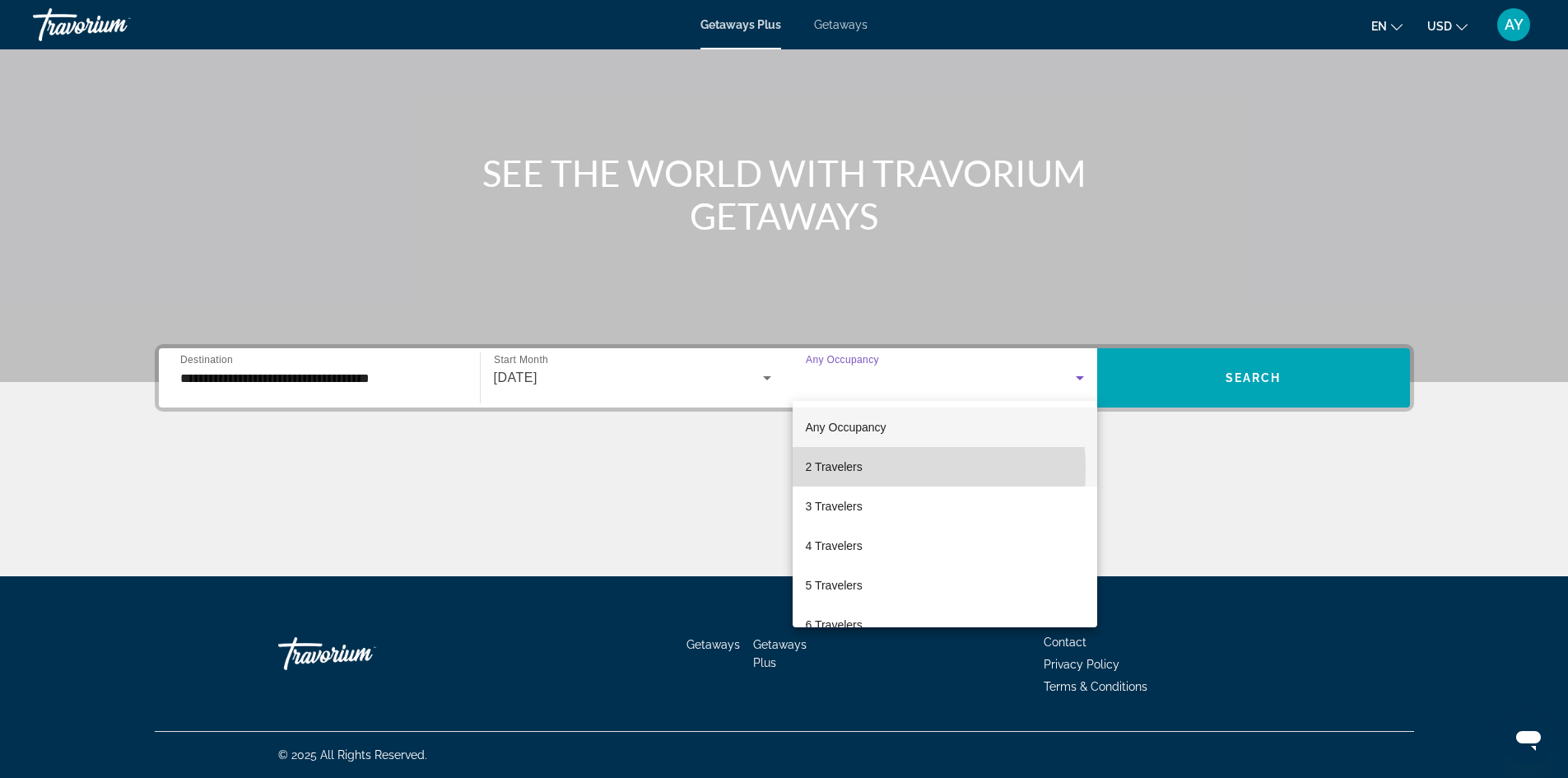
click at [835, 469] on span "2 Travelers" at bounding box center [834, 467] width 57 height 19
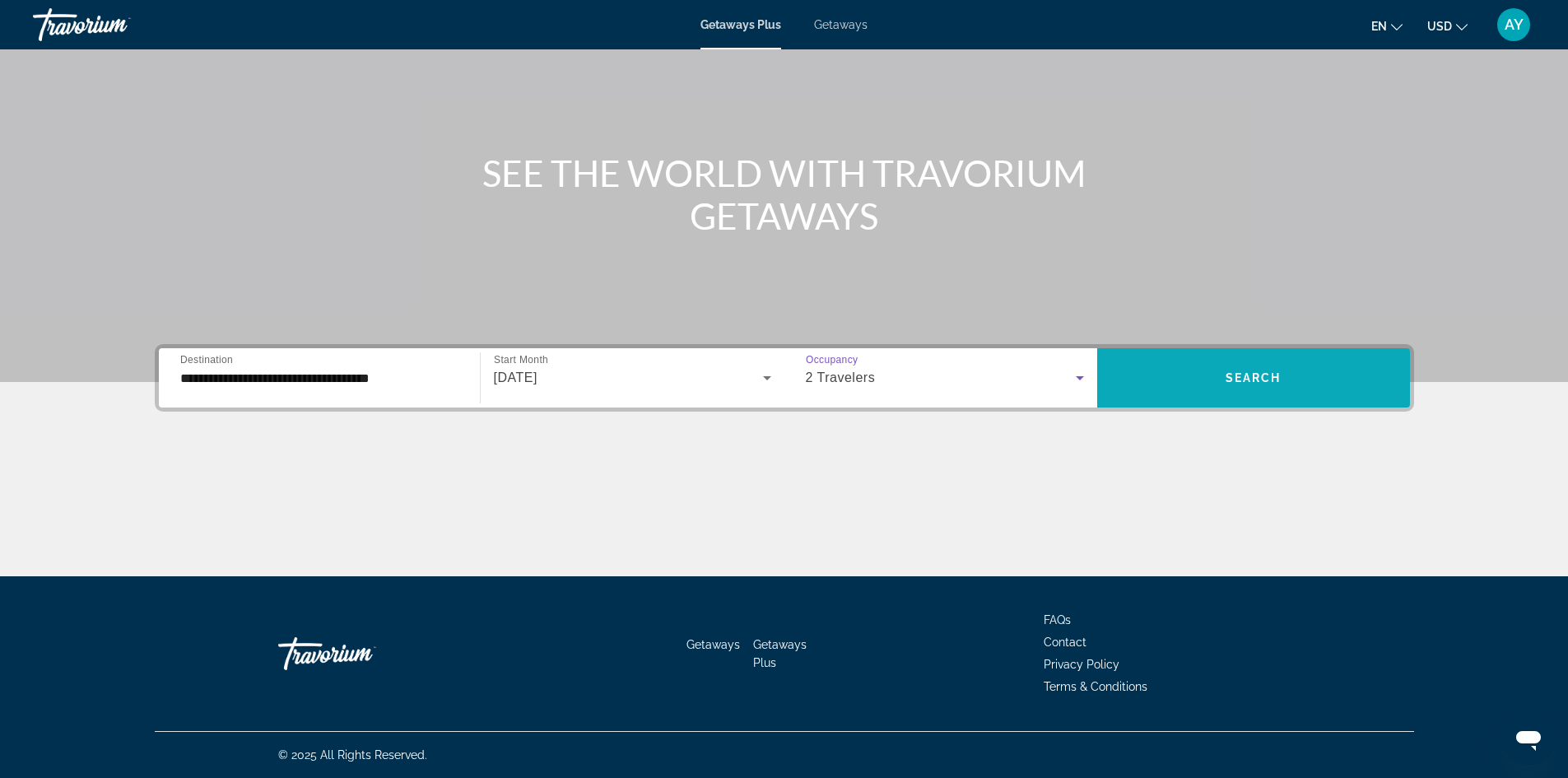
click at [1250, 353] on span "Search widget" at bounding box center [1254, 377] width 313 height 59
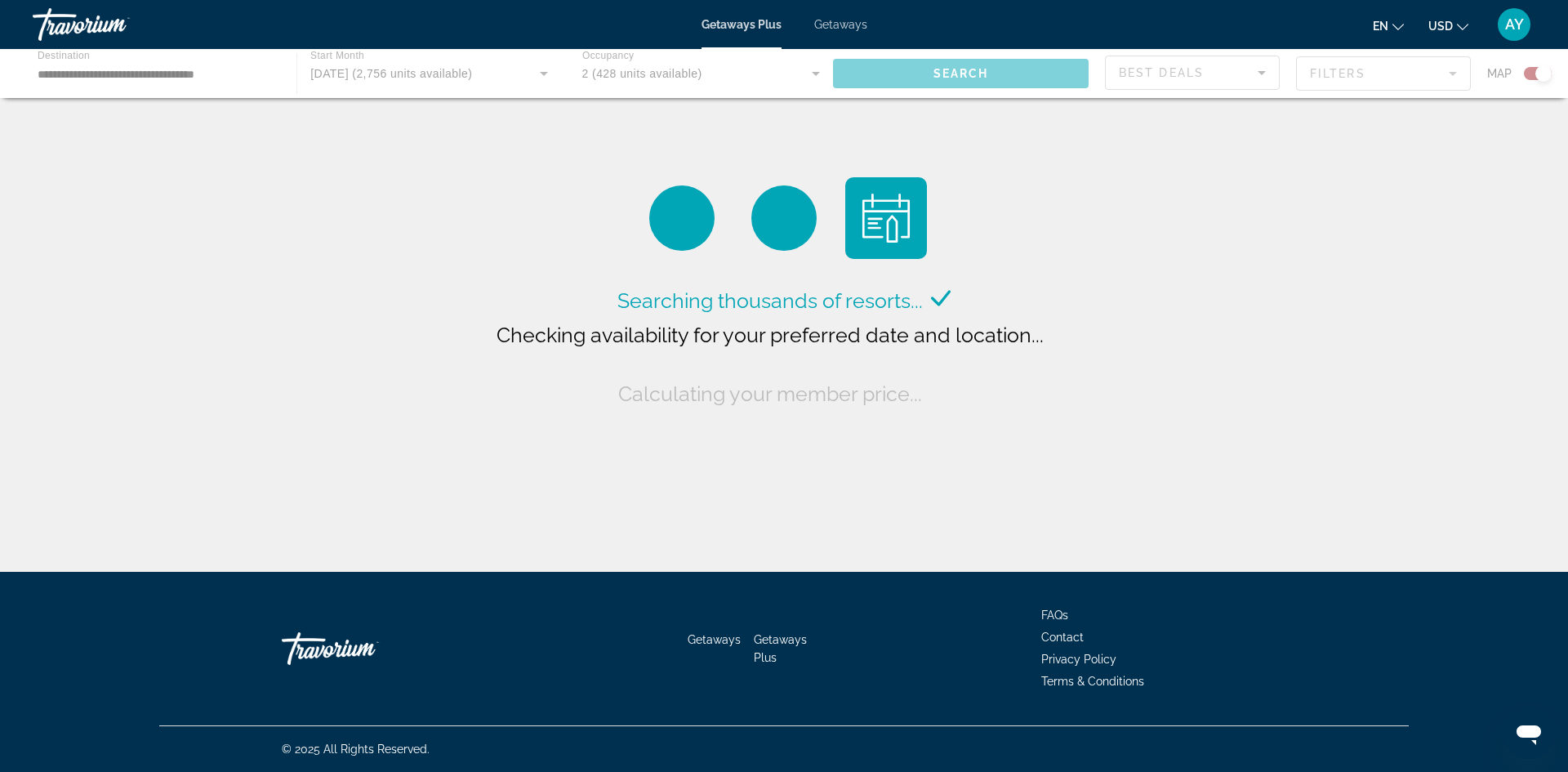
click at [837, 20] on span "Getaways" at bounding box center [840, 25] width 53 height 13
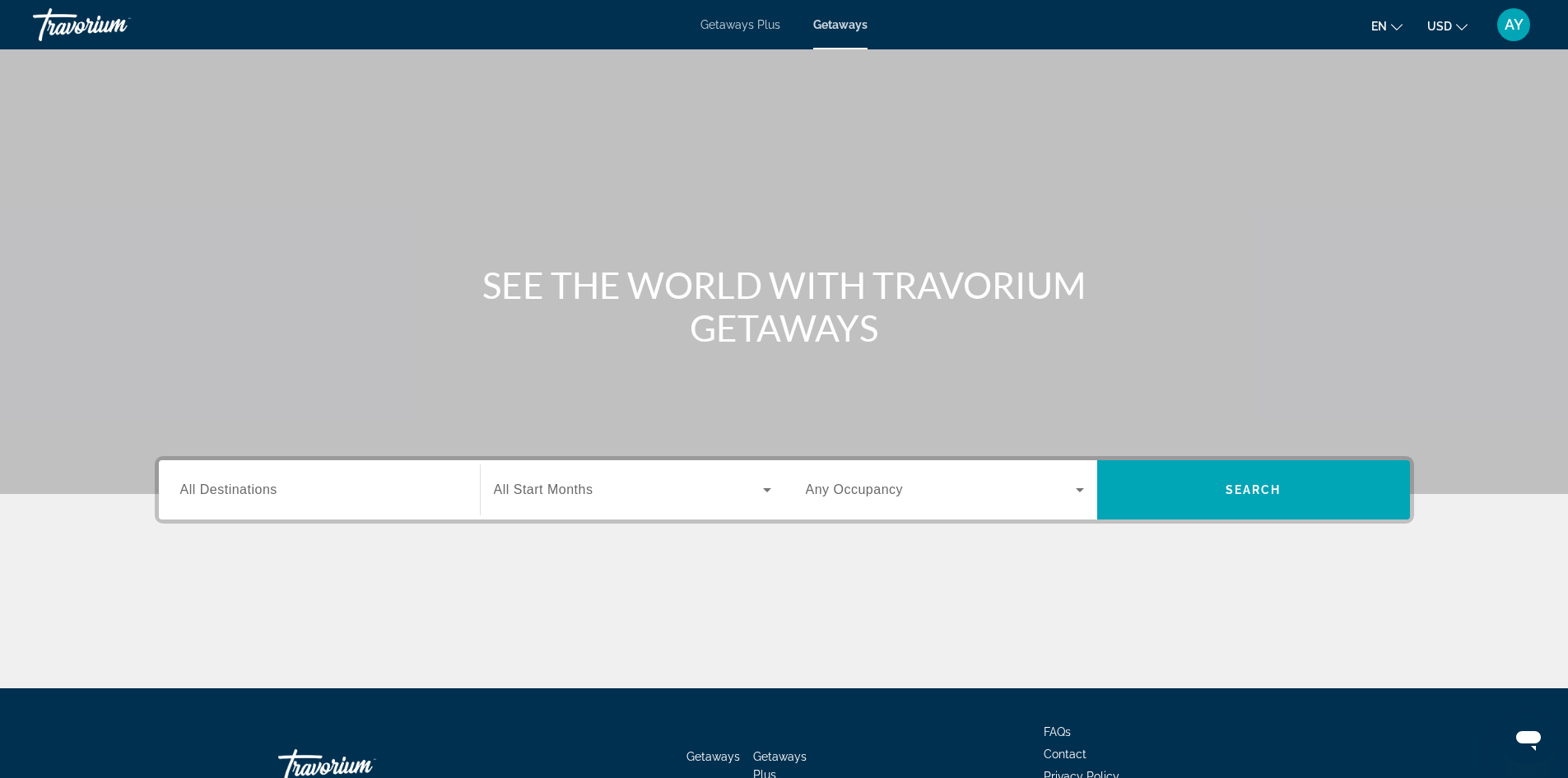
click at [319, 492] on input "Destination All Destinations" at bounding box center [320, 490] width 278 height 19
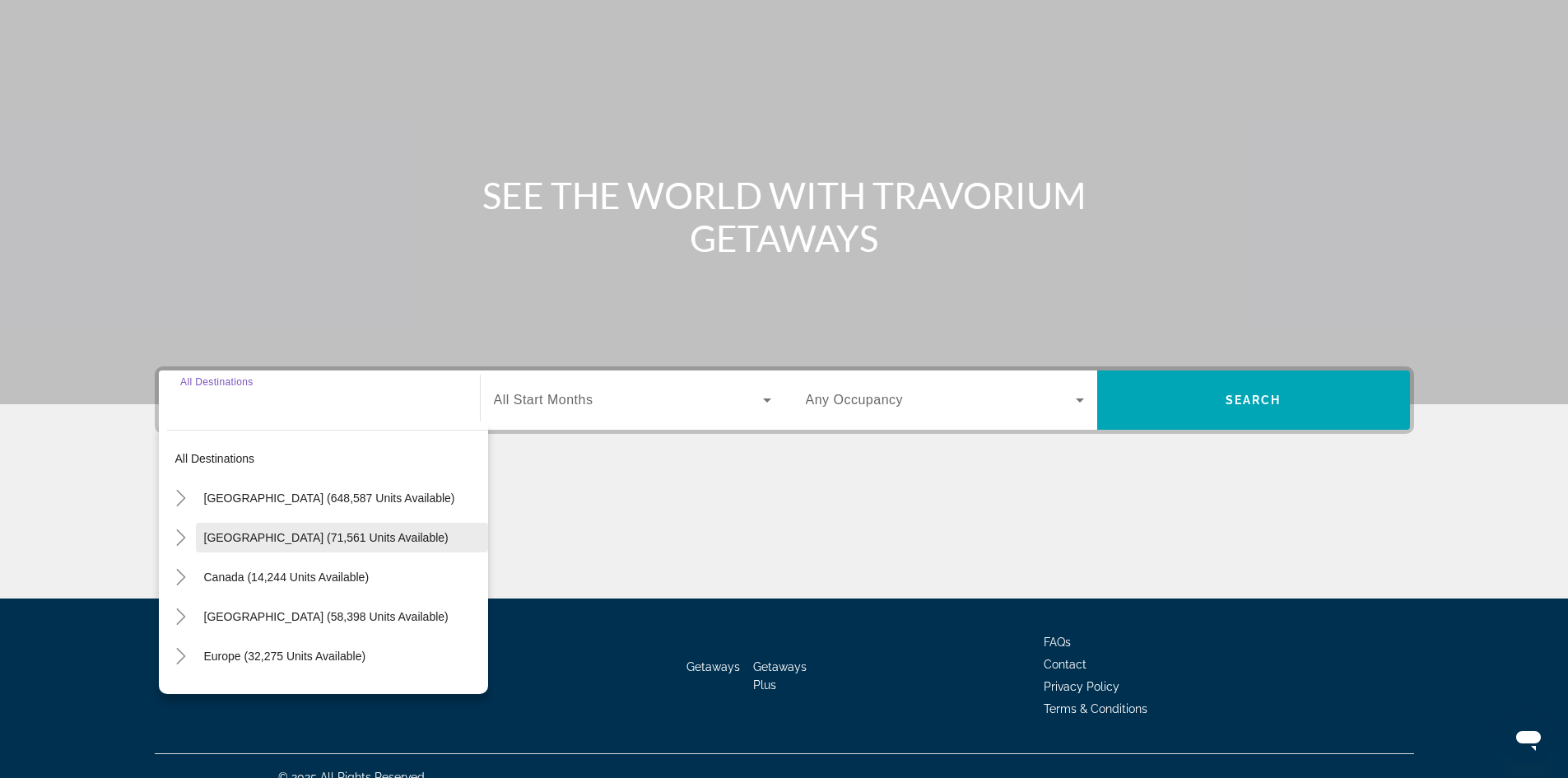
scroll to position [112, 0]
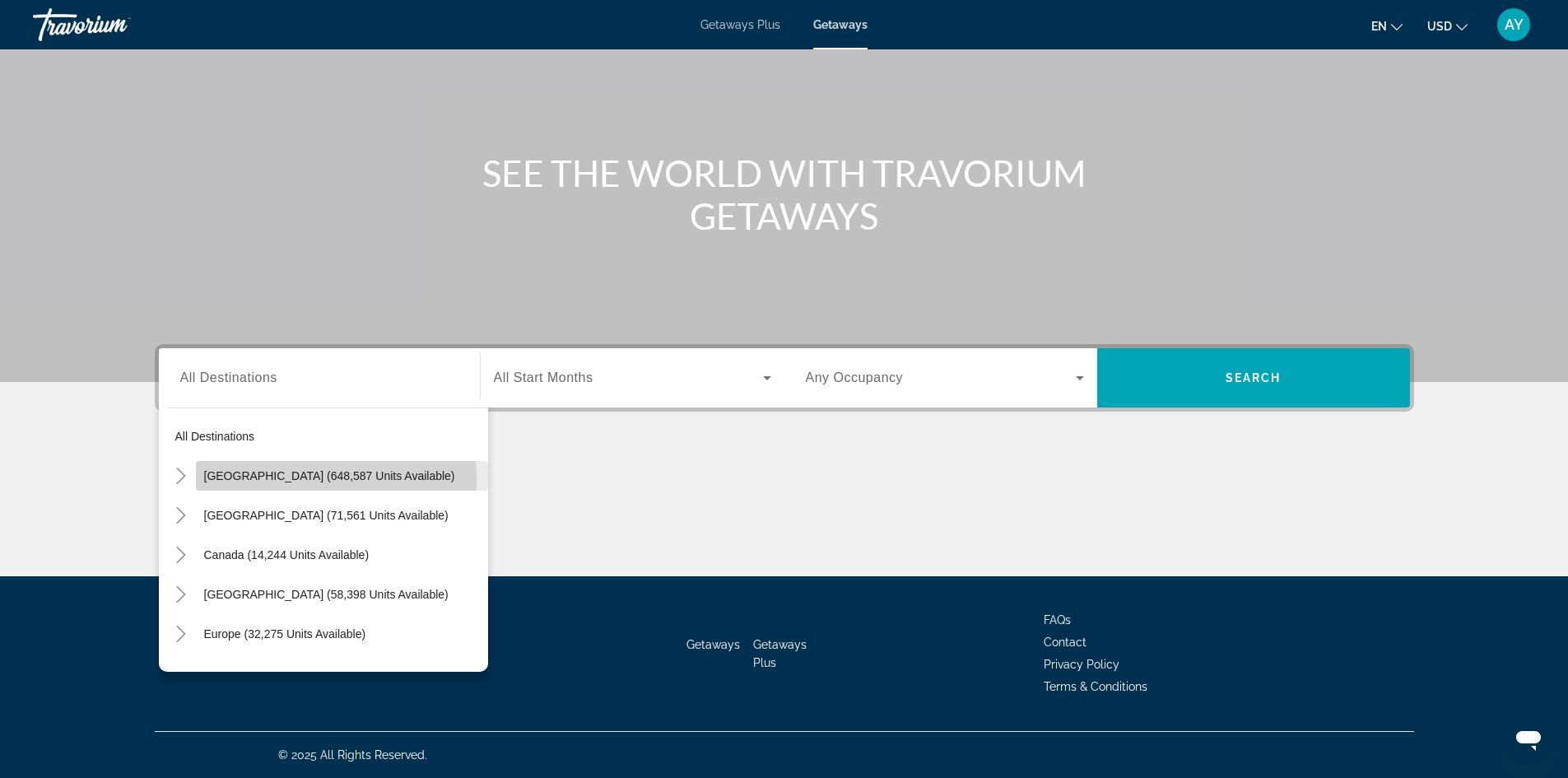
click at [299, 480] on span "United States (648,587 units available)" at bounding box center [330, 475] width 251 height 14
type input "**********"
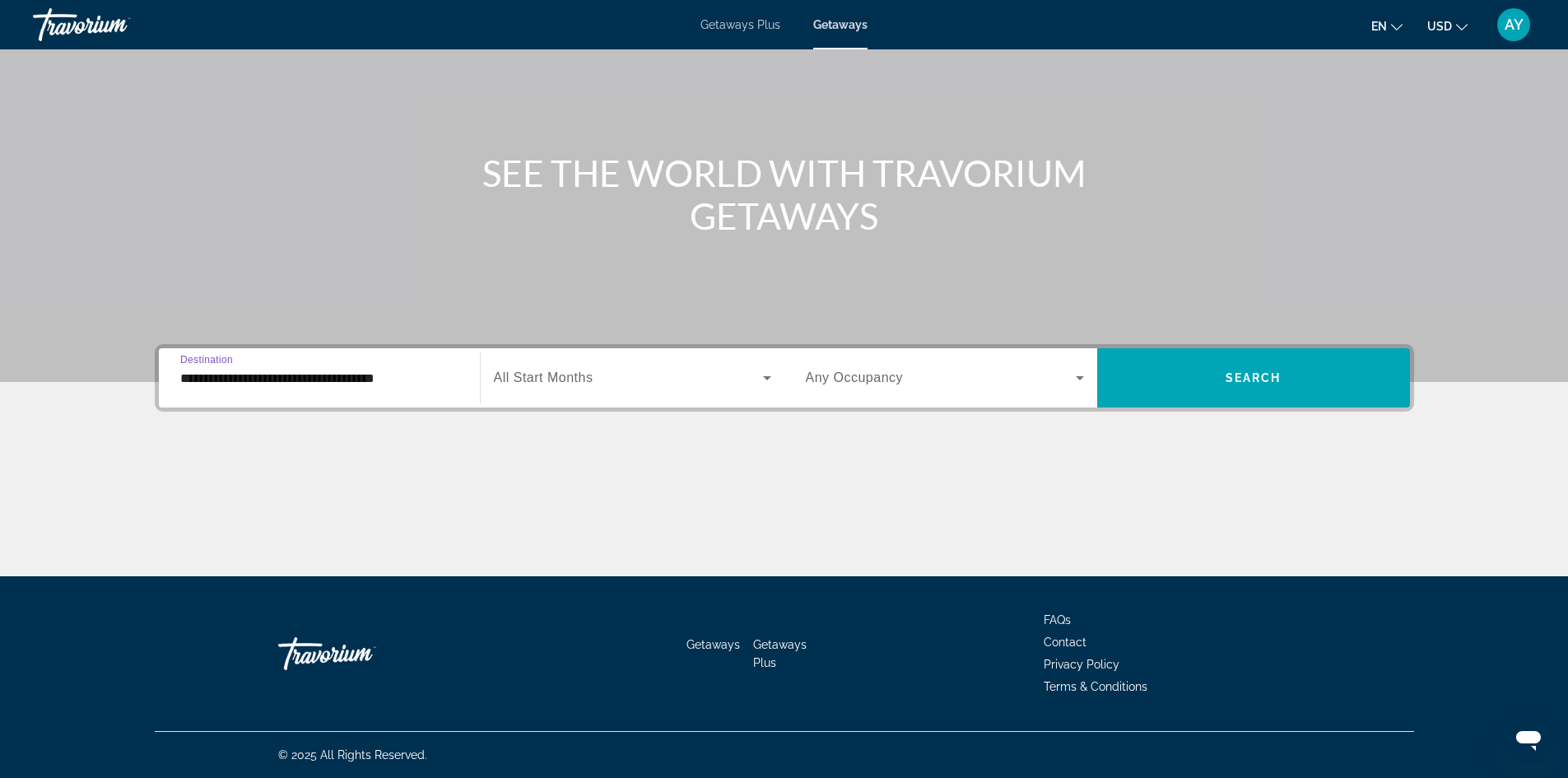
click at [634, 396] on div "Search widget" at bounding box center [632, 378] width 277 height 46
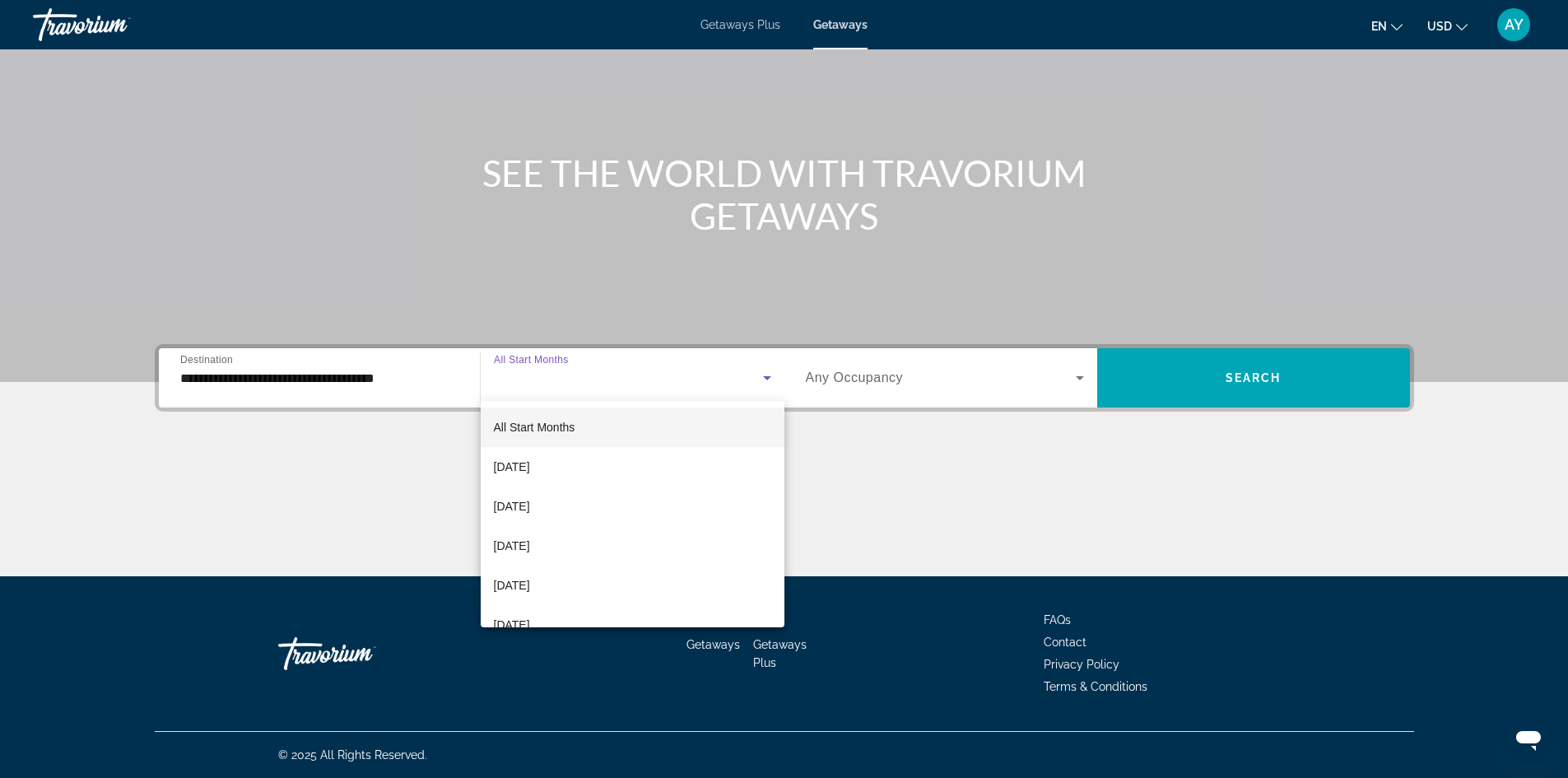
drag, startPoint x: 608, startPoint y: 472, endPoint x: 659, endPoint y: 423, distance: 70.7
click at [608, 472] on mat-option "September 2025" at bounding box center [632, 466] width 304 height 40
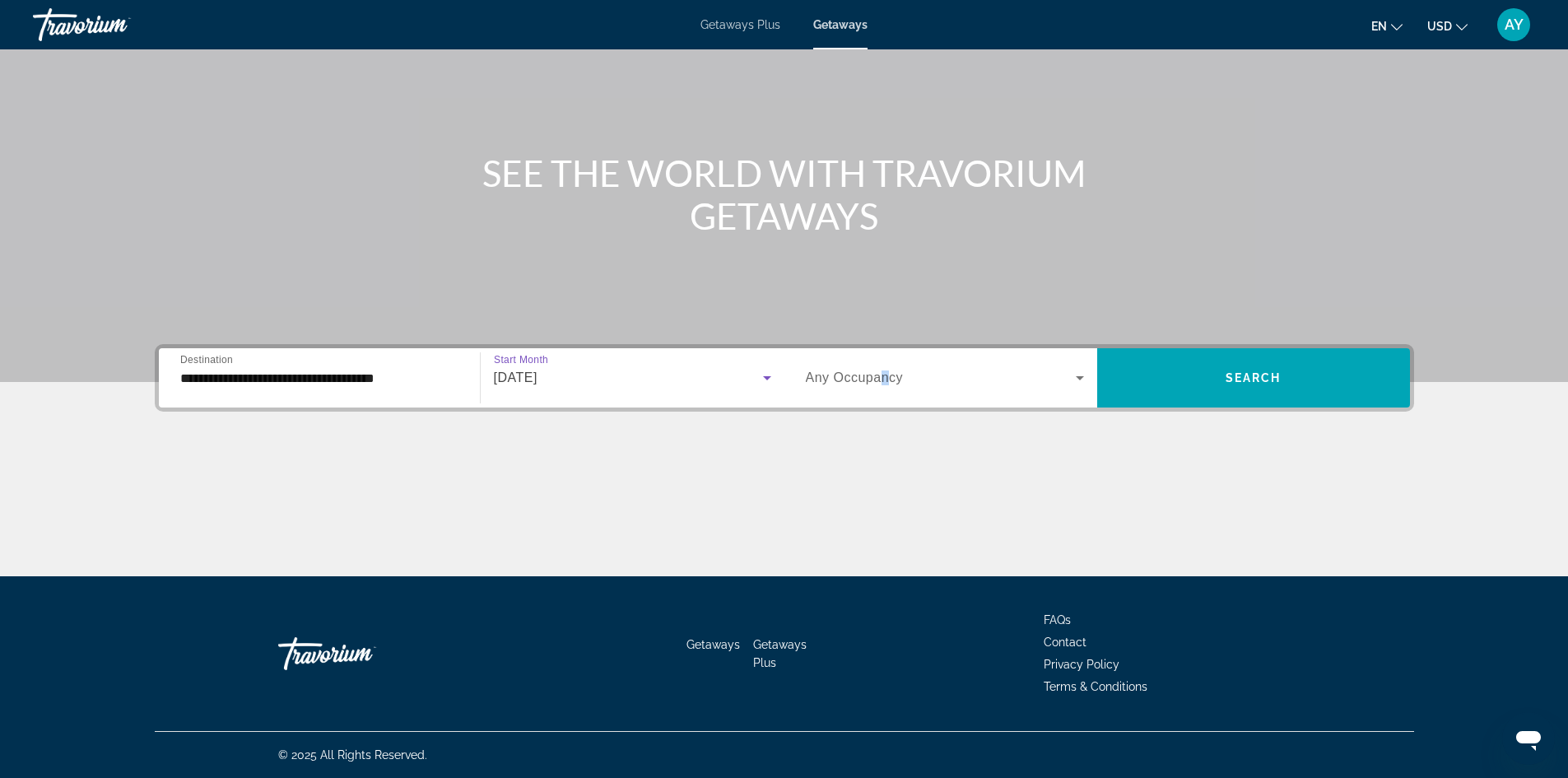
click at [886, 382] on span "Any Occupancy" at bounding box center [855, 377] width 98 height 14
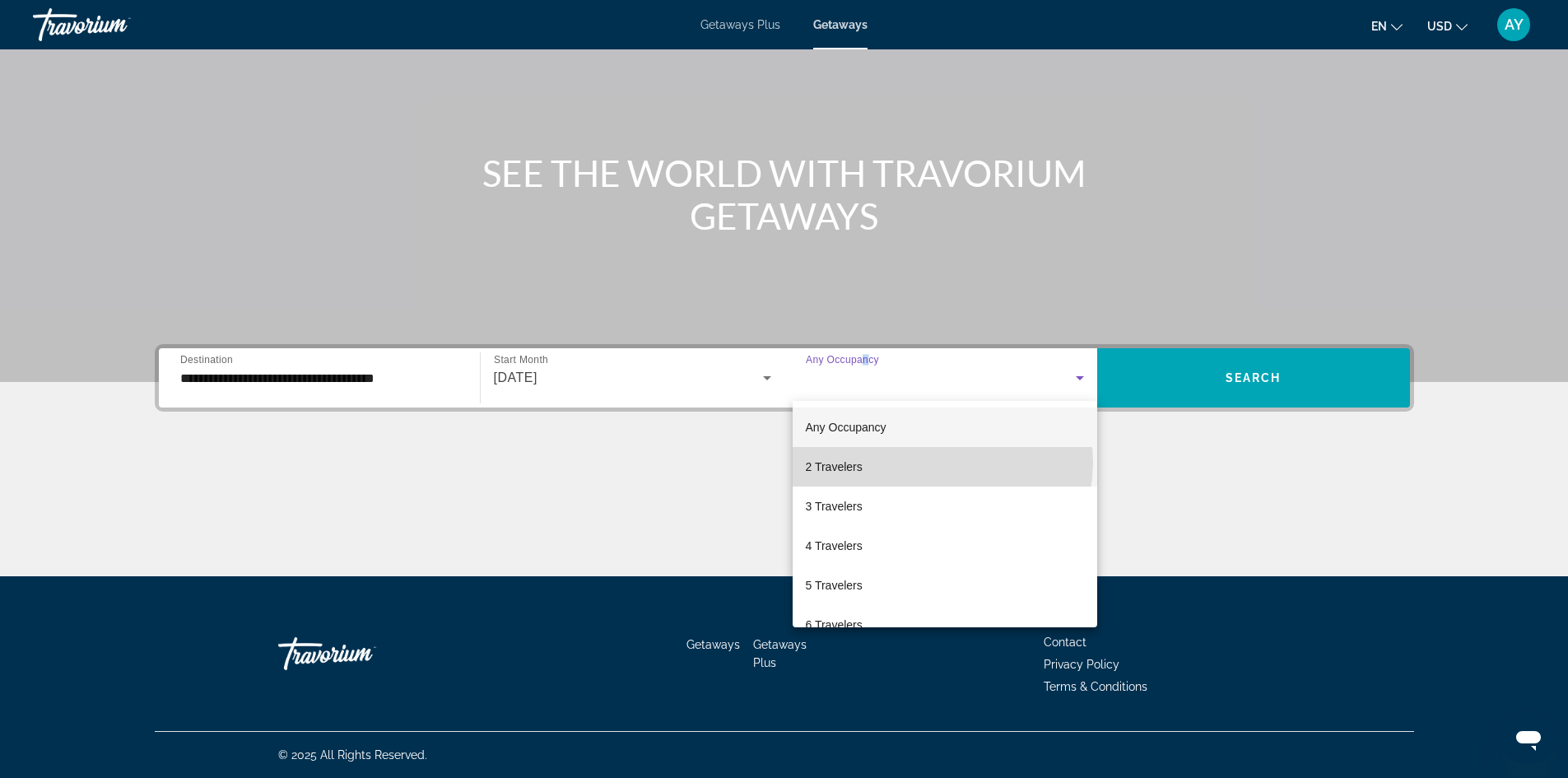
click at [942, 463] on mat-option "2 Travelers" at bounding box center [944, 466] width 305 height 40
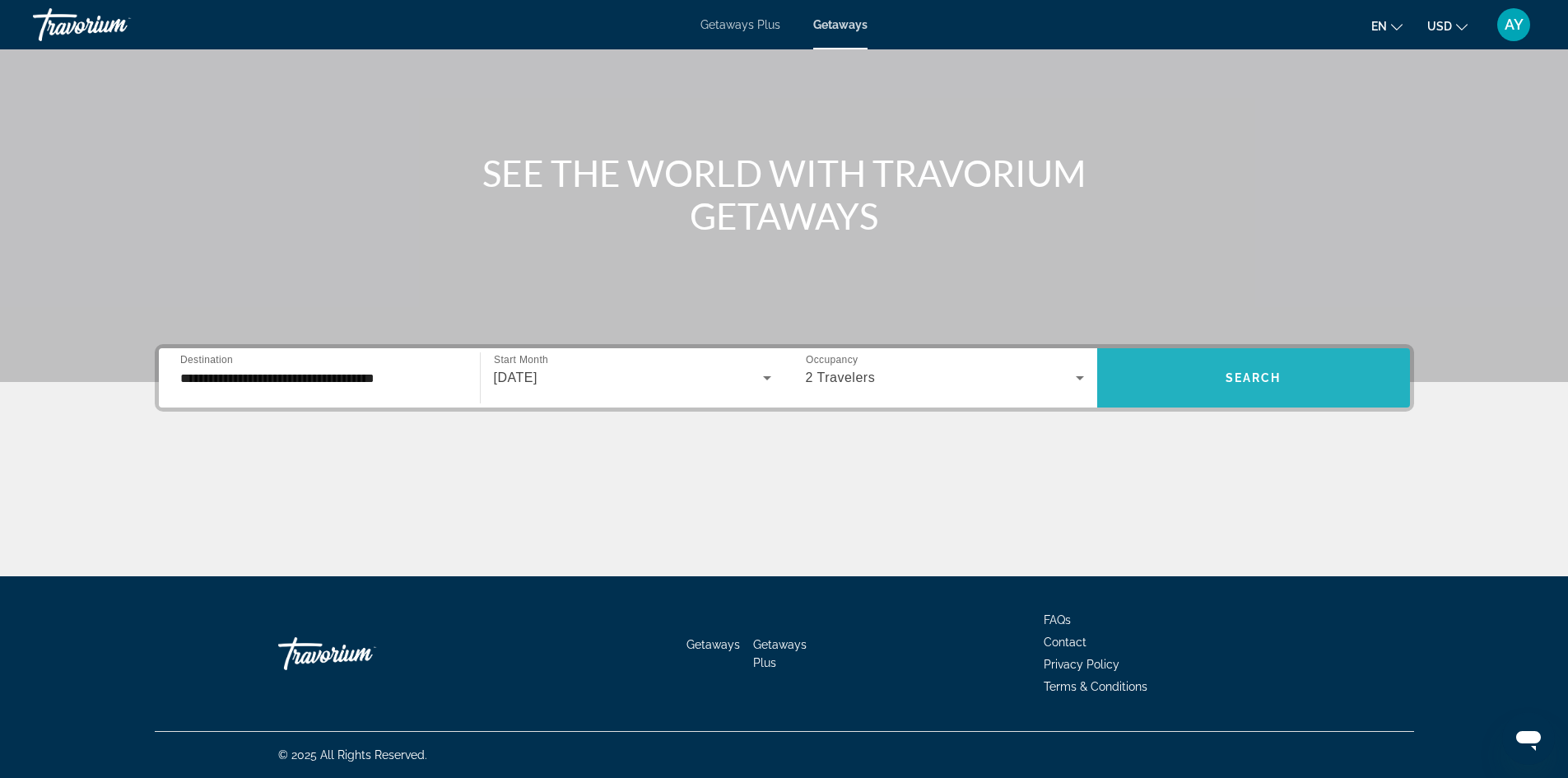
click at [1234, 373] on span "Search" at bounding box center [1254, 378] width 56 height 14
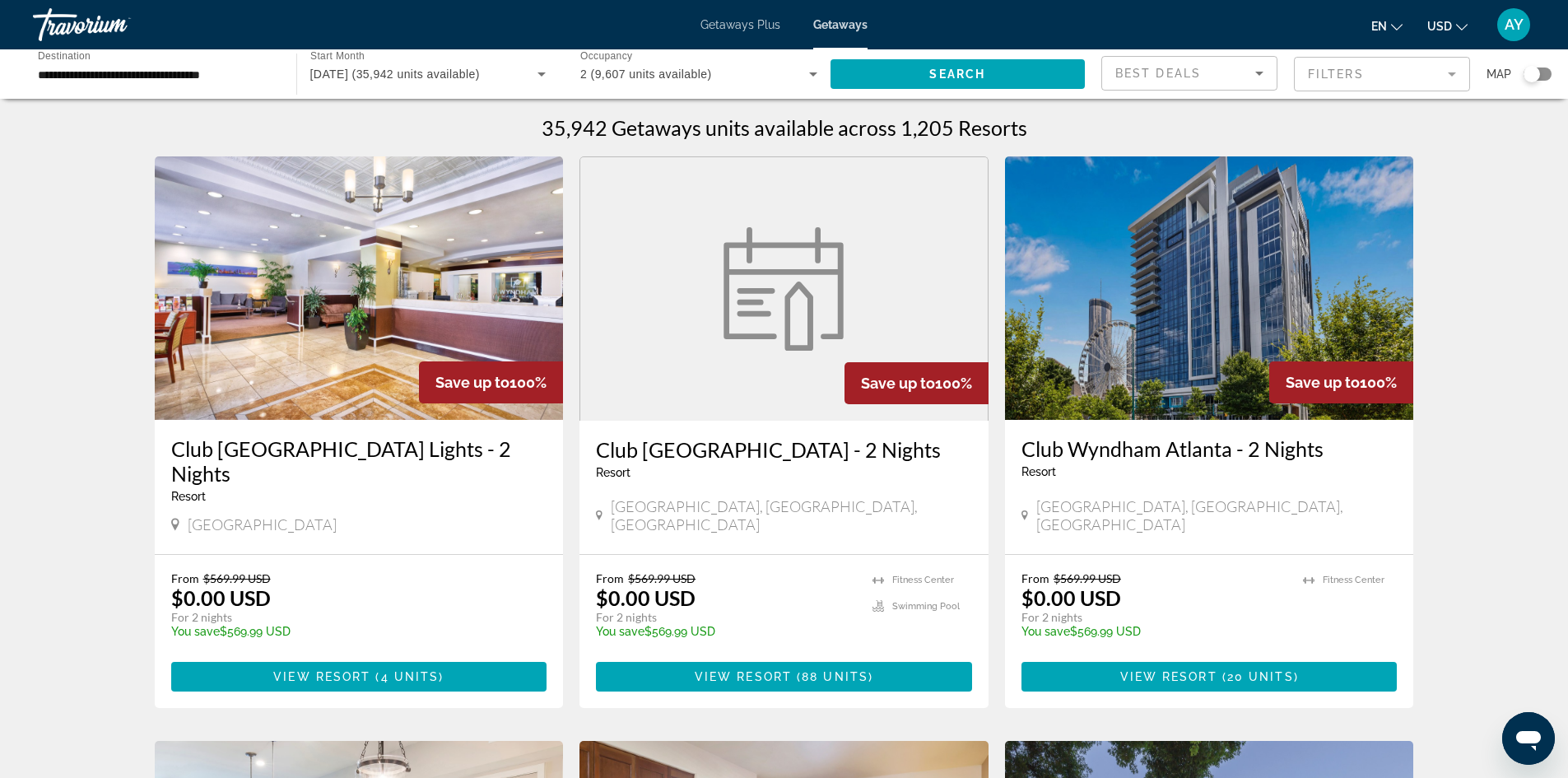
click at [1325, 64] on mat-form-field "Filters" at bounding box center [1382, 74] width 176 height 35
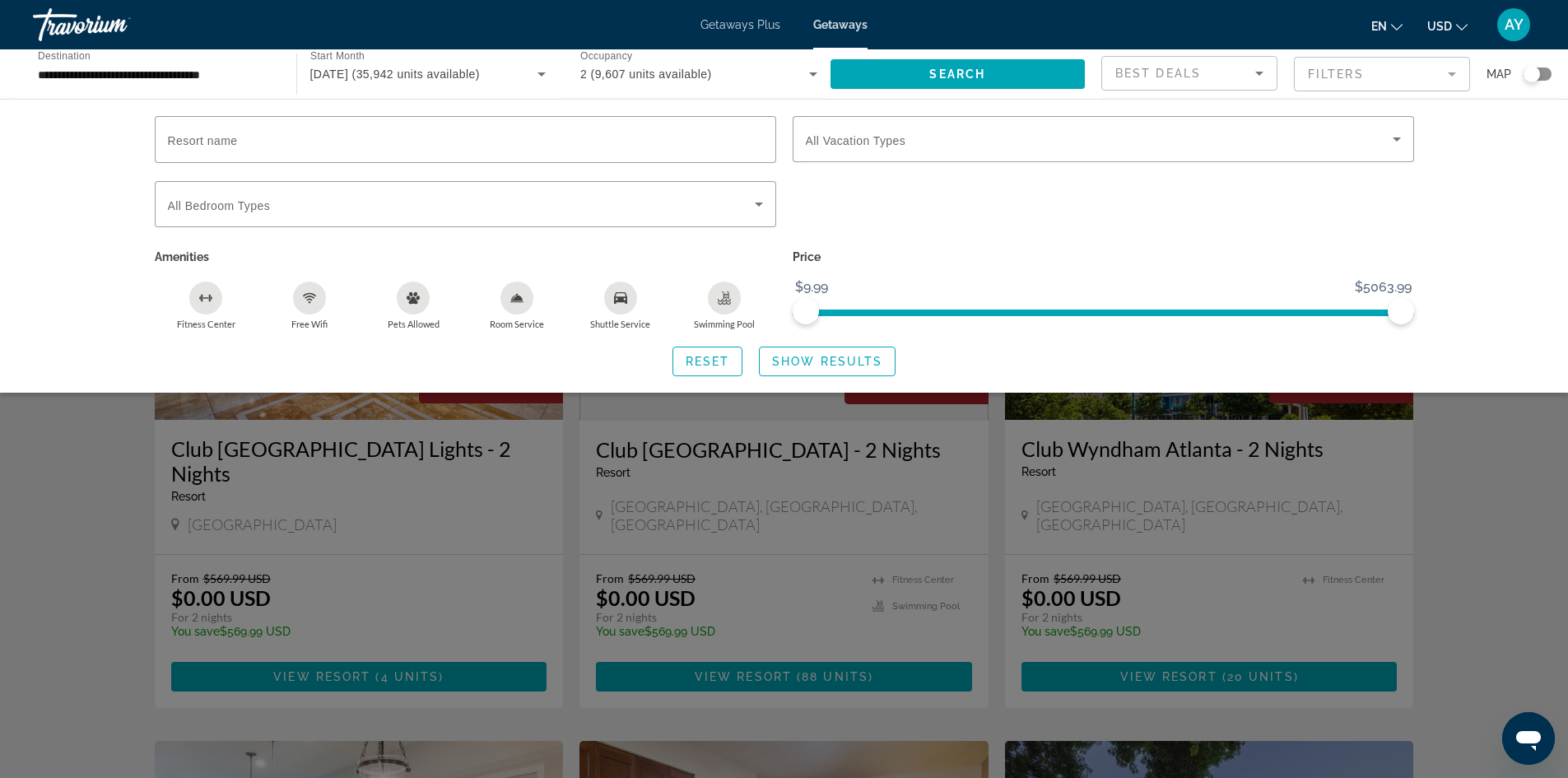
click at [1260, 85] on mat-form-field "Best Deals" at bounding box center [1190, 73] width 176 height 35
click at [1258, 82] on icon "Sort by" at bounding box center [1260, 73] width 19 height 19
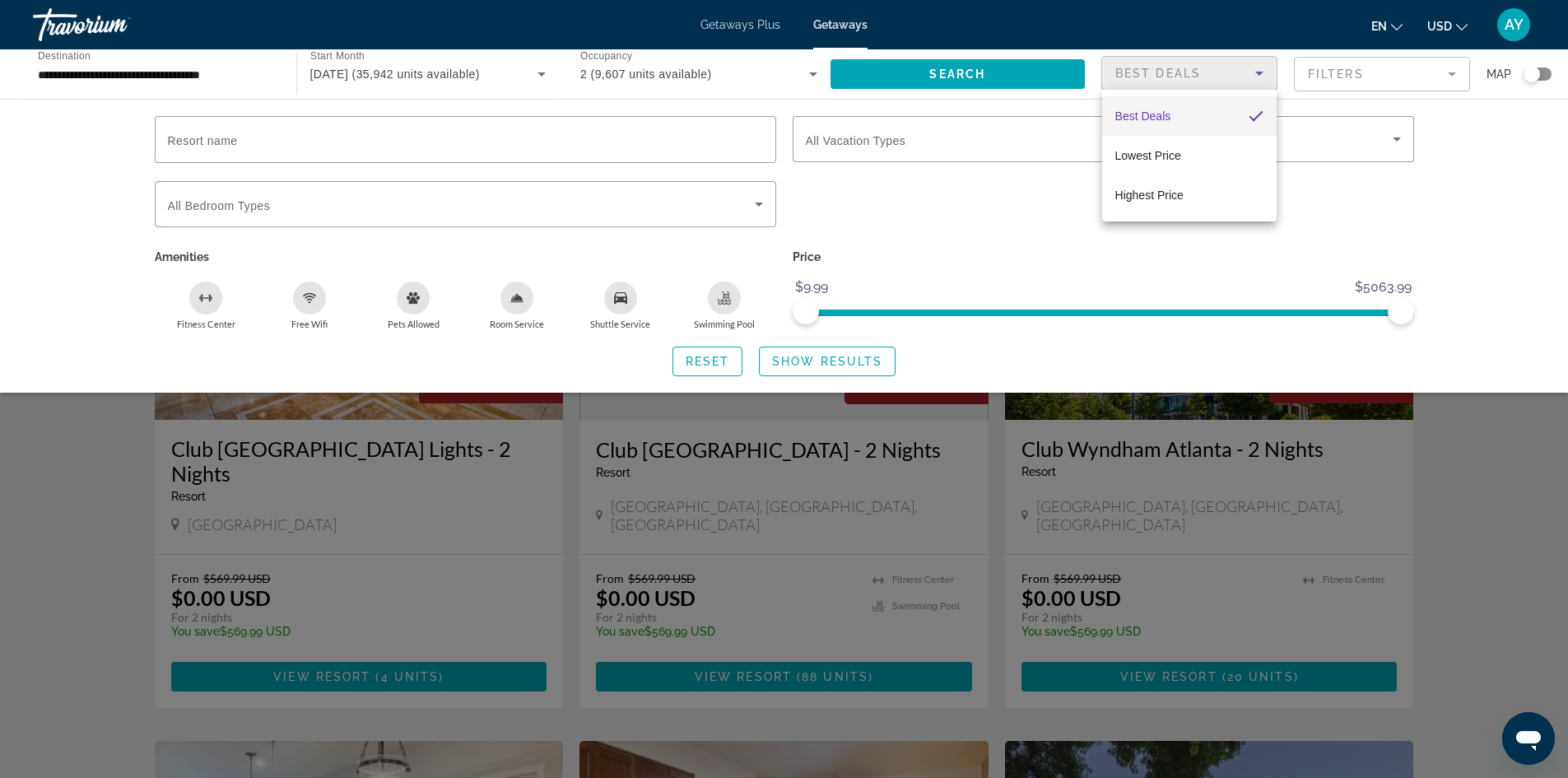
click at [1259, 84] on div at bounding box center [784, 389] width 1568 height 778
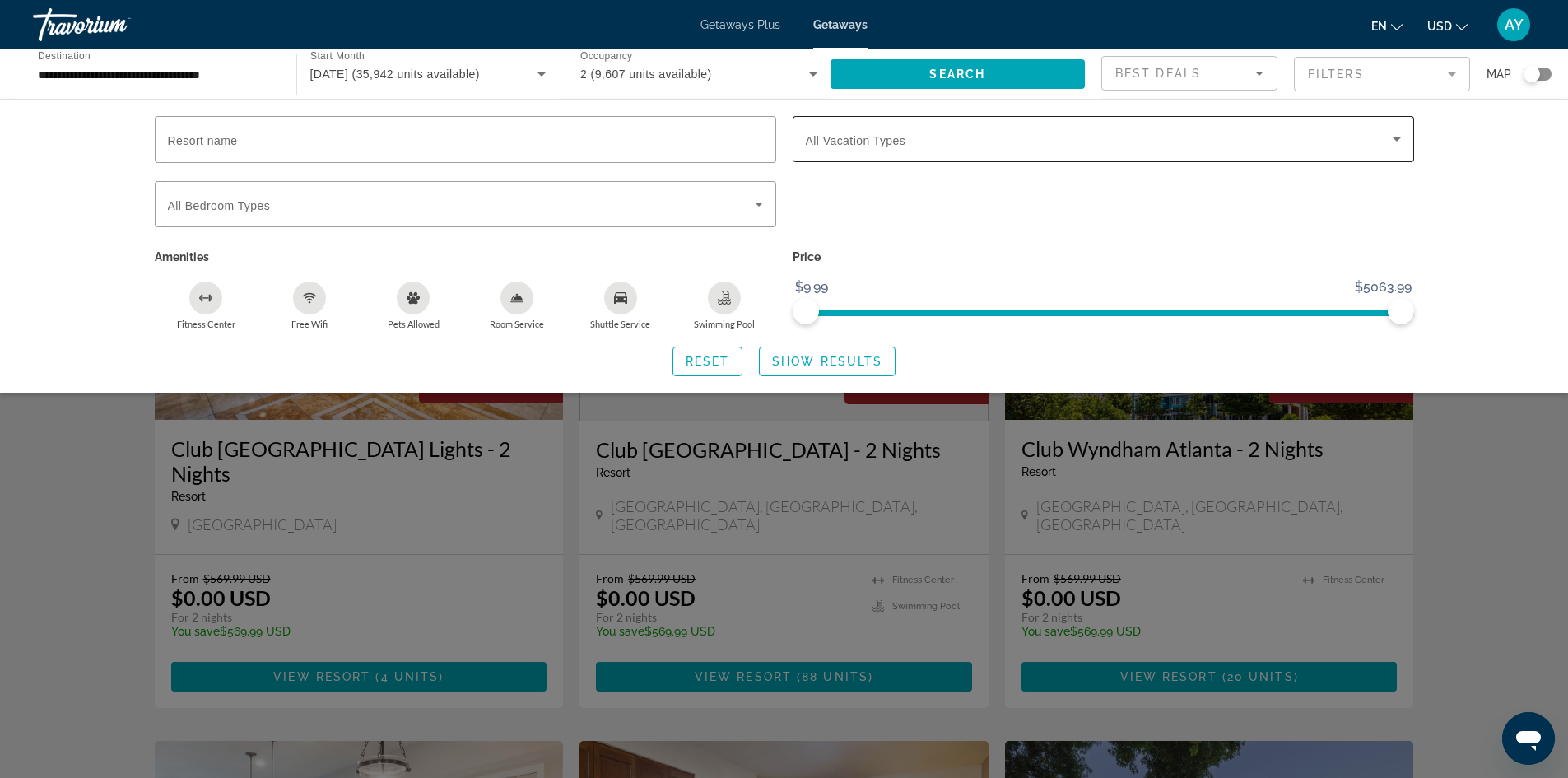
click at [1083, 155] on div "Search widget" at bounding box center [1104, 139] width 595 height 46
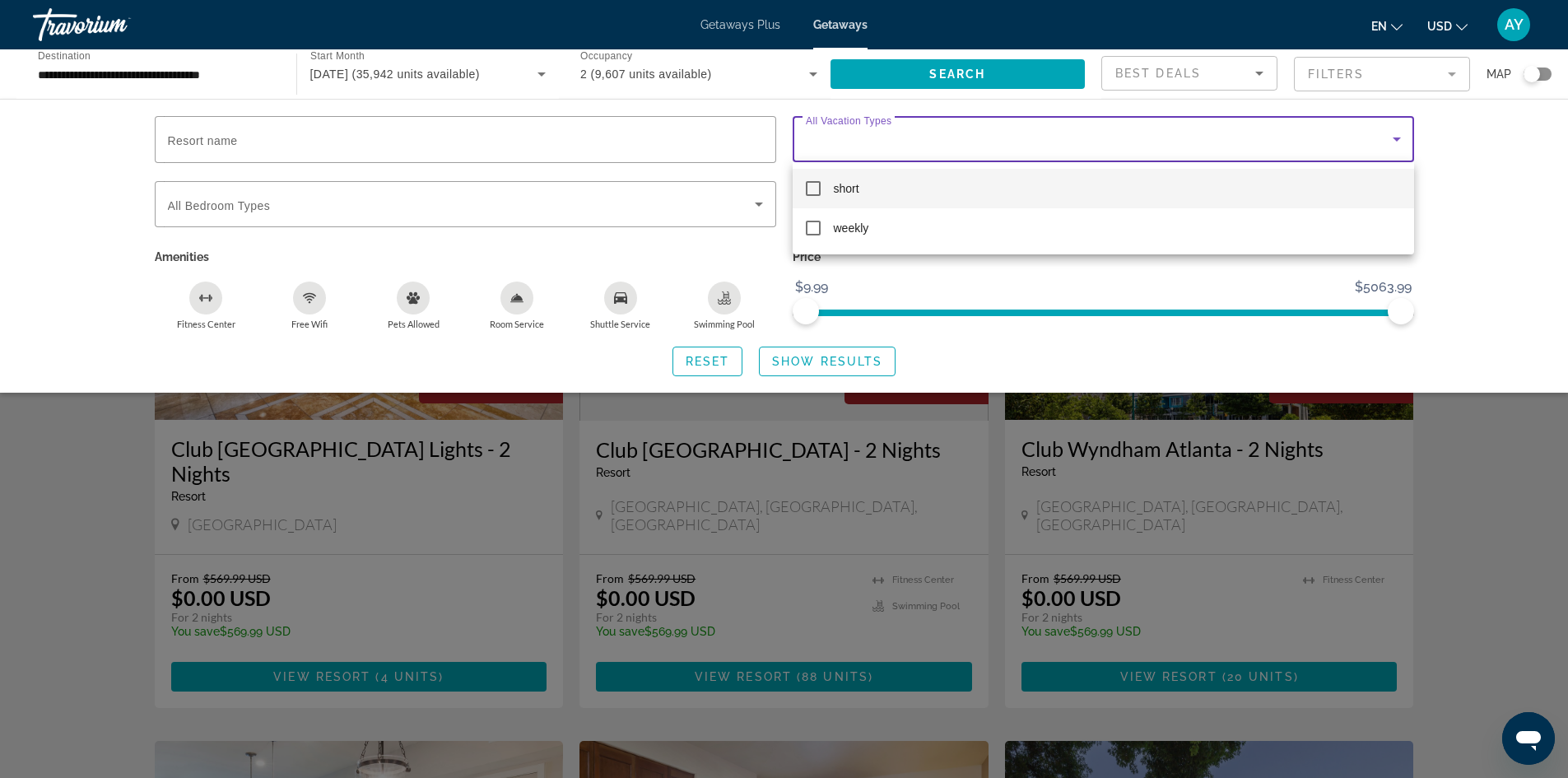
click at [919, 186] on mat-option "short" at bounding box center [1103, 188] width 622 height 40
click at [1512, 186] on div at bounding box center [784, 389] width 1568 height 778
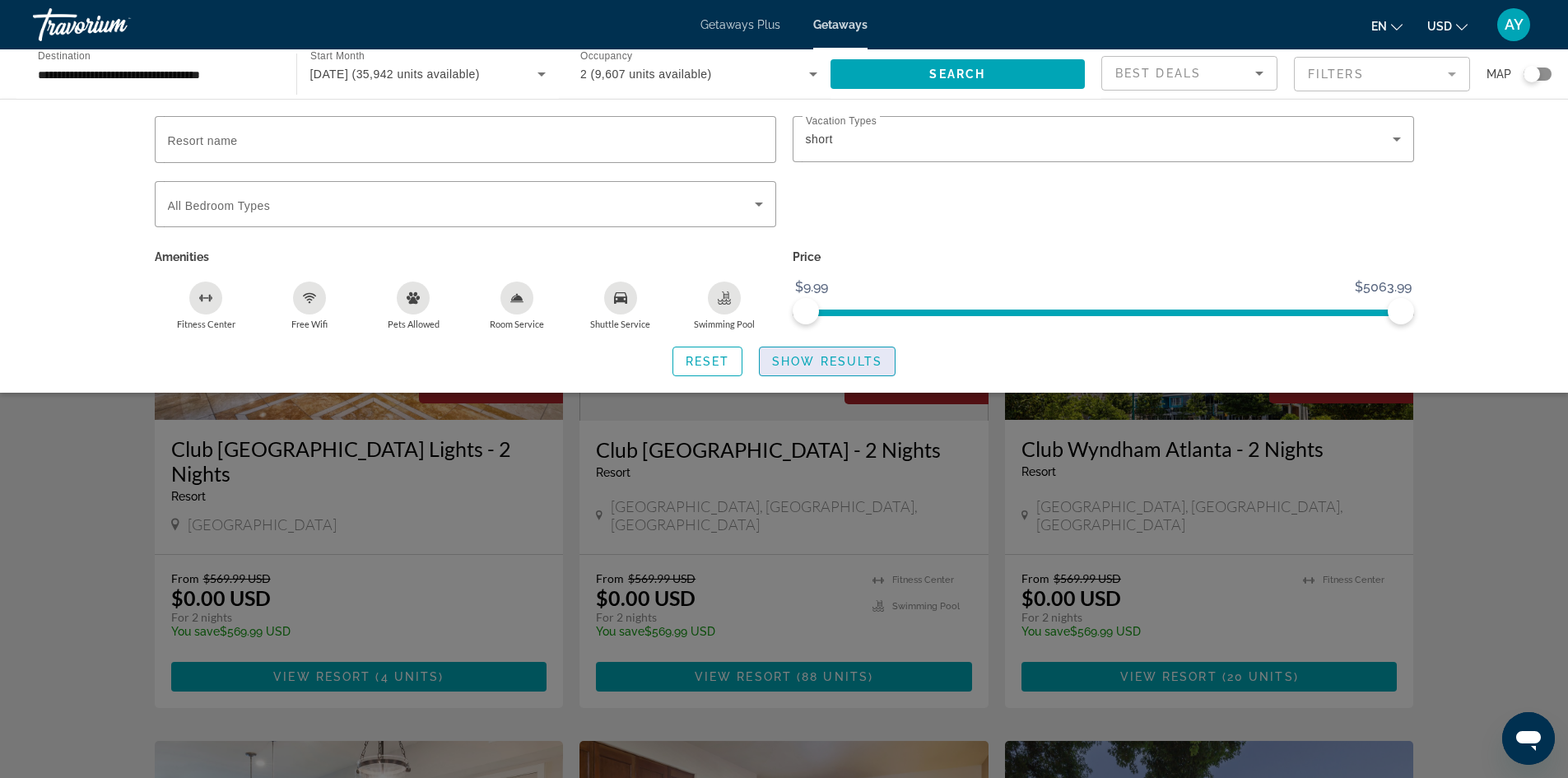
click at [800, 369] on span "Search widget" at bounding box center [828, 360] width 135 height 40
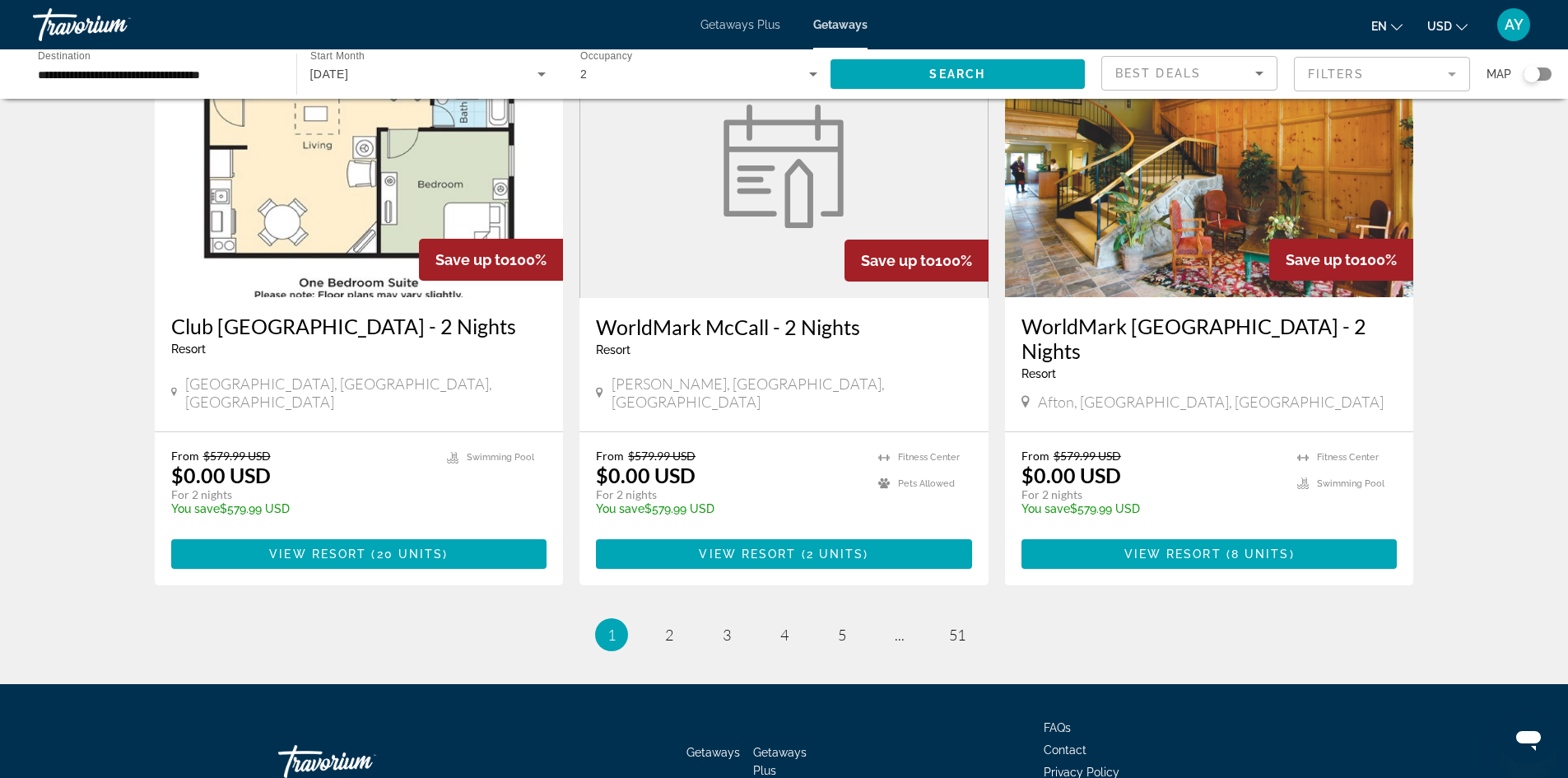
scroll to position [1935, 0]
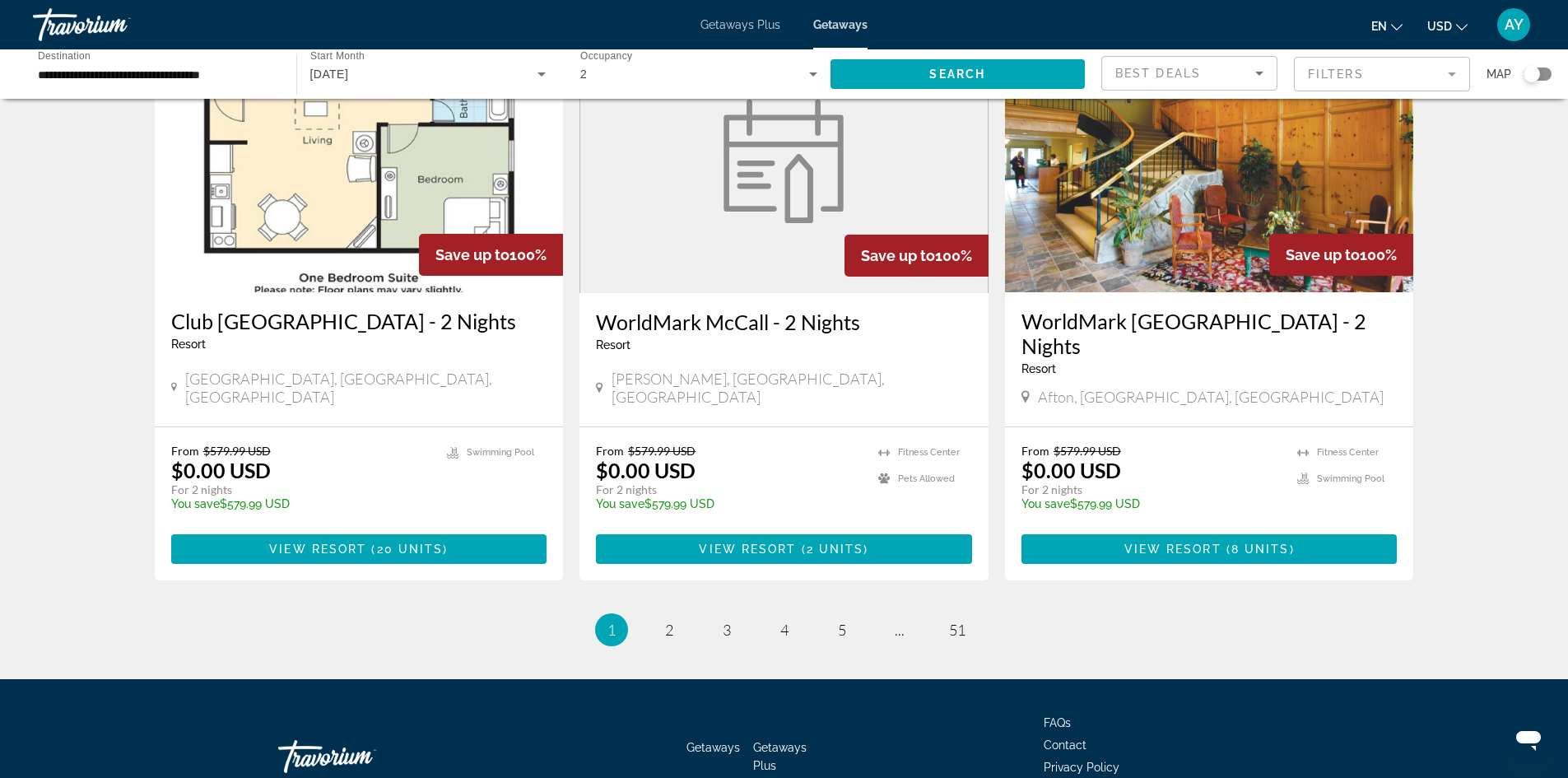
click at [684, 613] on li "page 2" at bounding box center [669, 629] width 33 height 33
click at [677, 616] on link "page 2" at bounding box center [669, 630] width 29 height 29
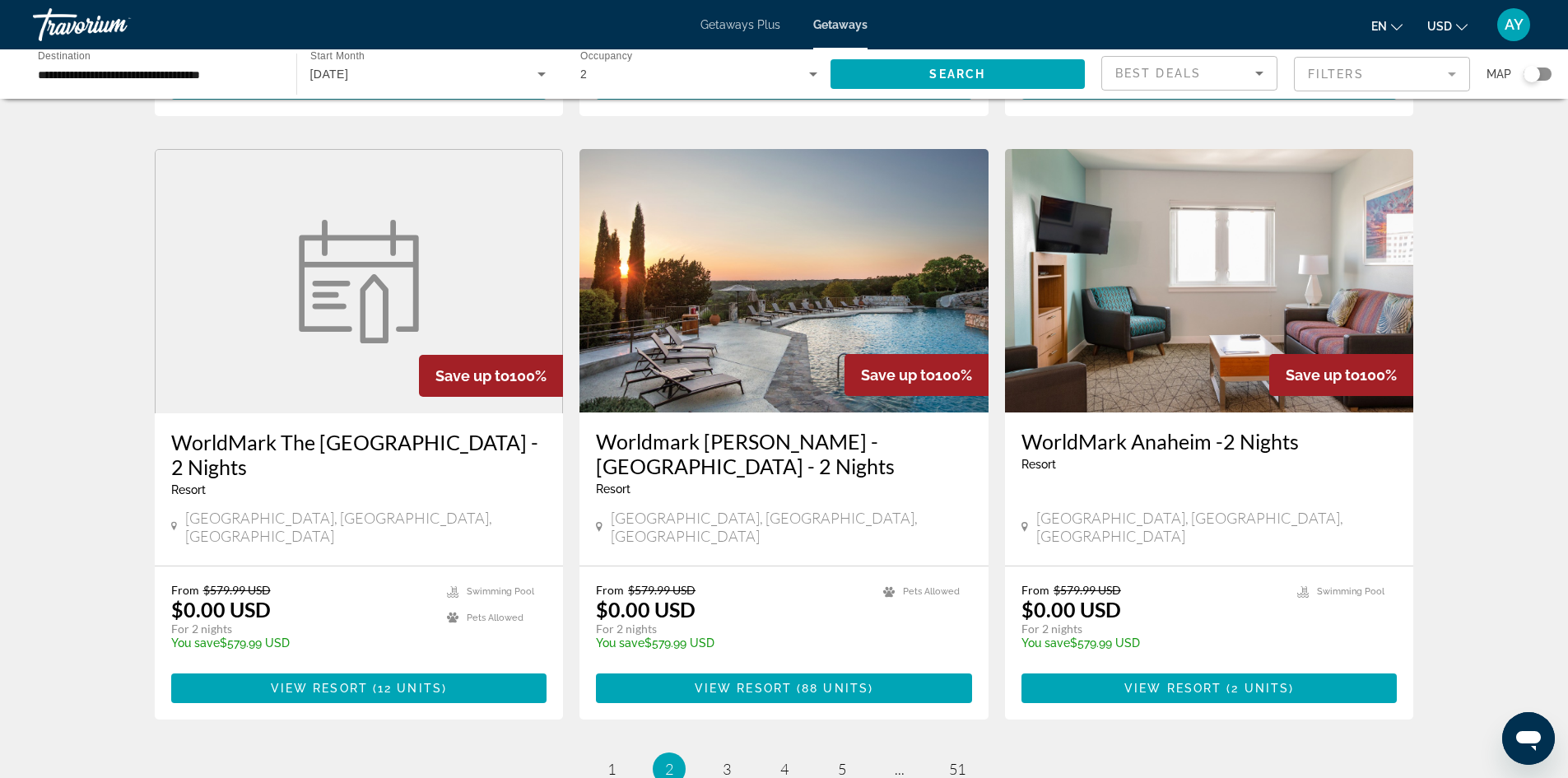
scroll to position [1935, 0]
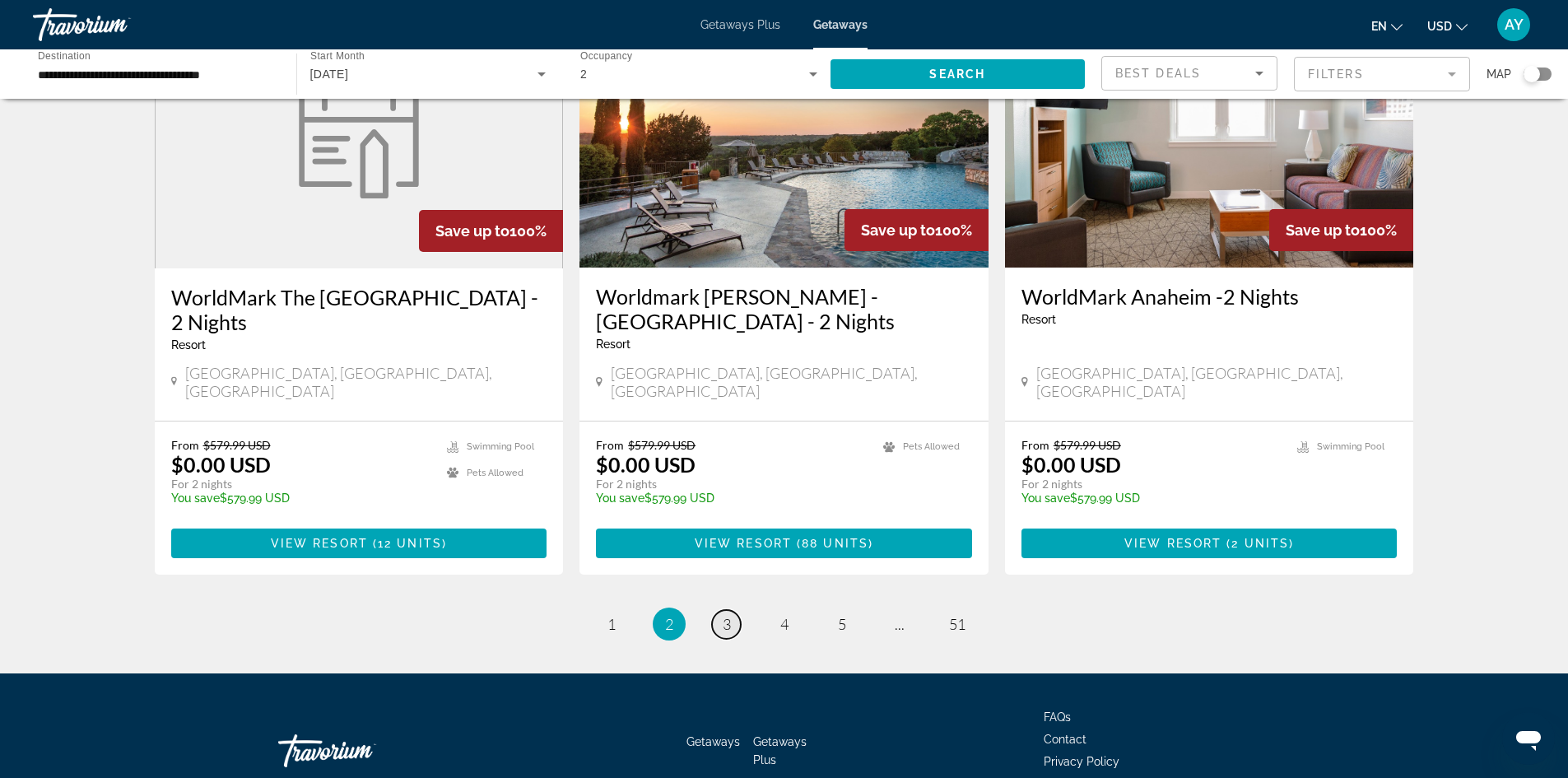
click at [727, 615] on span "3" at bounding box center [727, 623] width 9 height 18
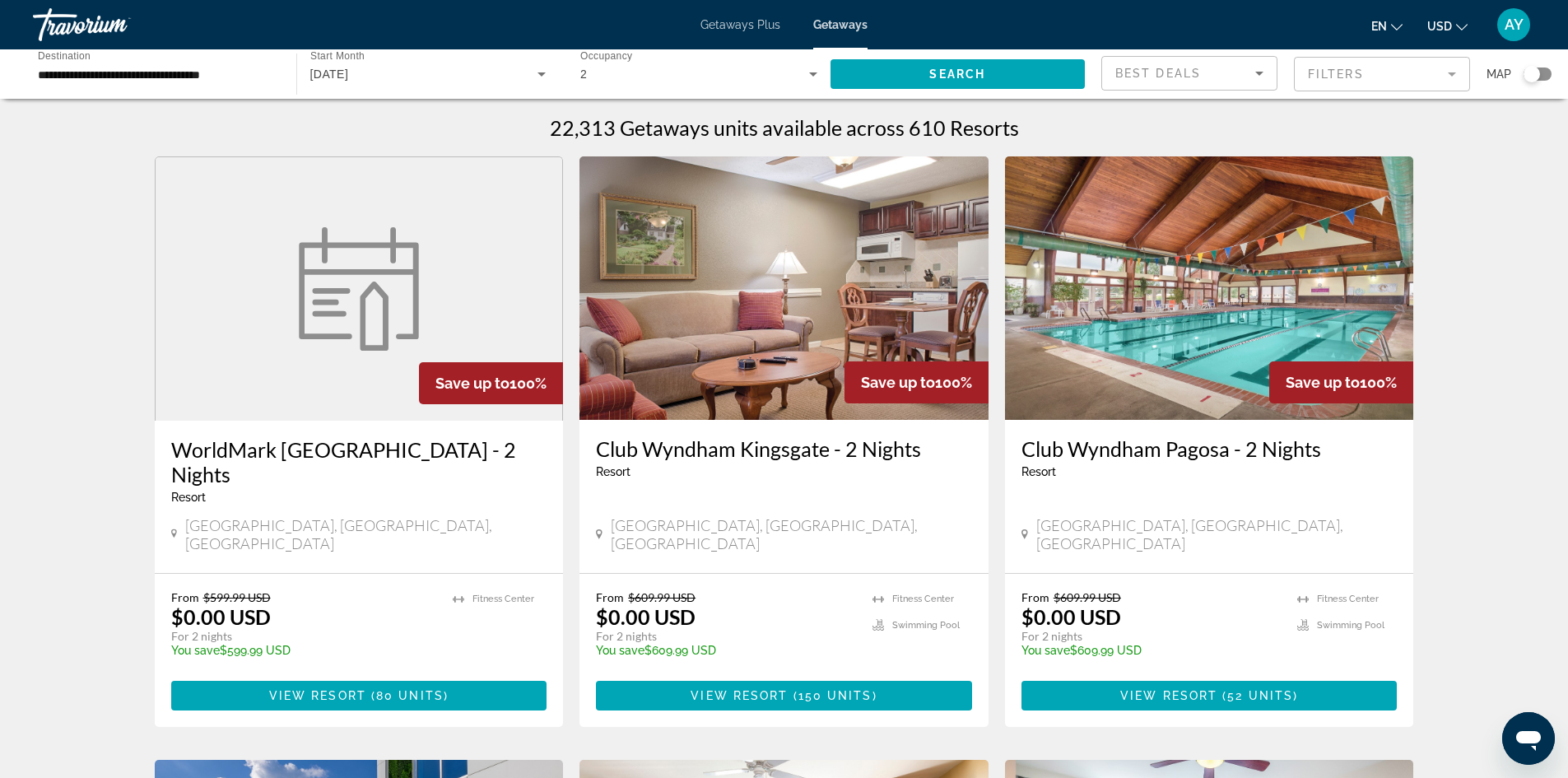
click at [1539, 78] on div "Search widget" at bounding box center [1531, 73] width 16 height 16
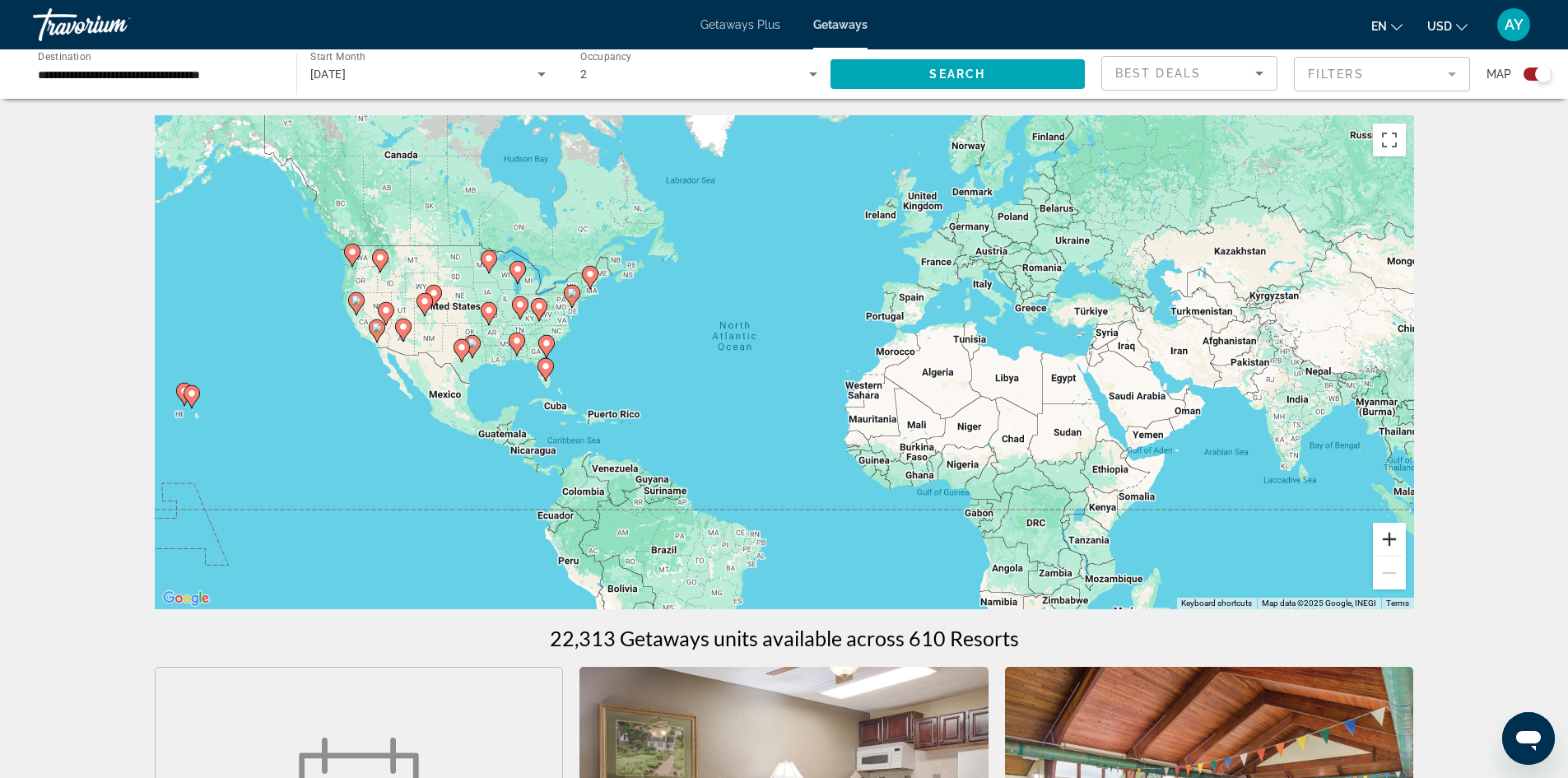
click at [1398, 534] on button "Zoom in" at bounding box center [1390, 539] width 33 height 33
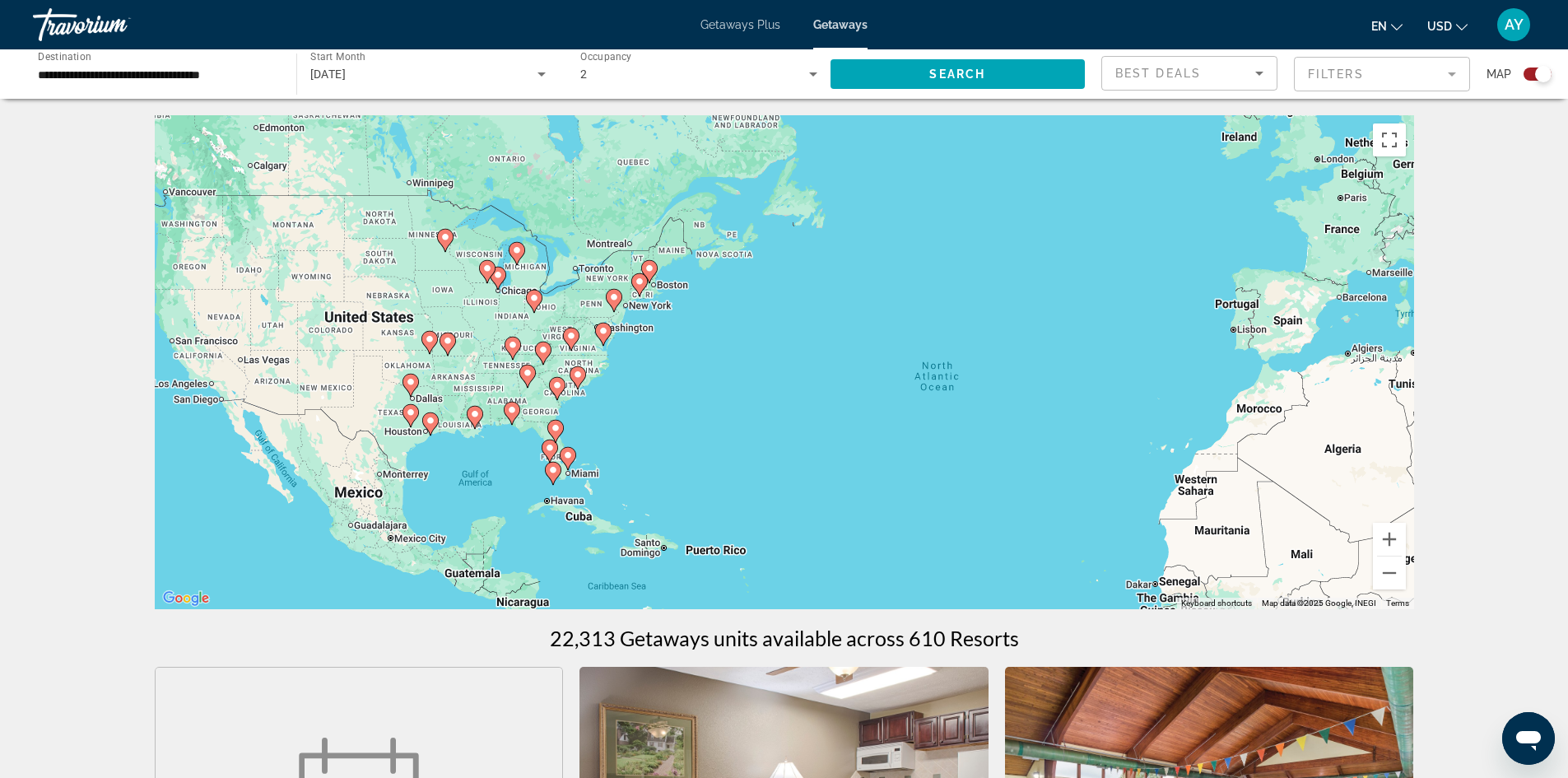
drag, startPoint x: 441, startPoint y: 317, endPoint x: 833, endPoint y: 408, distance: 402.4
click at [833, 408] on div "To activate drag with keyboard, press Alt + Enter. Once in keyboard drag state,…" at bounding box center [784, 361] width 1260 height 494
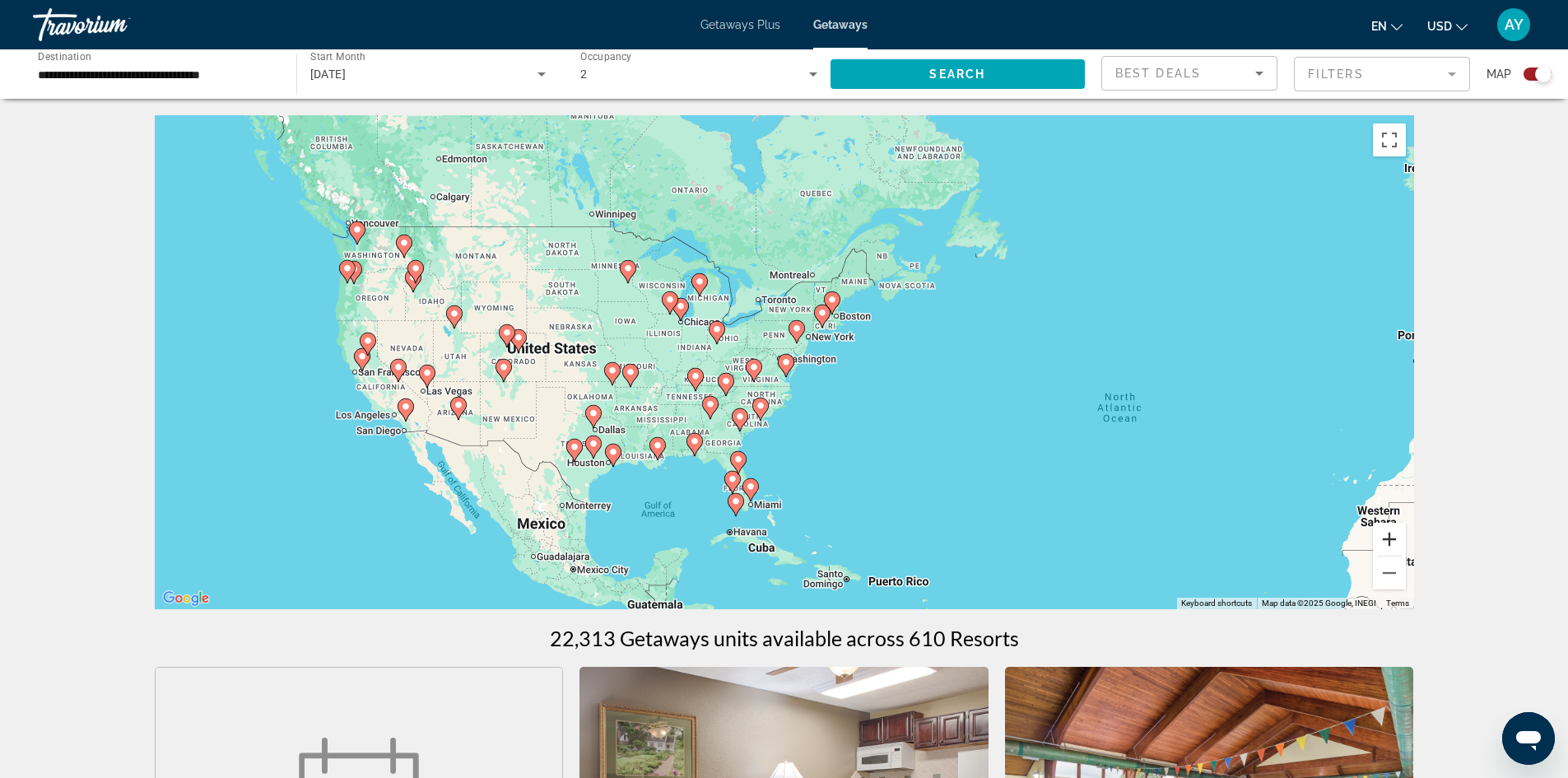
click at [1390, 536] on button "Zoom in" at bounding box center [1390, 539] width 33 height 33
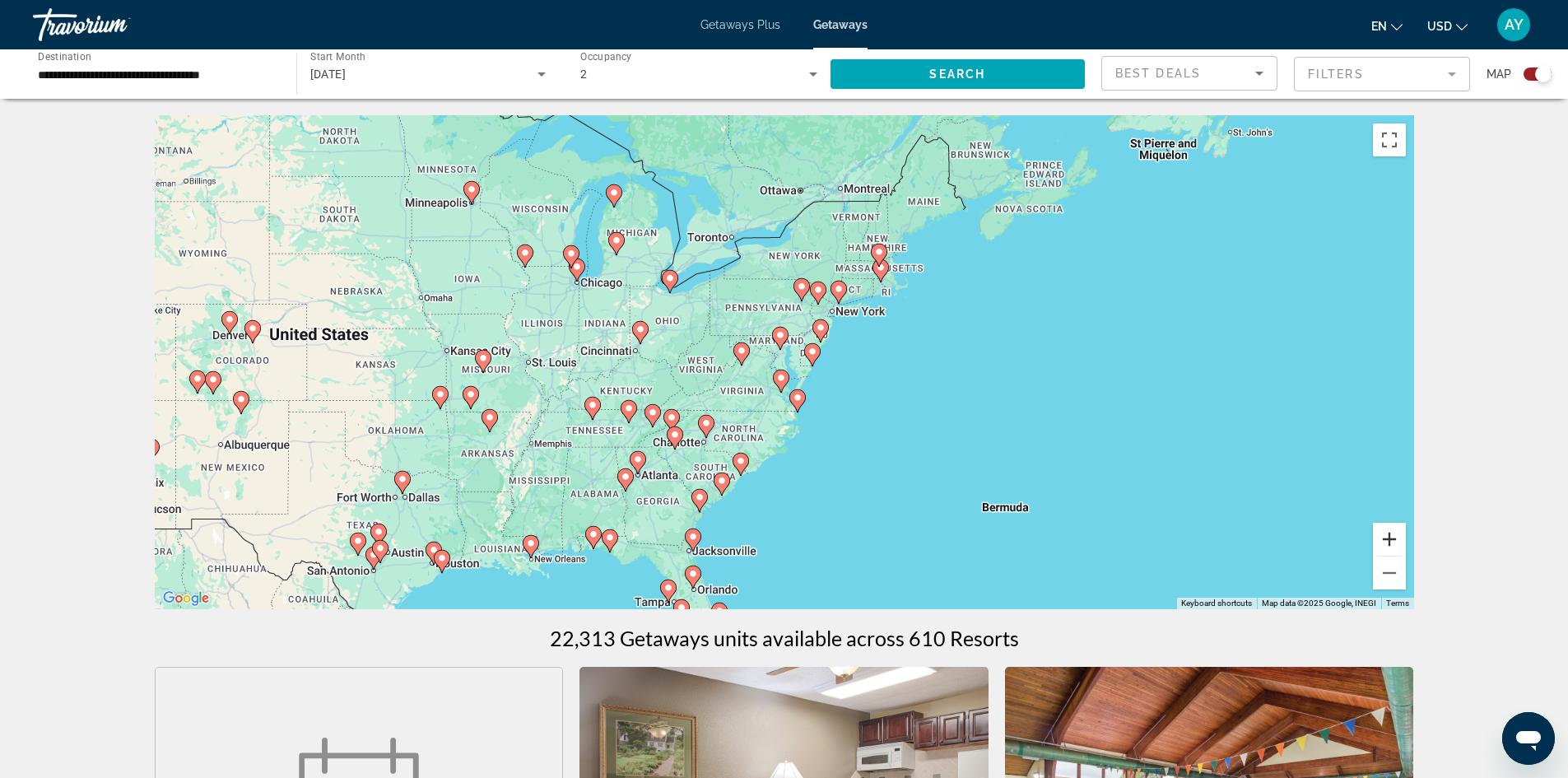
click at [1387, 537] on button "Zoom in" at bounding box center [1390, 539] width 33 height 33
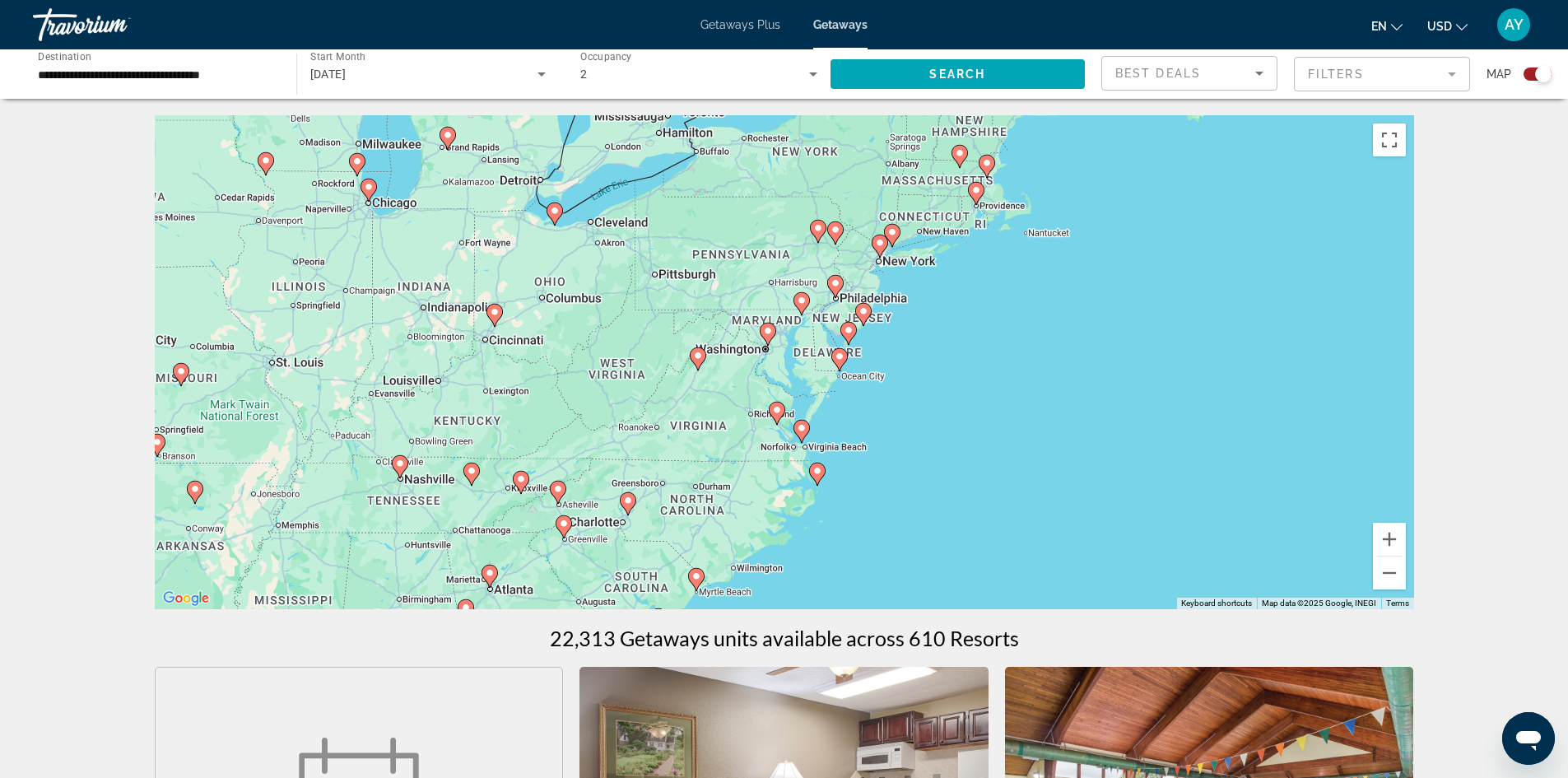
click at [818, 473] on image "Main content" at bounding box center [818, 471] width 10 height 10
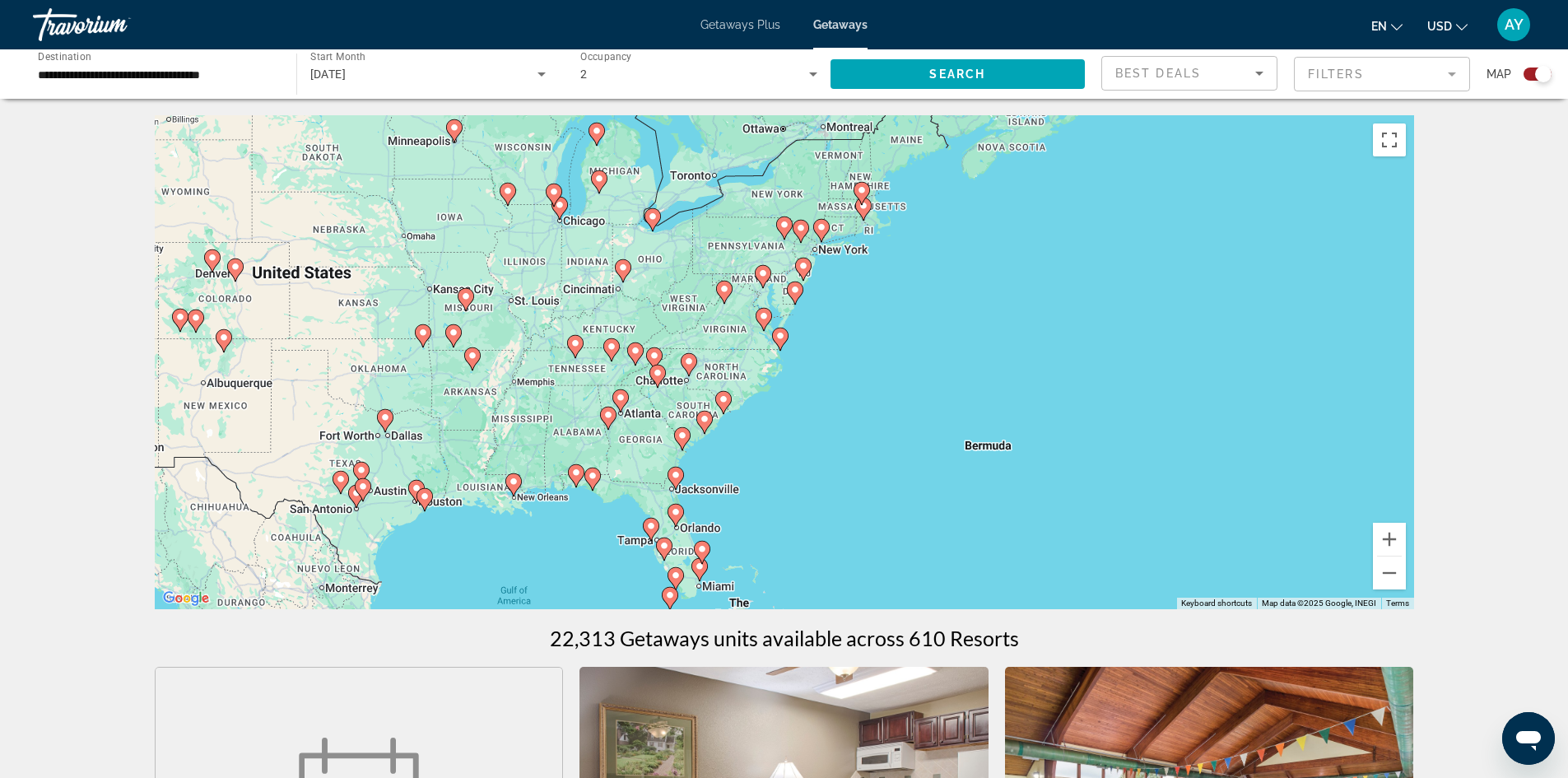
click at [781, 337] on image "Main content" at bounding box center [780, 335] width 10 height 10
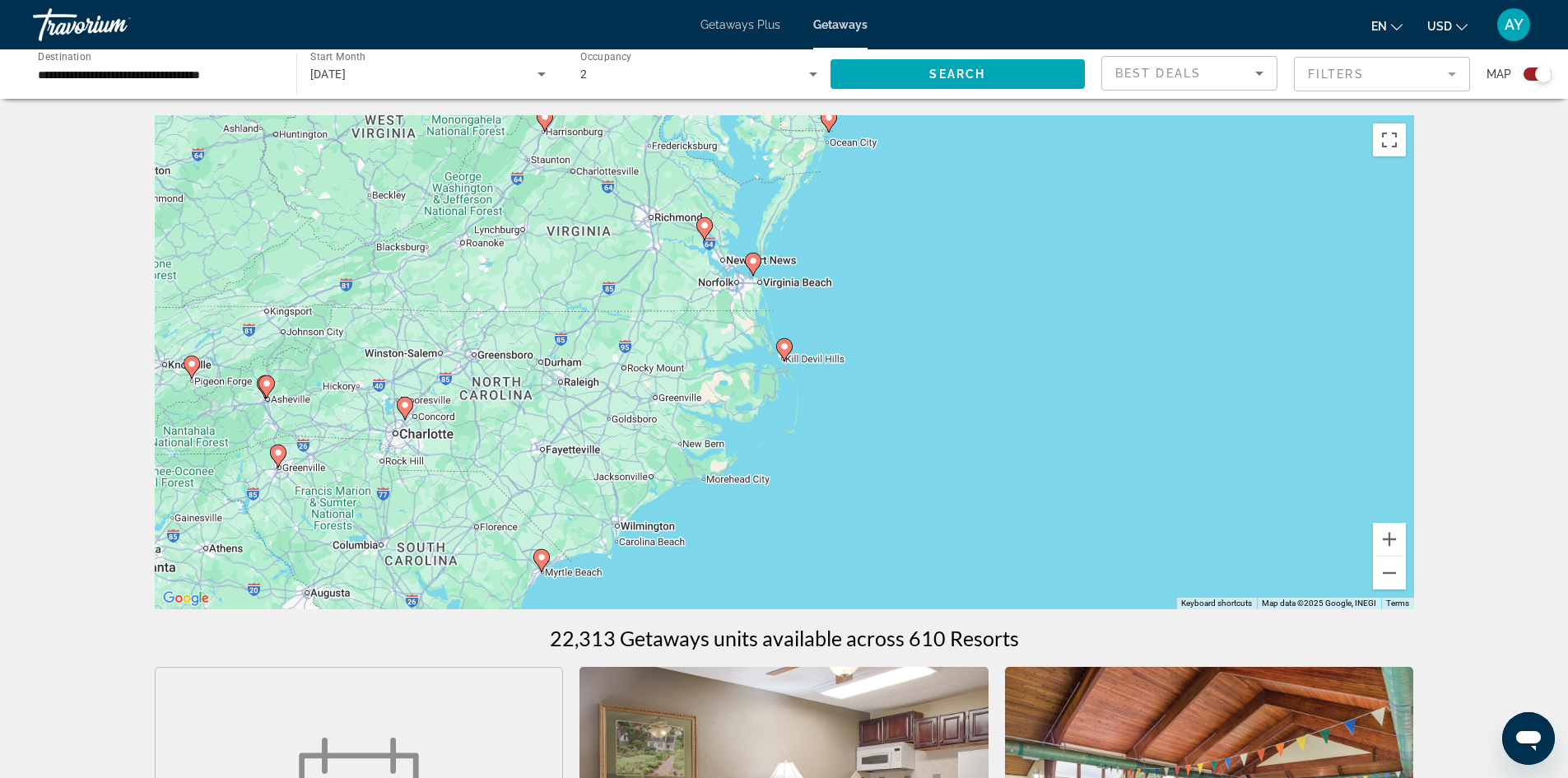
click at [785, 352] on icon "Main content" at bounding box center [783, 350] width 15 height 21
type input "**********"
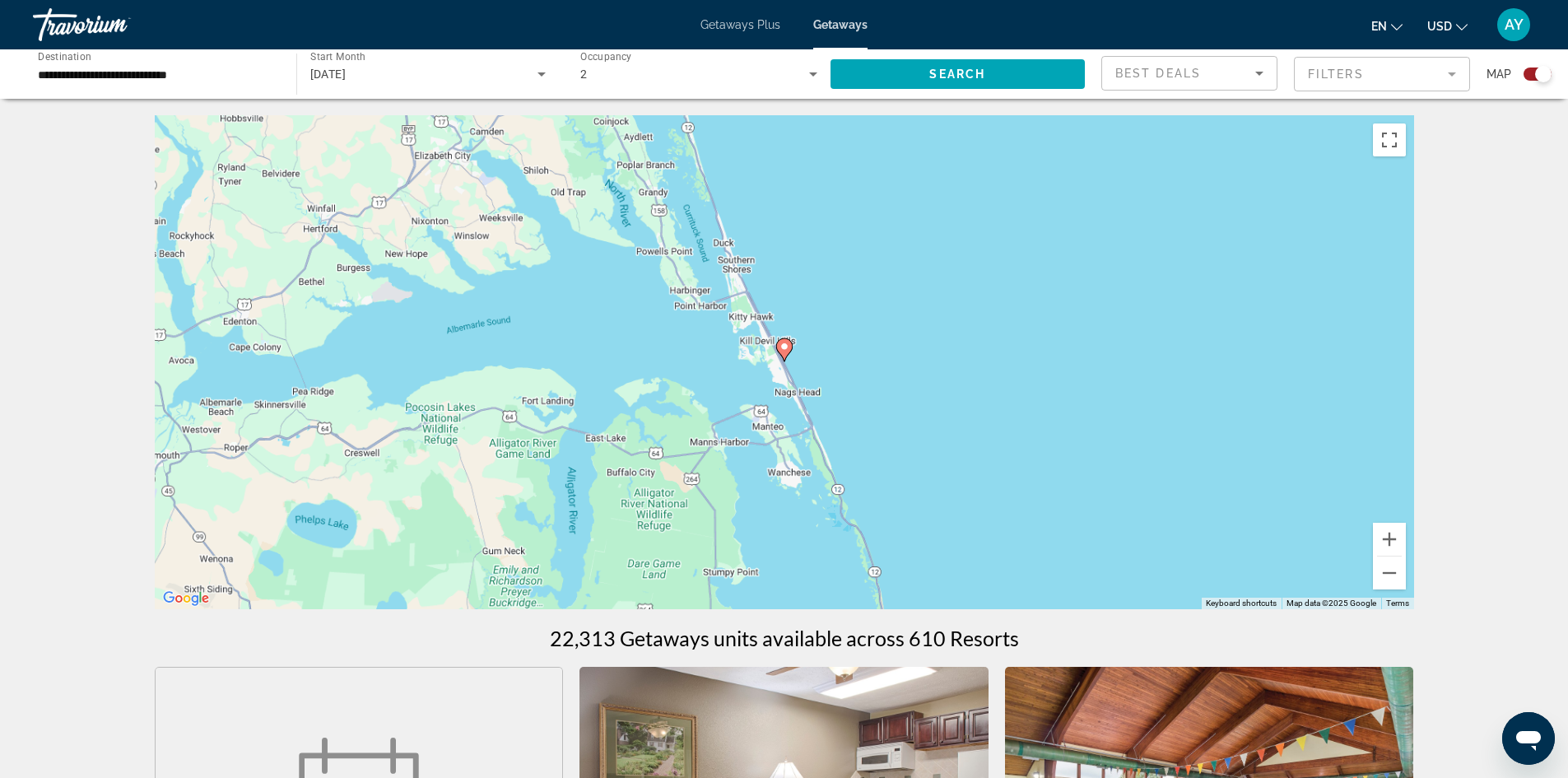
click at [785, 352] on icon "Main content" at bounding box center [783, 350] width 15 height 21
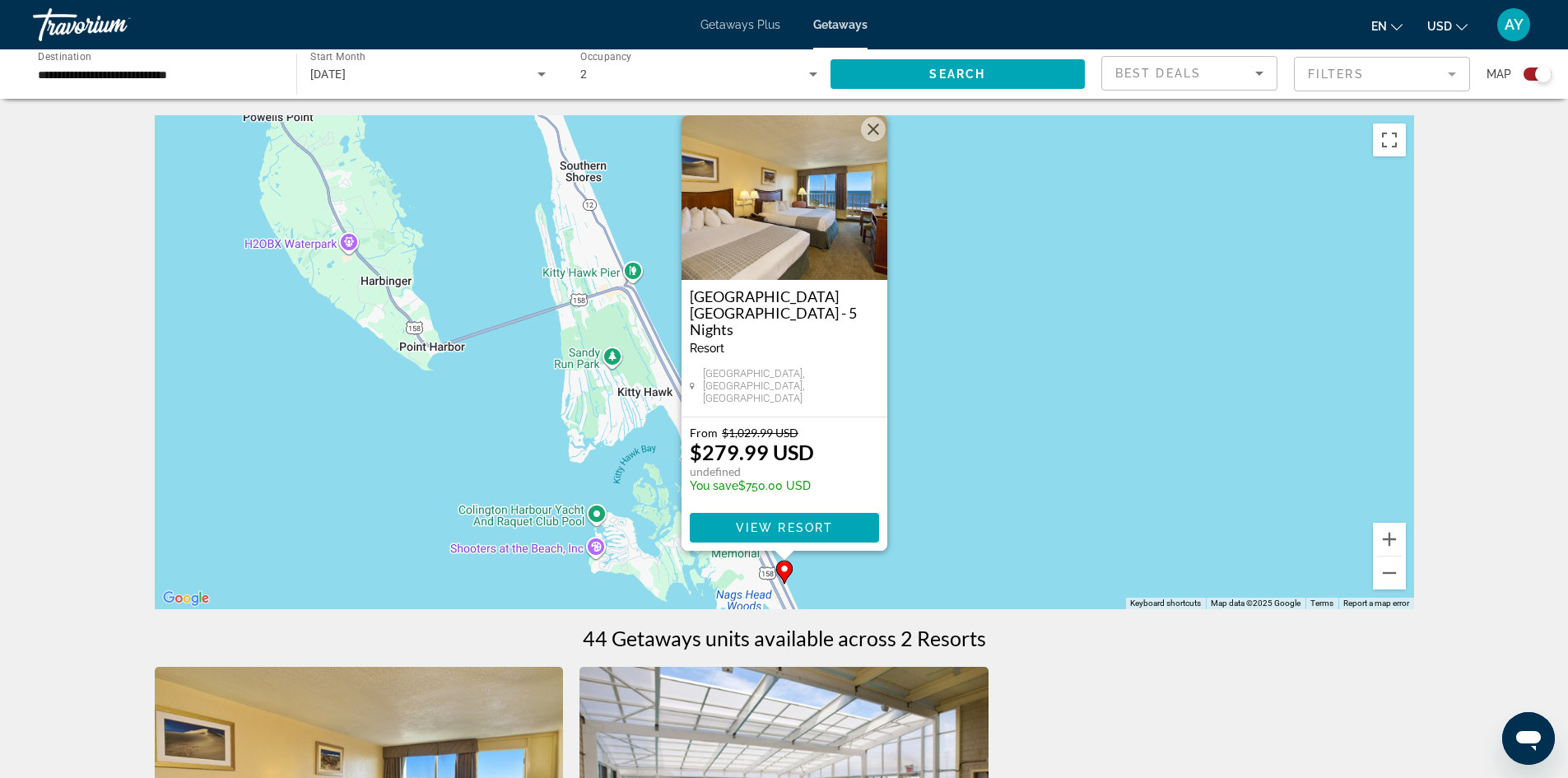
click at [792, 334] on h3 "Ramada Plaza Nags Head Oceanfront - 5 Nights" at bounding box center [785, 312] width 189 height 49
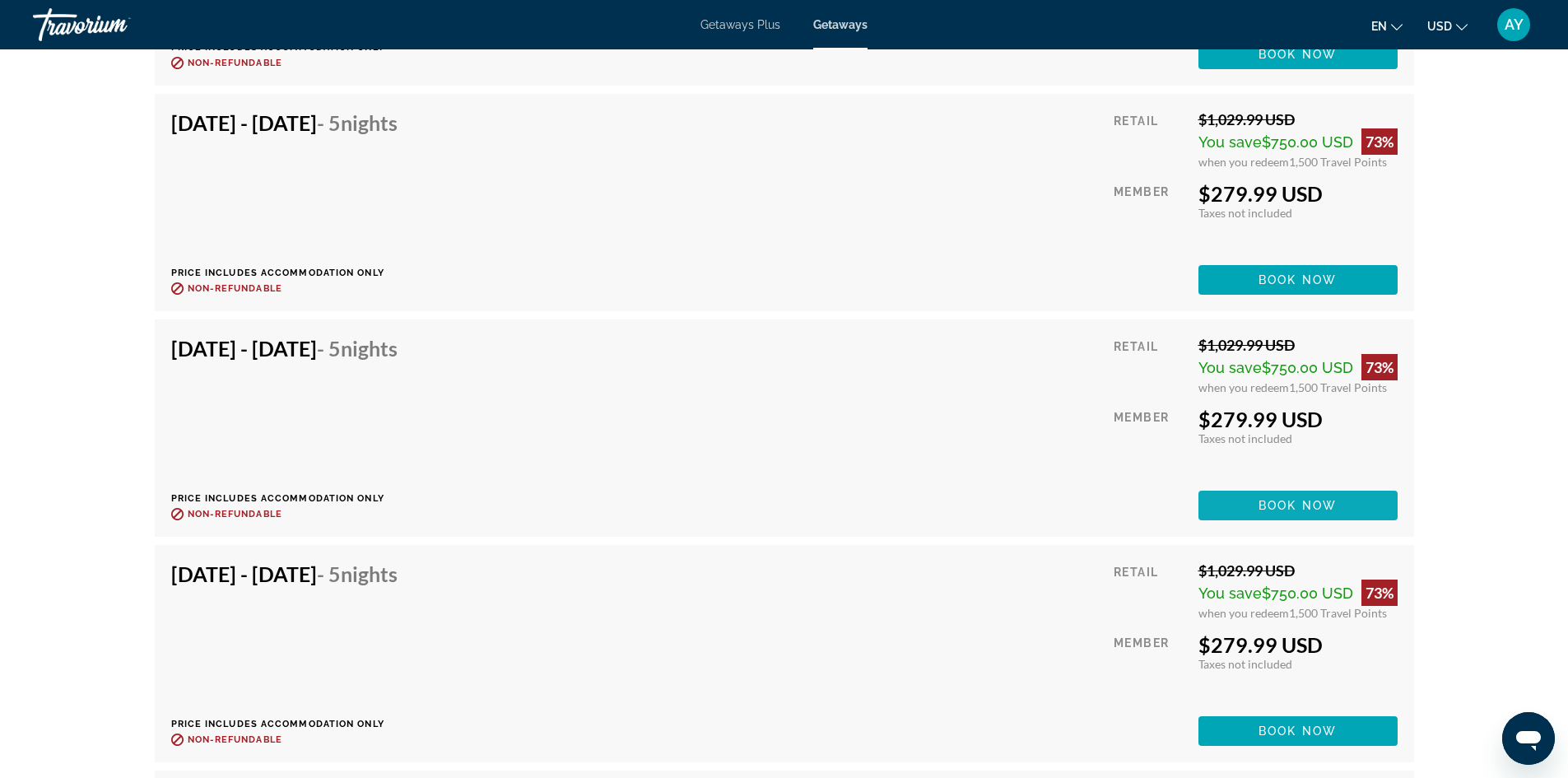
scroll to position [3375, 0]
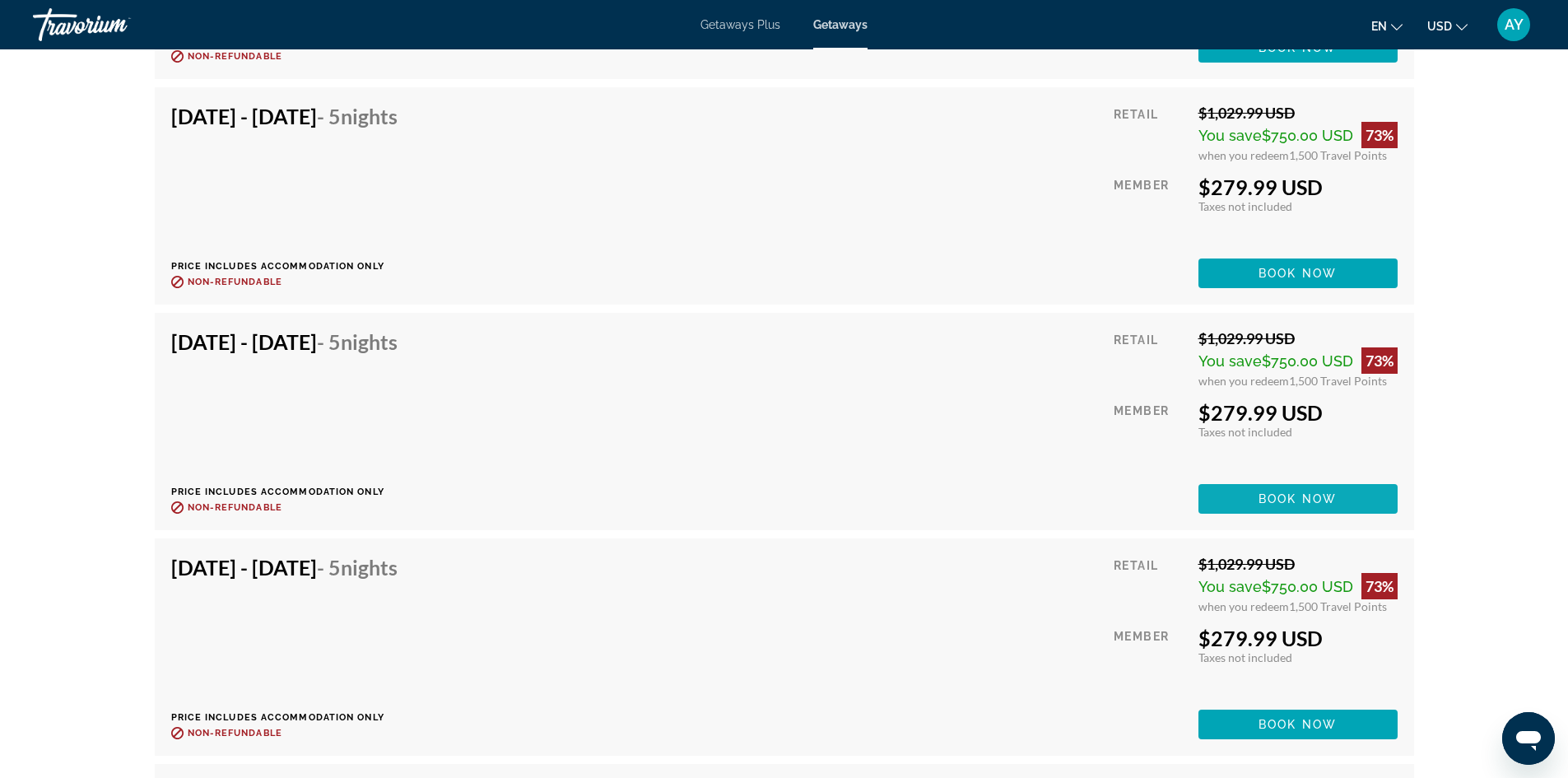
click at [1379, 501] on span "Main content" at bounding box center [1298, 499] width 199 height 40
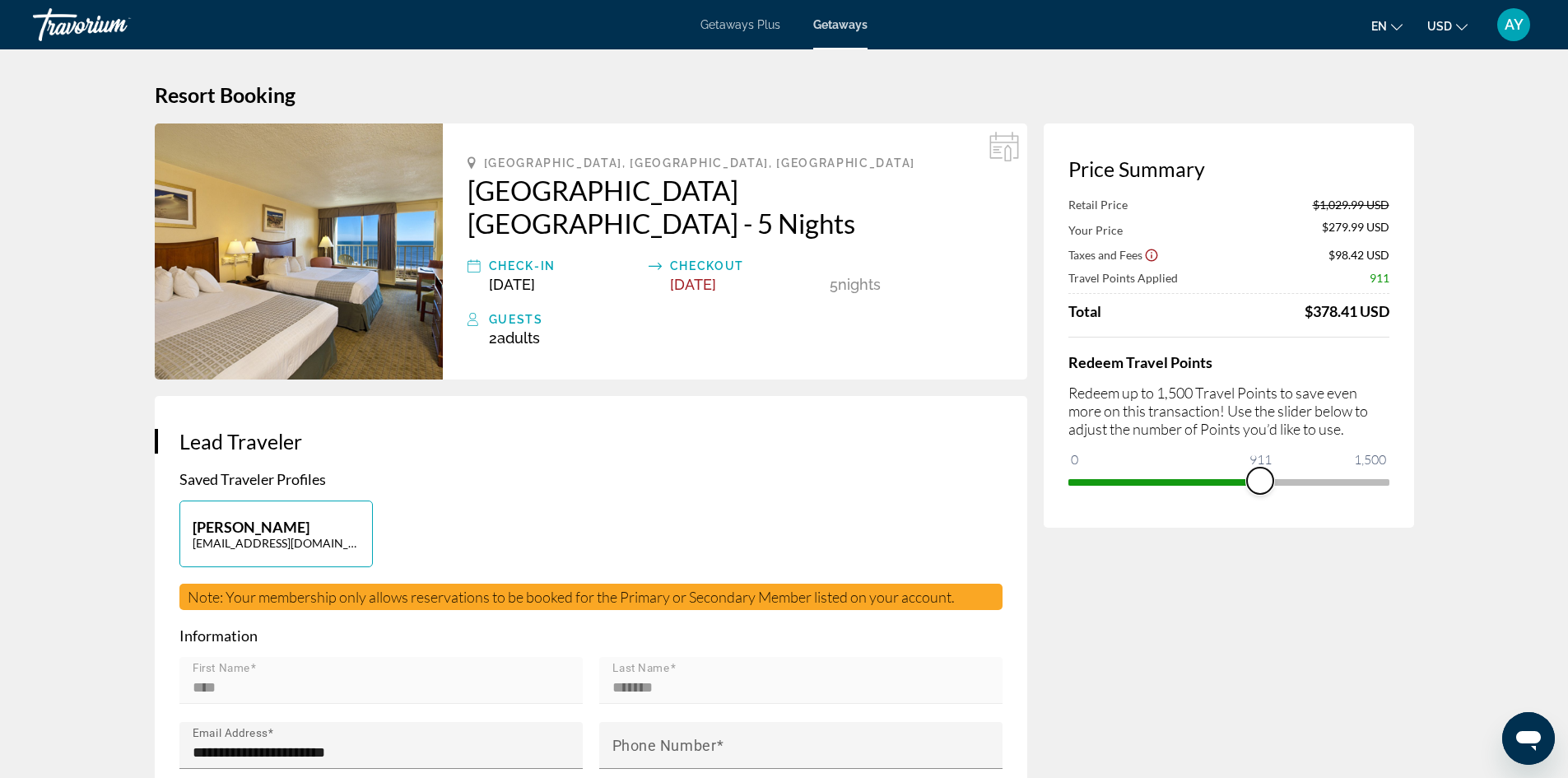
drag, startPoint x: 1371, startPoint y: 478, endPoint x: 1261, endPoint y: 489, distance: 110.5
click at [1261, 489] on span "ngx-slider" at bounding box center [1260, 480] width 26 height 26
drag, startPoint x: 1264, startPoint y: 481, endPoint x: 1701, endPoint y: 436, distance: 439.3
click at [1568, 436] on html "Skip to main content Getaways Plus Getaways en English Español Français Italian…" at bounding box center [784, 389] width 1568 height 778
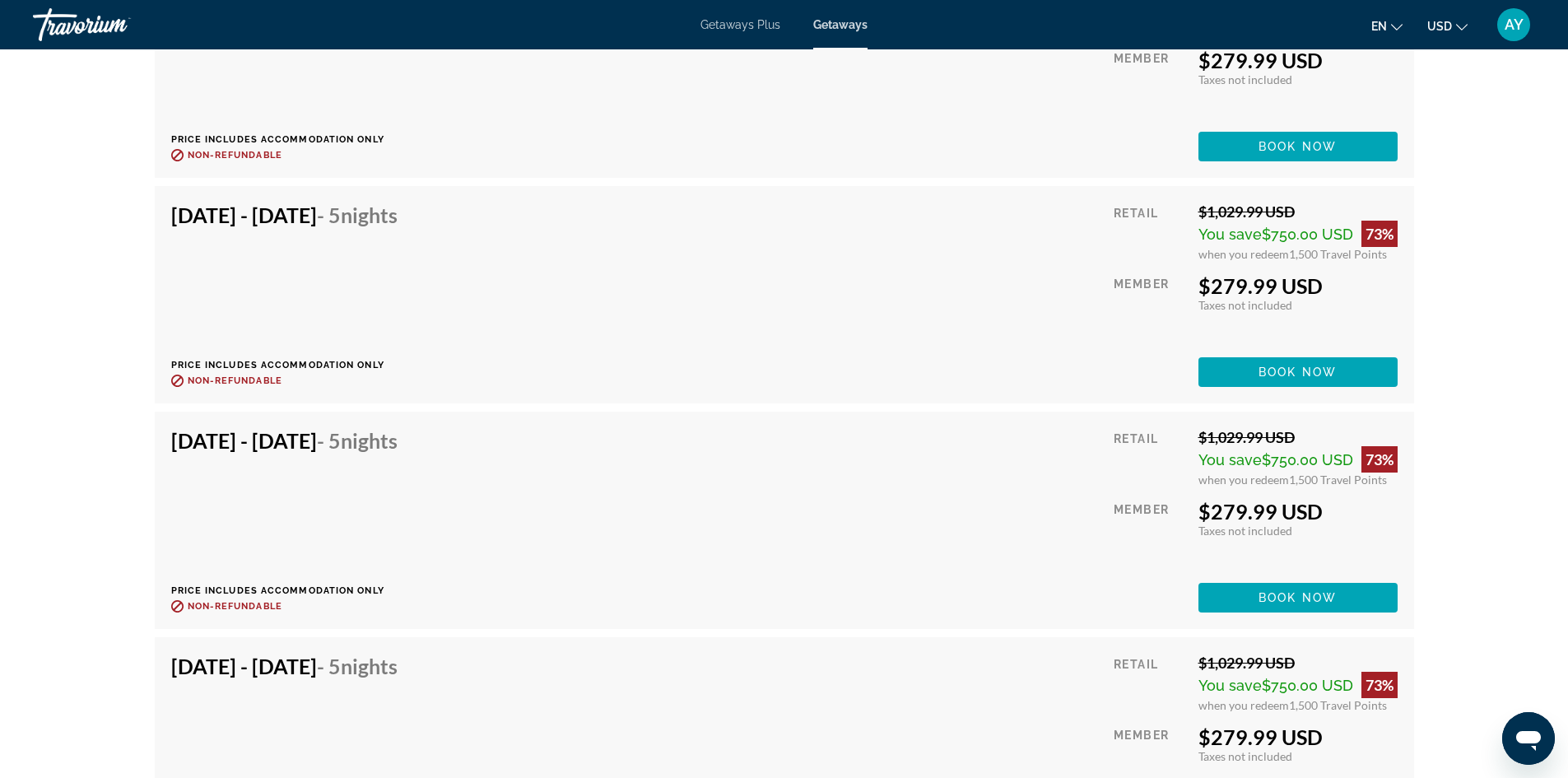
scroll to position [2823, 0]
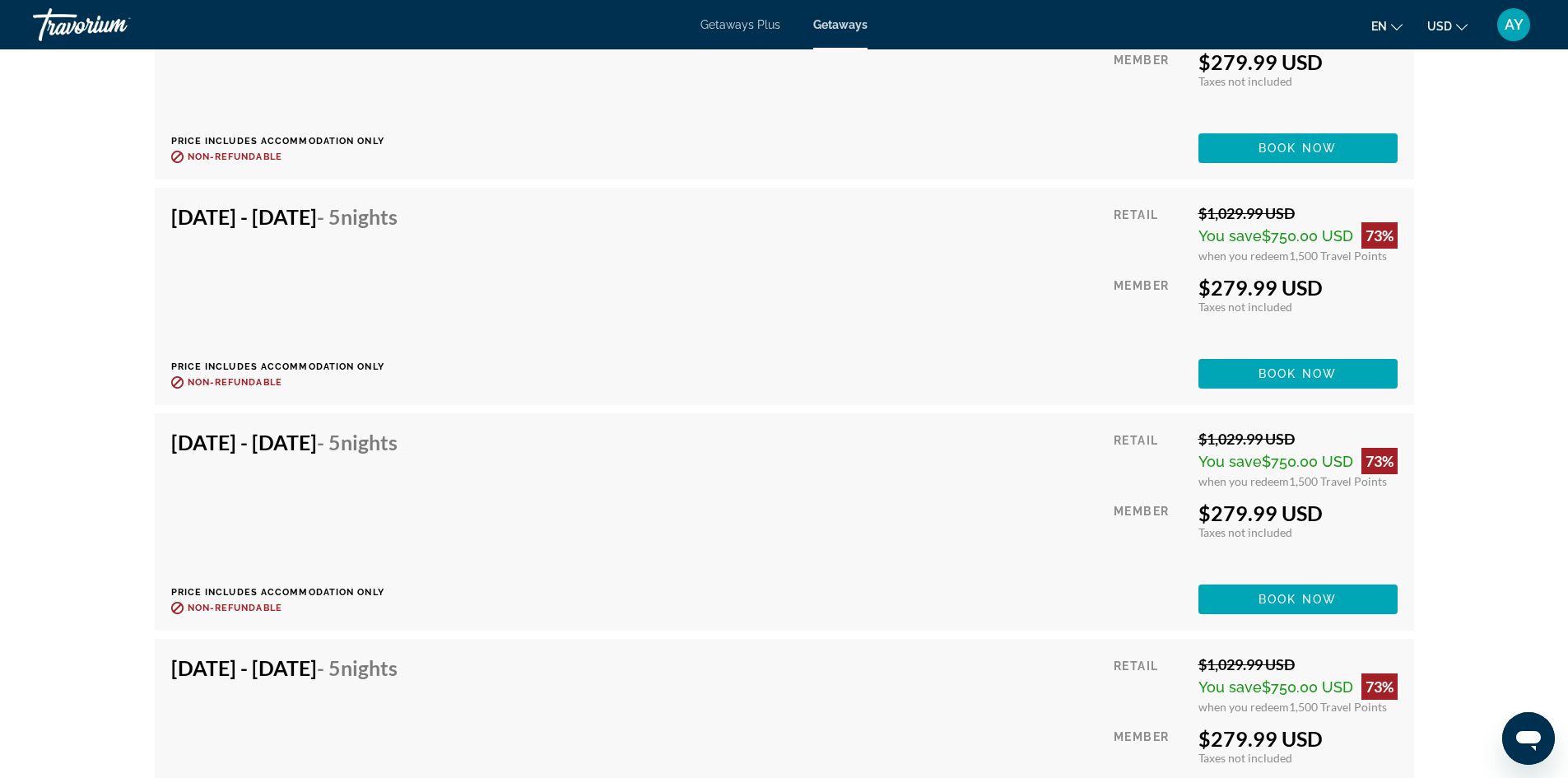
click at [718, 391] on div "Sep 25, 2025 - Sep 30, 2025 - 5 Nights Price includes accommodation only Refund…" at bounding box center [784, 296] width 1260 height 217
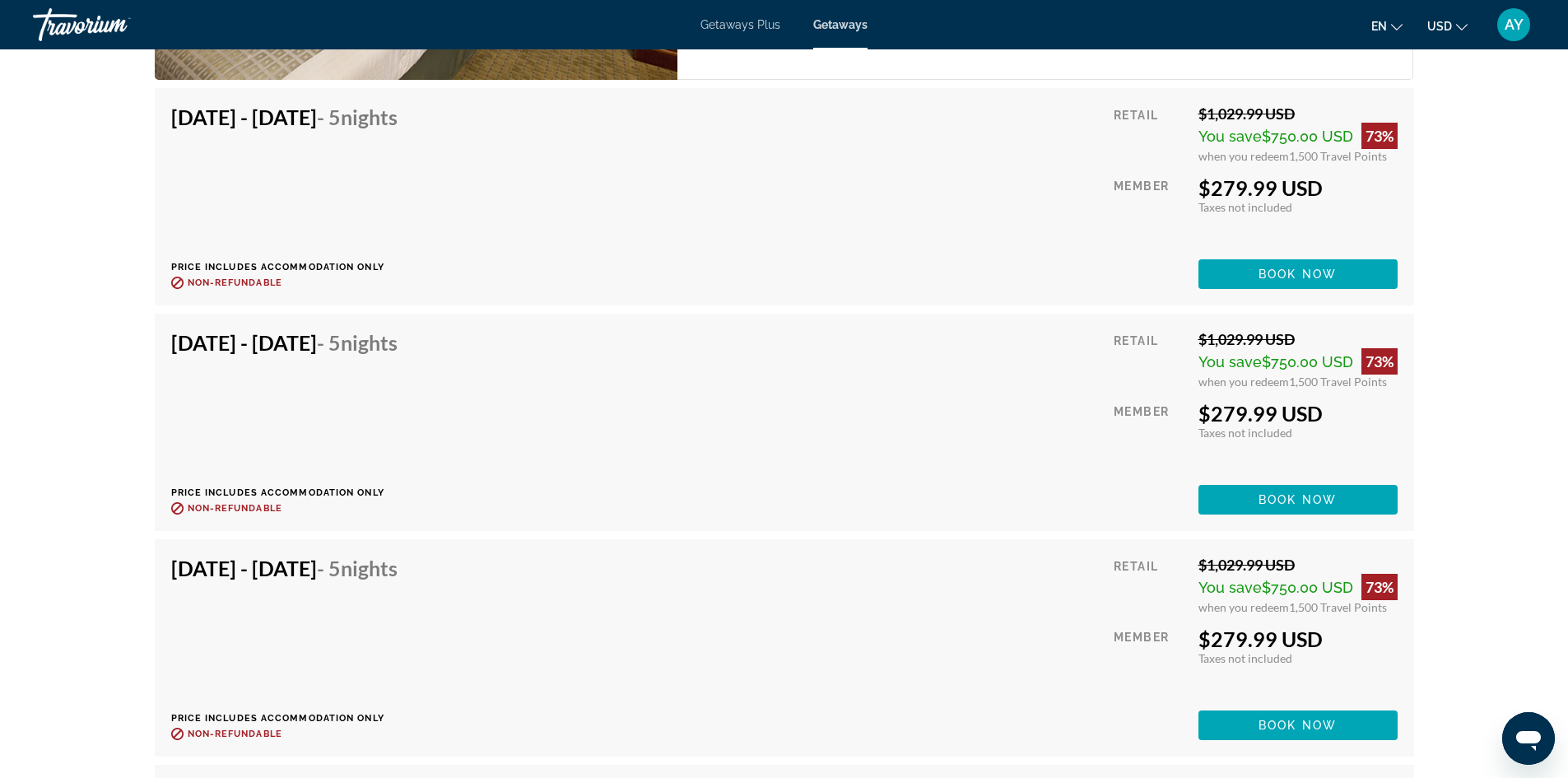
scroll to position [2668, 0]
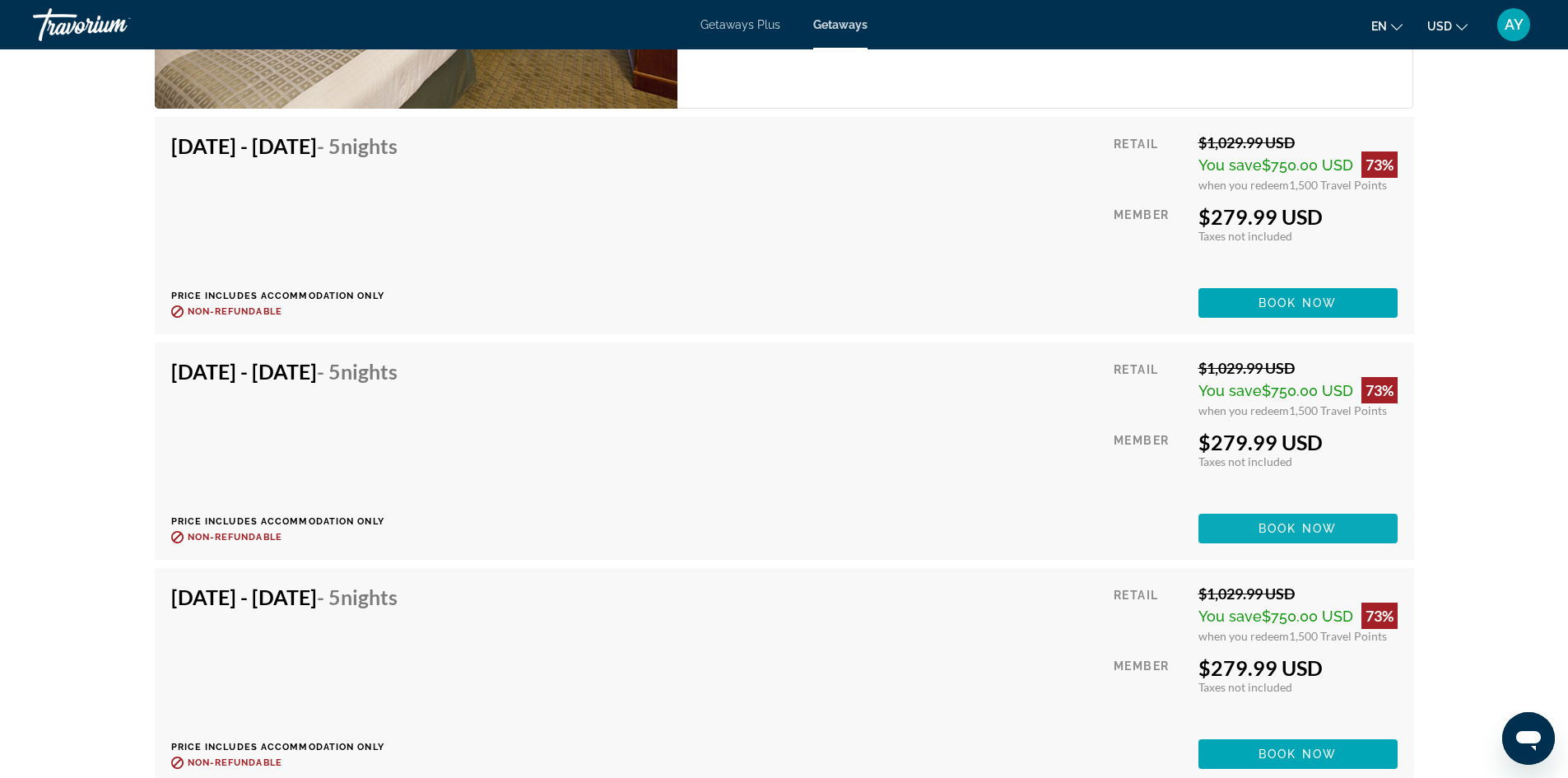
click at [1333, 518] on span "Main content" at bounding box center [1298, 528] width 199 height 40
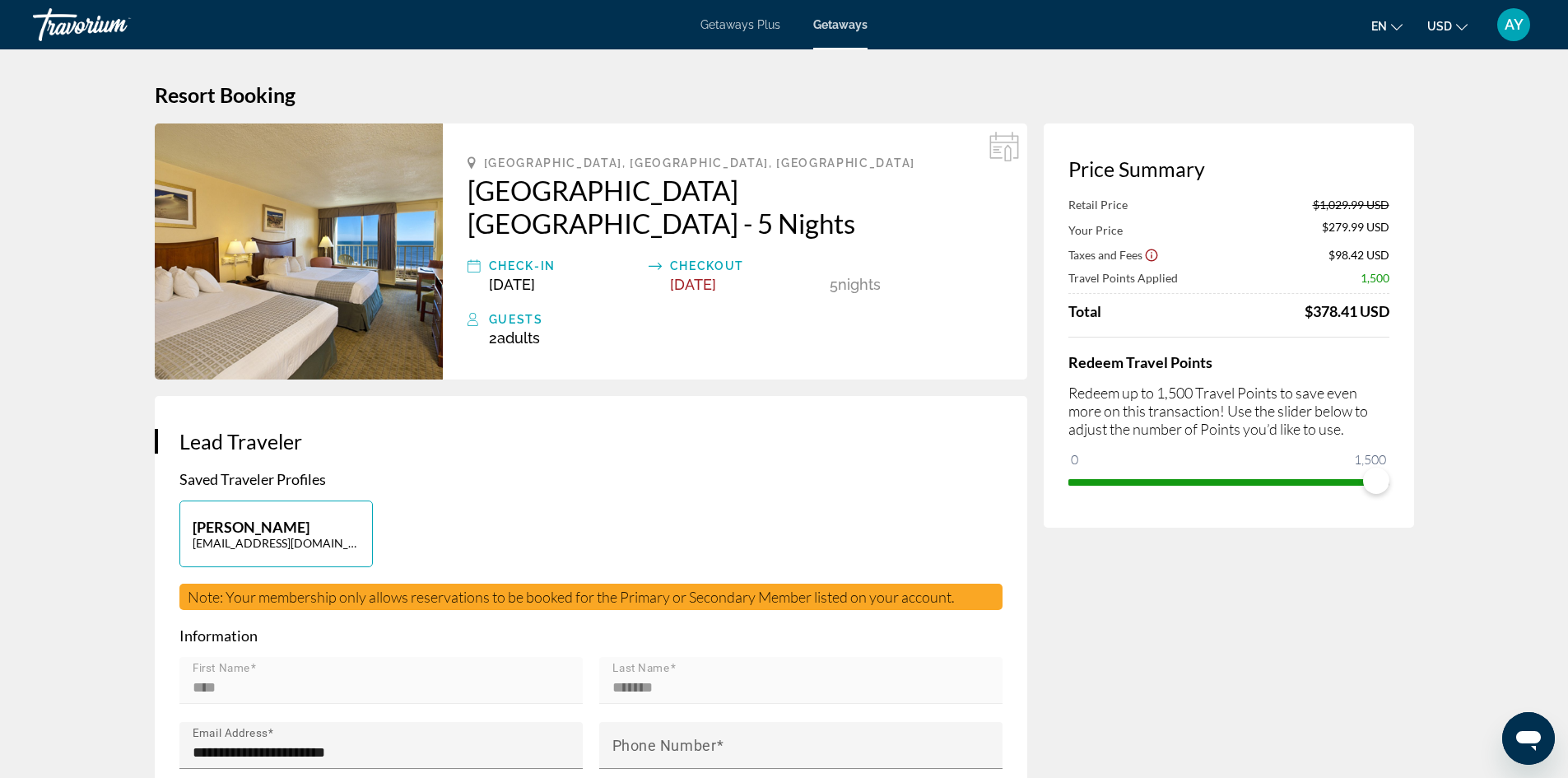
click at [613, 161] on span "Kill Devil Hills, NC, USA" at bounding box center [700, 163] width 431 height 14
drag, startPoint x: 613, startPoint y: 161, endPoint x: 506, endPoint y: 148, distance: 107.8
click at [506, 148] on div "Kill Devil Hills, NC, USA Ramada Plaza Nags Head Oceanfront - 5 Nights Check-In…" at bounding box center [735, 251] width 585 height 256
click at [497, 156] on div "Kill Devil Hills, NC, USA Ramada Plaza Nags Head Oceanfront - 5 Nights Check-In…" at bounding box center [735, 251] width 585 height 256
click at [489, 159] on span "Kill Devil Hills, NC, USA" at bounding box center [700, 163] width 431 height 14
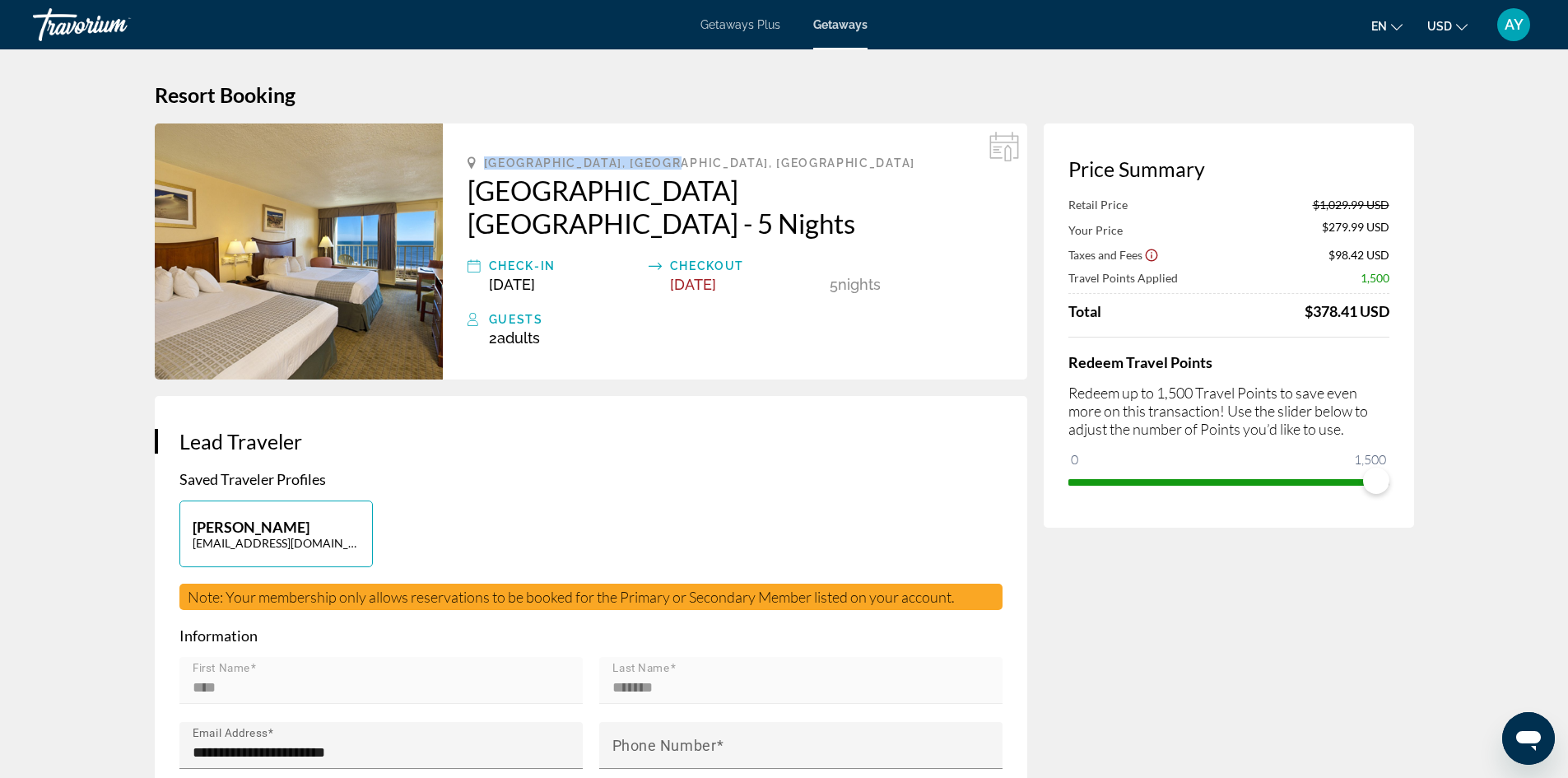
drag, startPoint x: 489, startPoint y: 159, endPoint x: 644, endPoint y: 158, distance: 155.0
click at [644, 158] on span "Kill Devil Hills, NC, USA" at bounding box center [700, 163] width 431 height 14
copy span "Kill Devil Hills, NC, USA"
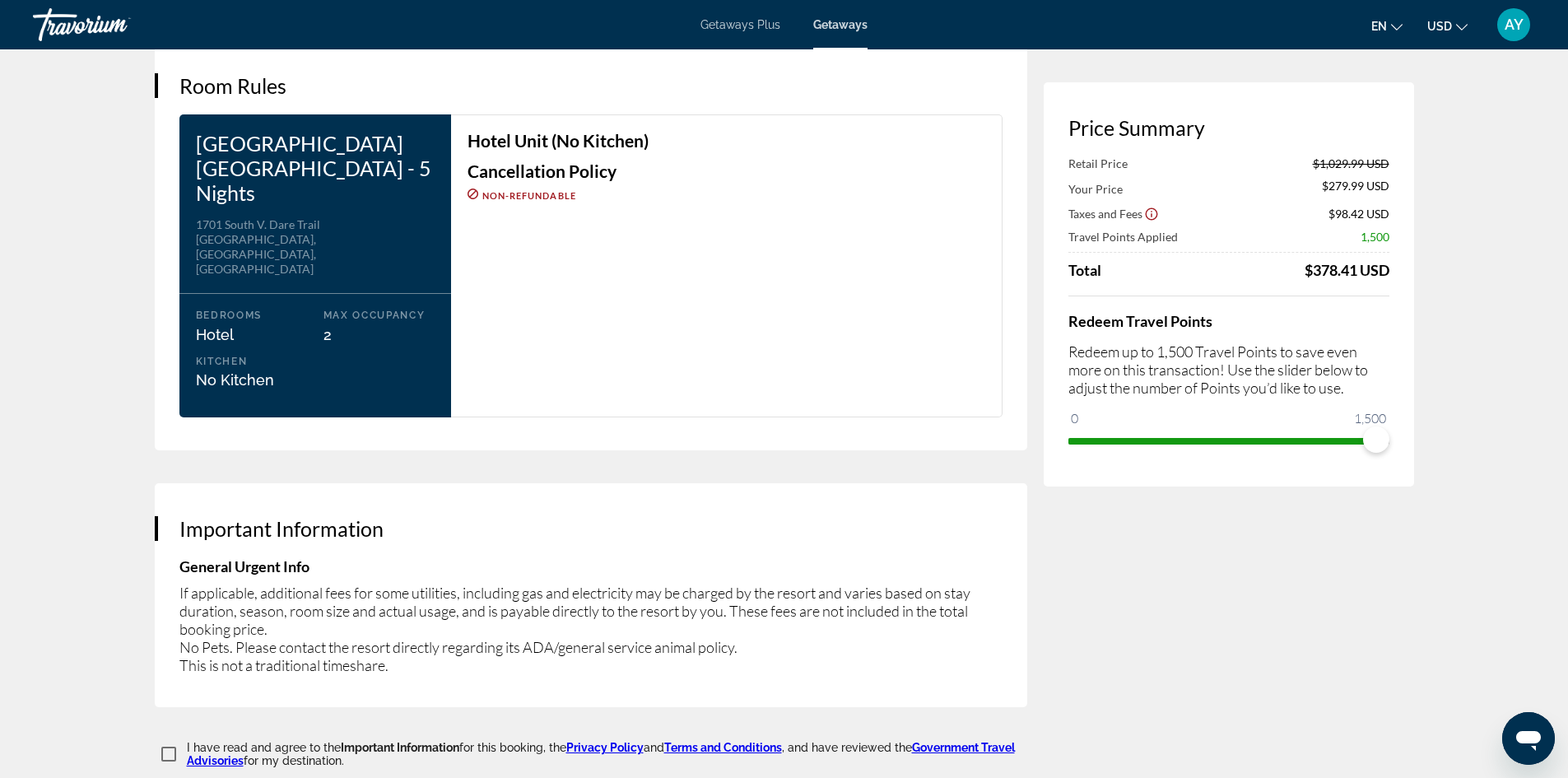
scroll to position [1975, 0]
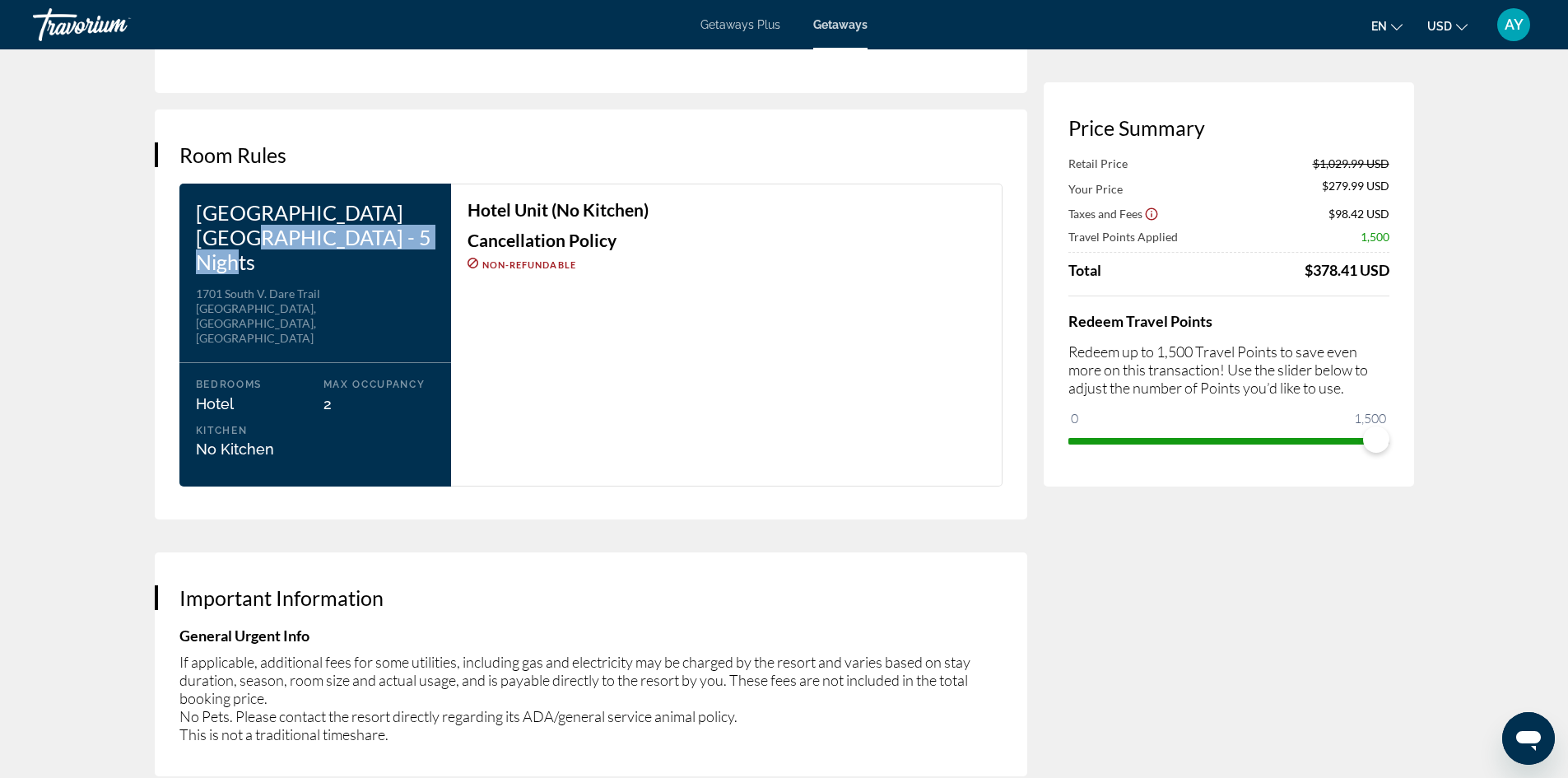
drag, startPoint x: 375, startPoint y: 235, endPoint x: 203, endPoint y: 220, distance: 172.7
click at [203, 220] on h3 "Ramada Plaza Nags Head Oceanfront - 5 Nights" at bounding box center [315, 237] width 239 height 74
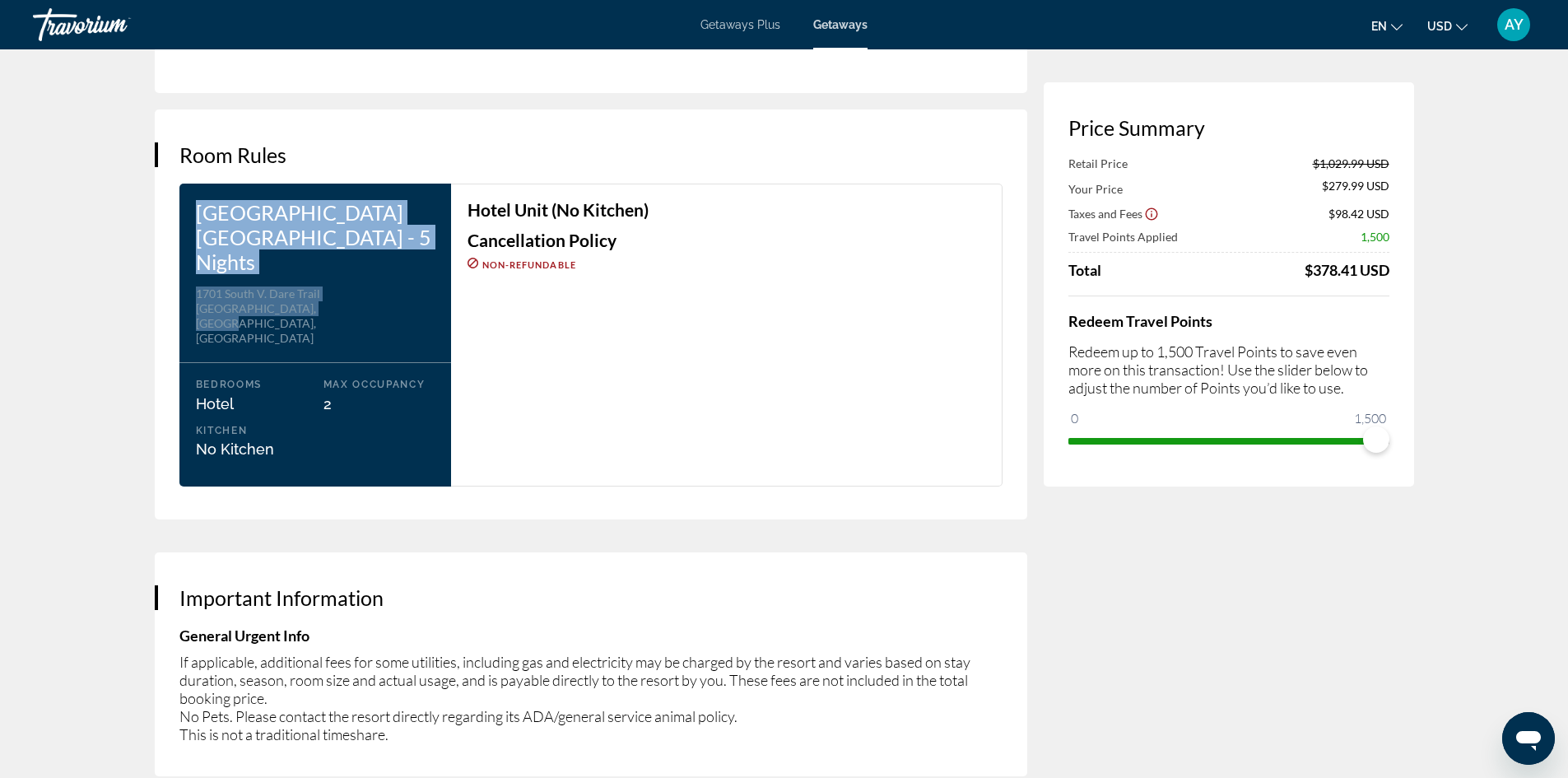
drag, startPoint x: 316, startPoint y: 280, endPoint x: 202, endPoint y: 214, distance: 131.7
click at [191, 211] on div "Ramada Plaza Nags Head Oceanfront - 5 Nights Address 1701 South V. Dare Trail K…" at bounding box center [315, 334] width 272 height 303
copy div "Ramada Plaza Nags Head Oceanfront - 5 Nights Address 1701 South V. Dare Trail K…"
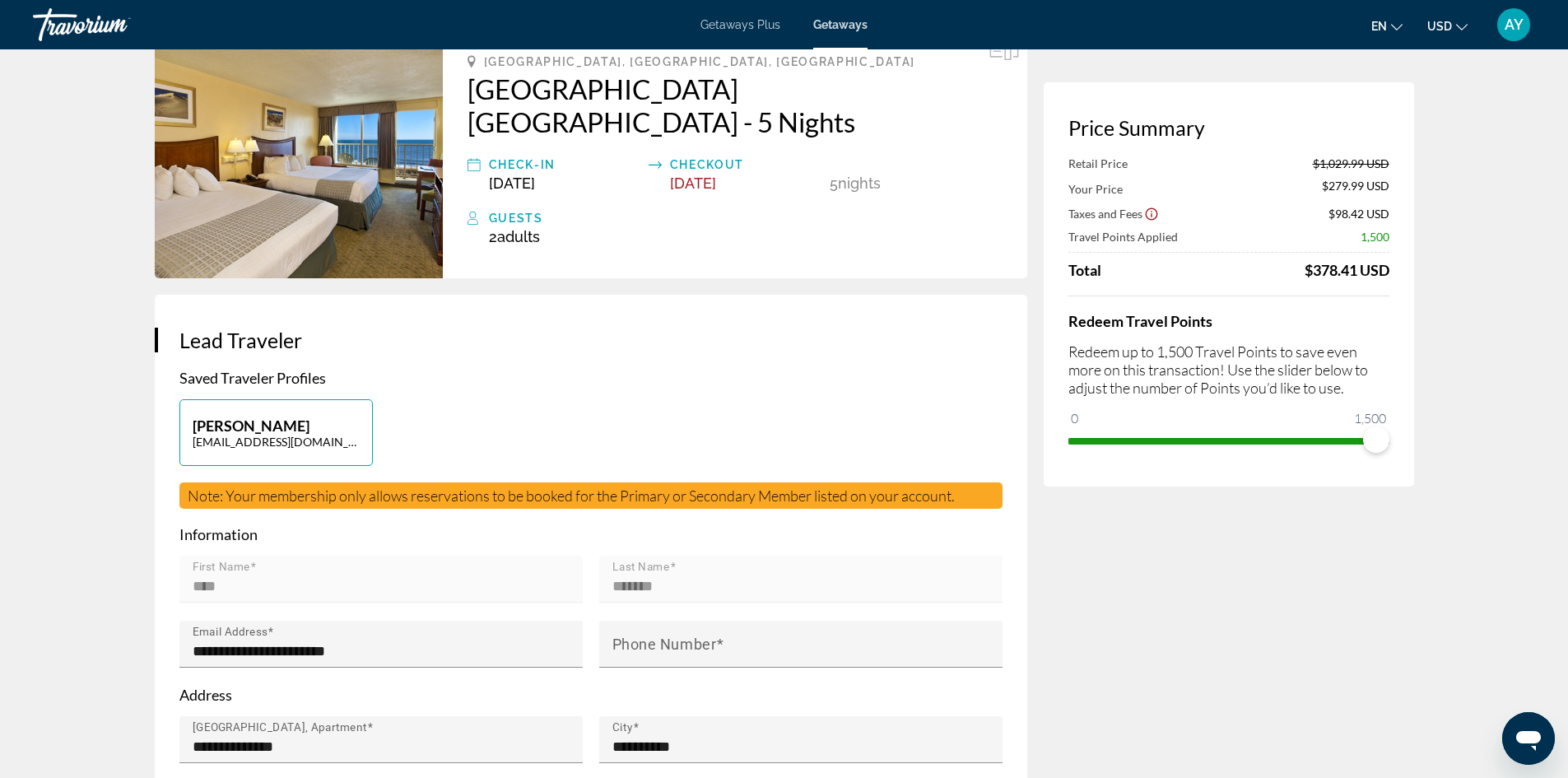
scroll to position [0, 0]
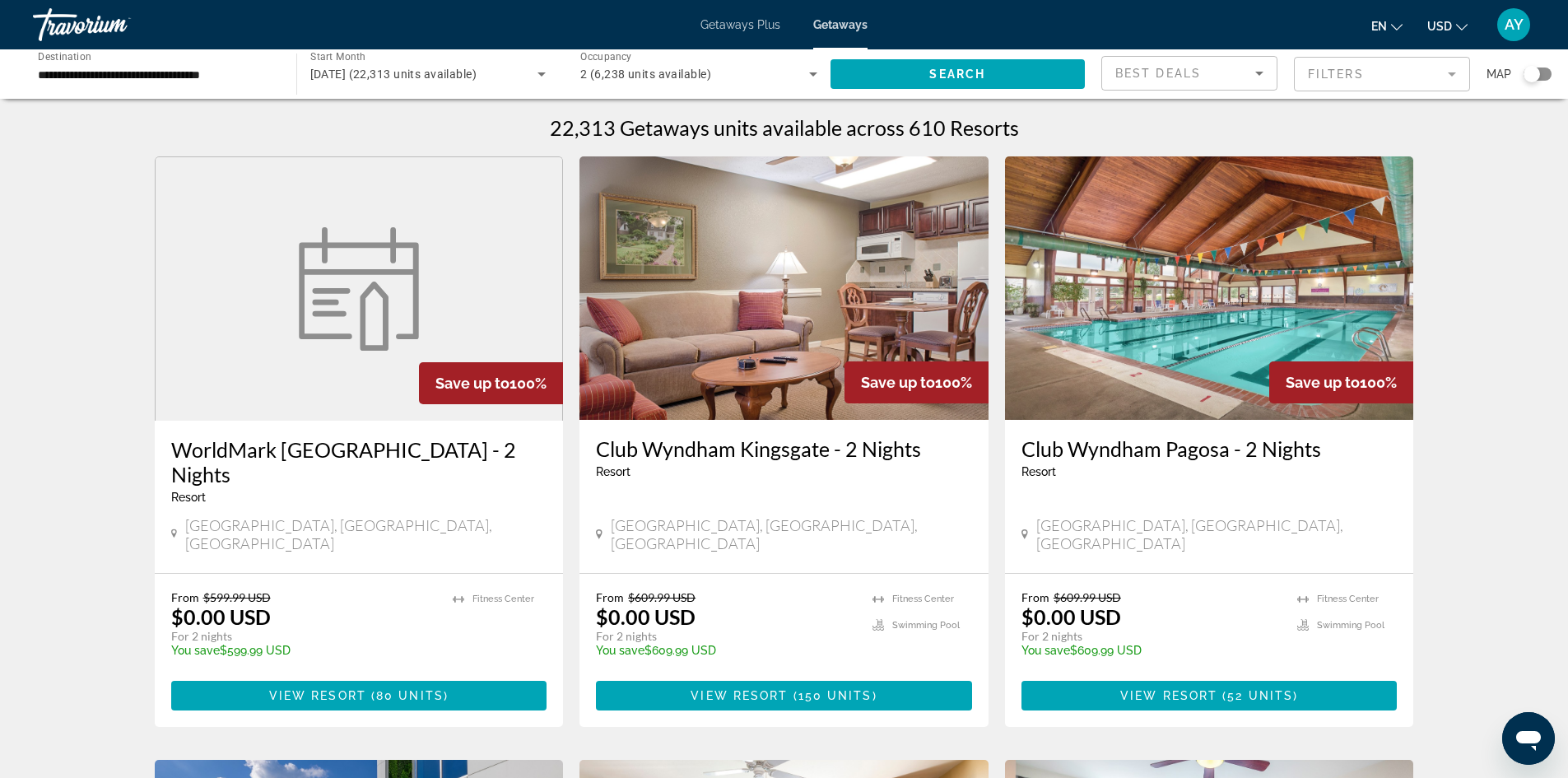
click at [1356, 78] on mat-form-field "Filters" at bounding box center [1382, 74] width 176 height 35
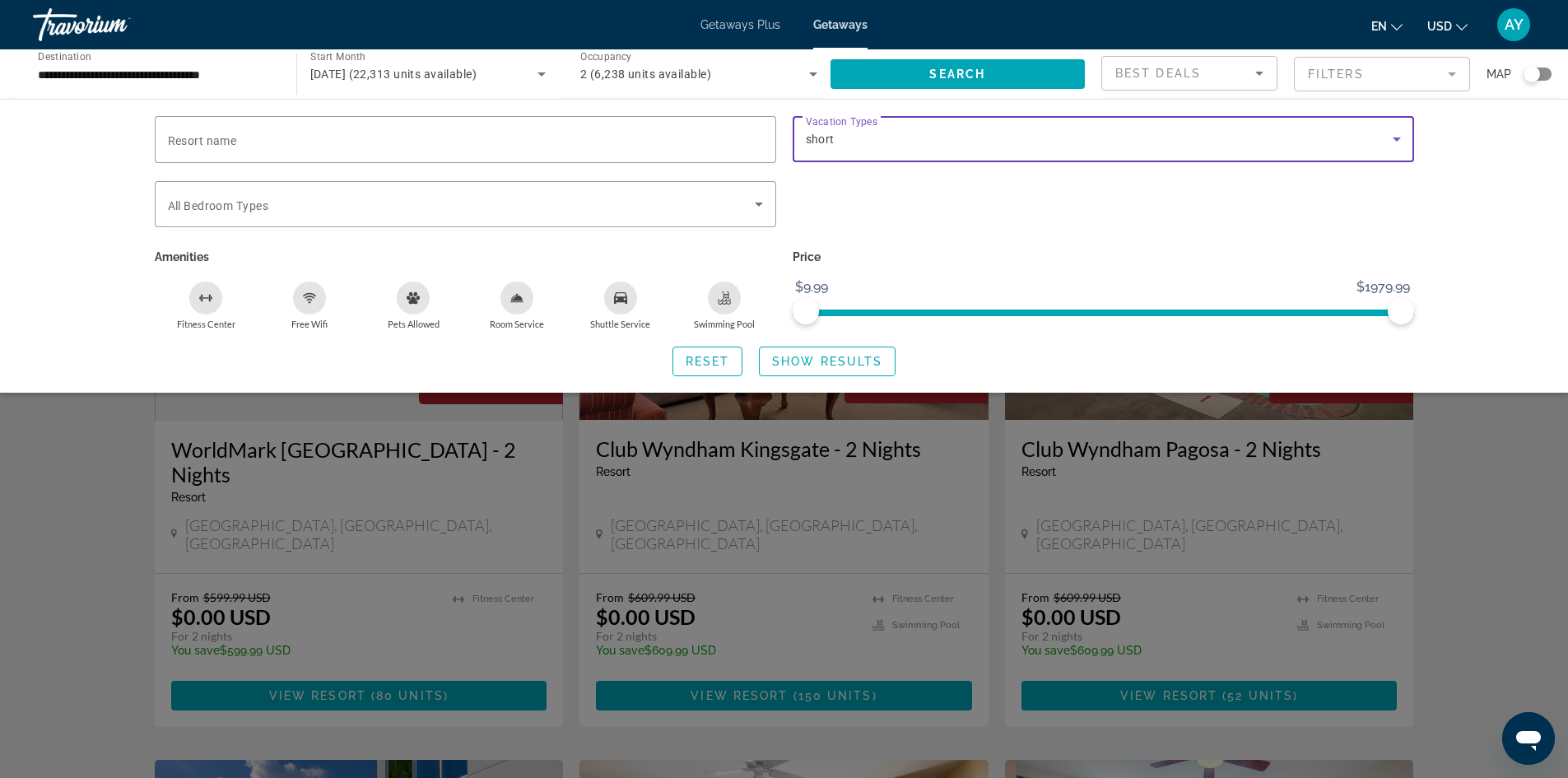
click at [902, 141] on div "short" at bounding box center [1099, 139] width 587 height 19
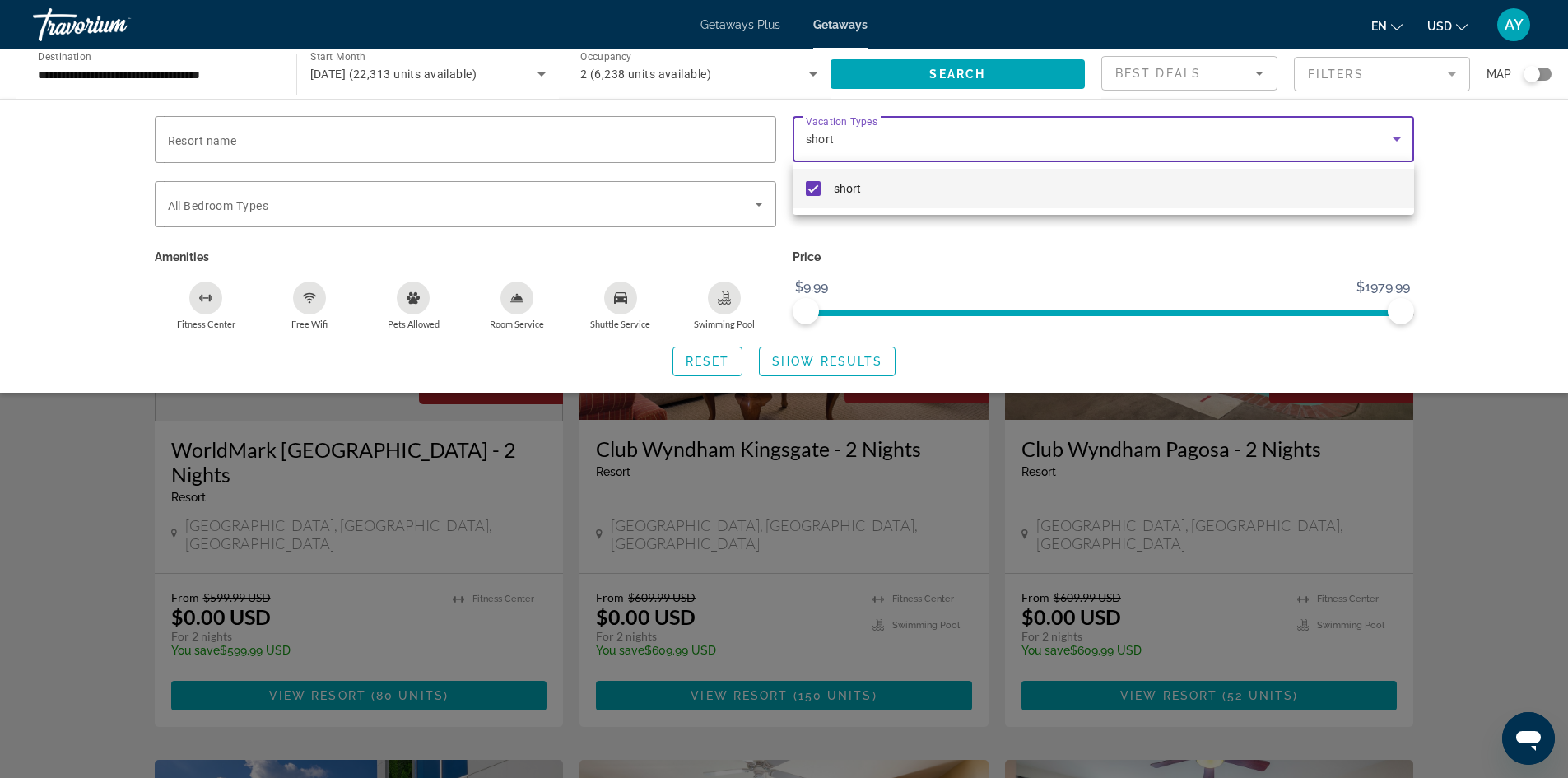
click at [866, 268] on div at bounding box center [784, 389] width 1568 height 778
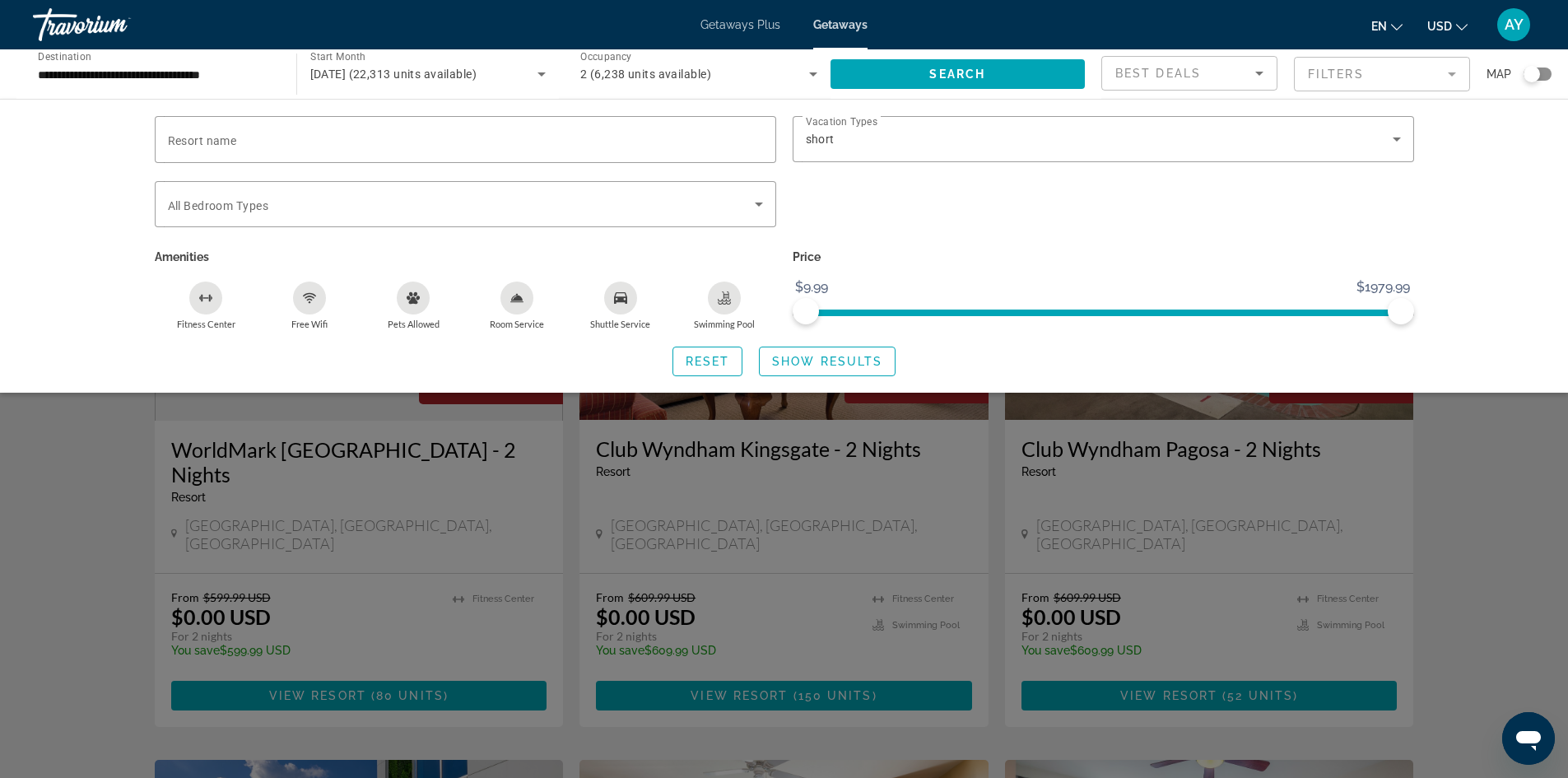
click at [1440, 442] on div "Search widget" at bounding box center [784, 511] width 1568 height 531
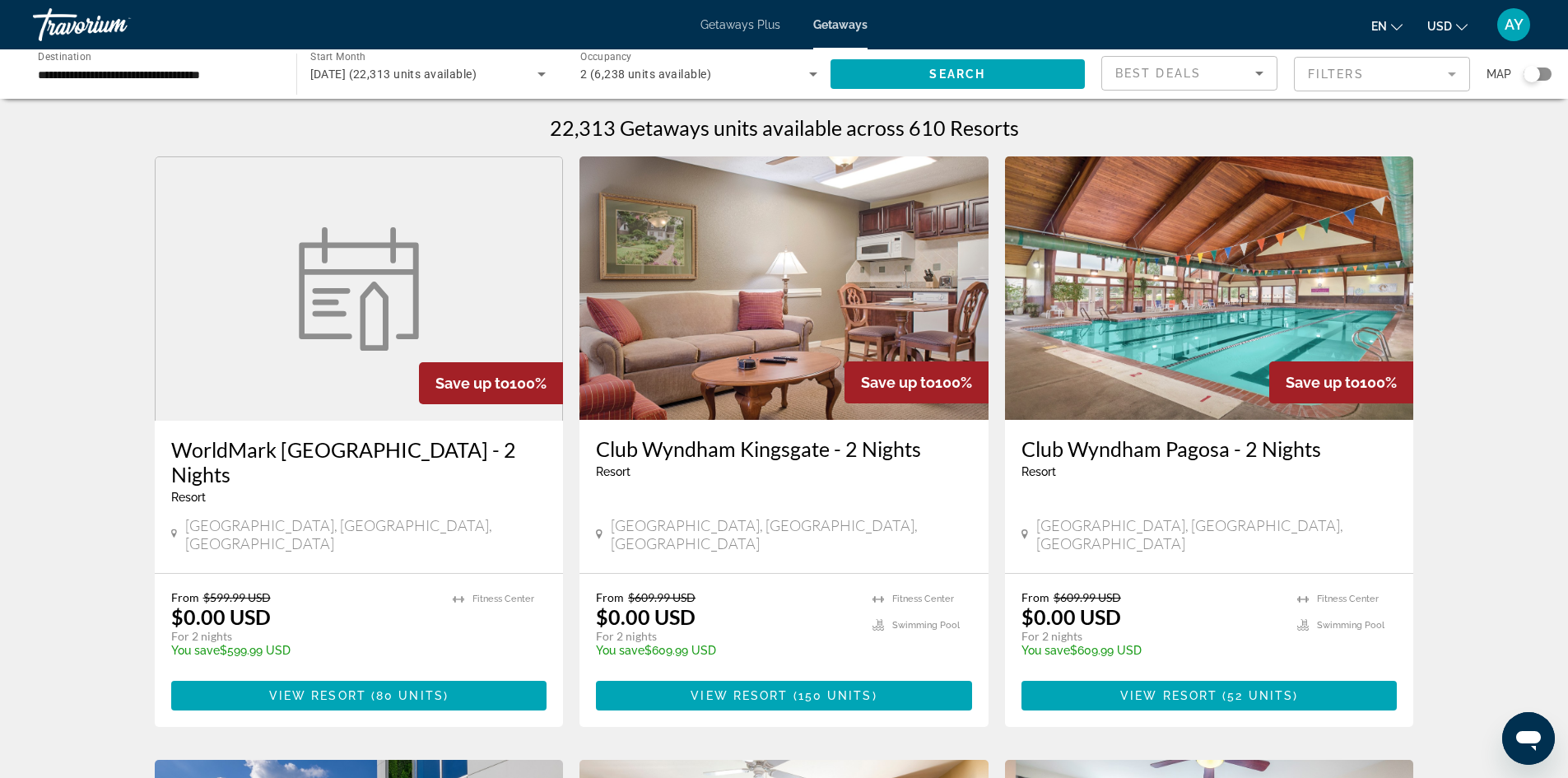
click at [1548, 80] on div "Search widget" at bounding box center [1537, 74] width 28 height 14
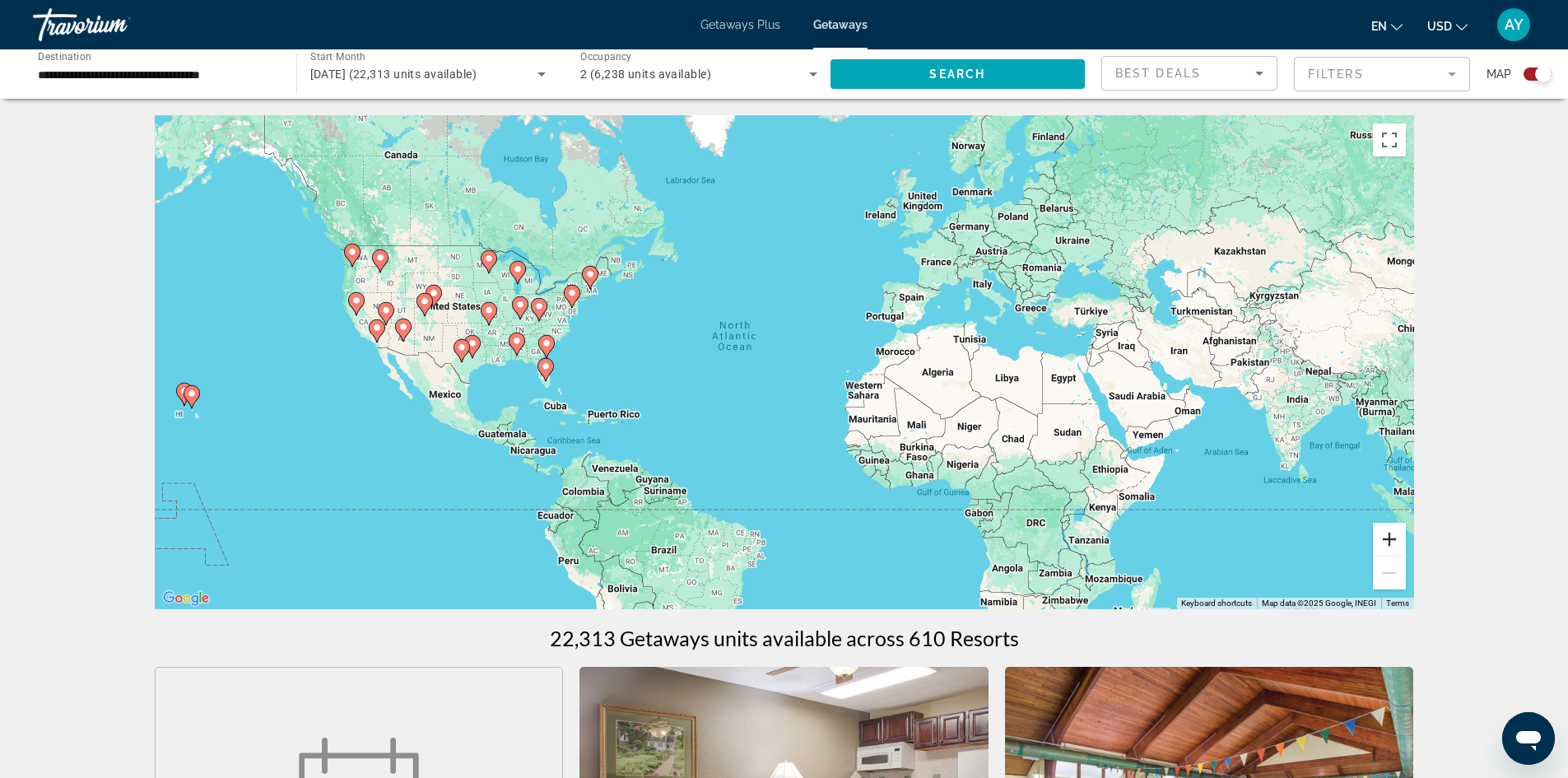
click at [1379, 537] on button "Zoom in" at bounding box center [1390, 539] width 33 height 33
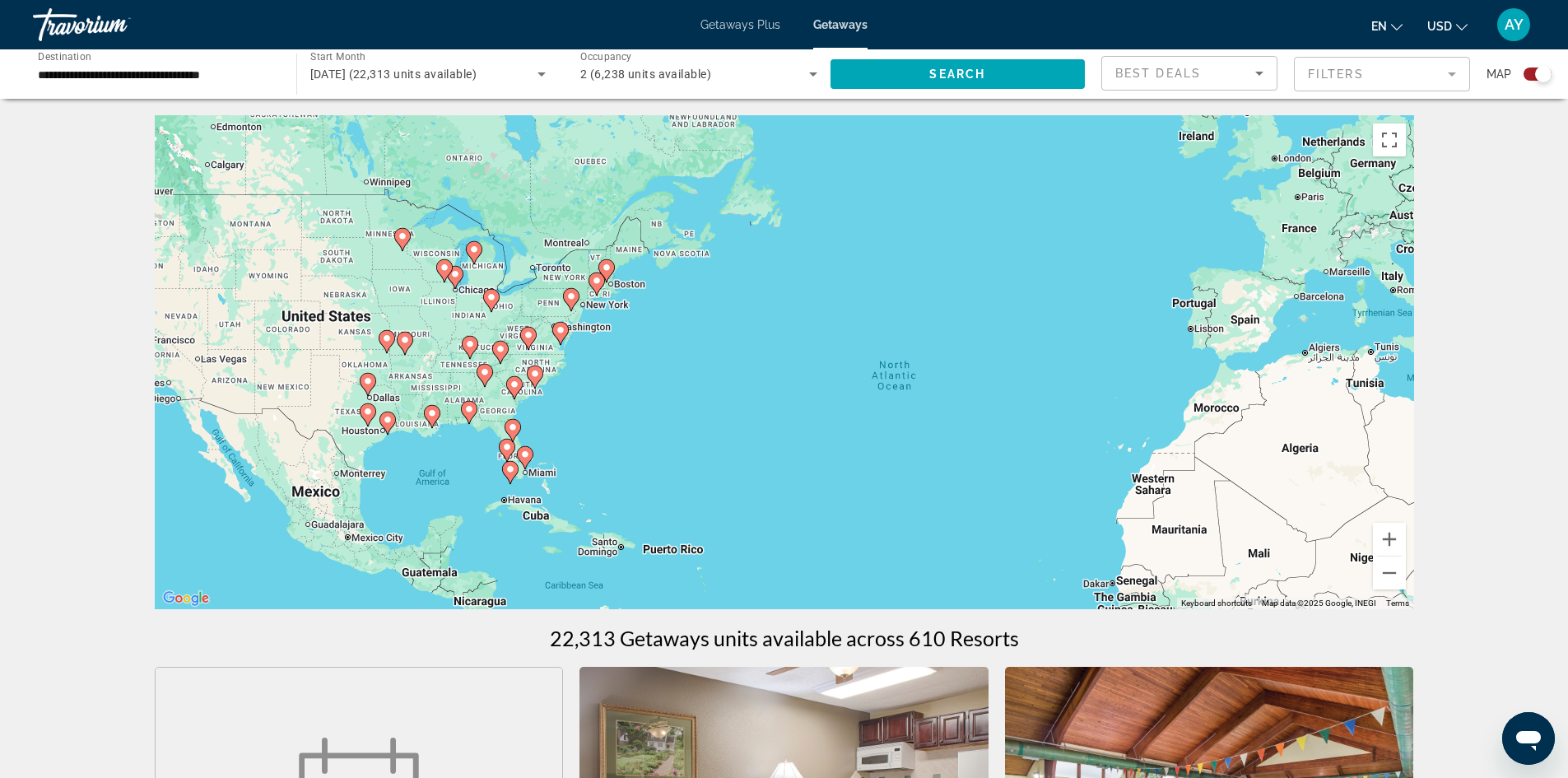
drag, startPoint x: 375, startPoint y: 363, endPoint x: 586, endPoint y: 430, distance: 221.4
click at [586, 430] on div "To activate drag with keyboard, press Alt + Enter. Once in keyboard drag state,…" at bounding box center [784, 361] width 1260 height 494
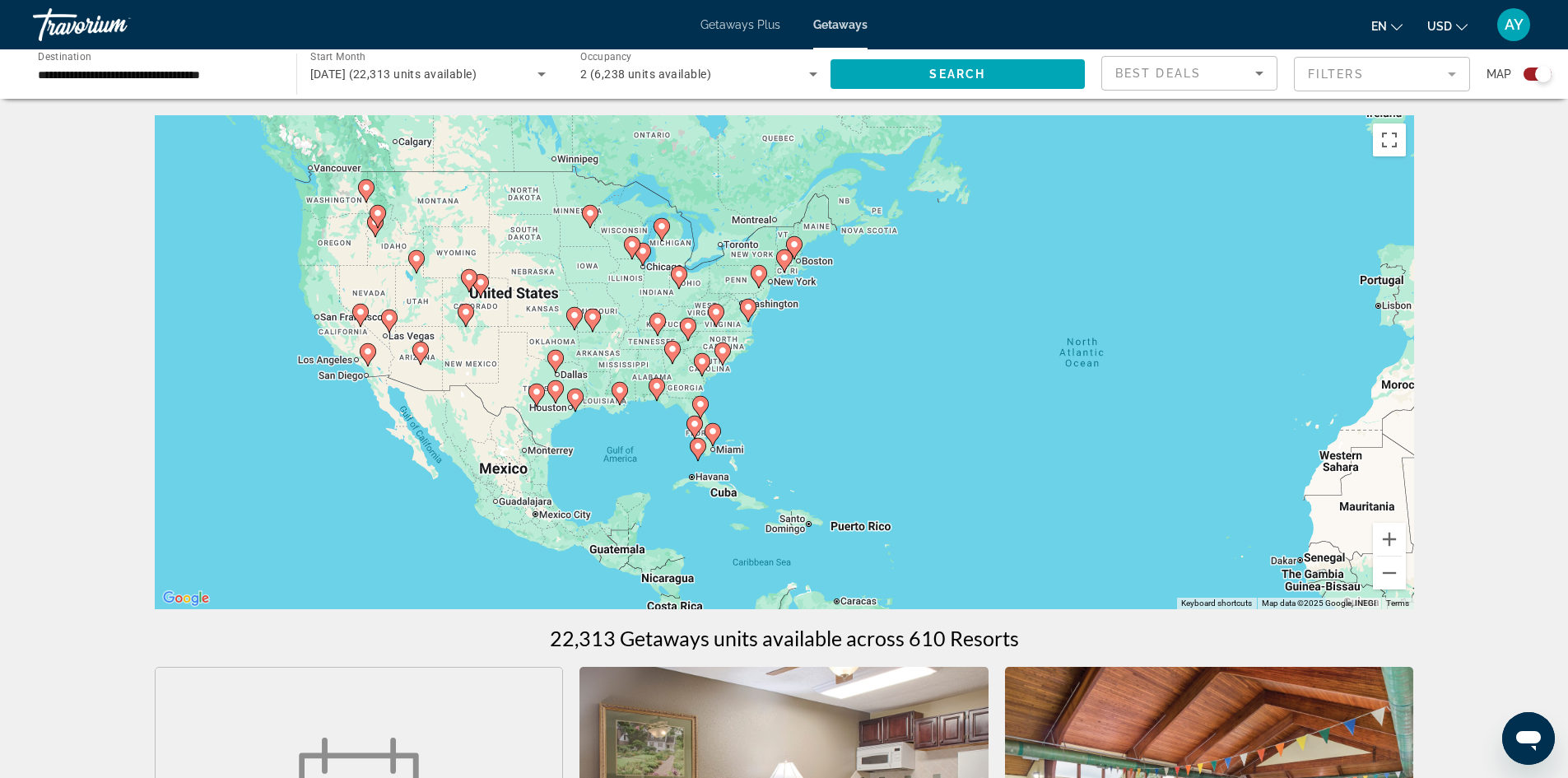
drag, startPoint x: 376, startPoint y: 297, endPoint x: 515, endPoint y: 280, distance: 140.0
click at [515, 280] on div "To activate drag with keyboard, press Alt + Enter. Once in keyboard drag state,…" at bounding box center [784, 361] width 1260 height 494
click at [1387, 531] on button "Zoom in" at bounding box center [1390, 539] width 33 height 33
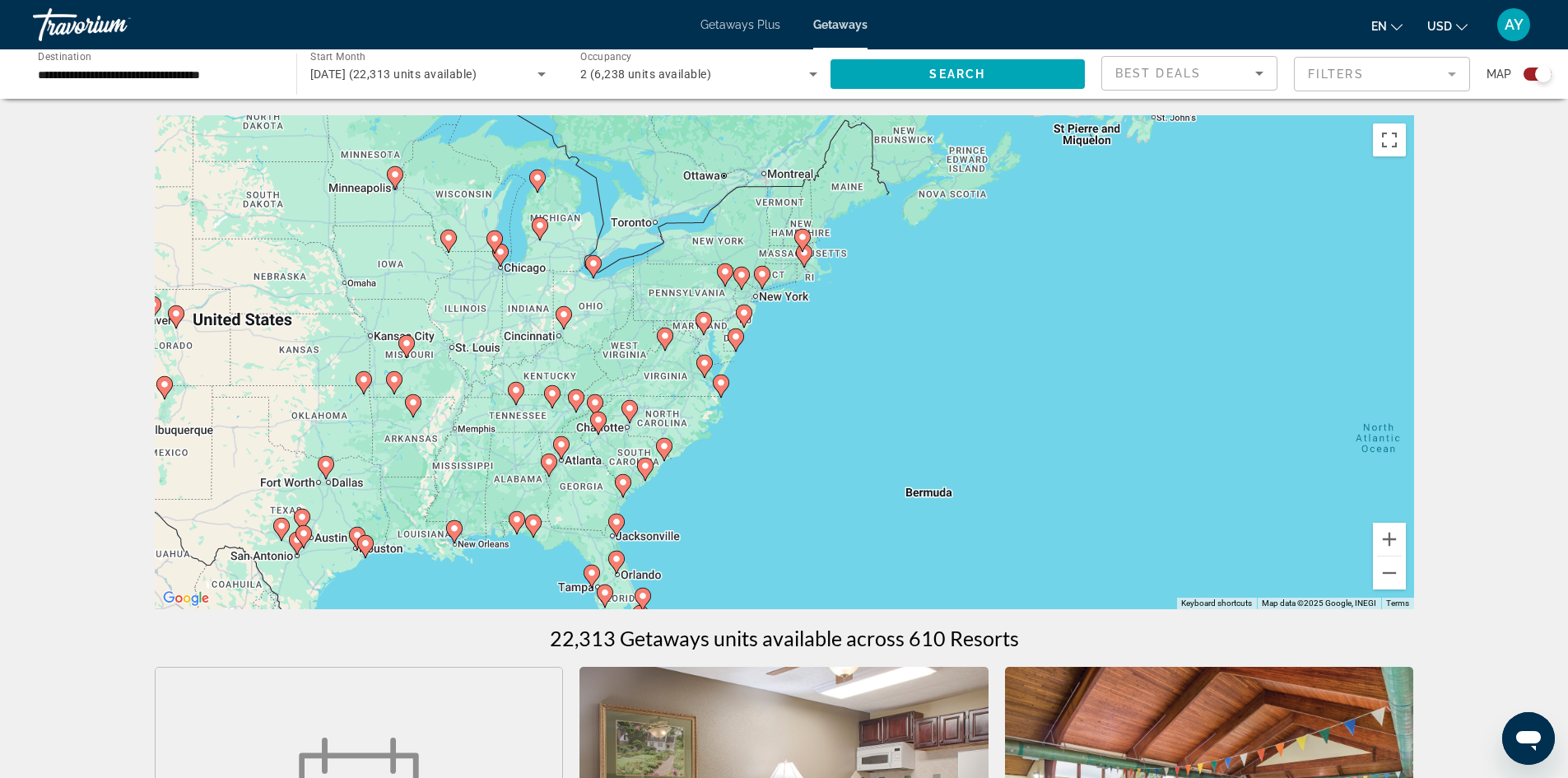
drag, startPoint x: 771, startPoint y: 265, endPoint x: 802, endPoint y: 389, distance: 127.8
click at [802, 389] on div "To activate drag with keyboard, press Alt + Enter. Once in keyboard drag state,…" at bounding box center [784, 361] width 1260 height 494
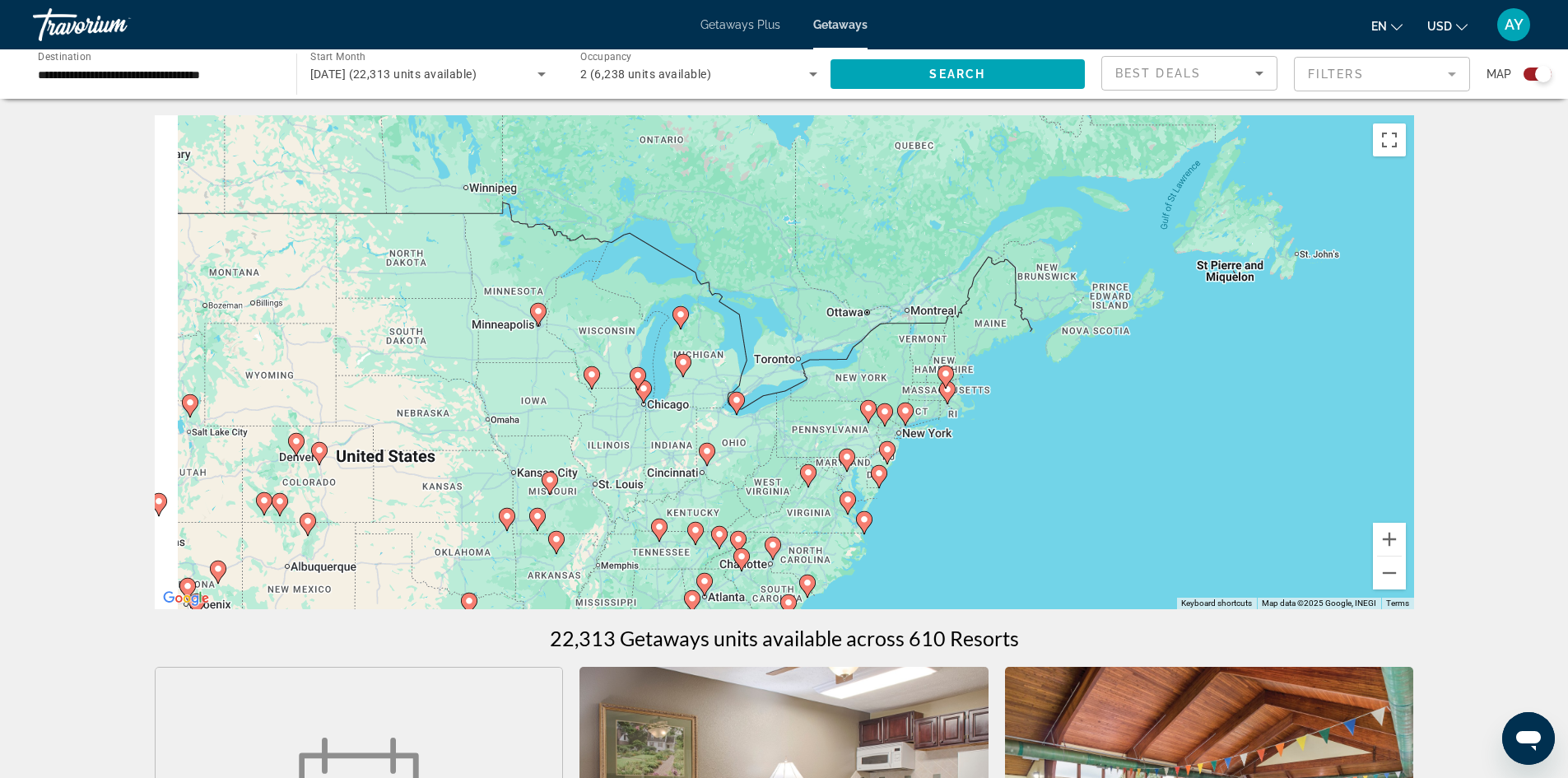
drag, startPoint x: 663, startPoint y: 369, endPoint x: 703, endPoint y: 405, distance: 53.8
click at [703, 405] on div "To activate drag with keyboard, press Alt + Enter. Once in keyboard drag state,…" at bounding box center [784, 361] width 1260 height 494
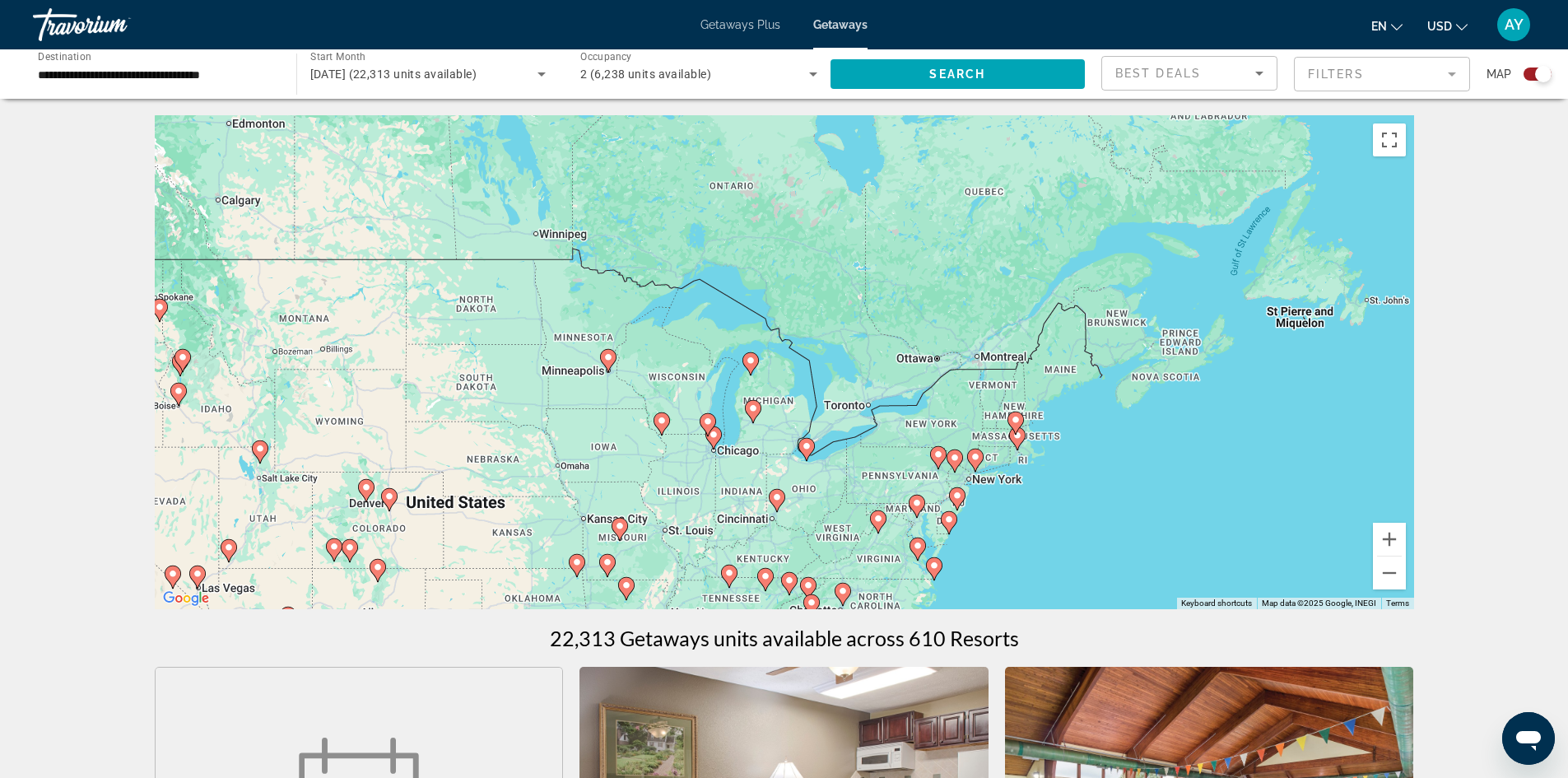
drag, startPoint x: 695, startPoint y: 473, endPoint x: 982, endPoint y: 480, distance: 287.1
click at [982, 480] on div "To activate drag with keyboard, press Alt + Enter. Once in keyboard drag state,…" at bounding box center [784, 361] width 1260 height 494
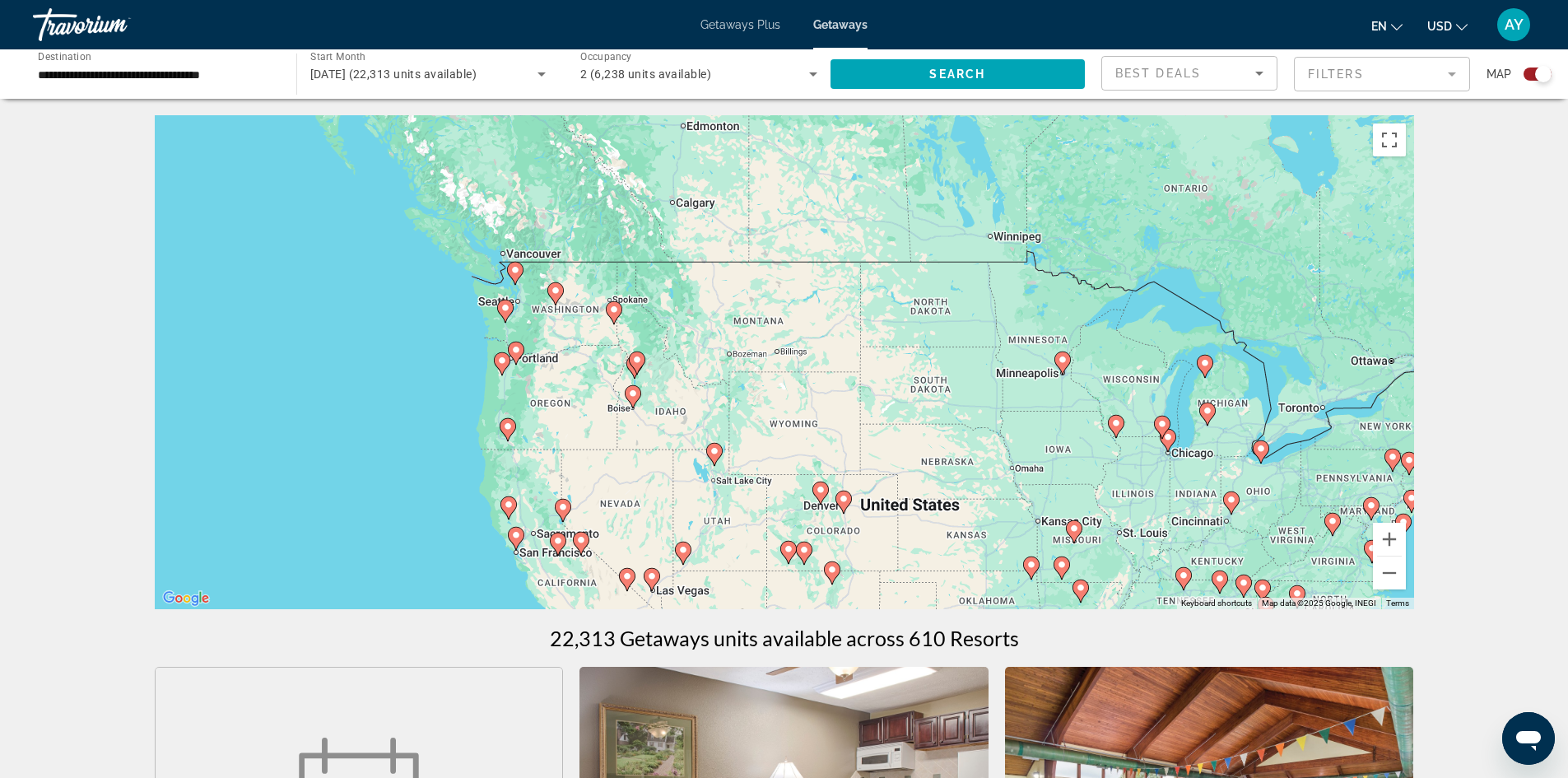
drag, startPoint x: 1012, startPoint y: 477, endPoint x: 893, endPoint y: 458, distance: 120.5
click at [893, 458] on div "To activate drag with keyboard, press Alt + Enter. Once in keyboard drag state,…" at bounding box center [784, 361] width 1260 height 494
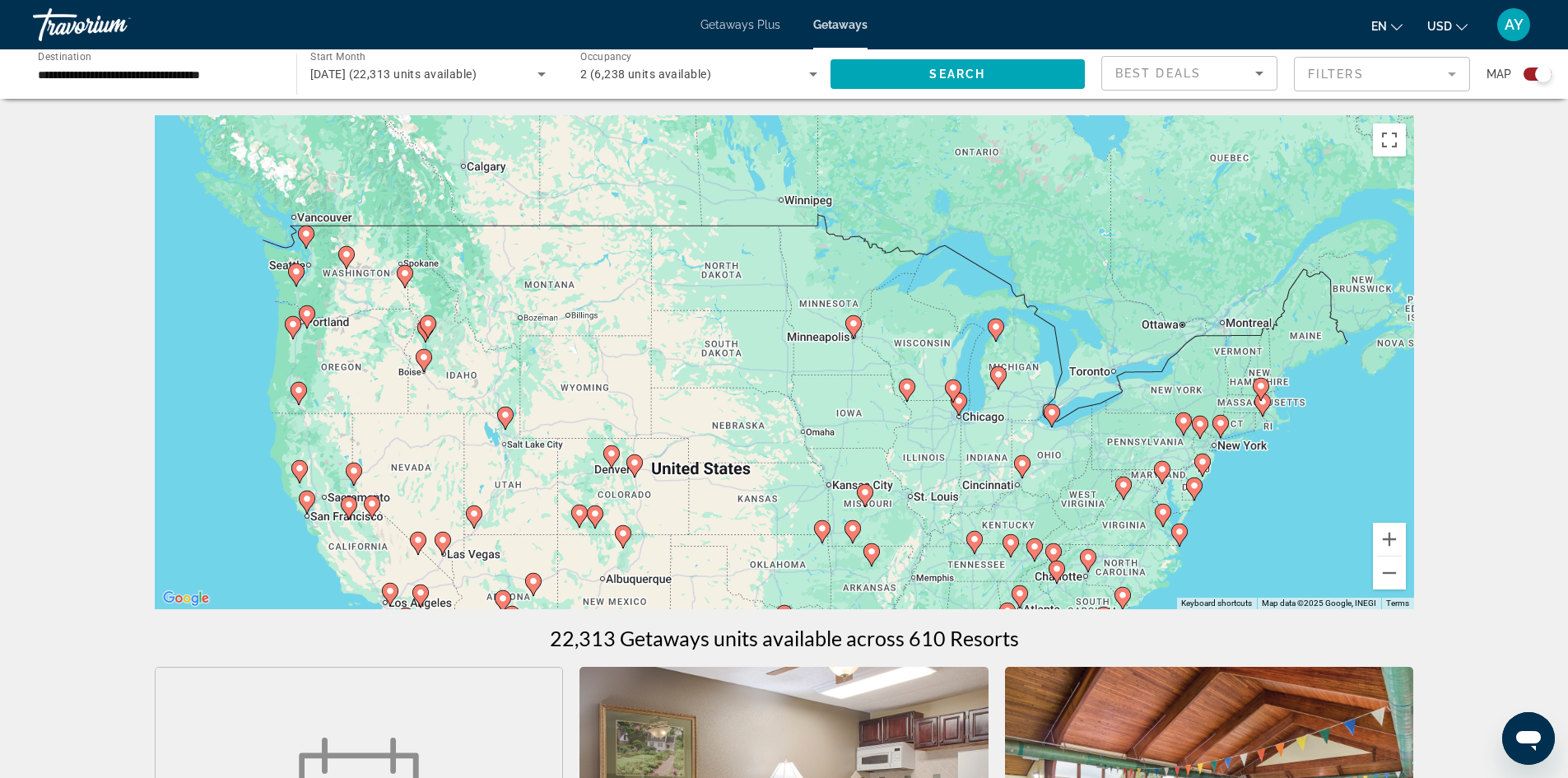
drag, startPoint x: 675, startPoint y: 468, endPoint x: 493, endPoint y: 421, distance: 188.0
click at [510, 430] on div "To activate drag with keyboard, press Alt + Enter. Once in keyboard drag state,…" at bounding box center [784, 361] width 1260 height 494
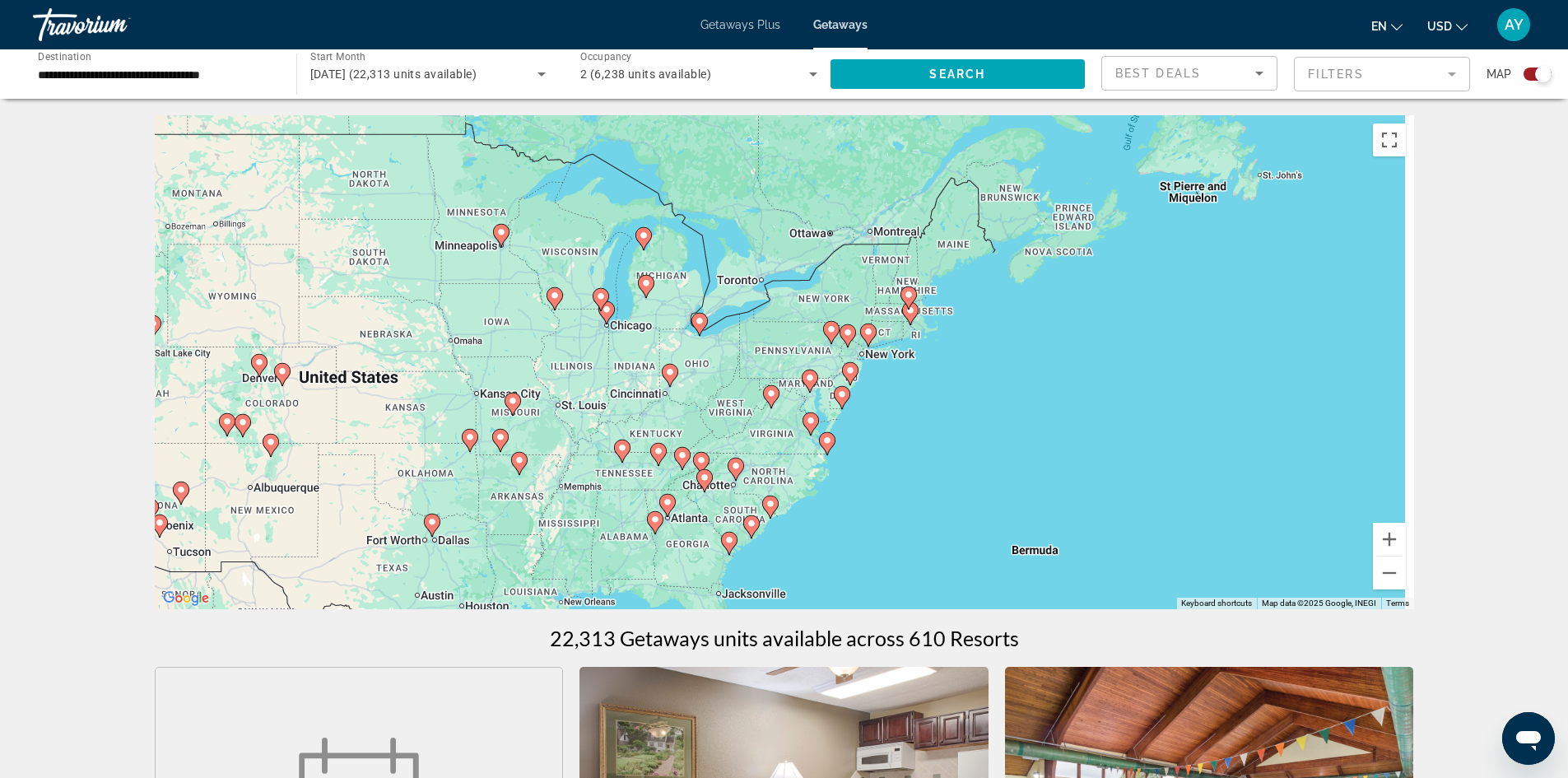
drag, startPoint x: 828, startPoint y: 541, endPoint x: 816, endPoint y: 530, distance: 16.3
click at [816, 530] on div "To activate drag with keyboard, press Alt + Enter. Once in keyboard drag state,…" at bounding box center [784, 361] width 1260 height 494
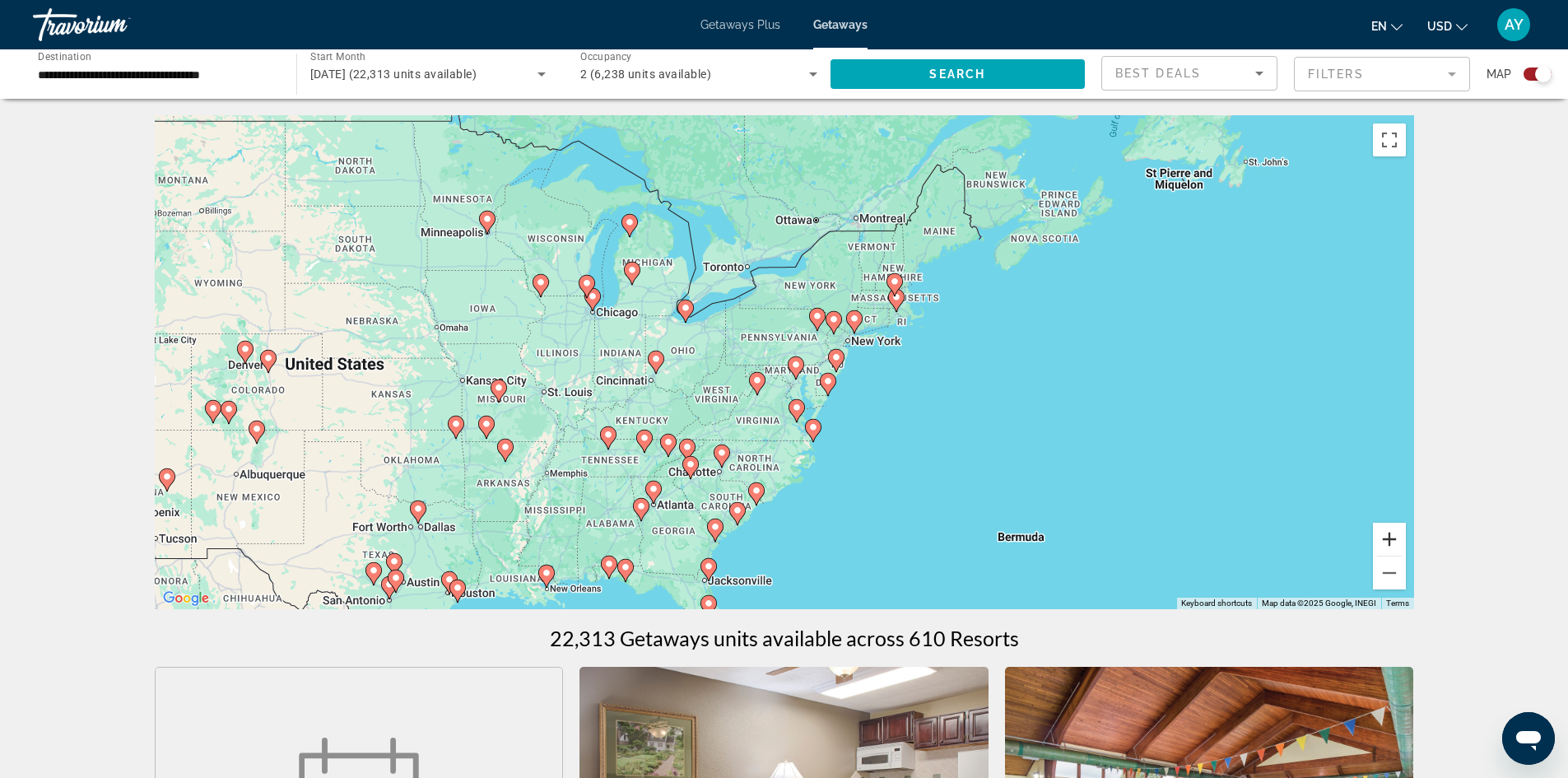
click at [1390, 545] on button "Zoom in" at bounding box center [1390, 539] width 33 height 33
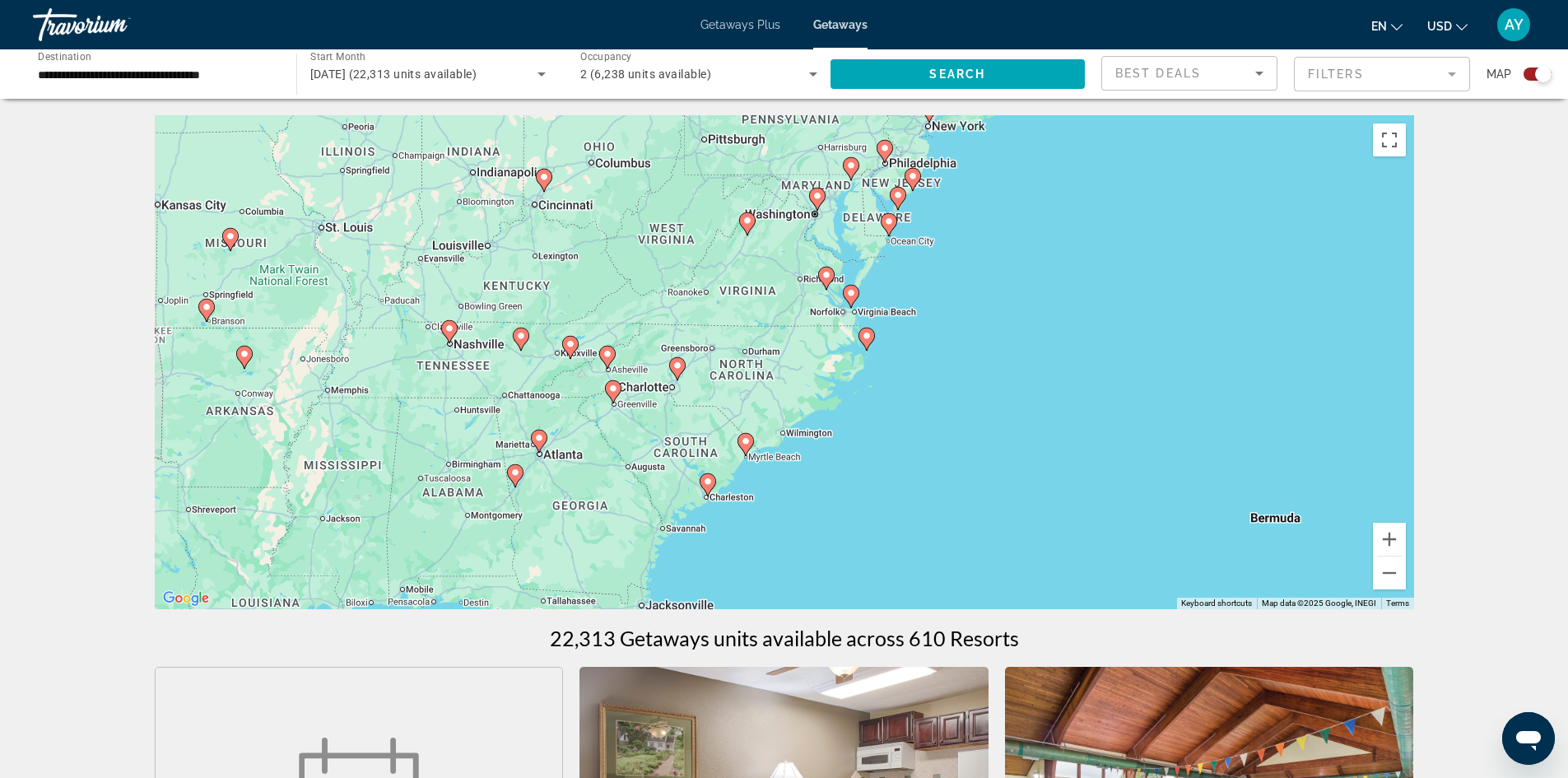
drag, startPoint x: 845, startPoint y: 455, endPoint x: 857, endPoint y: 275, distance: 180.4
click at [857, 275] on div "To activate drag with keyboard, press Alt + Enter. Once in keyboard drag state,…" at bounding box center [784, 361] width 1260 height 494
click at [1388, 546] on button "Zoom in" at bounding box center [1390, 539] width 33 height 33
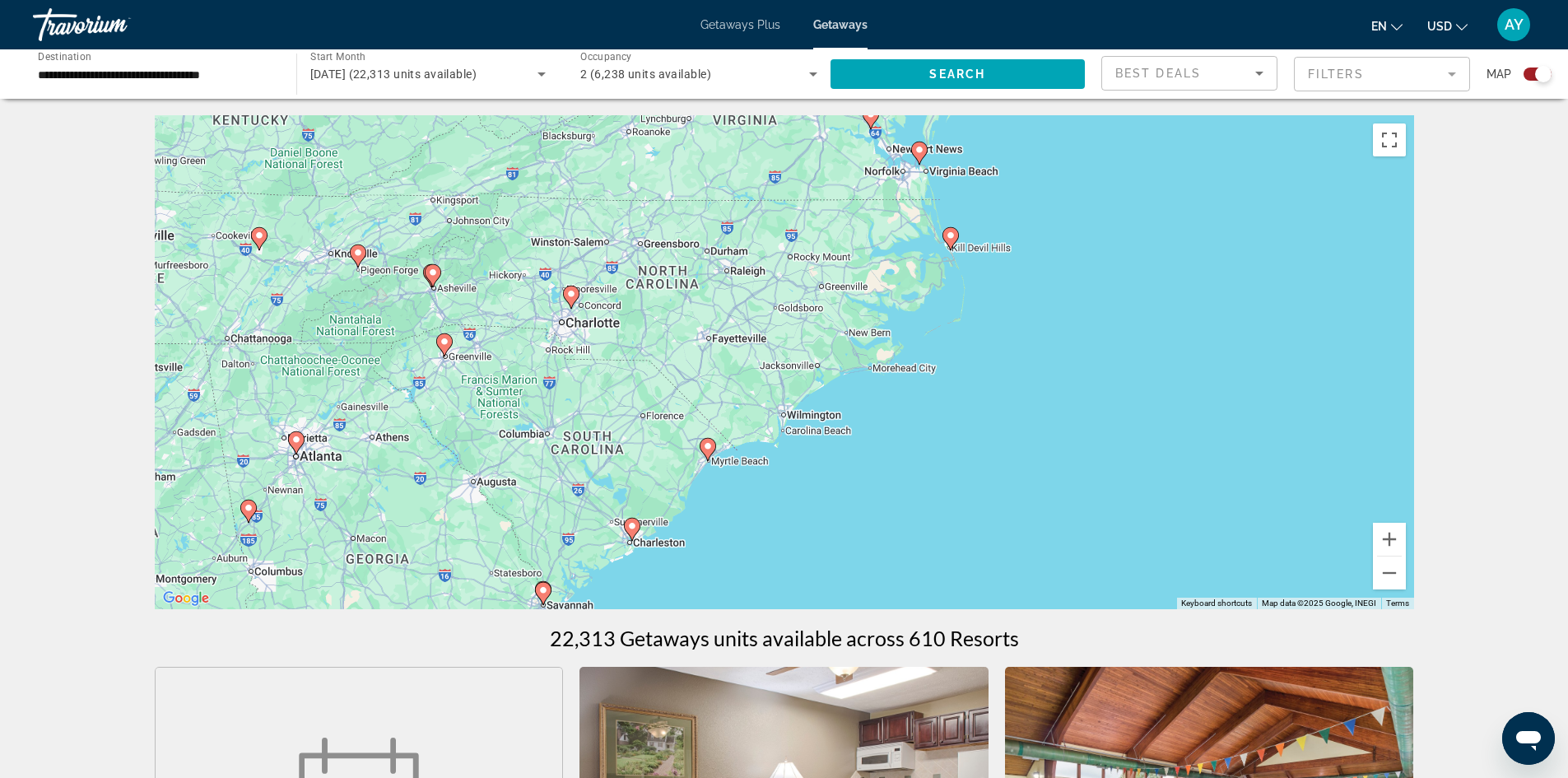
drag, startPoint x: 895, startPoint y: 340, endPoint x: 899, endPoint y: 306, distance: 34.2
click at [899, 306] on div "To activate drag with keyboard, press Alt + Enter. Once in keyboard drag state,…" at bounding box center [784, 361] width 1260 height 494
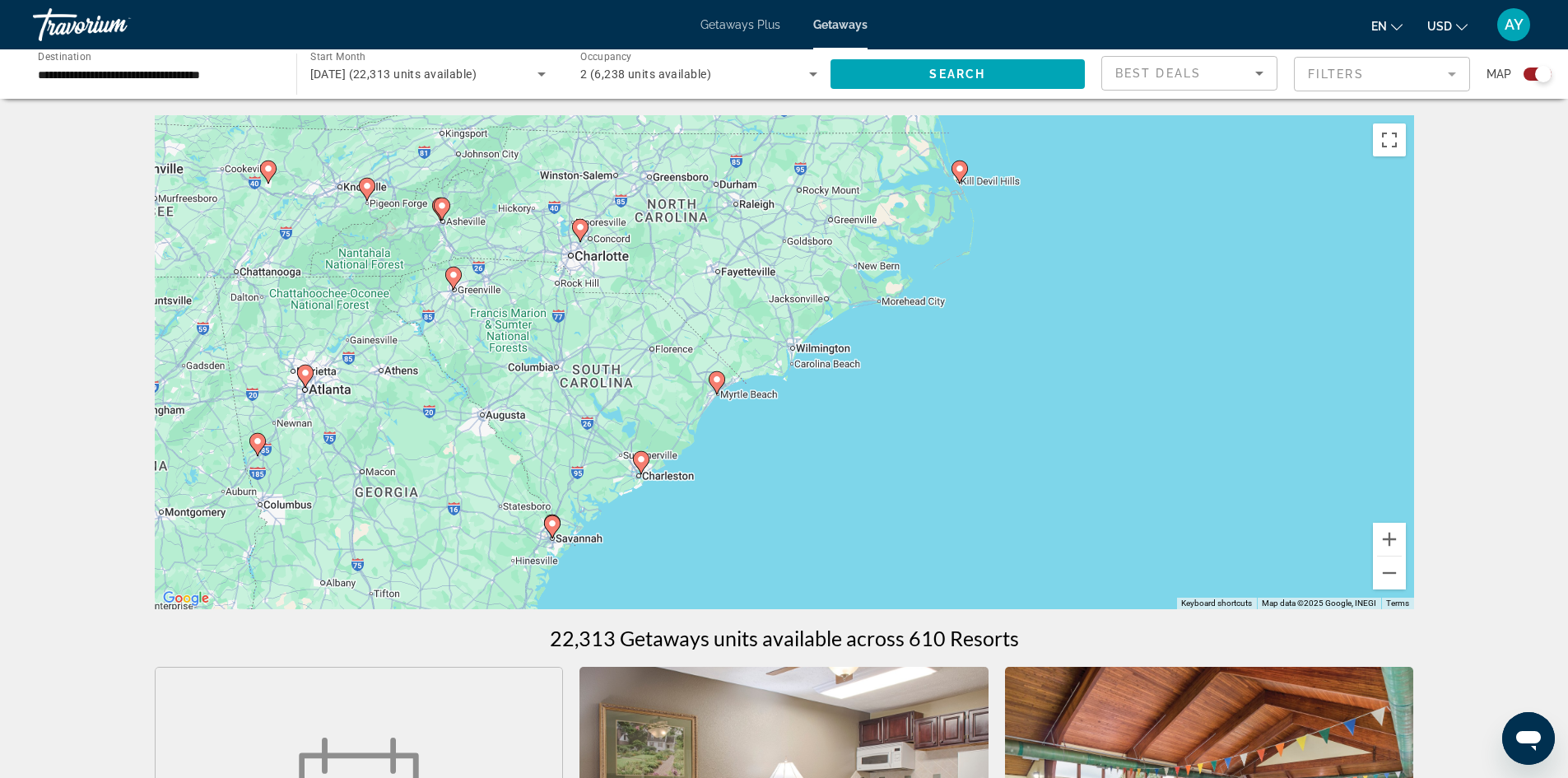
click at [714, 385] on icon "Main content" at bounding box center [715, 383] width 15 height 21
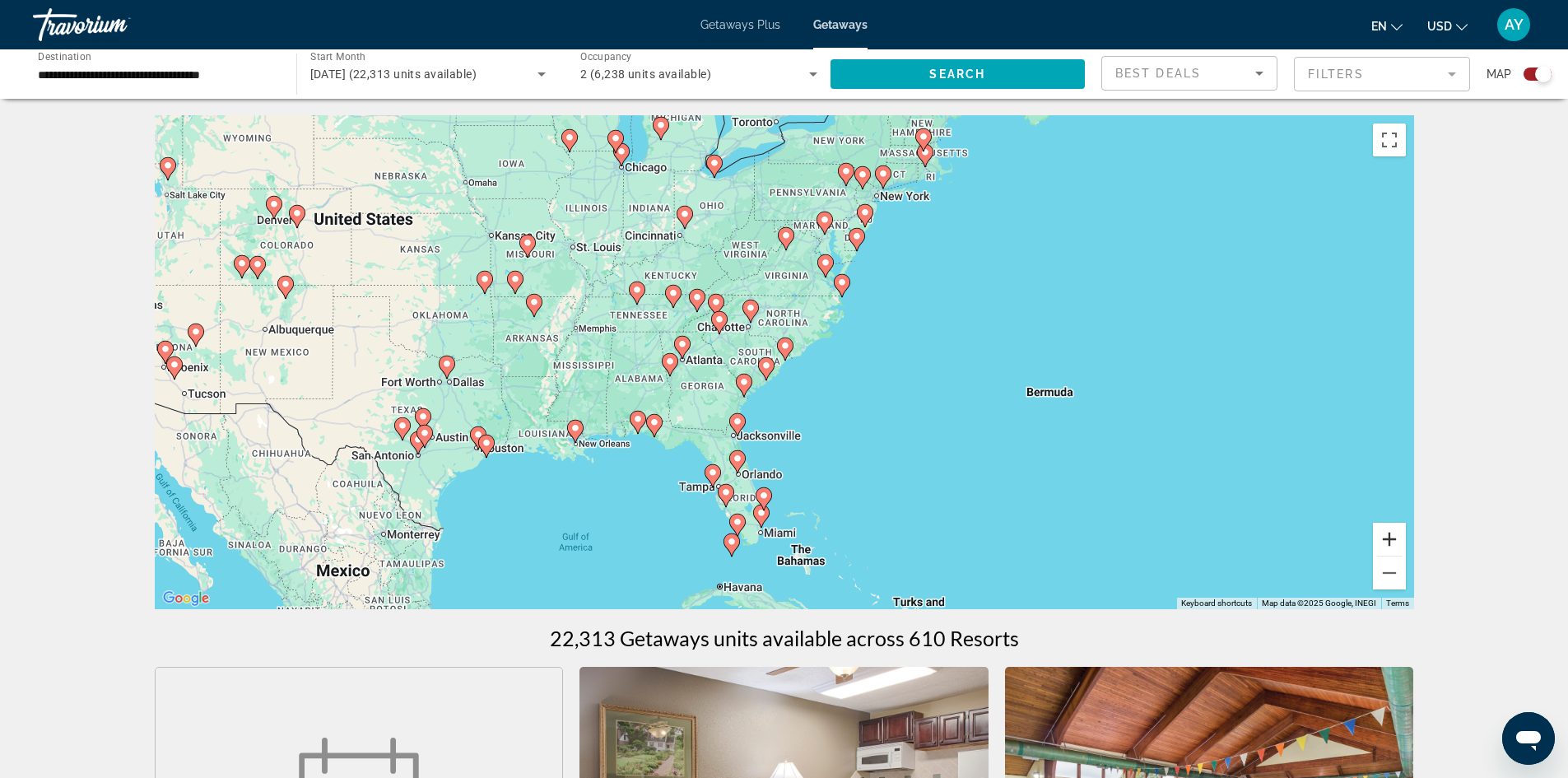
click at [1401, 547] on button "Zoom in" at bounding box center [1390, 539] width 33 height 33
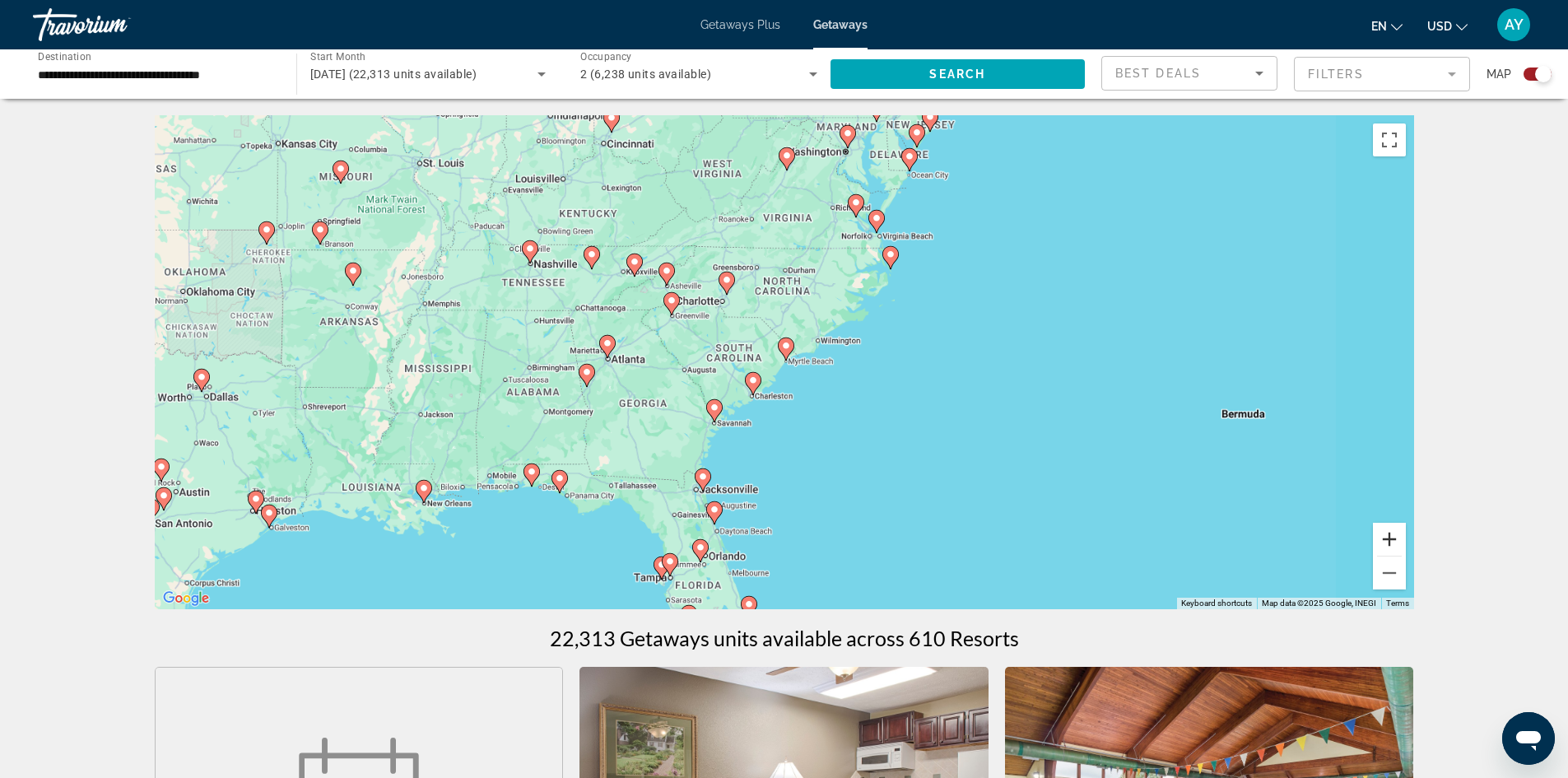
click at [1401, 547] on button "Zoom in" at bounding box center [1390, 539] width 33 height 33
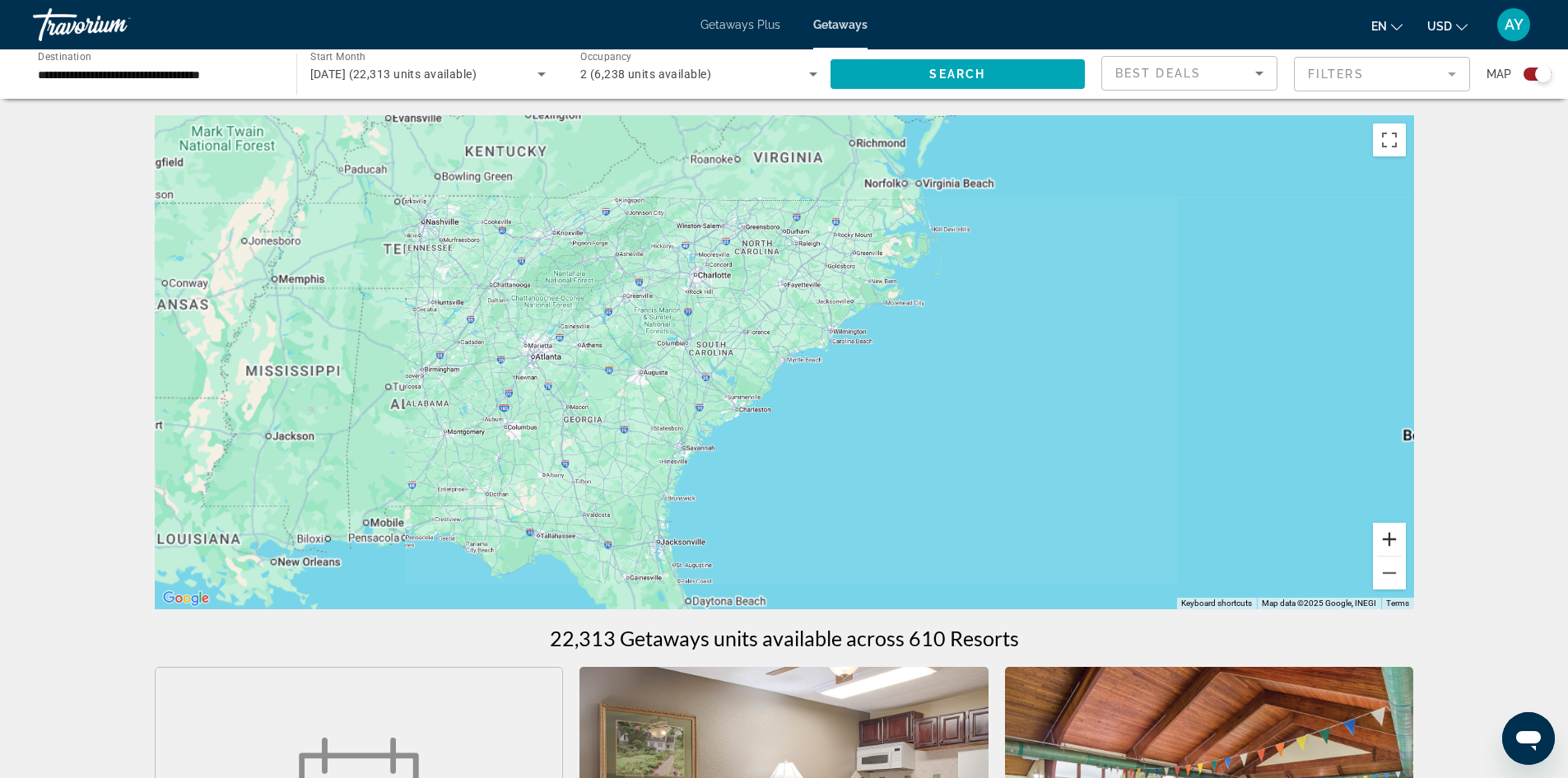
click at [1401, 547] on button "Zoom in" at bounding box center [1390, 539] width 33 height 33
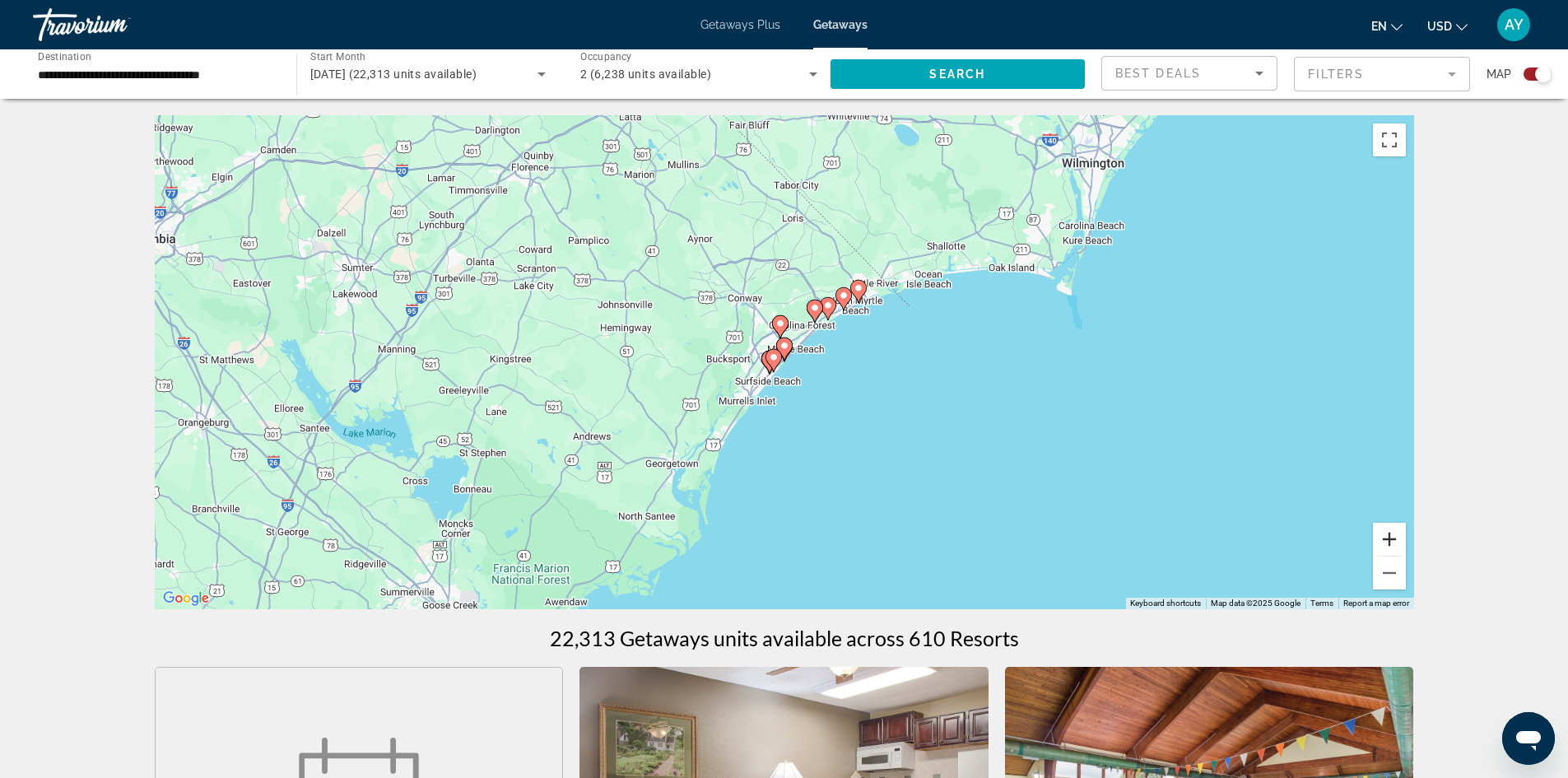
click at [1384, 538] on button "Zoom in" at bounding box center [1390, 539] width 33 height 33
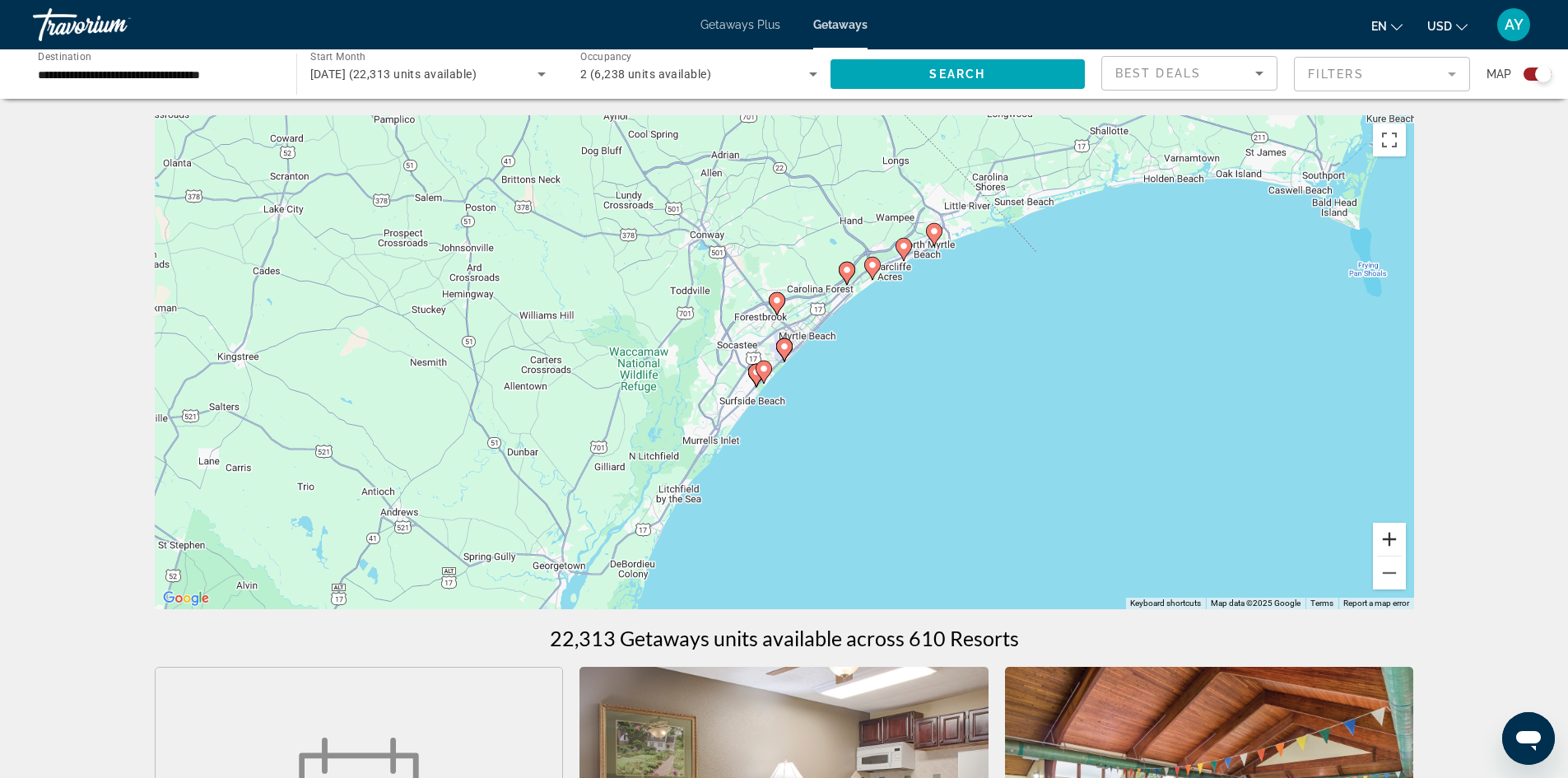
click at [1384, 538] on button "Zoom in" at bounding box center [1390, 539] width 33 height 33
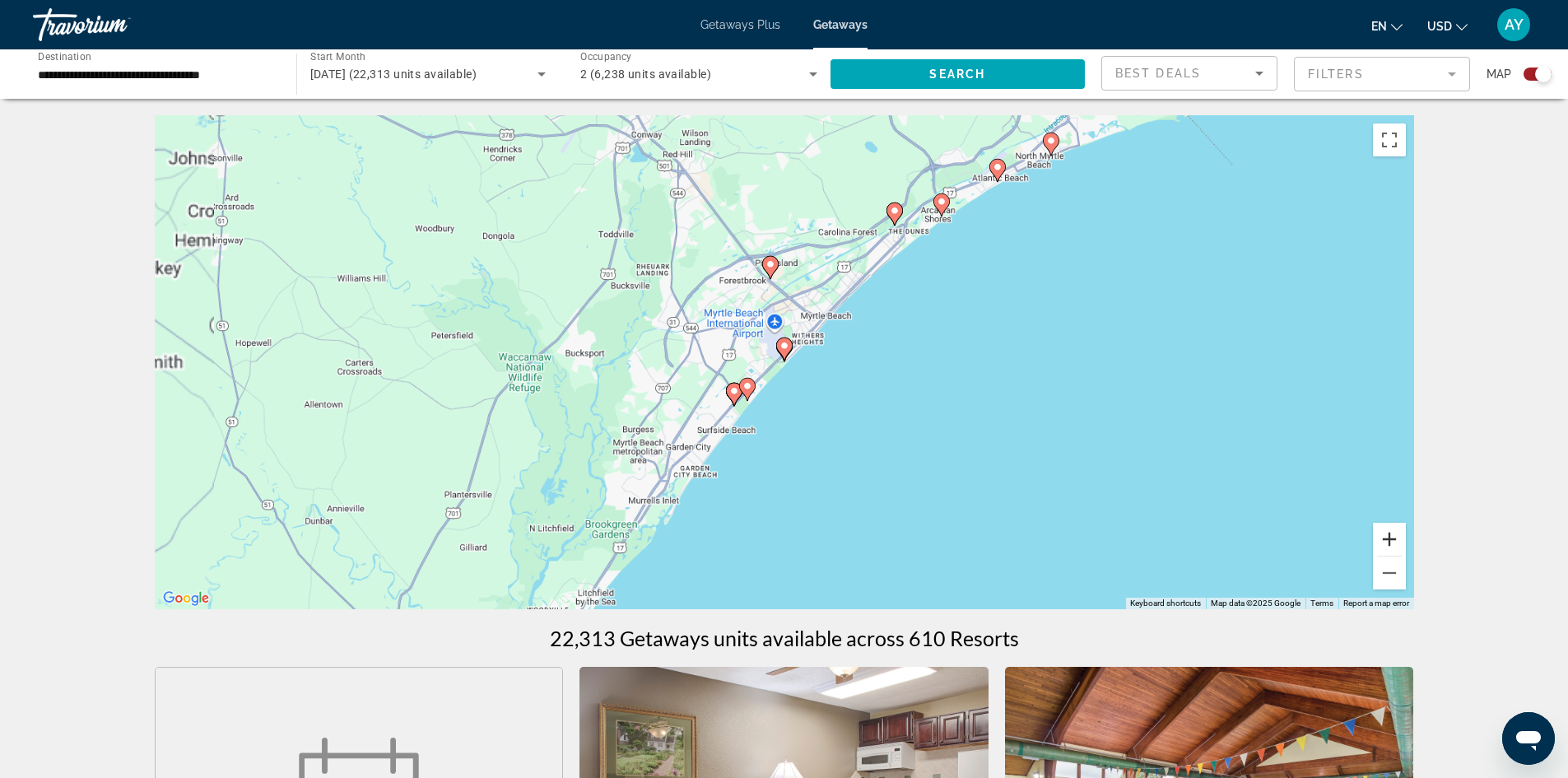
click at [1384, 538] on button "Zoom in" at bounding box center [1390, 539] width 33 height 33
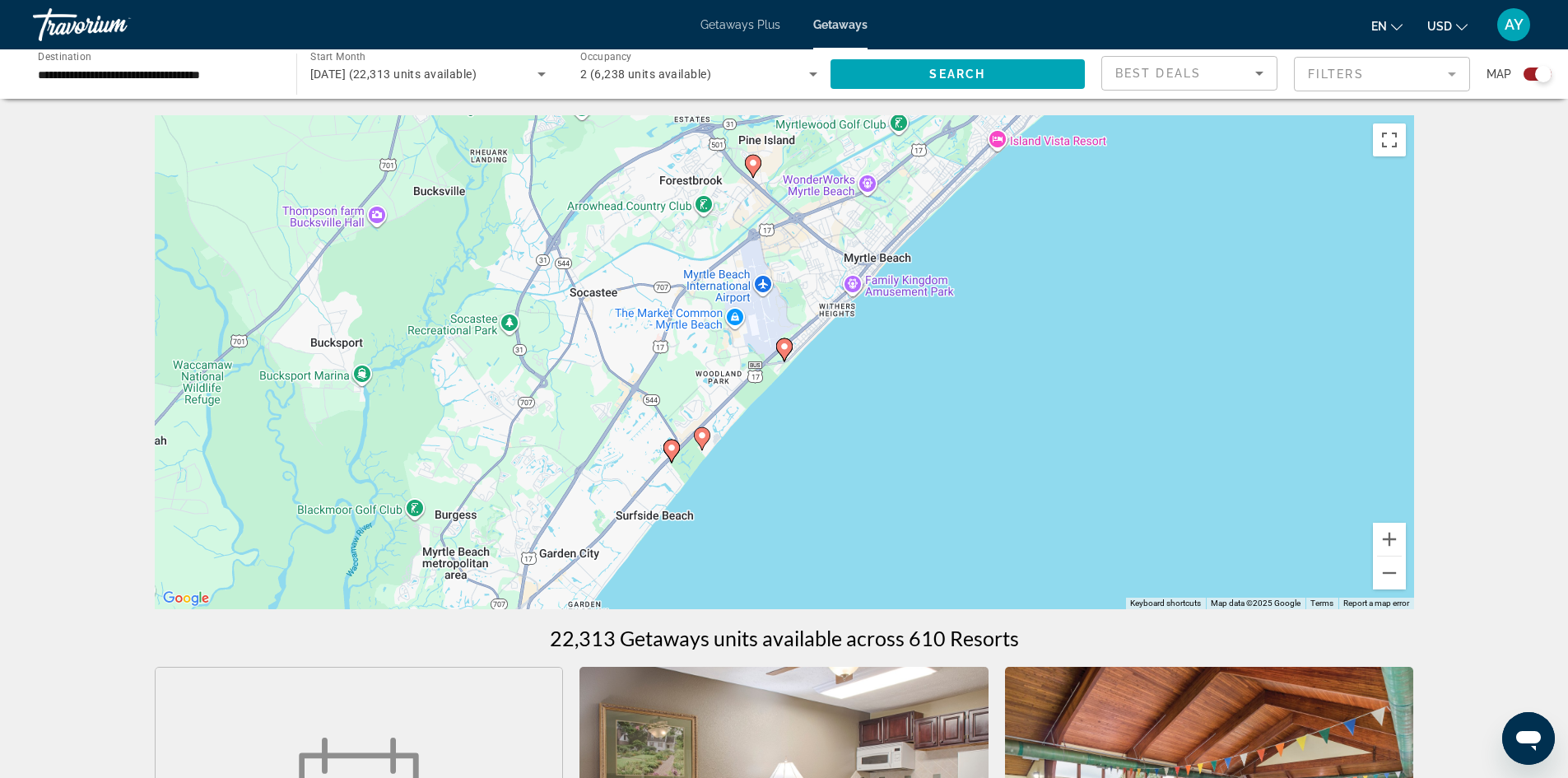
click at [698, 439] on image "Main content" at bounding box center [702, 435] width 10 height 10
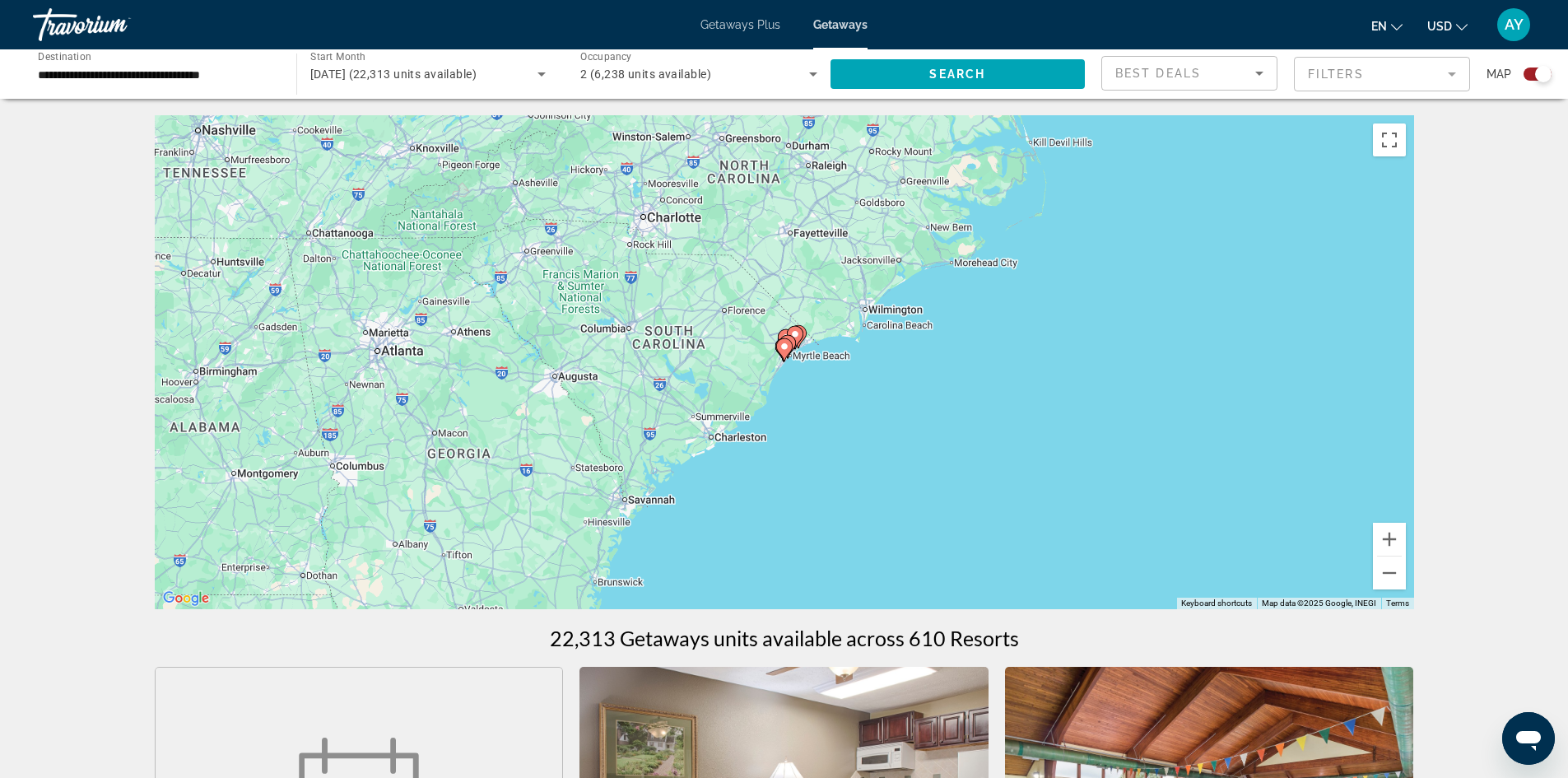
click at [782, 345] on image "Main content" at bounding box center [785, 346] width 10 height 10
type input "**********"
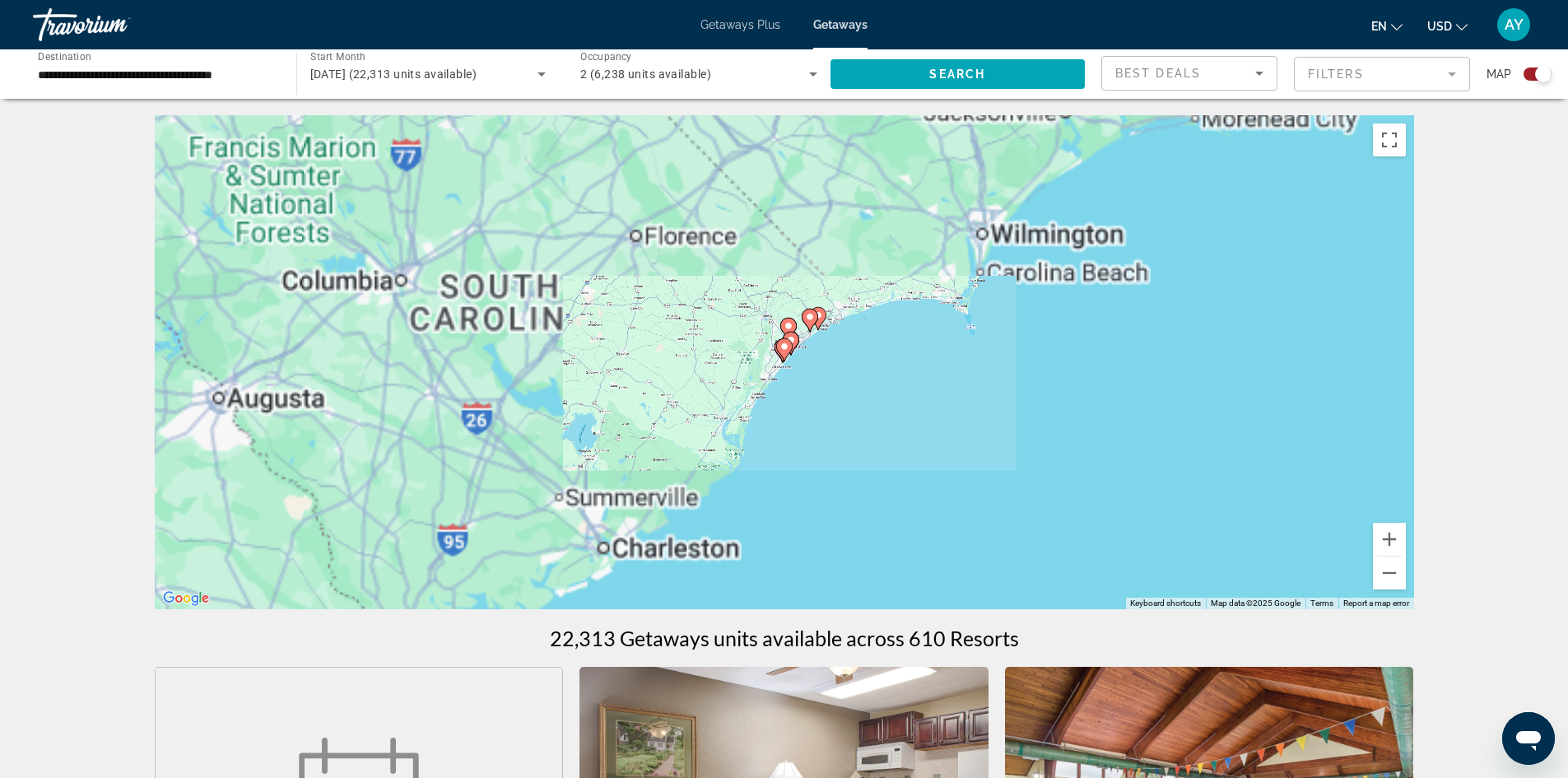
click at [782, 345] on image "Main content" at bounding box center [785, 346] width 10 height 10
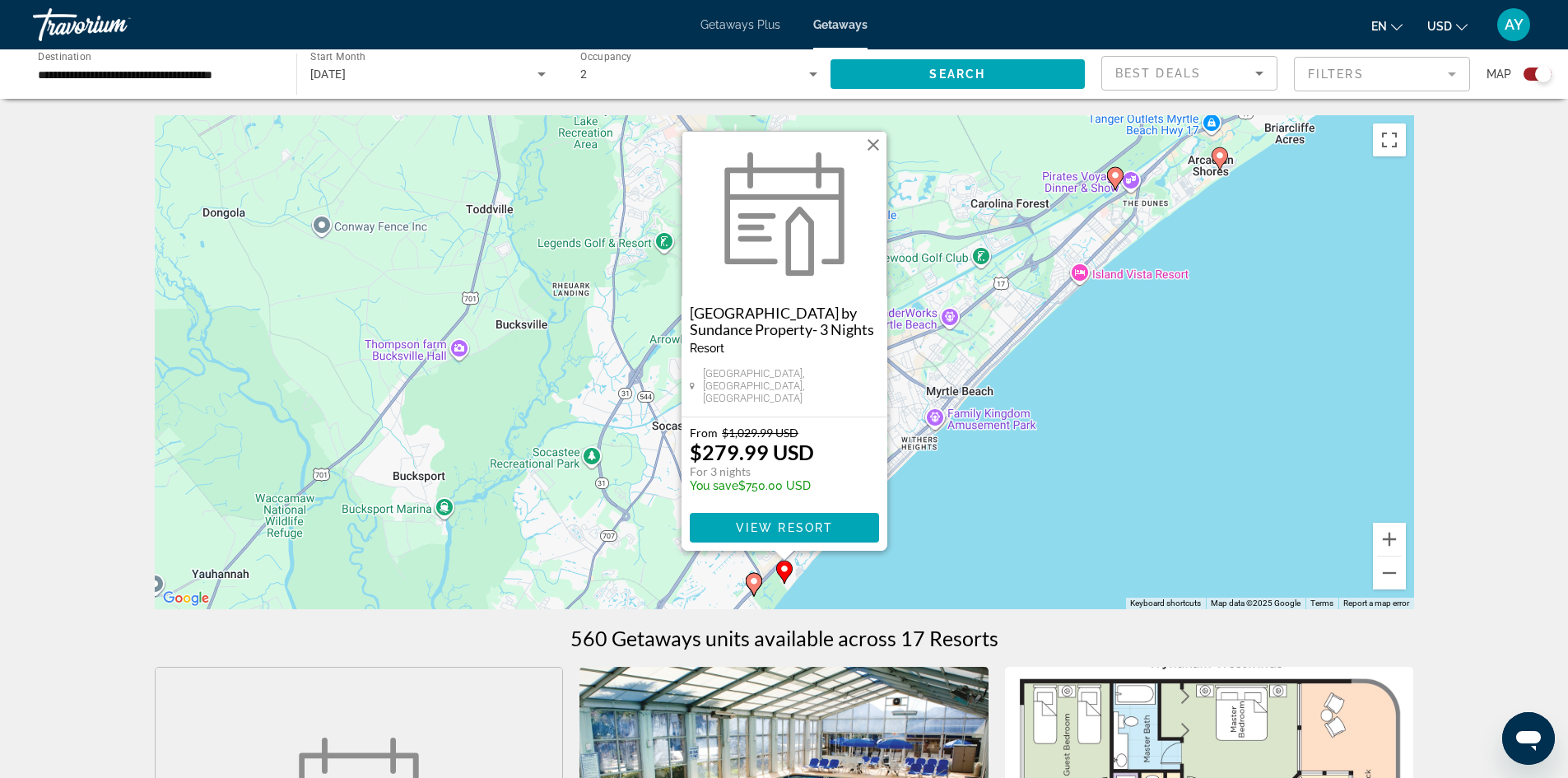
click at [835, 460] on div "From $1,029.99 USD $279.99 USD For 3 nights You save $750.00 USD" at bounding box center [785, 463] width 189 height 75
click at [993, 546] on div "To activate drag with keyboard, press Alt + Enter. Once in keyboard drag state,…" at bounding box center [784, 361] width 1260 height 494
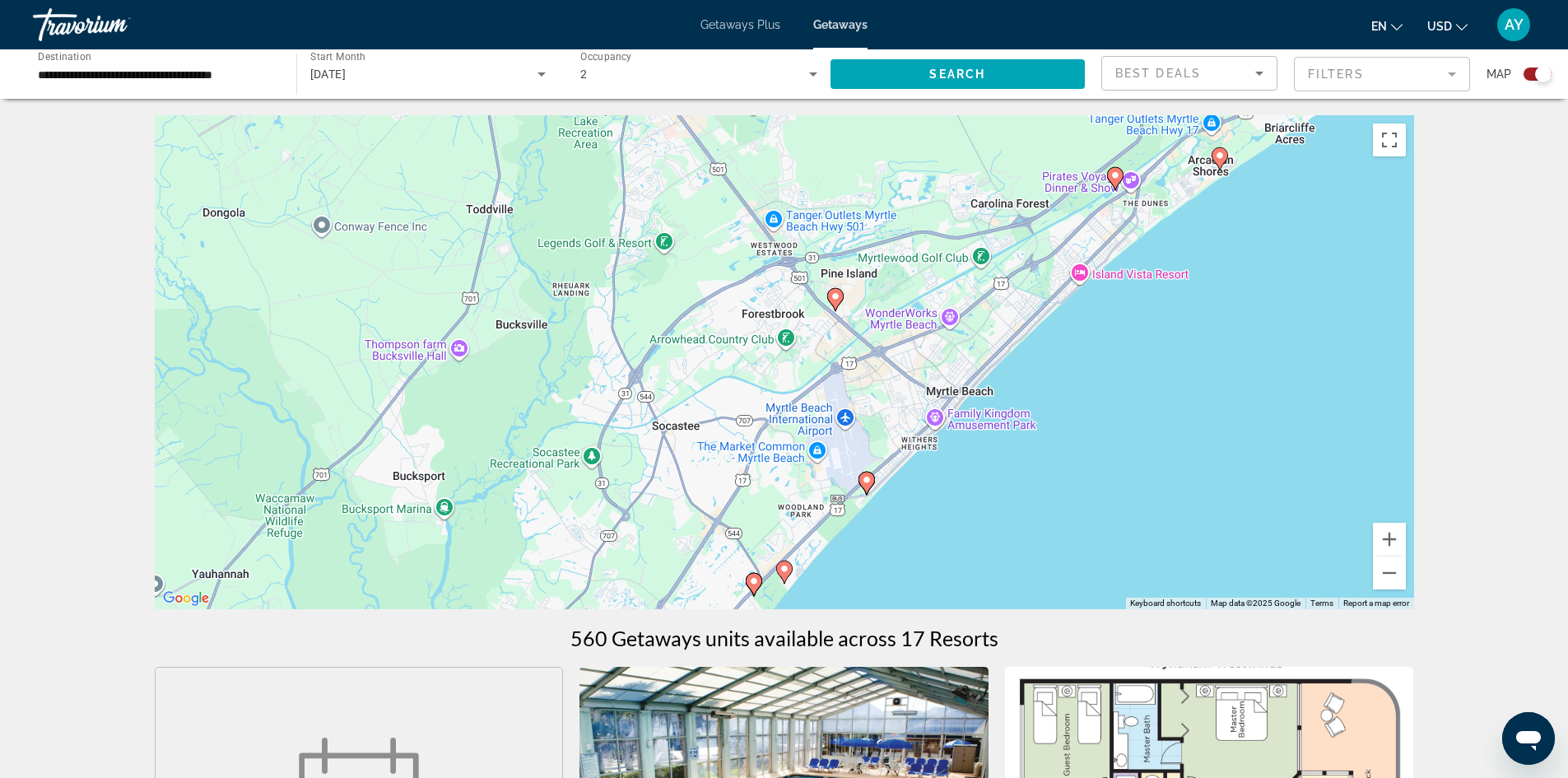
click at [753, 587] on icon "Main content" at bounding box center [753, 585] width 15 height 21
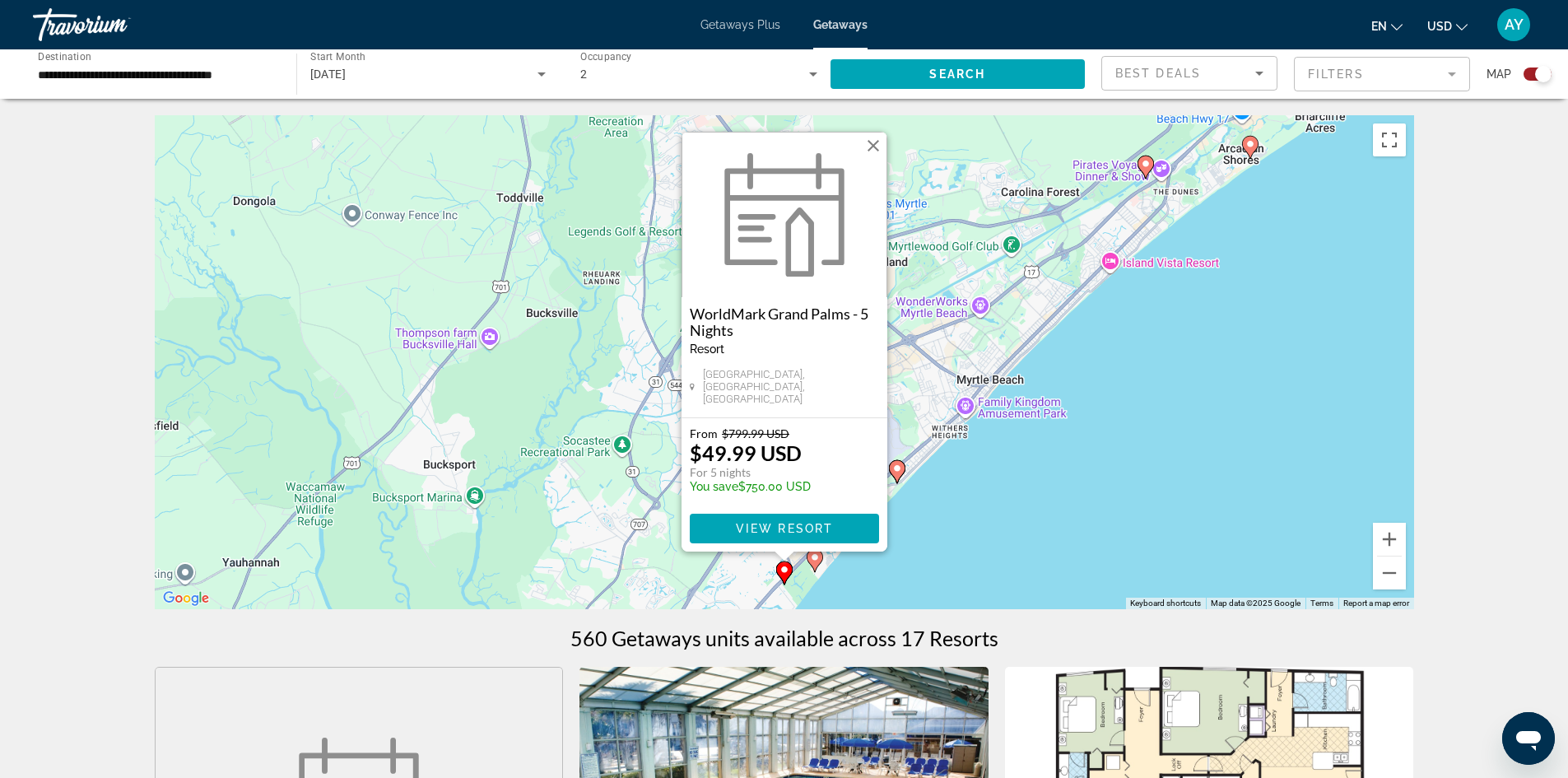
click at [928, 500] on div "To activate drag with keyboard, press Alt + Enter. Once in keyboard drag state,…" at bounding box center [784, 361] width 1260 height 494
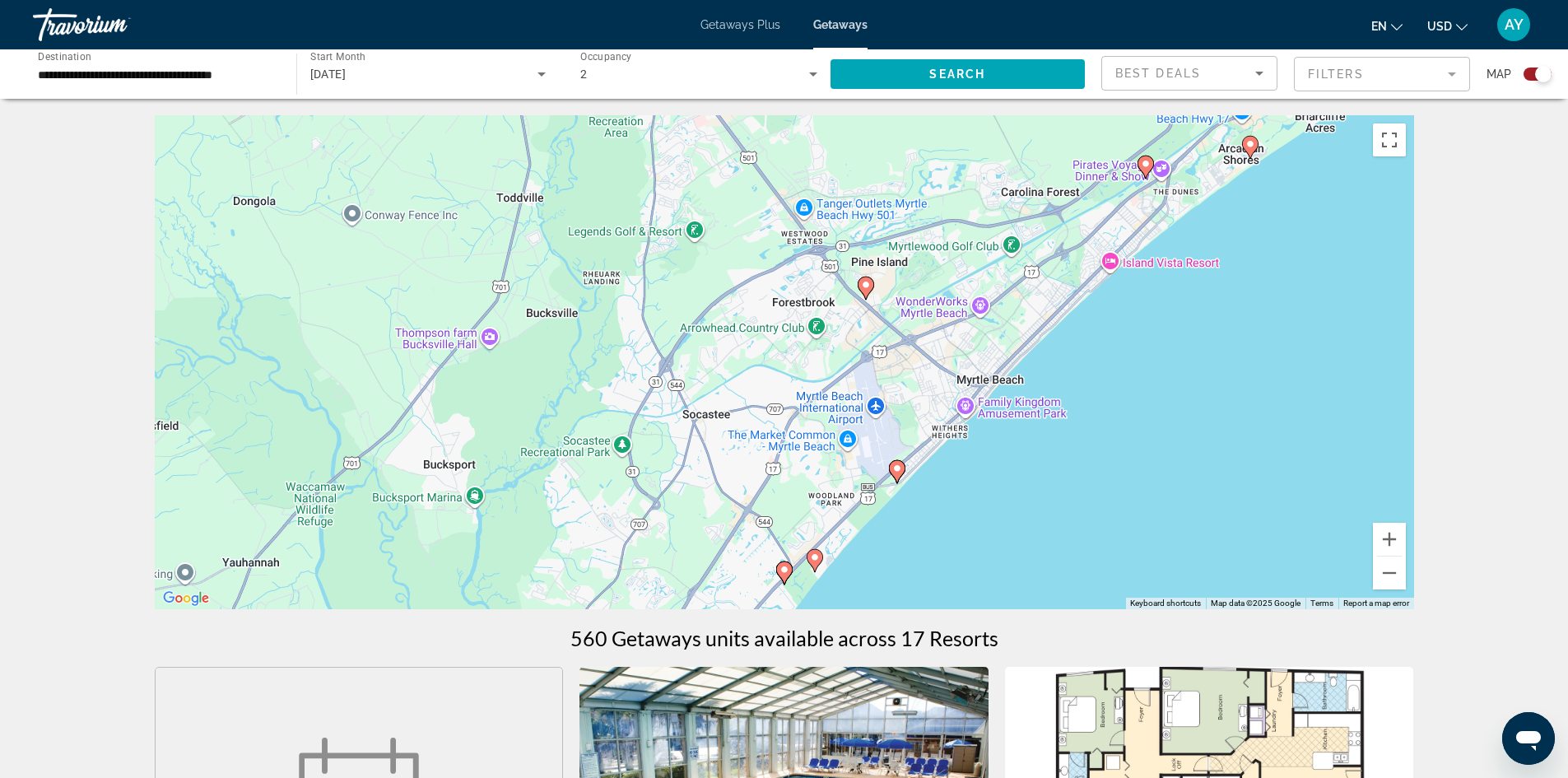
click at [902, 471] on icon "Main content" at bounding box center [896, 472] width 15 height 21
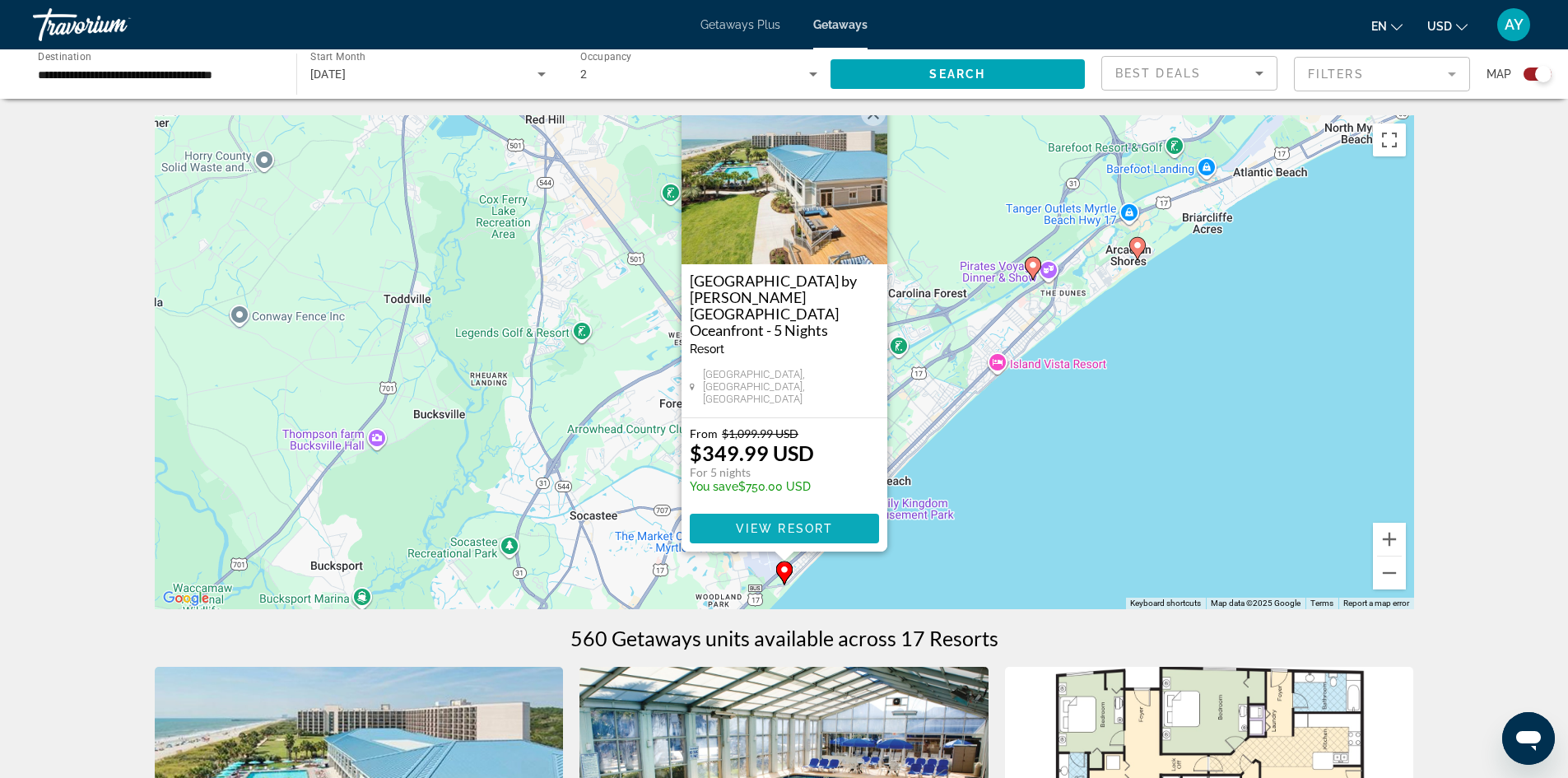
click at [797, 530] on span "View Resort" at bounding box center [784, 529] width 97 height 14
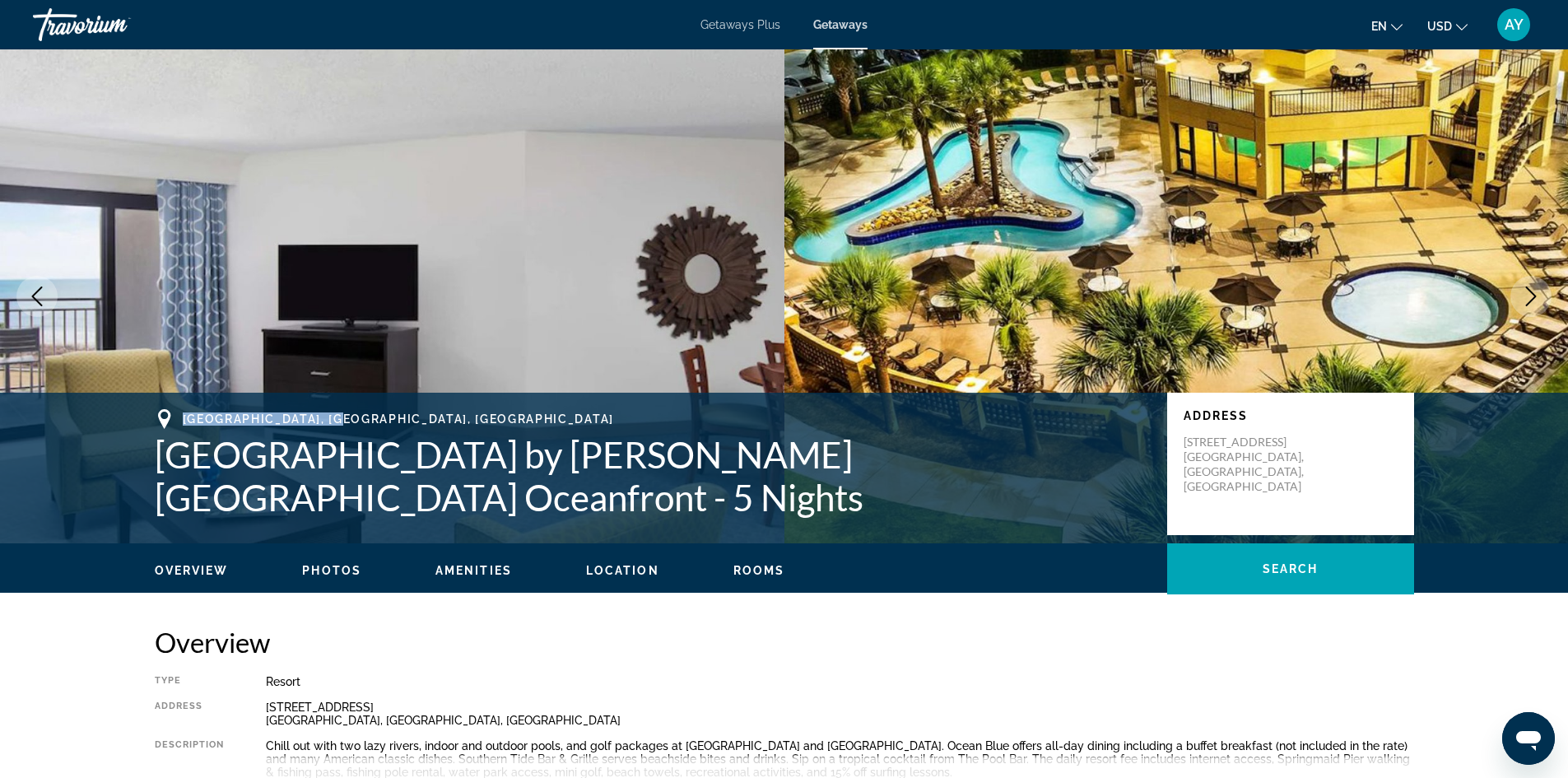
drag, startPoint x: 308, startPoint y: 418, endPoint x: 172, endPoint y: 418, distance: 136.0
click at [172, 418] on div "Myrtle Beach, SC, USA" at bounding box center [653, 418] width 997 height 19
copy span "Myrtle Beach, SC, USA"
